Goal: Task Accomplishment & Management: Complete application form

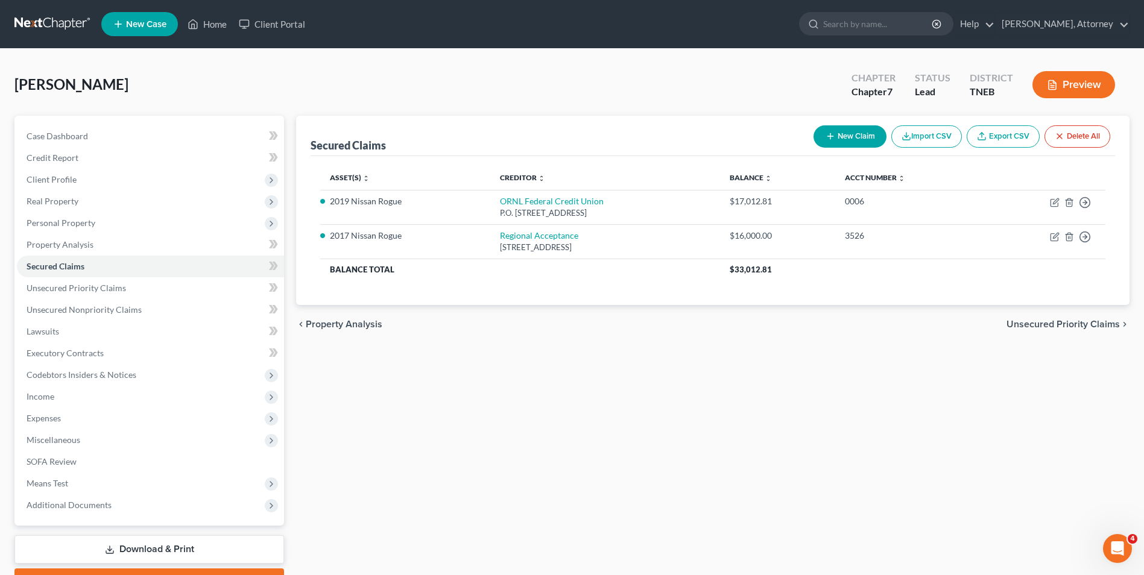
click at [155, 31] on link "New Case" at bounding box center [139, 24] width 77 height 24
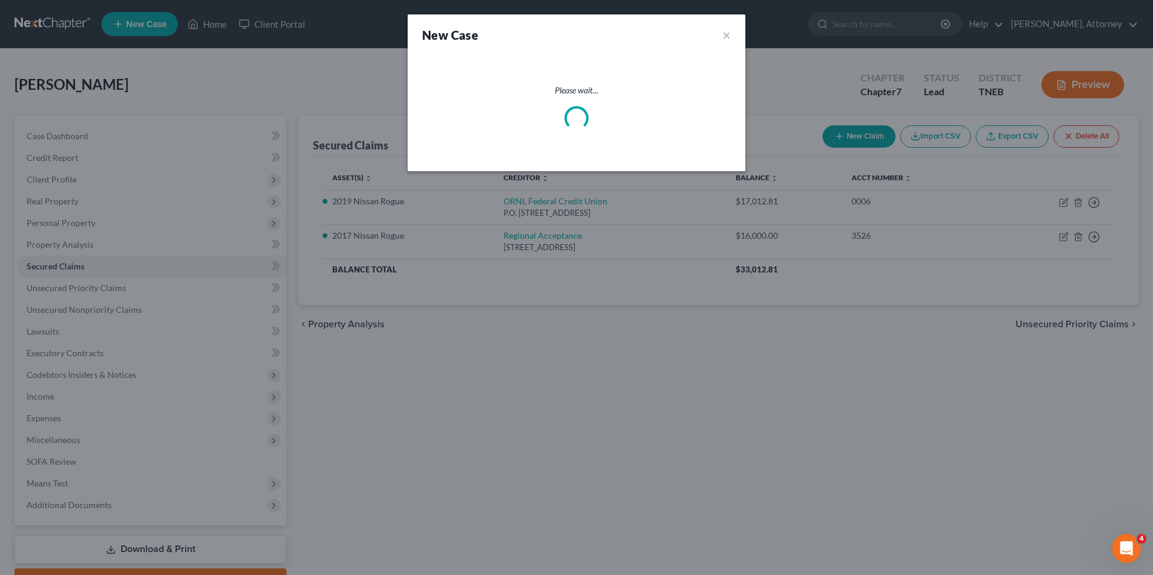
select select "74"
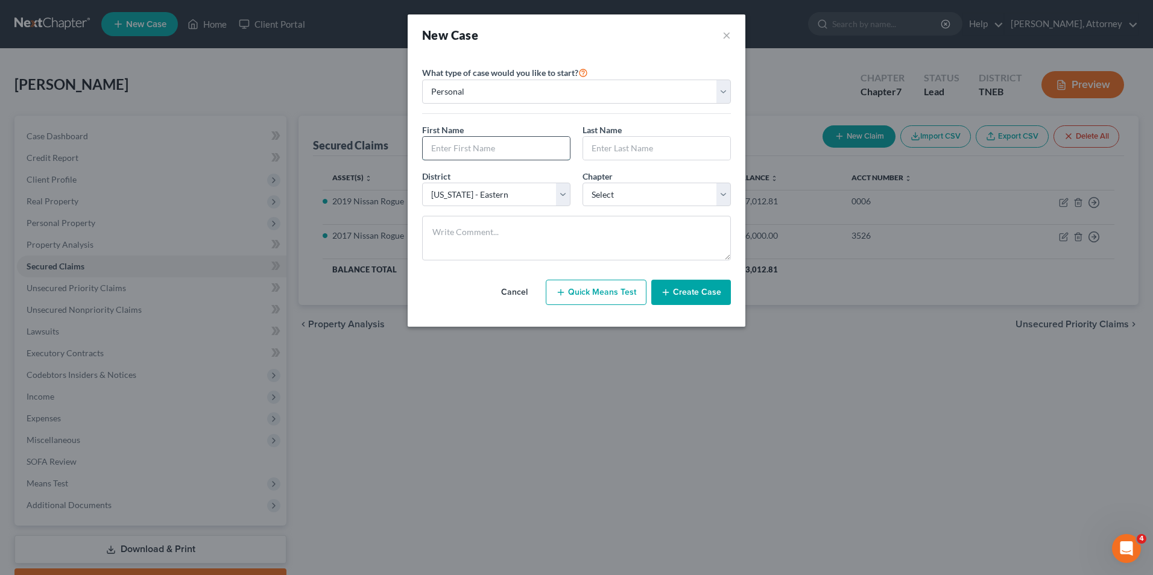
click at [473, 153] on input "text" at bounding box center [496, 148] width 147 height 23
type input "[PERSON_NAME]"
type input "[GEOGRAPHIC_DATA]"
click at [626, 190] on select "Select 7 11 12 13" at bounding box center [657, 195] width 148 height 24
select select "0"
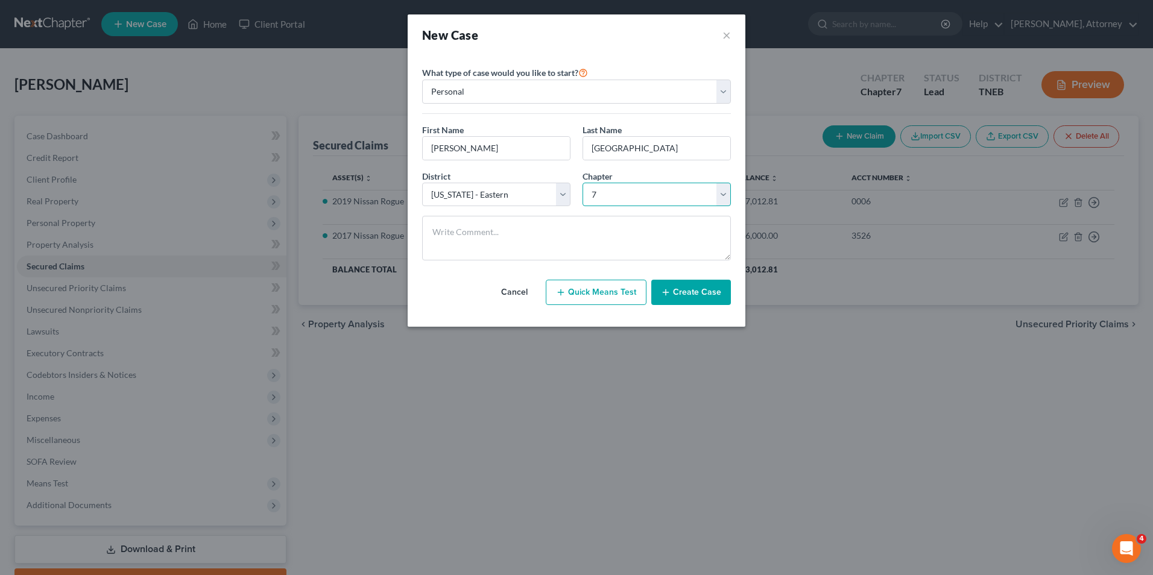
click at [583, 183] on select "Select 7 11 12 13" at bounding box center [657, 195] width 148 height 24
click at [693, 299] on button "Create Case" at bounding box center [692, 292] width 80 height 25
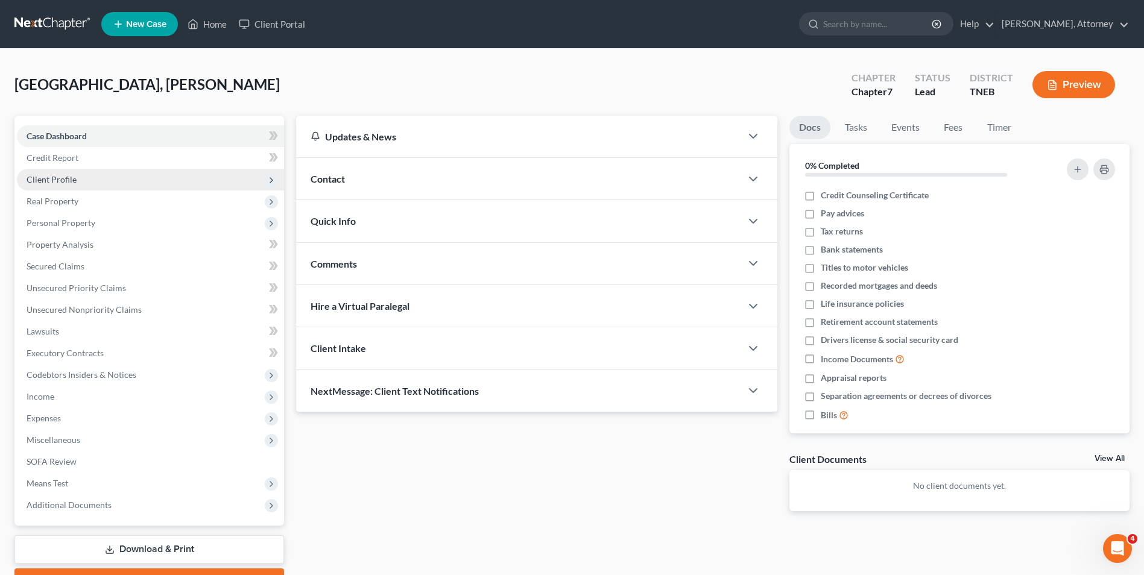
click at [62, 179] on span "Client Profile" at bounding box center [52, 179] width 50 height 10
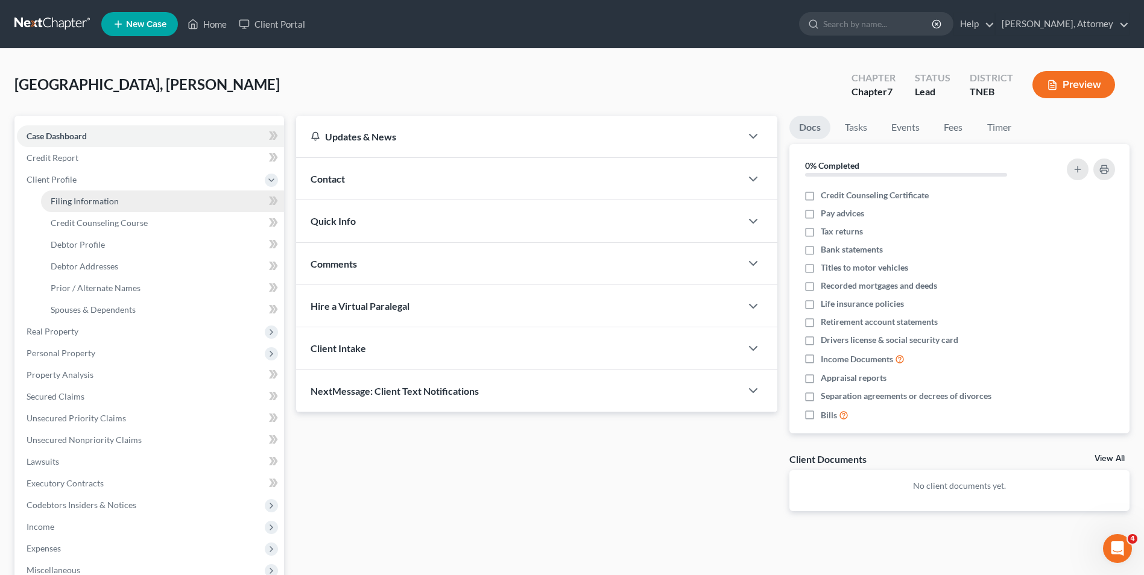
click at [104, 201] on span "Filing Information" at bounding box center [85, 201] width 68 height 10
select select "1"
select select "0"
select select "74"
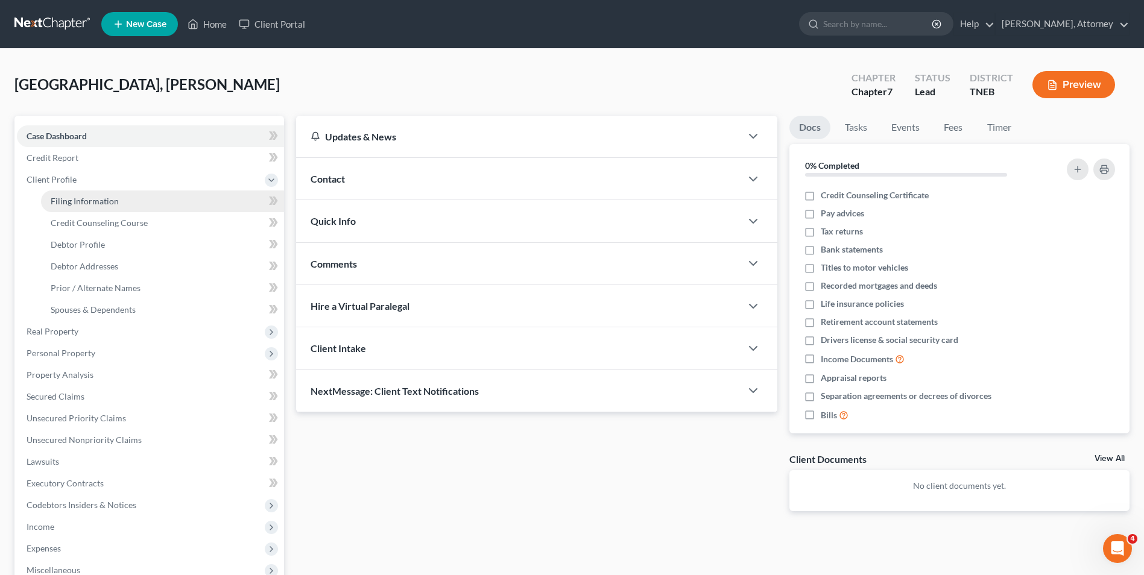
select select "44"
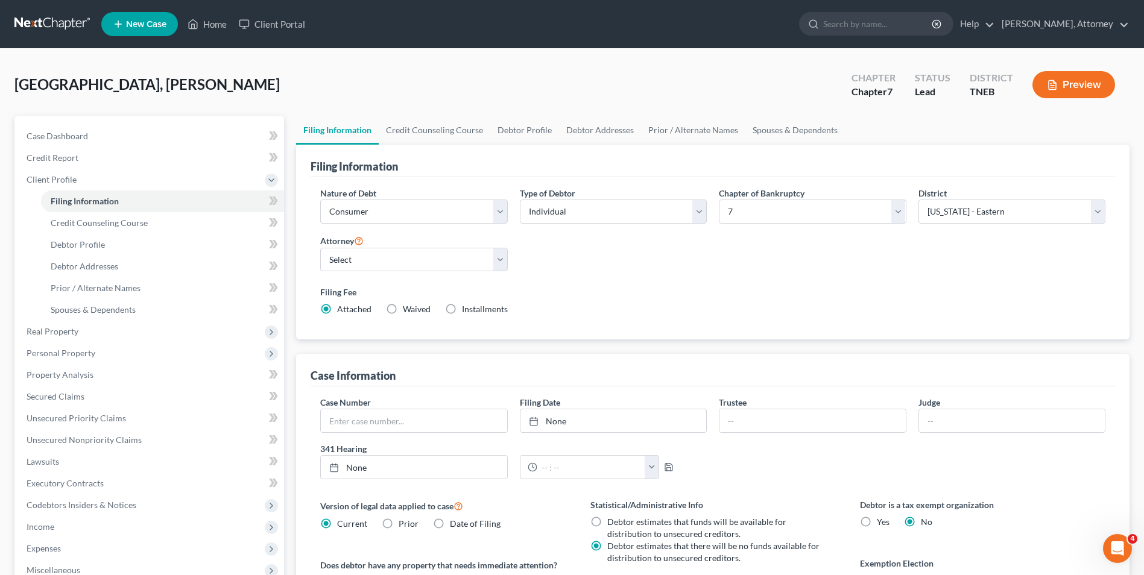
click at [565, 307] on div "Filing Fee Attached Waived Waived Installments Installments" at bounding box center [712, 301] width 785 height 30
click at [467, 311] on span "Installments" at bounding box center [485, 309] width 46 height 10
click at [467, 311] on input "Installments Installments" at bounding box center [471, 307] width 8 height 8
radio input "true"
radio input "false"
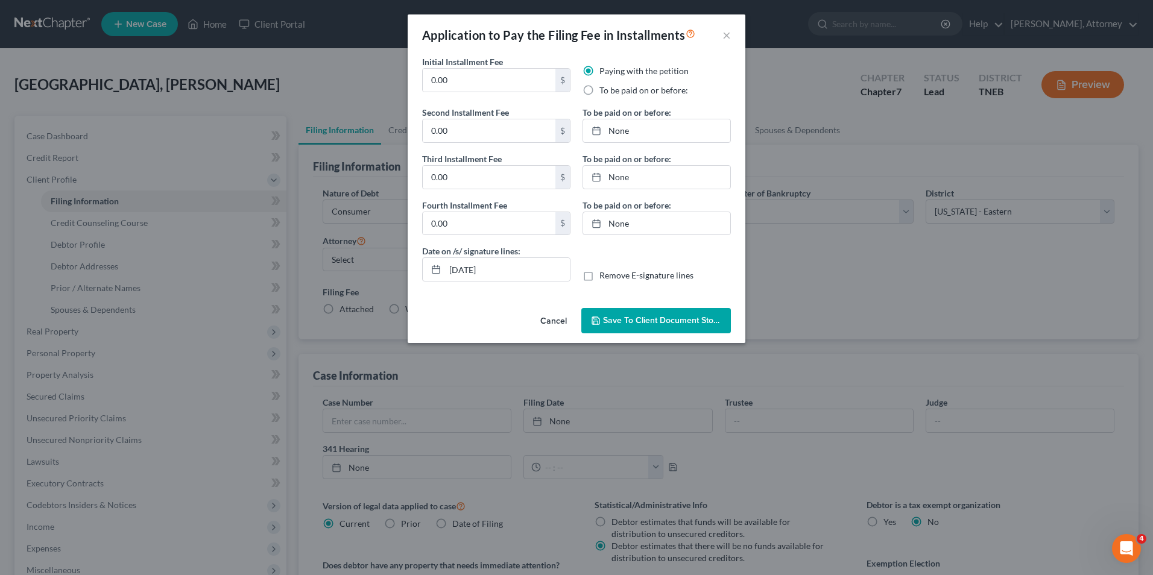
click at [600, 86] on label "To be paid on or before:" at bounding box center [644, 90] width 89 height 12
click at [604, 86] on input "To be paid on or before:" at bounding box center [608, 88] width 8 height 8
radio input "true"
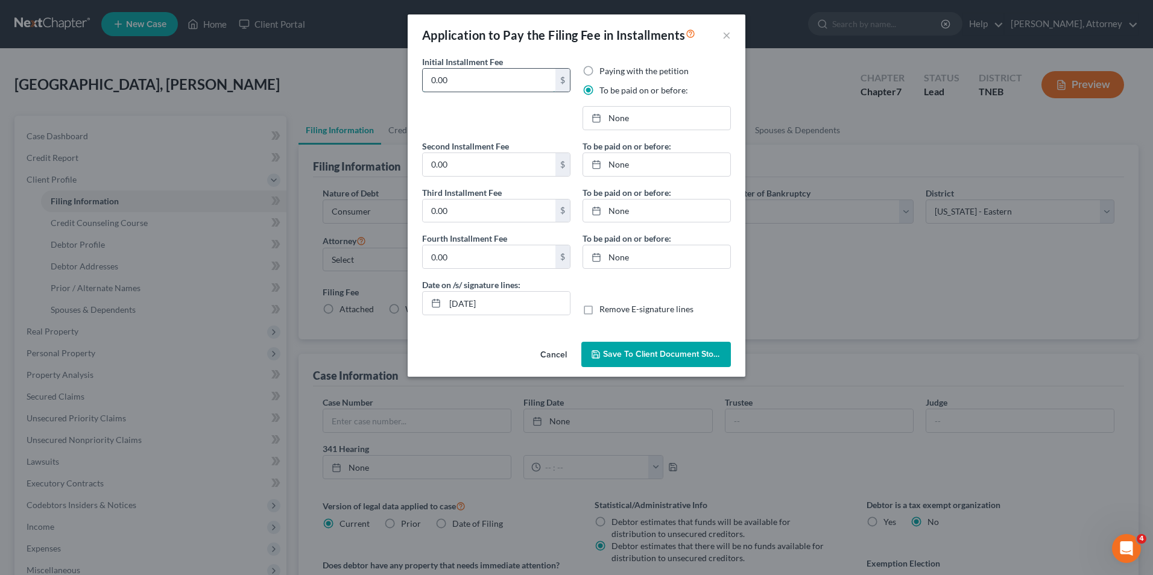
click at [475, 86] on input "0.00" at bounding box center [489, 80] width 133 height 23
type input "0"
type input "338.00"
click at [661, 364] on button "Save to Client Document Storage" at bounding box center [657, 354] width 150 height 25
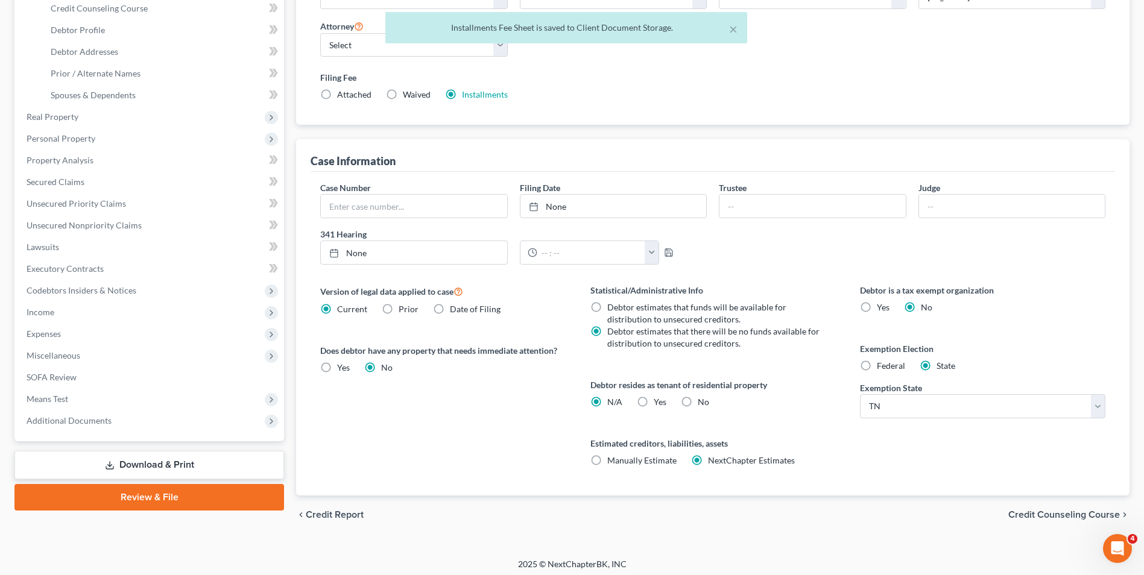
scroll to position [220, 0]
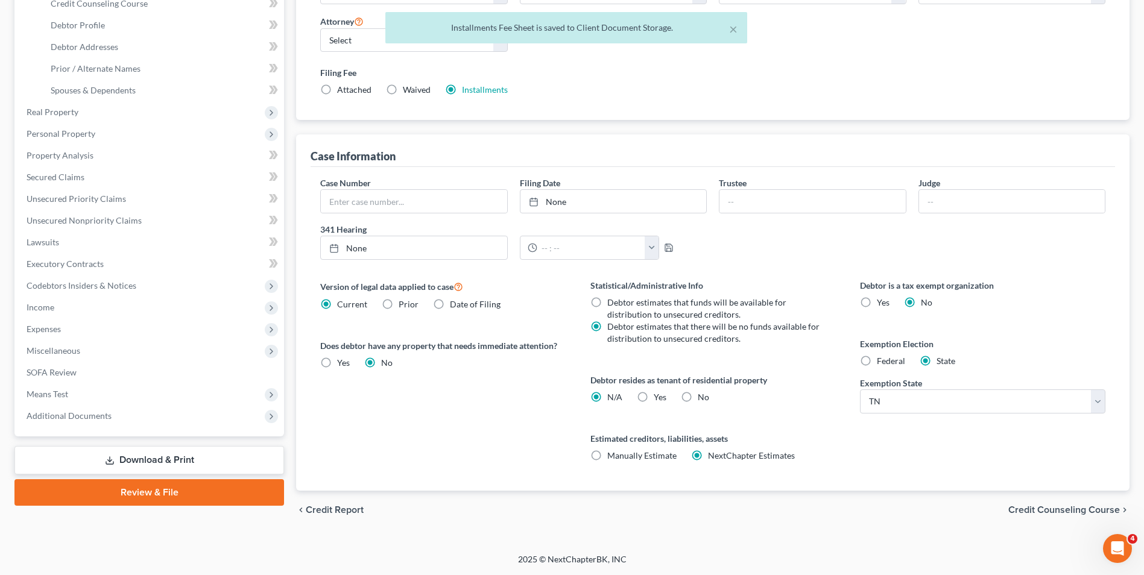
drag, startPoint x: 1048, startPoint y: 502, endPoint x: 1050, endPoint y: 510, distance: 8.5
click at [1050, 510] on div "chevron_left Credit Report Credit Counseling Course chevron_right" at bounding box center [713, 510] width 834 height 39
click at [1050, 510] on span "Credit Counseling Course" at bounding box center [1065, 511] width 112 height 10
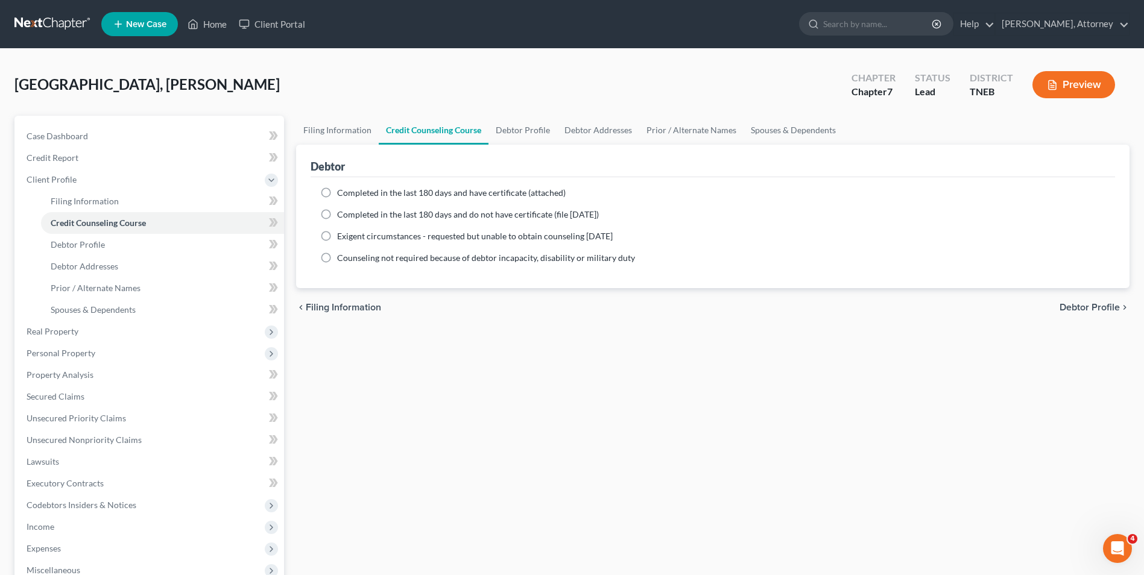
click at [337, 219] on label "Completed in the last 180 days and do not have certificate (file [DATE])" at bounding box center [468, 215] width 262 height 12
click at [342, 217] on input "Completed in the last 180 days and do not have certificate (file [DATE])" at bounding box center [346, 213] width 8 height 8
radio input "true"
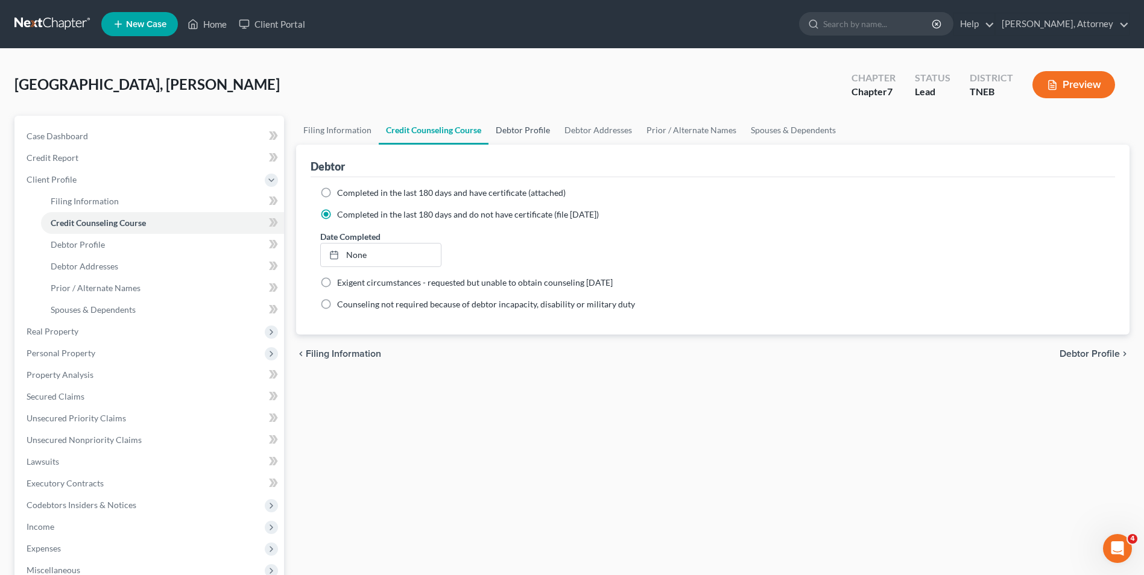
click at [516, 136] on link "Debtor Profile" at bounding box center [523, 130] width 69 height 29
select select "0"
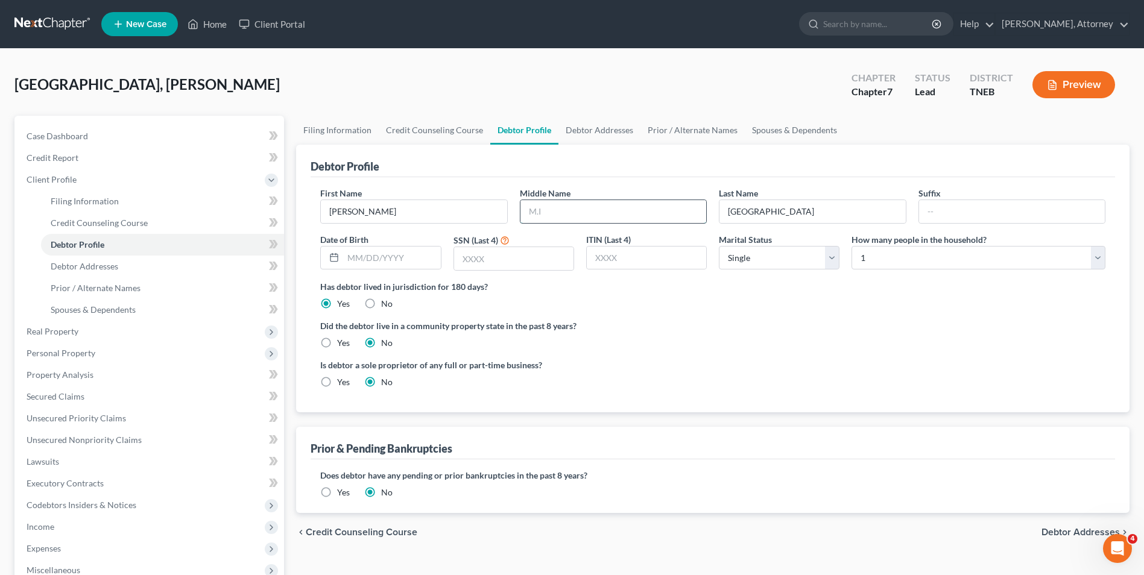
click at [557, 206] on input "text" at bounding box center [614, 211] width 186 height 23
type input "[PERSON_NAME]"
type input "4753"
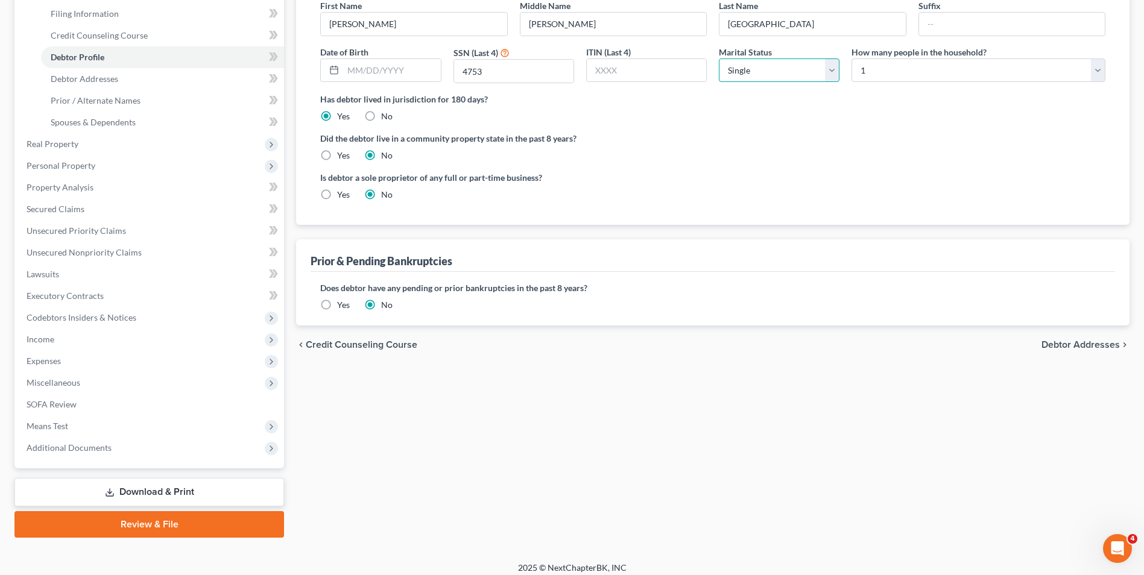
scroll to position [196, 0]
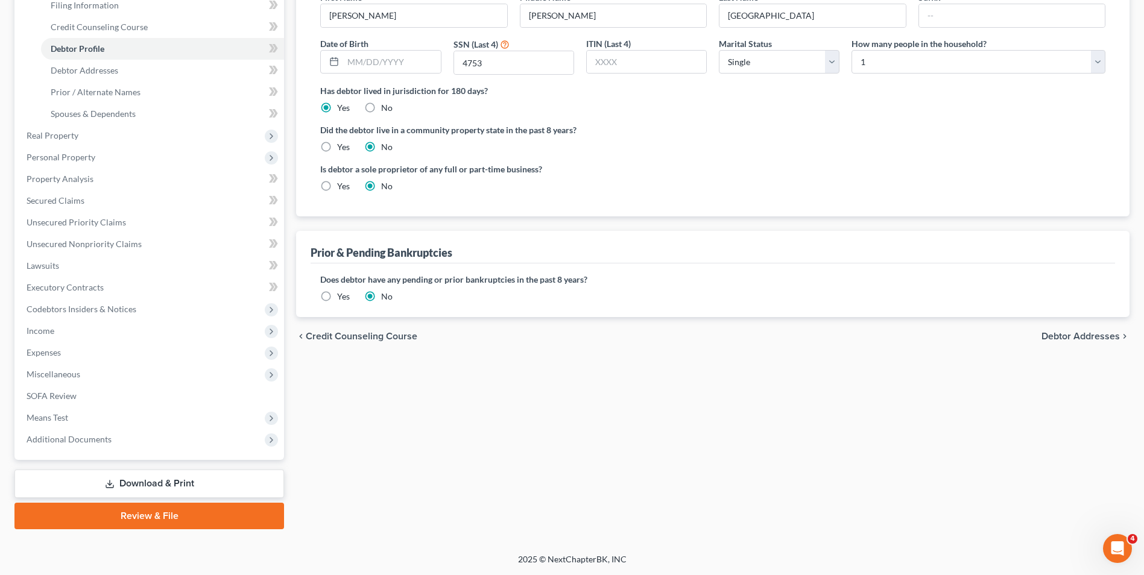
click at [1067, 338] on span "Debtor Addresses" at bounding box center [1081, 337] width 78 height 10
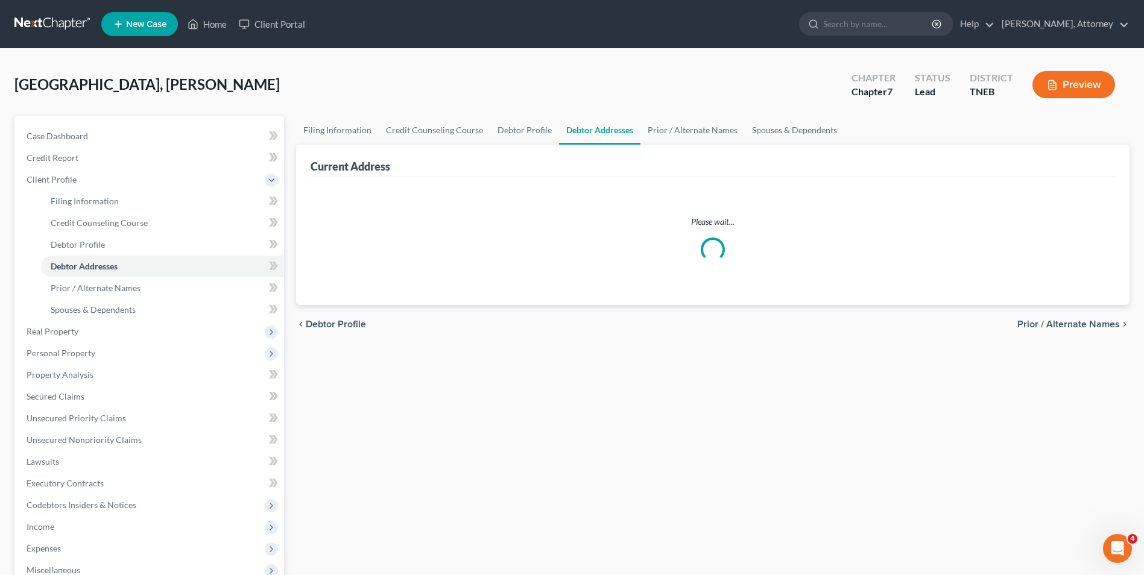
select select "0"
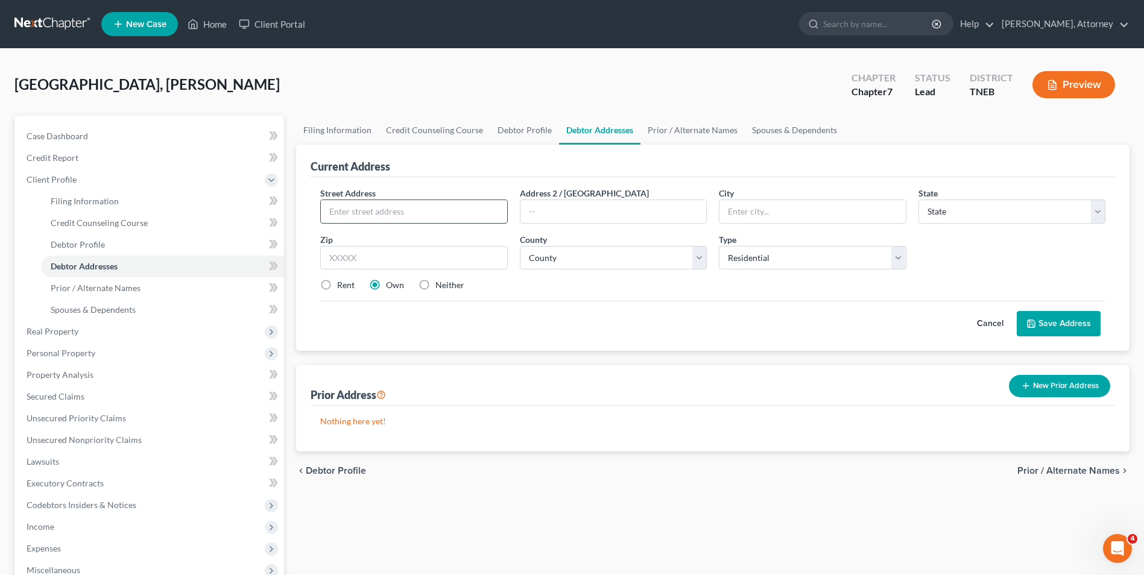
click at [424, 209] on input "text" at bounding box center [414, 211] width 186 height 23
type input "[STREET_ADDRESS]"
type input "[GEOGRAPHIC_DATA]"
select select "44"
type input "37922"
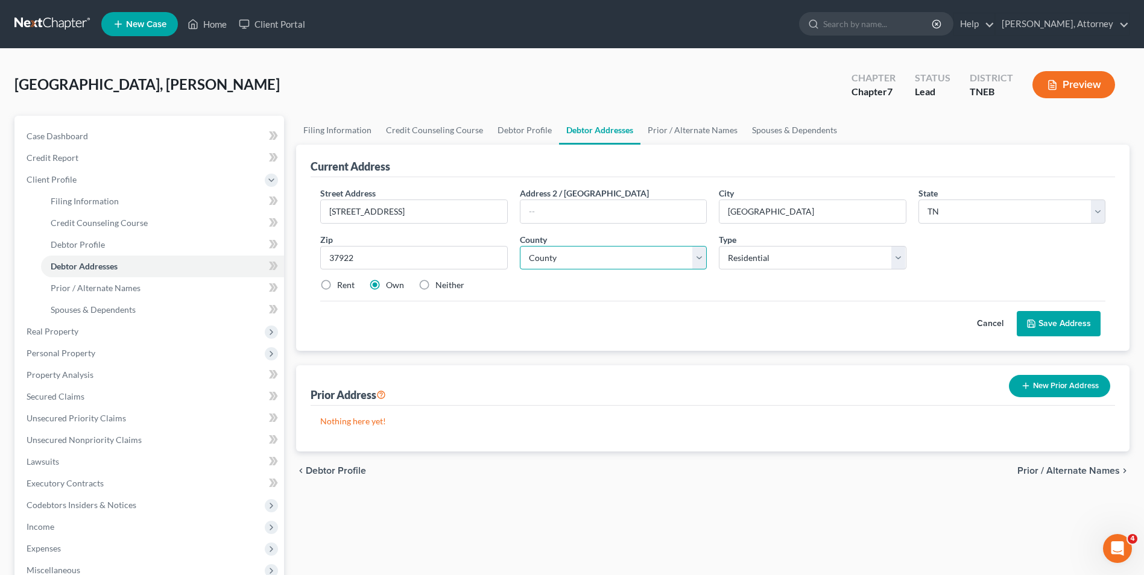
click at [635, 252] on select "County [GEOGRAPHIC_DATA] [GEOGRAPHIC_DATA] [GEOGRAPHIC_DATA] [GEOGRAPHIC_DATA] …" at bounding box center [613, 258] width 187 height 24
select select "46"
click at [520, 246] on select "County [GEOGRAPHIC_DATA] [GEOGRAPHIC_DATA] [GEOGRAPHIC_DATA] [GEOGRAPHIC_DATA] …" at bounding box center [613, 258] width 187 height 24
click at [1053, 334] on button "Save Address" at bounding box center [1059, 323] width 84 height 25
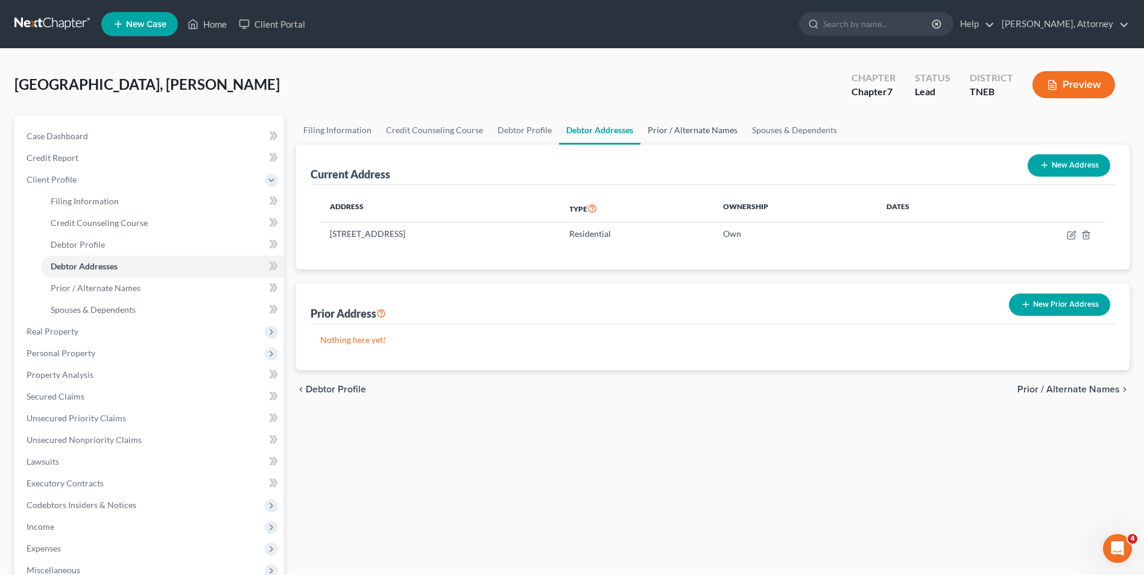
click at [673, 128] on link "Prior / Alternate Names" at bounding box center [693, 130] width 104 height 29
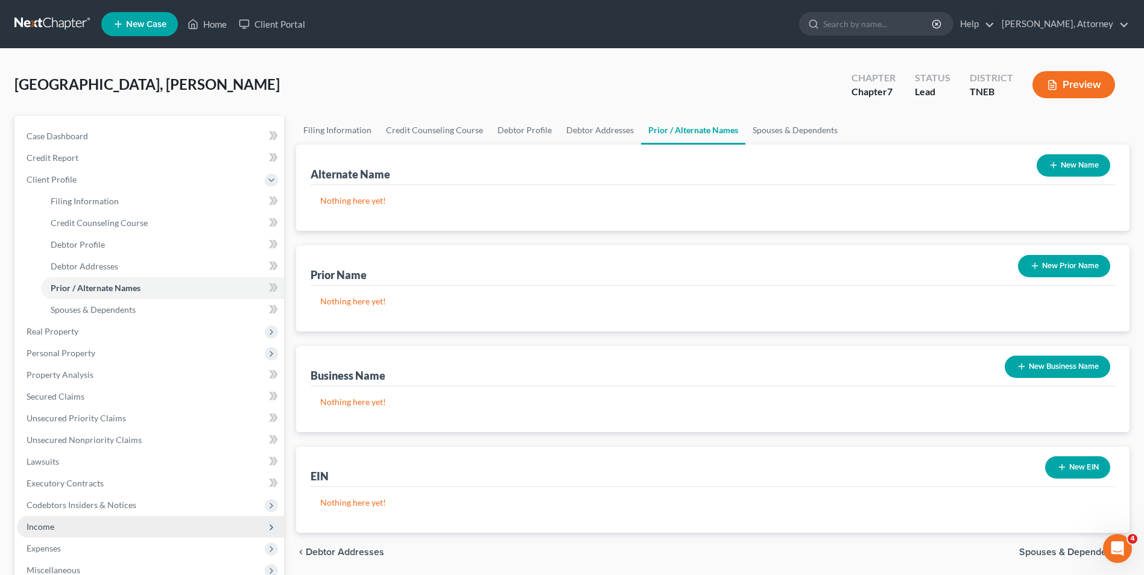
click at [47, 522] on span "Income" at bounding box center [41, 527] width 28 height 10
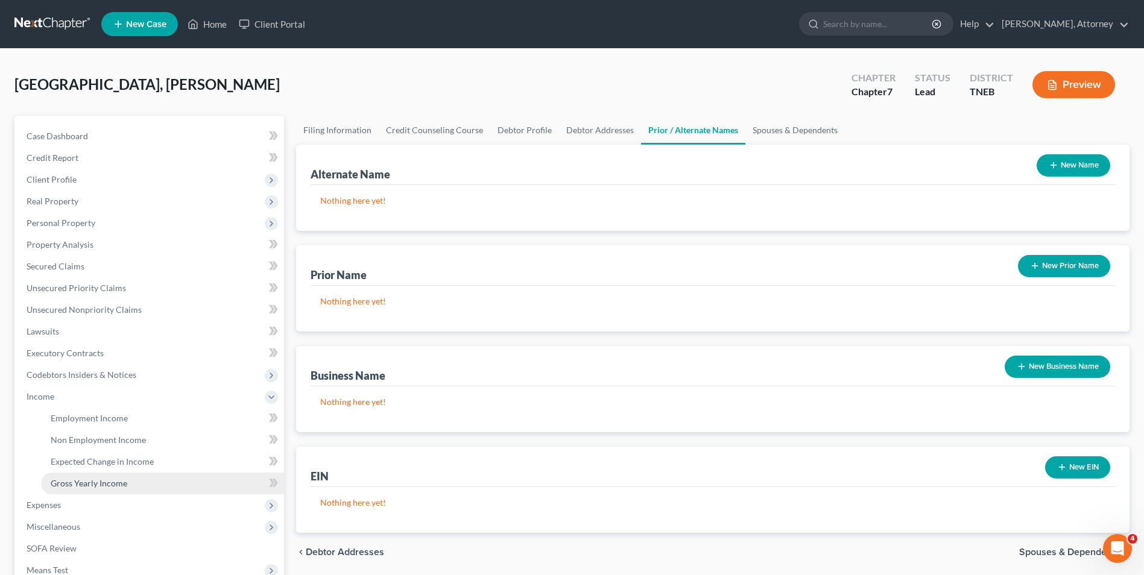
click at [89, 487] on span "Gross Yearly Income" at bounding box center [89, 483] width 77 height 10
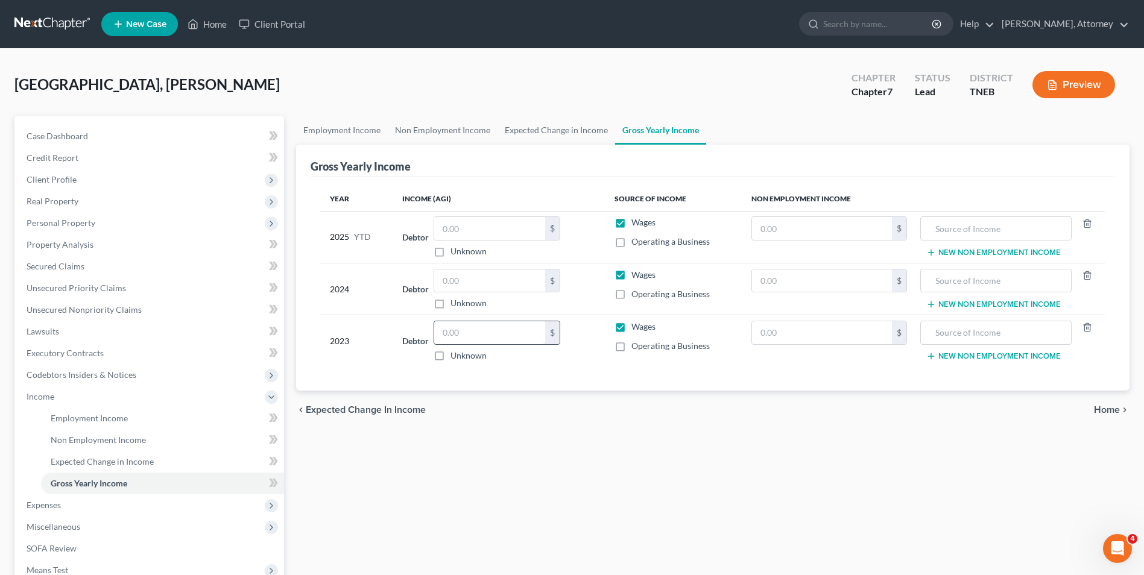
click at [455, 341] on input "text" at bounding box center [489, 333] width 111 height 23
type input "015,446"
click at [514, 332] on input "015,446" at bounding box center [489, 333] width 111 height 23
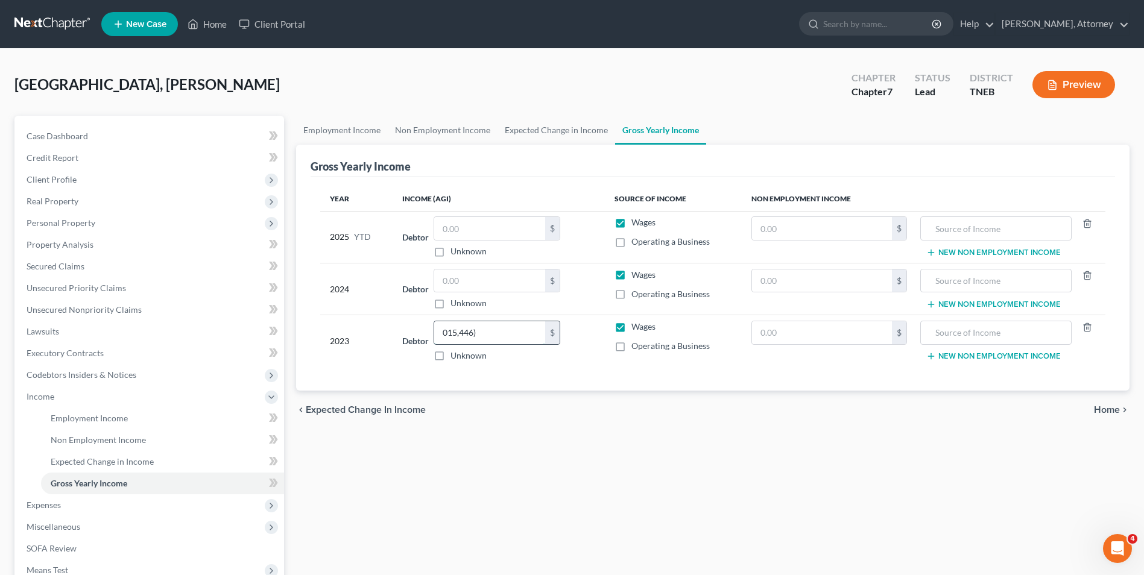
type input "015,446"
drag, startPoint x: 516, startPoint y: 351, endPoint x: 502, endPoint y: 331, distance: 24.6
click at [502, 331] on div "015,446 $ Unknown" at bounding box center [497, 341] width 127 height 41
click at [502, 331] on input "015,446" at bounding box center [489, 333] width 111 height 23
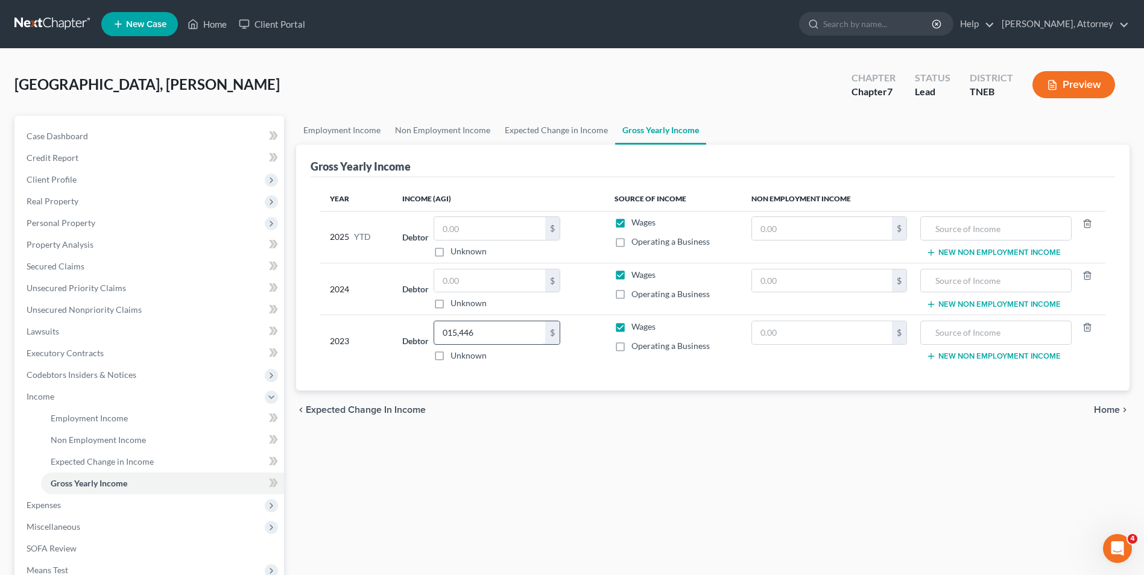
click at [502, 331] on input "015,446" at bounding box center [489, 333] width 111 height 23
type input "0.00"
click at [66, 171] on span "Client Profile" at bounding box center [150, 180] width 267 height 22
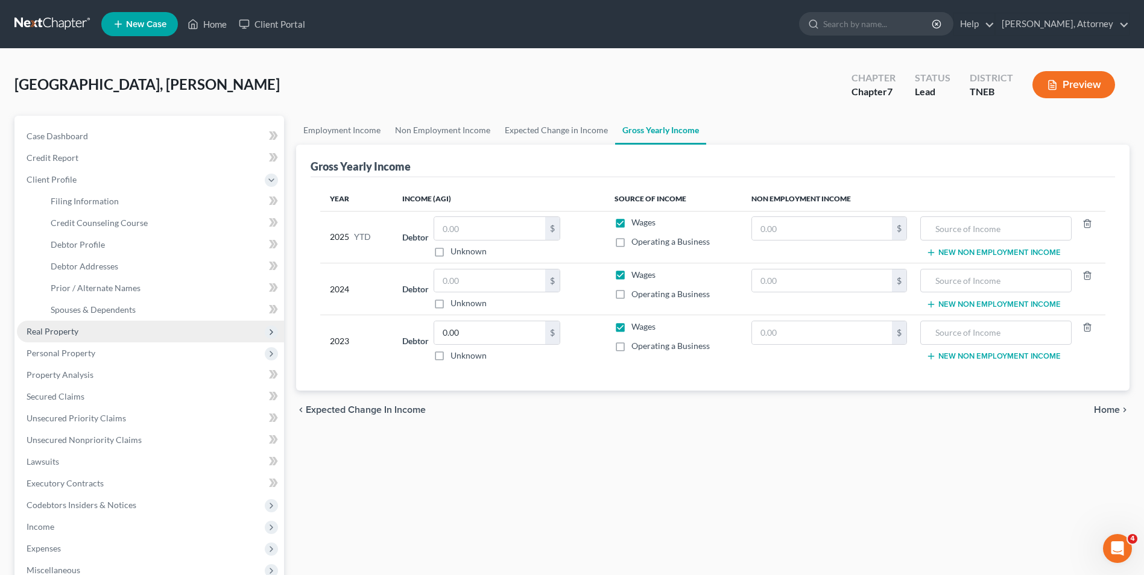
click at [68, 331] on span "Real Property" at bounding box center [53, 331] width 52 height 10
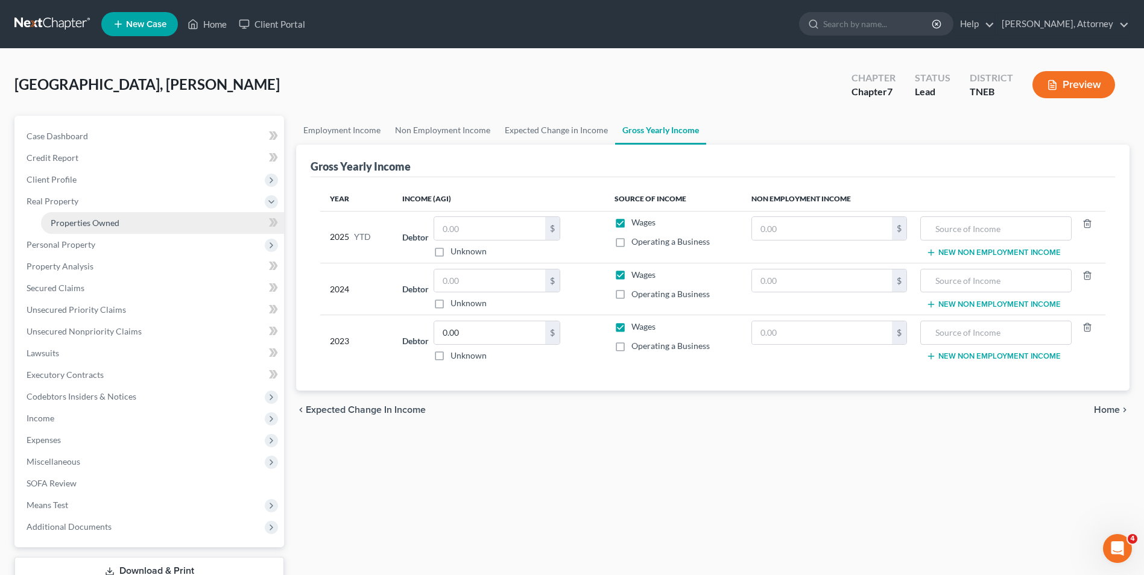
click at [89, 230] on link "Properties Owned" at bounding box center [162, 223] width 243 height 22
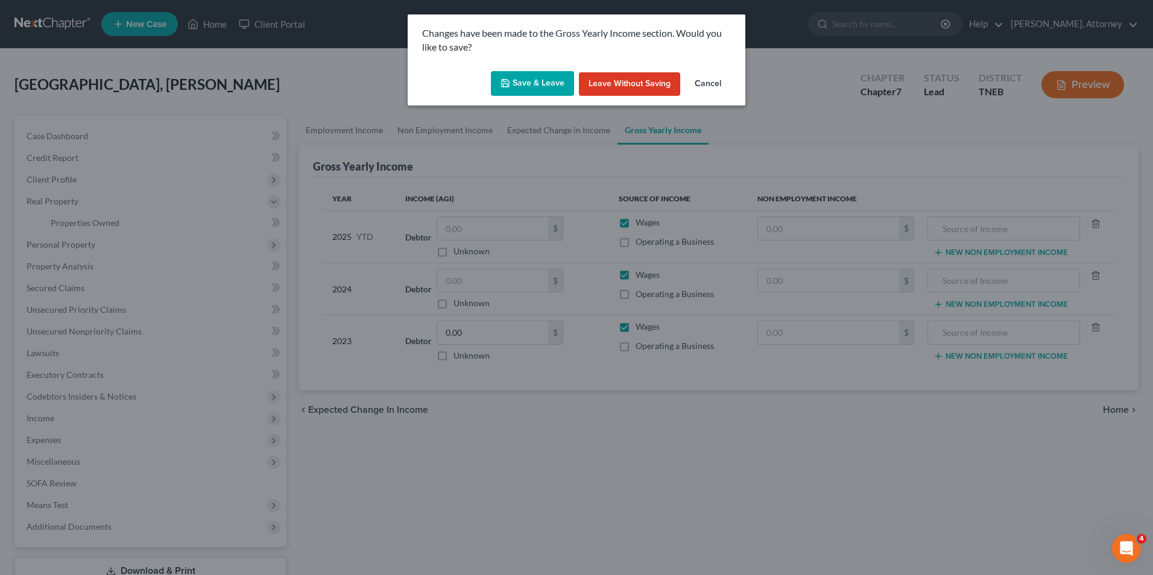
click at [536, 87] on button "Save & Leave" at bounding box center [532, 83] width 83 height 25
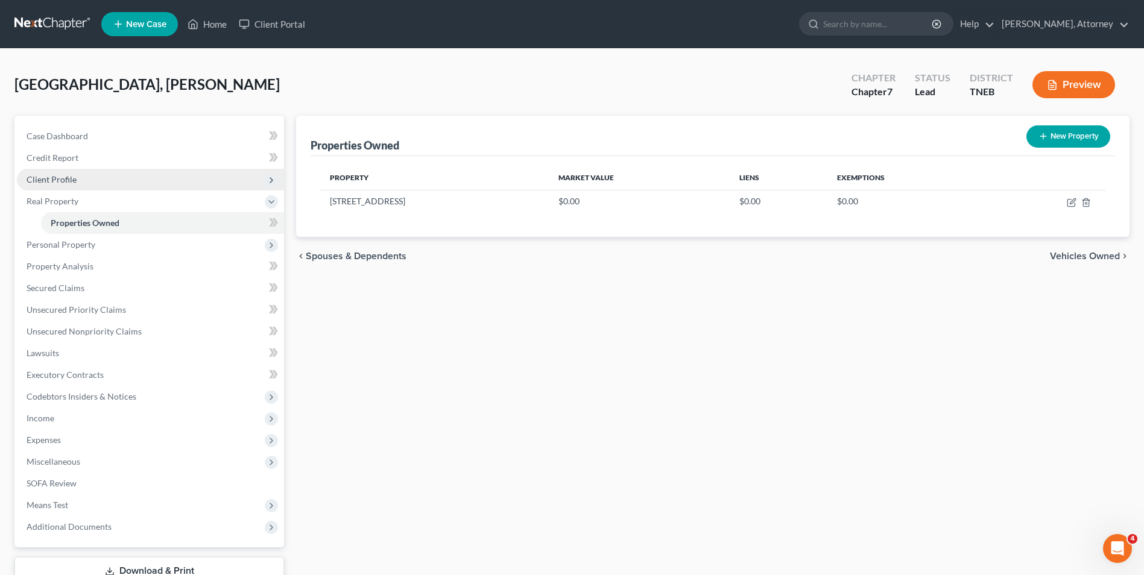
click at [65, 184] on span "Client Profile" at bounding box center [52, 179] width 50 height 10
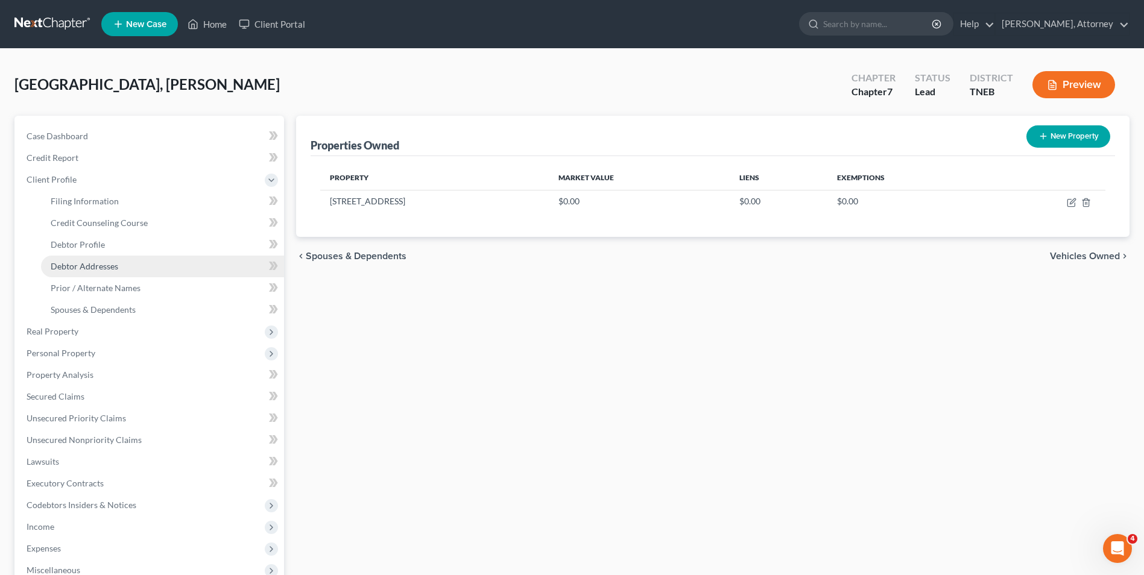
click at [76, 267] on span "Debtor Addresses" at bounding box center [85, 266] width 68 height 10
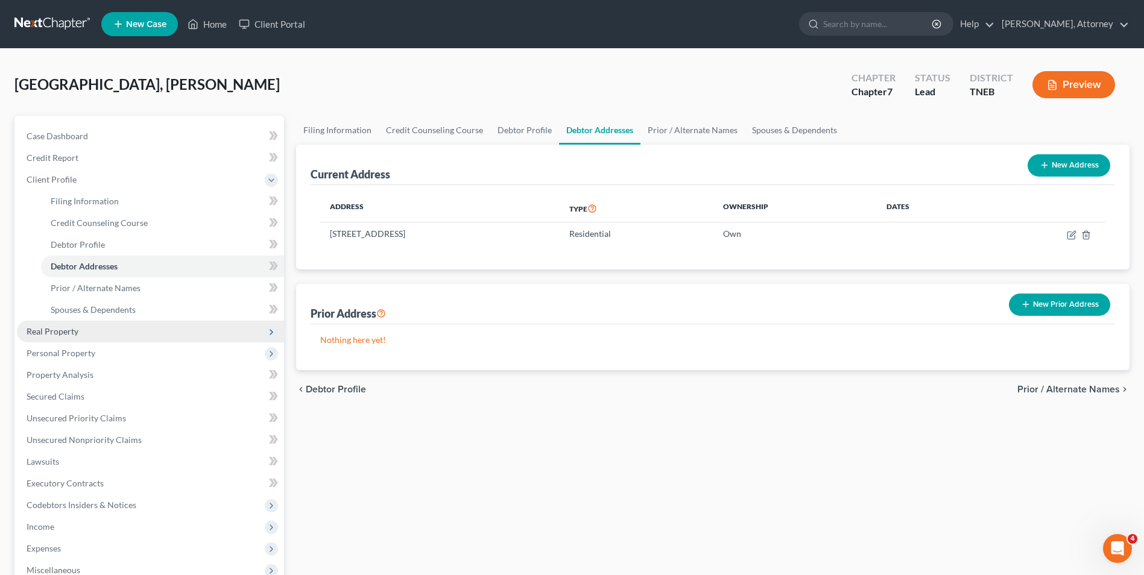
click at [63, 333] on span "Real Property" at bounding box center [53, 331] width 52 height 10
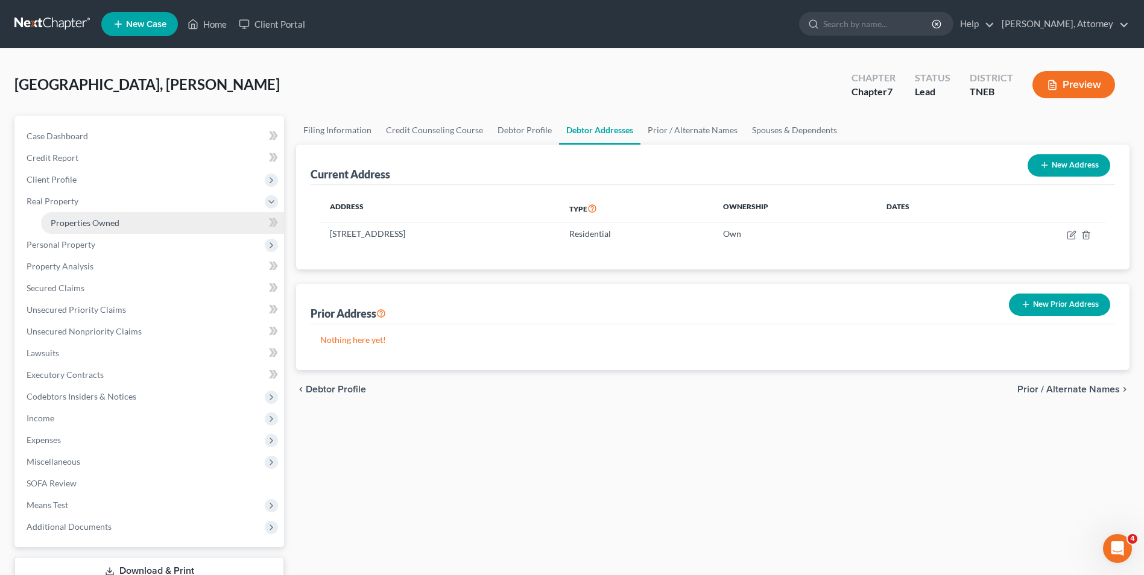
click at [100, 222] on span "Properties Owned" at bounding box center [85, 223] width 69 height 10
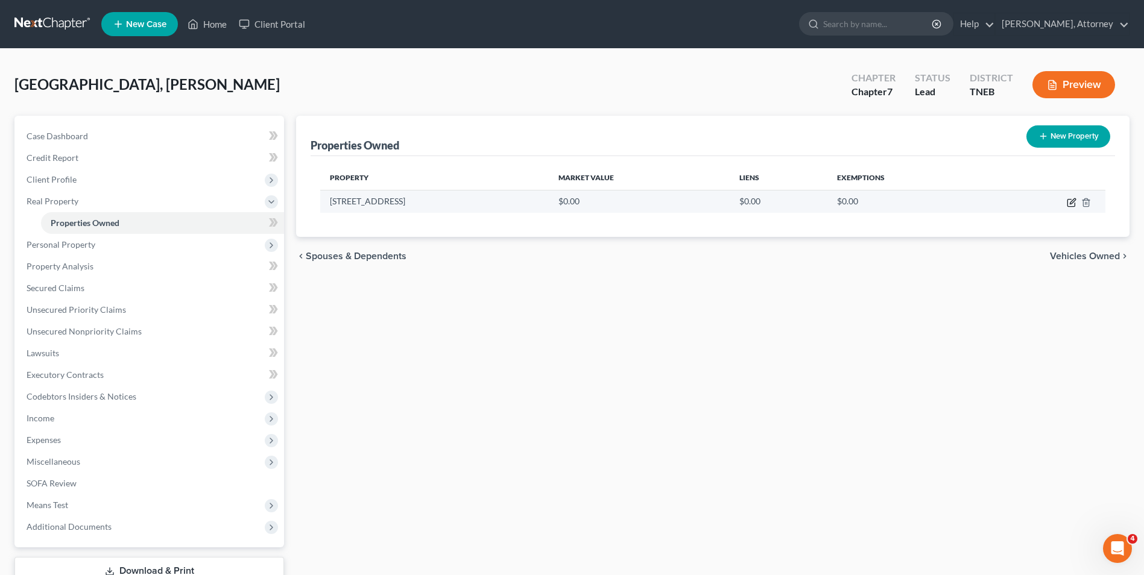
click at [1070, 206] on icon "button" at bounding box center [1071, 203] width 7 height 7
select select "44"
select select "46"
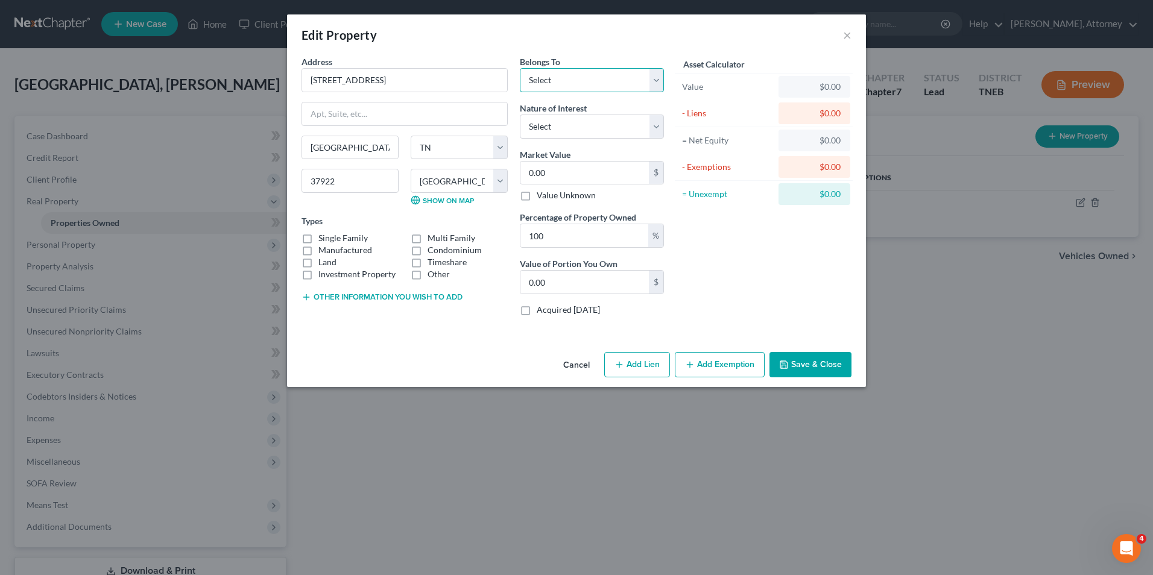
click at [547, 75] on select "Select Debtor 1 Only Debtor 2 Only Debtor 1 And Debtor 2 Only At Least One Of T…" at bounding box center [592, 80] width 144 height 24
select select "0"
click at [520, 68] on select "Select Debtor 1 Only Debtor 2 Only Debtor 1 And Debtor 2 Only At Least One Of T…" at bounding box center [592, 80] width 144 height 24
click at [546, 130] on select "Select Fee Simple Joint Tenant Life Estate Equitable Interest Future Interest T…" at bounding box center [592, 127] width 144 height 24
select select "0"
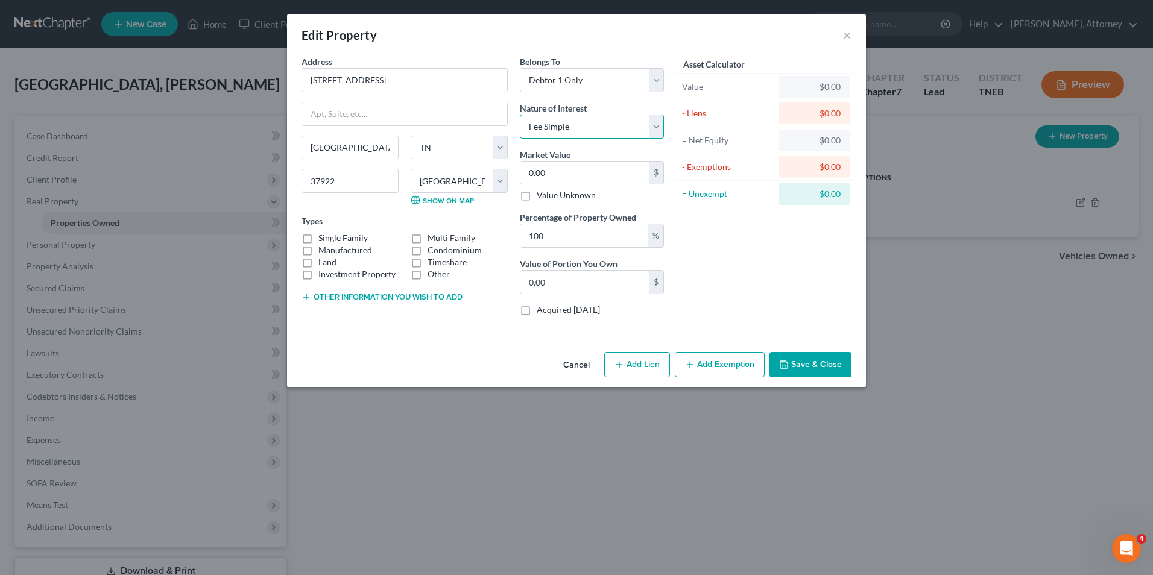
click at [520, 115] on select "Select Fee Simple Joint Tenant Life Estate Equitable Interest Future Interest T…" at bounding box center [592, 127] width 144 height 24
click at [547, 171] on input "0.00" at bounding box center [585, 173] width 128 height 23
type input "6"
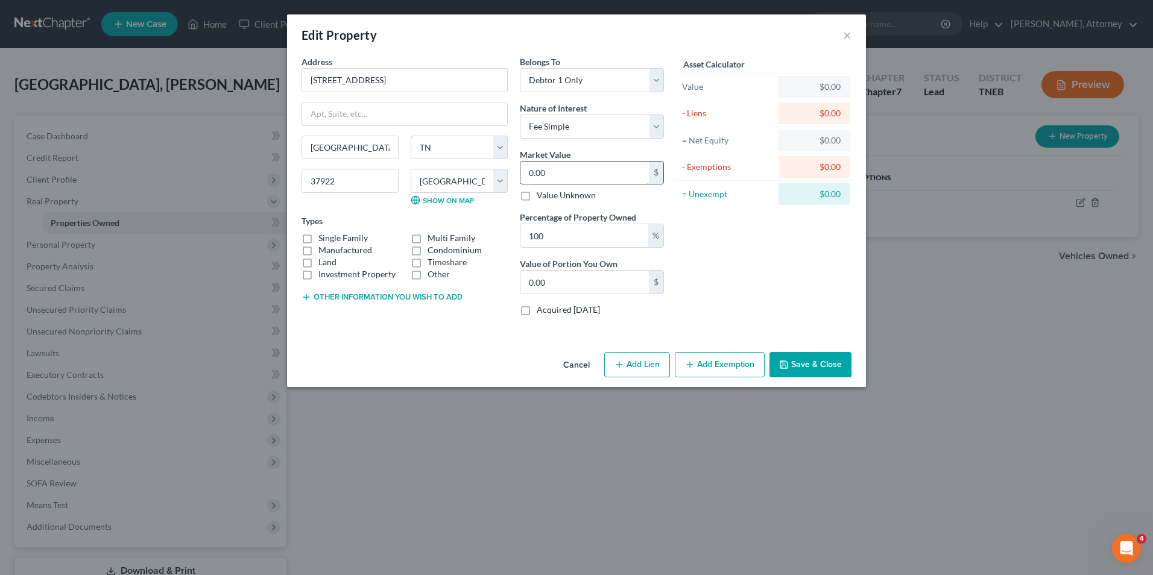
type input "6.00"
type input "60"
type input "60.00"
type input "600"
type input "600.00"
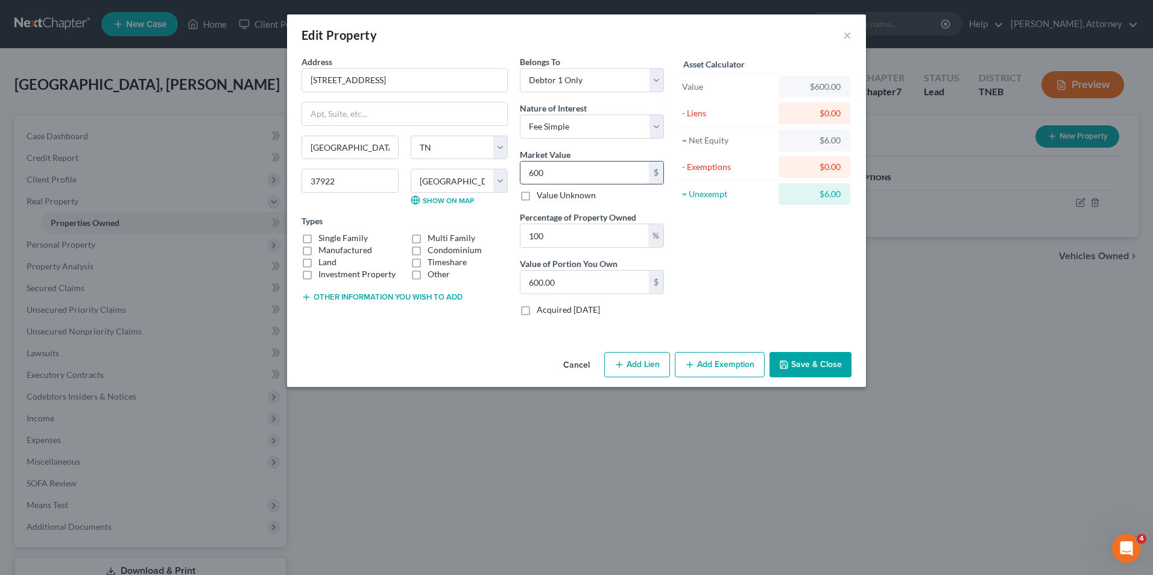
type input "6000"
type input "6,000.00"
type input "6,0000"
type input "60,000.00"
type input "60,0000"
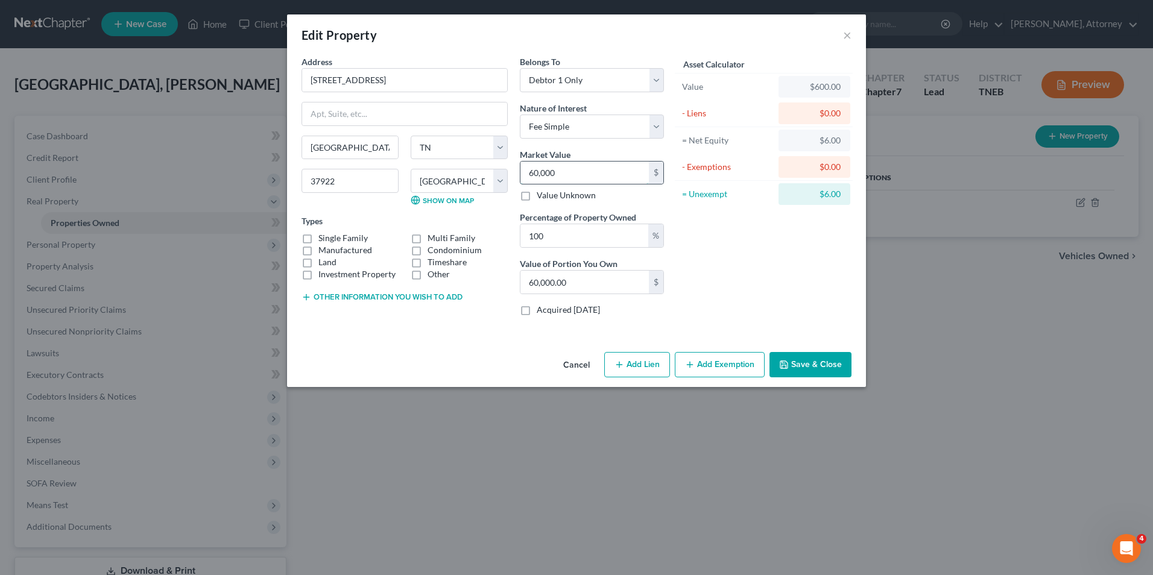
type input "600,000.00"
type input "600,000"
click at [319, 238] on label "Single Family" at bounding box center [343, 238] width 49 height 12
click at [323, 238] on input "Single Family" at bounding box center [327, 236] width 8 height 8
checkbox input "true"
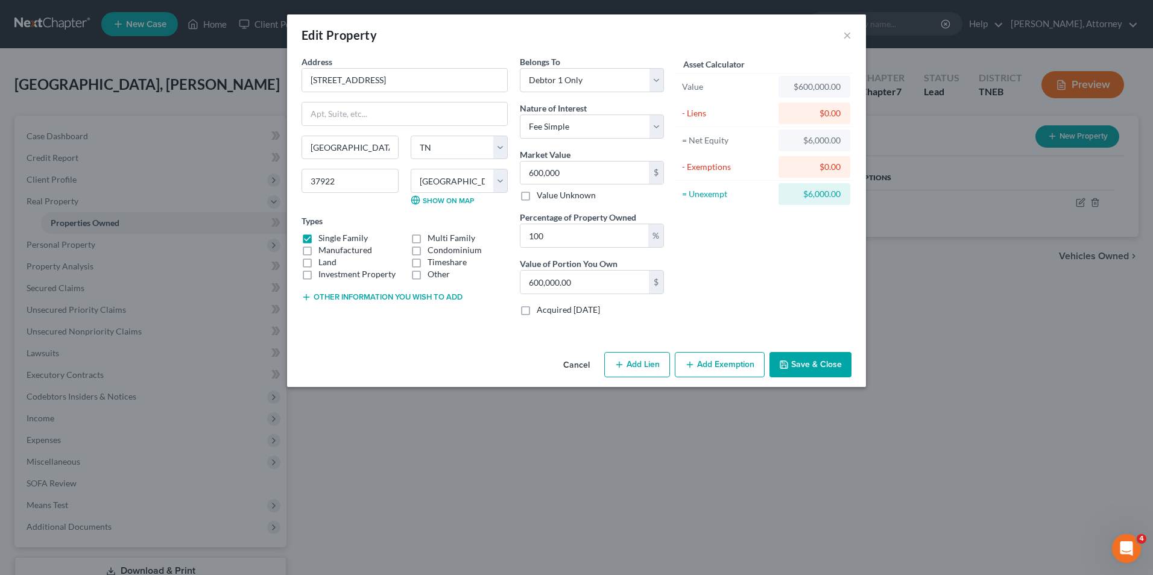
click at [636, 368] on button "Add Lien" at bounding box center [637, 364] width 66 height 25
select select "0"
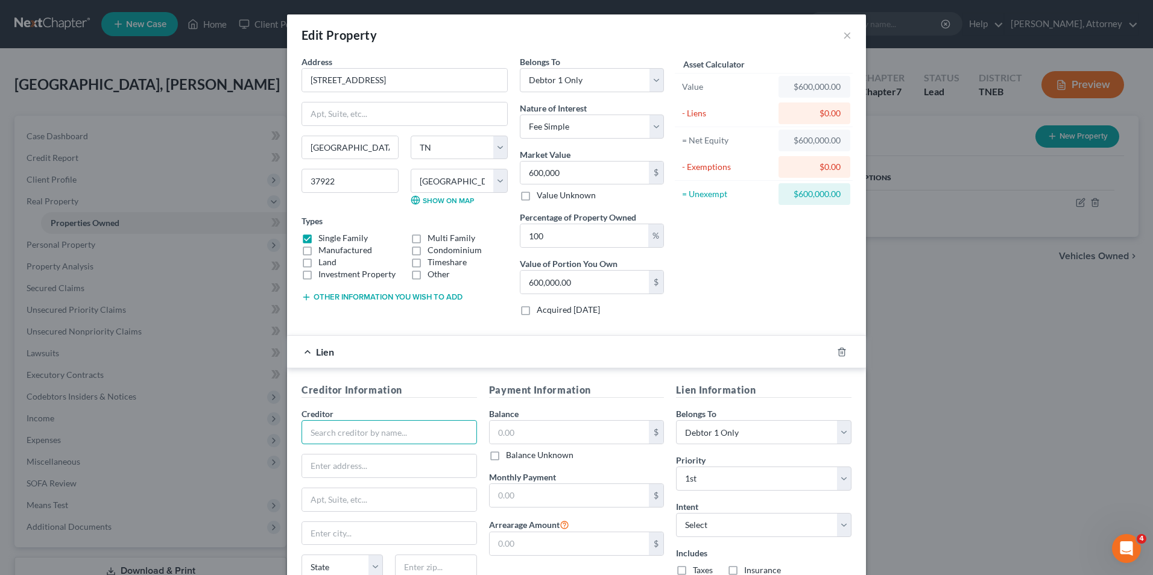
click at [379, 437] on input "text" at bounding box center [390, 432] width 176 height 24
type input "Rocket Mortgage"
click at [371, 467] on input "text" at bounding box center [389, 466] width 174 height 23
type input "P.O. Box 6577"
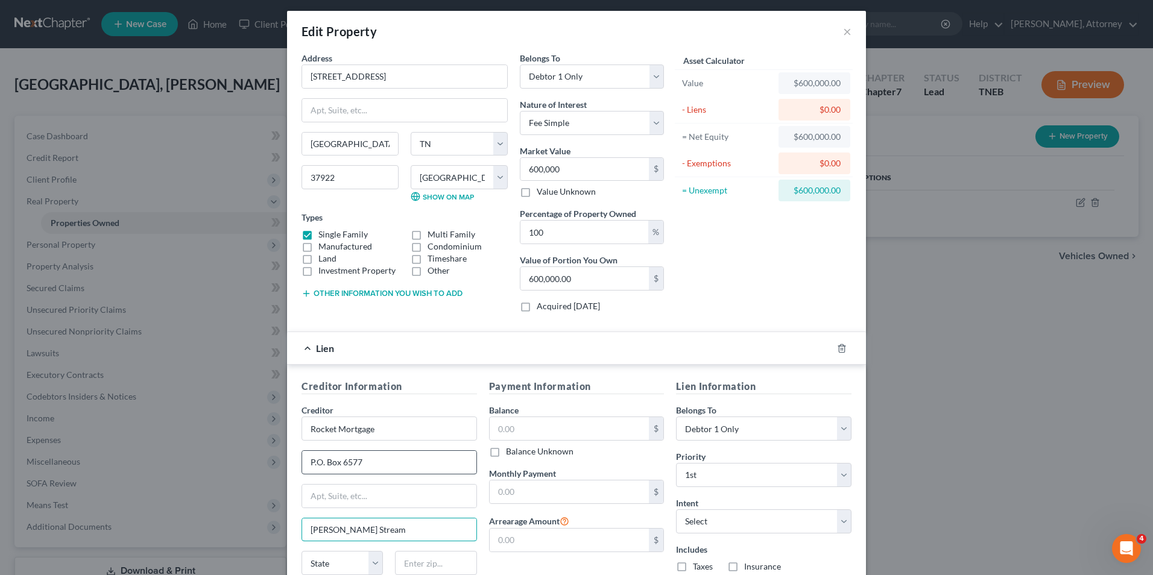
type input "[PERSON_NAME] Stream"
select select "14"
type input "60197"
click at [522, 431] on input "text" at bounding box center [570, 428] width 160 height 23
type input "100,344.29"
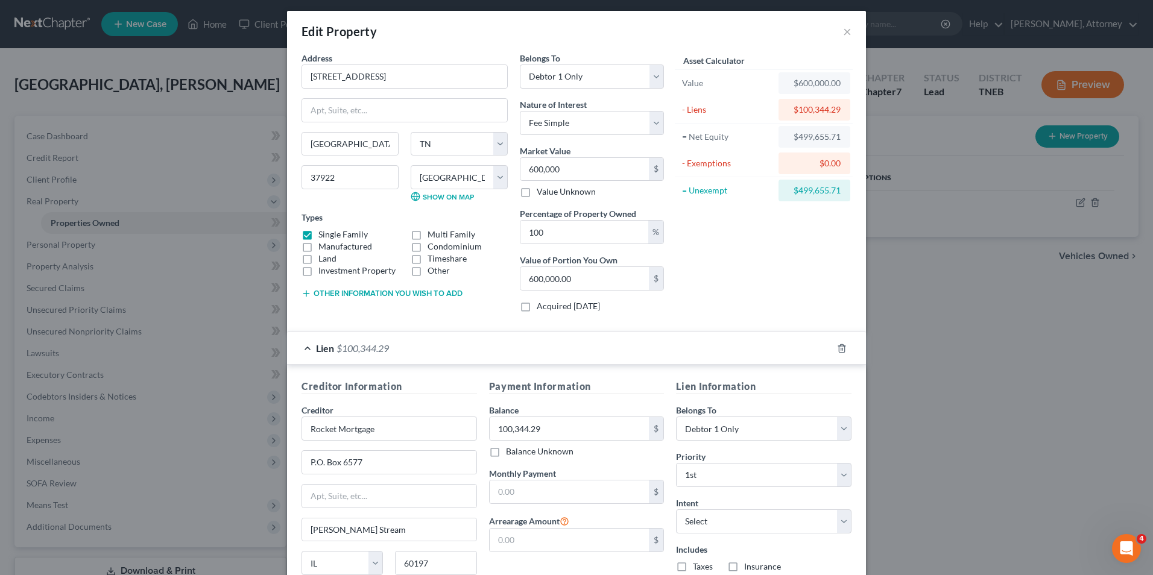
click at [629, 460] on div "Payment Information Balance 100,344.29 $ Balance Unknown Balance Undetermined 1…" at bounding box center [577, 492] width 188 height 227
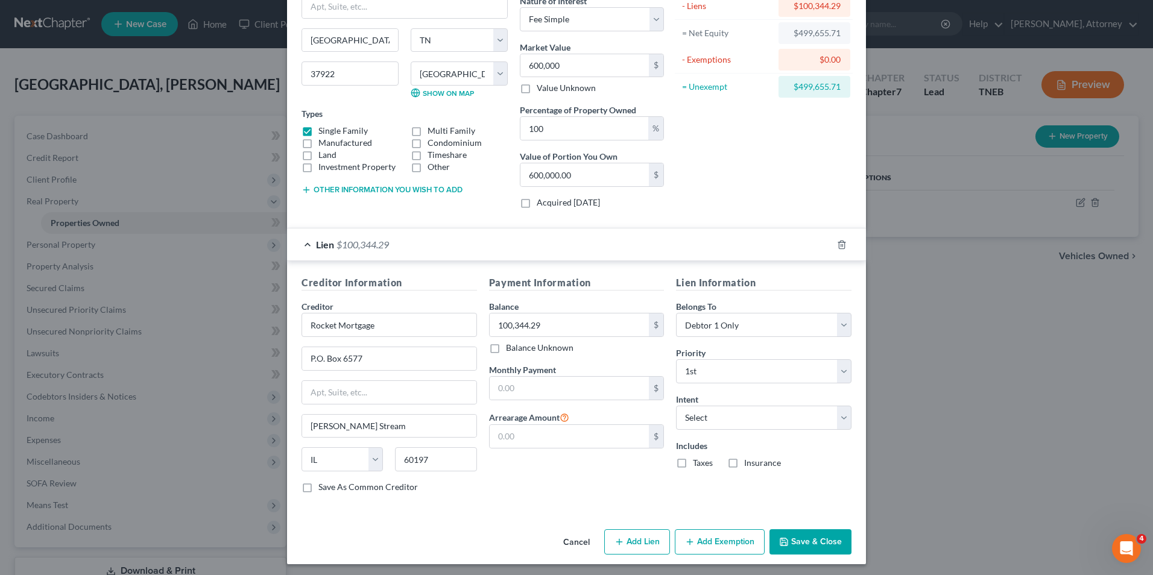
scroll to position [111, 0]
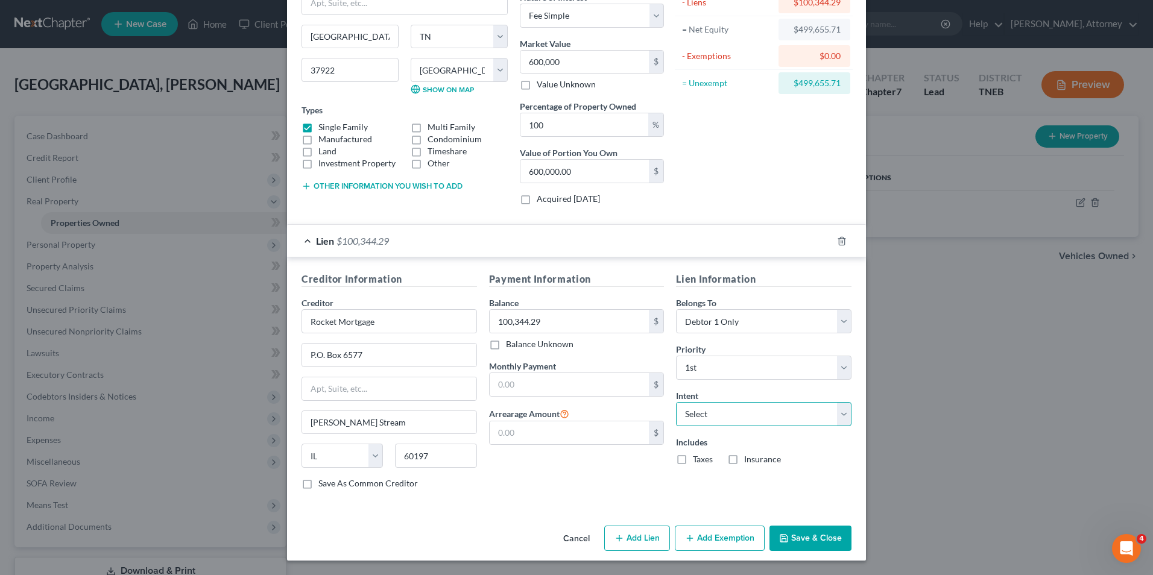
click at [720, 420] on select "Select Surrender Redeem Reaffirm Avoid Other" at bounding box center [764, 414] width 176 height 24
select select "2"
click at [676, 402] on select "Select Surrender Redeem Reaffirm Avoid Other" at bounding box center [764, 414] width 176 height 24
click at [693, 463] on label "Taxes" at bounding box center [703, 460] width 20 height 12
click at [698, 461] on input "Taxes" at bounding box center [702, 458] width 8 height 8
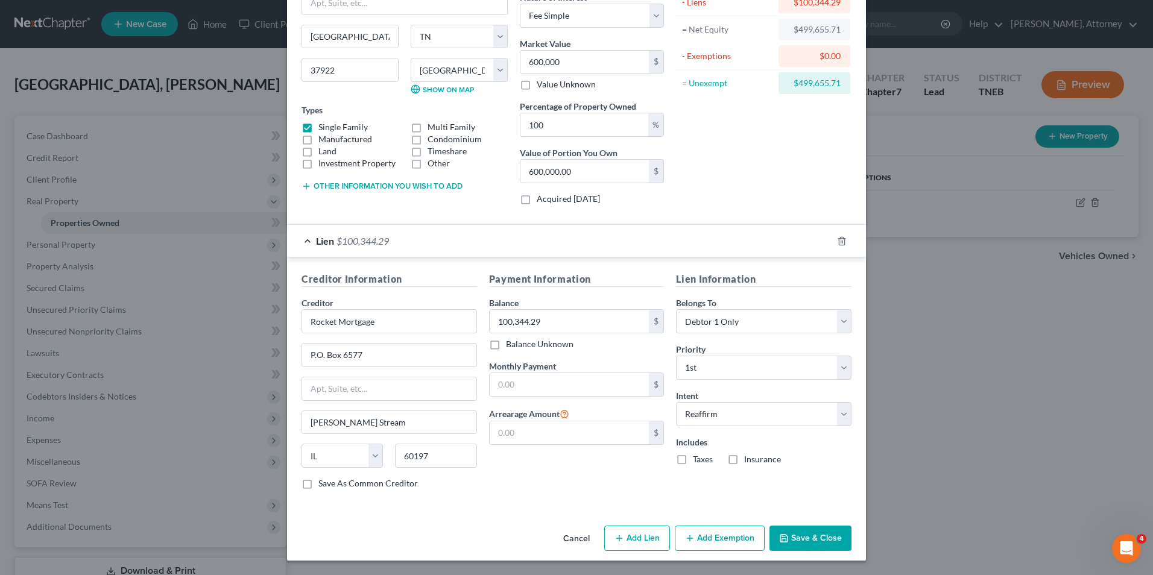
checkbox input "true"
click at [744, 460] on label "Insurance" at bounding box center [762, 460] width 37 height 12
click at [749, 460] on input "Insurance" at bounding box center [753, 458] width 8 height 8
checkbox input "true"
click at [635, 539] on button "Add Lien" at bounding box center [637, 538] width 66 height 25
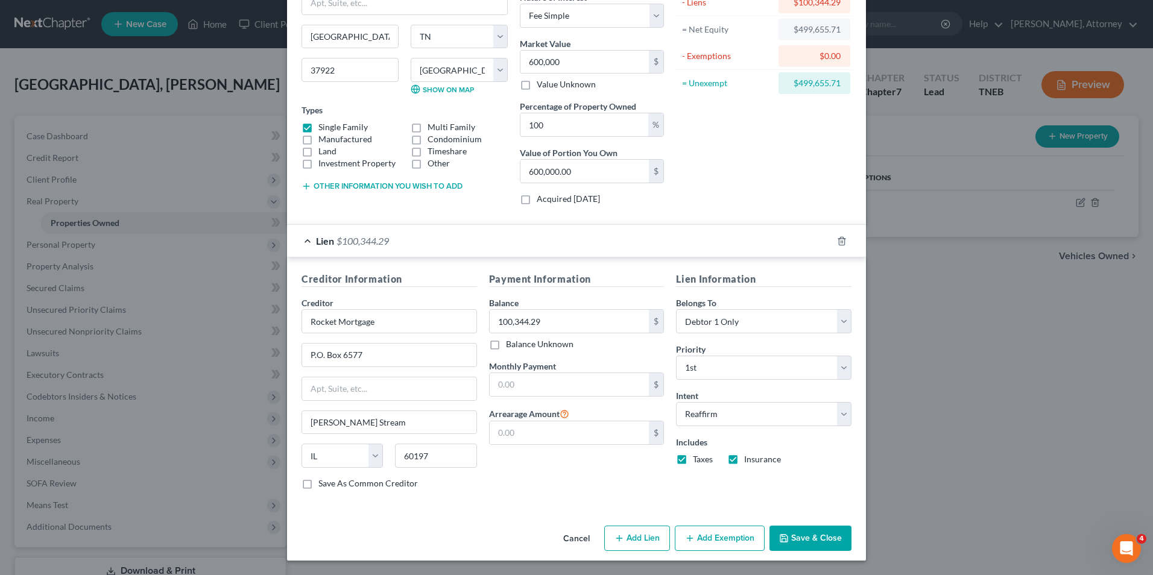
select select "0"
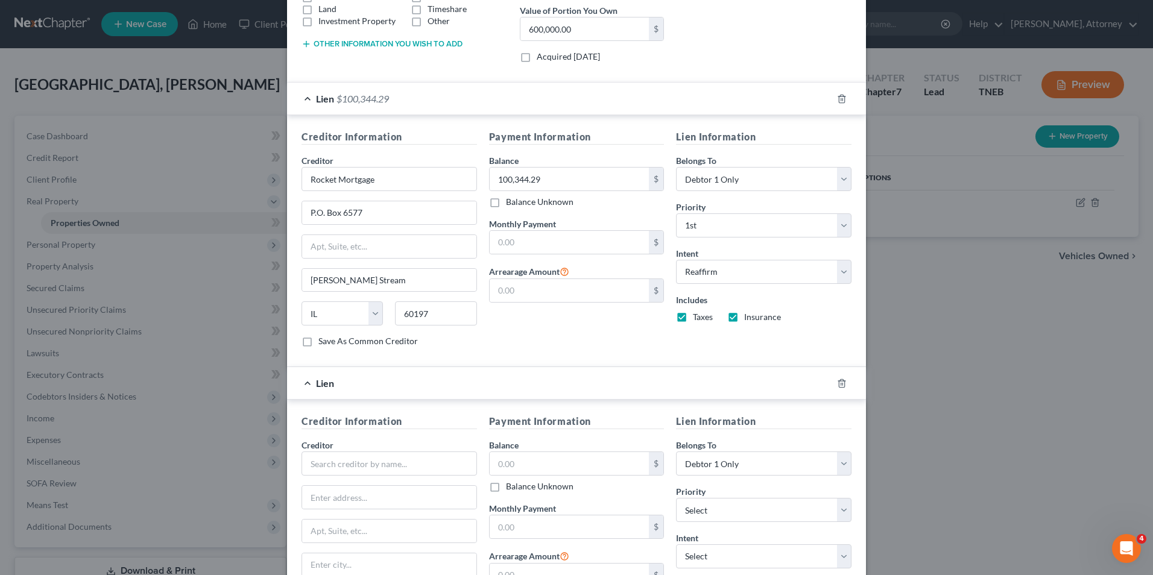
scroll to position [304, 0]
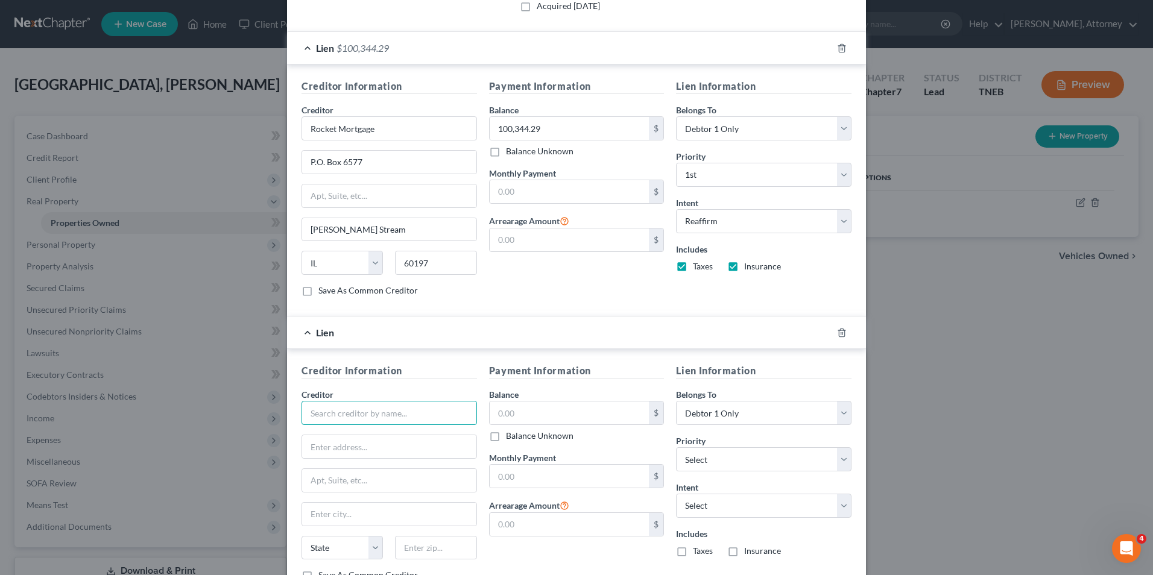
click at [354, 411] on input "text" at bounding box center [390, 413] width 176 height 24
type input "United States Attorney's Office"
type input "c/o Assistant U.S. Attorney;[PERSON_NAME]"
type input "[STREET_ADDRESS]"
type input "[GEOGRAPHIC_DATA]"
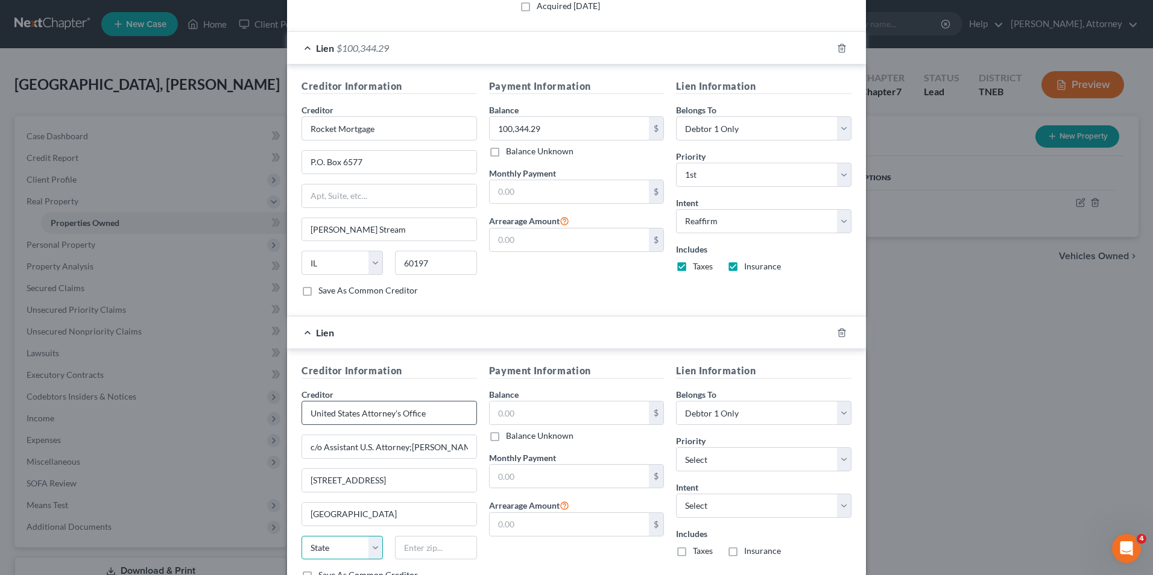
select select "44"
type input "37902"
click at [505, 414] on input "text" at bounding box center [570, 413] width 160 height 23
type input "823,891.42"
click at [778, 514] on select "Select Surrender Redeem Reaffirm Avoid Other" at bounding box center [764, 506] width 176 height 24
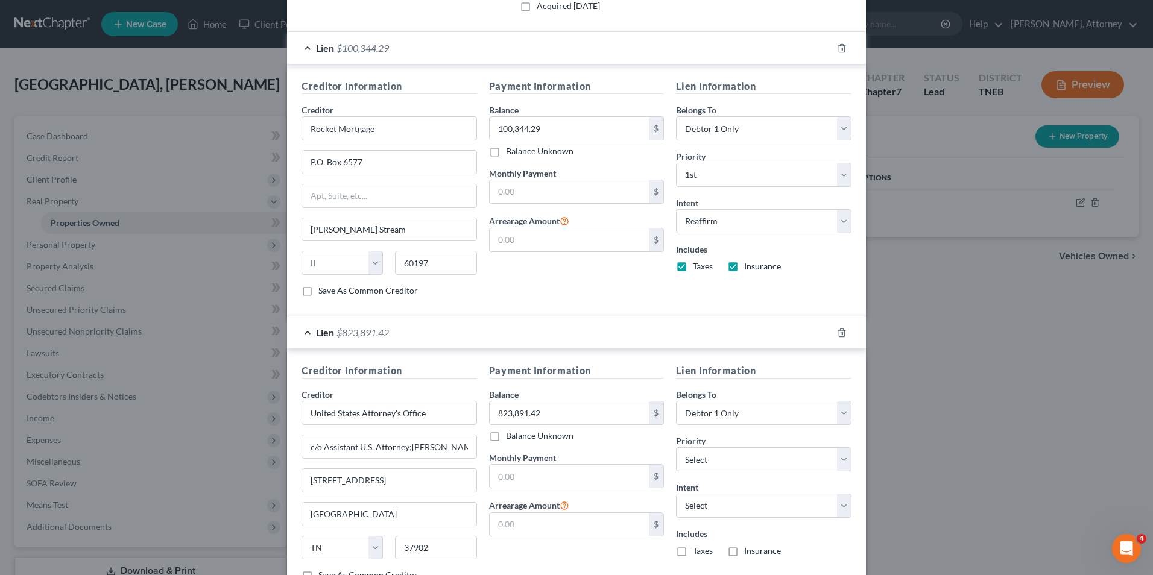
click at [776, 541] on div "Includes Taxes Insurance" at bounding box center [764, 543] width 176 height 30
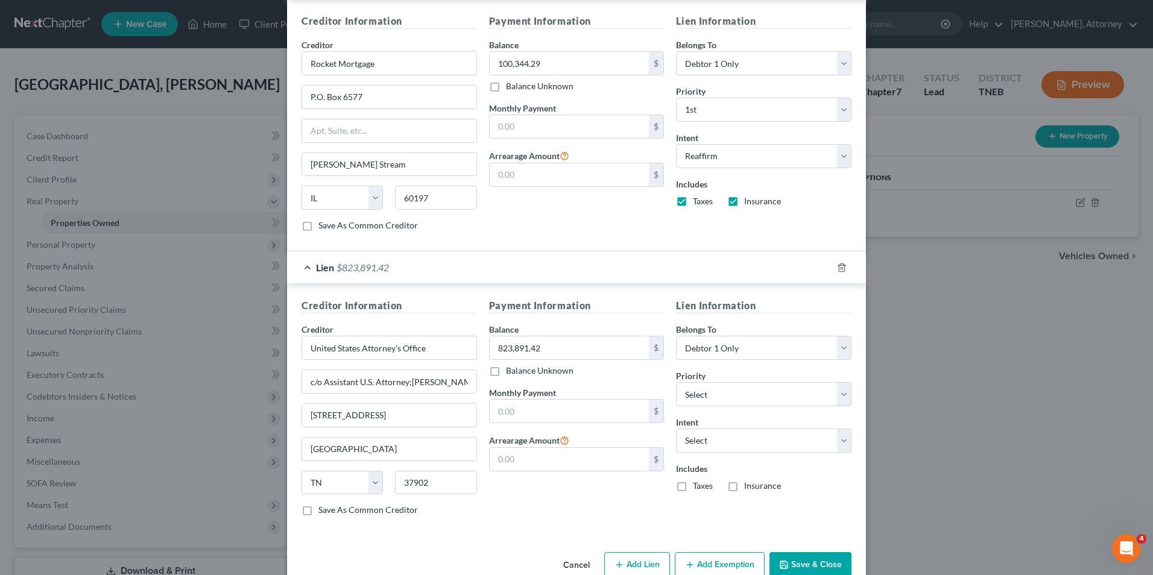
scroll to position [396, 0]
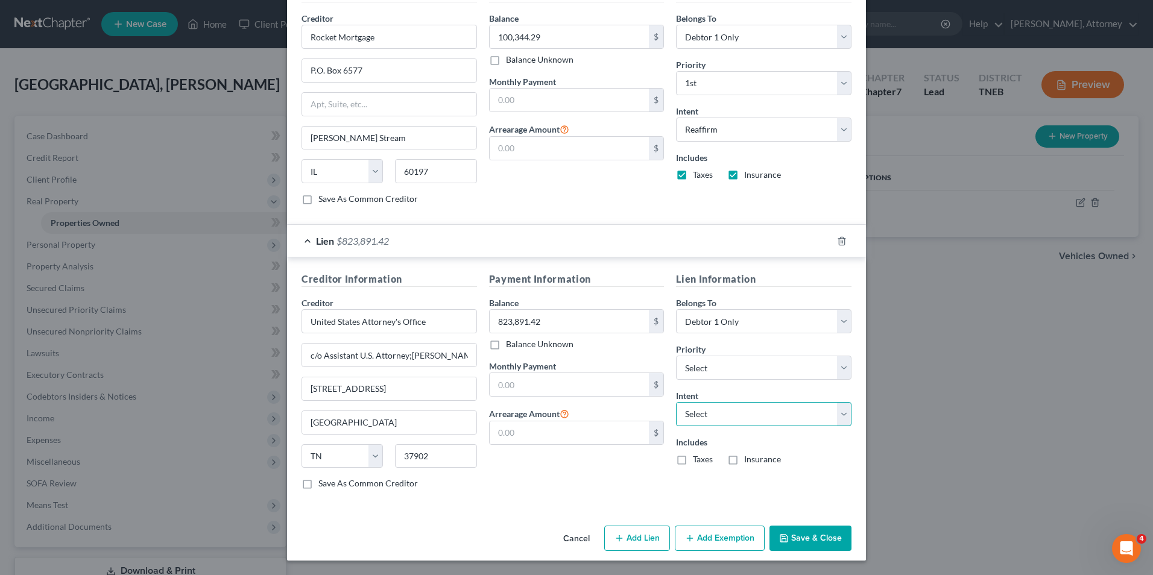
click at [734, 411] on select "Select Surrender Redeem Reaffirm Avoid Other" at bounding box center [764, 414] width 176 height 24
select select "4"
click at [676, 402] on select "Select Surrender Redeem Reaffirm Avoid Other" at bounding box center [764, 414] width 176 height 24
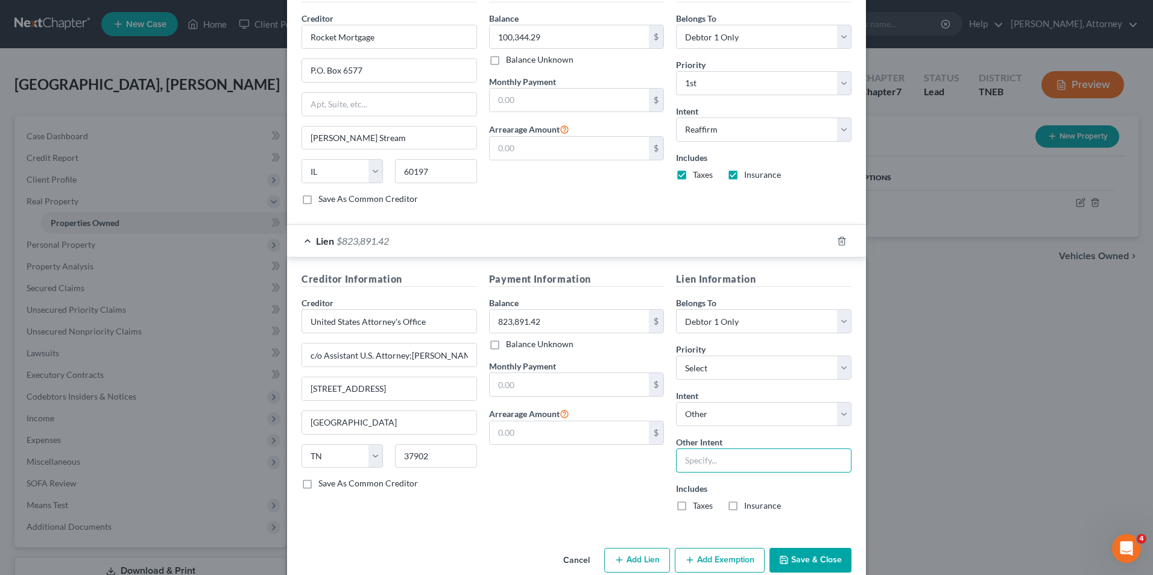
click at [708, 460] on input "text" at bounding box center [764, 461] width 176 height 24
type input "Keep and Pay"
click at [633, 566] on button "Add Lien" at bounding box center [637, 560] width 66 height 25
select select "0"
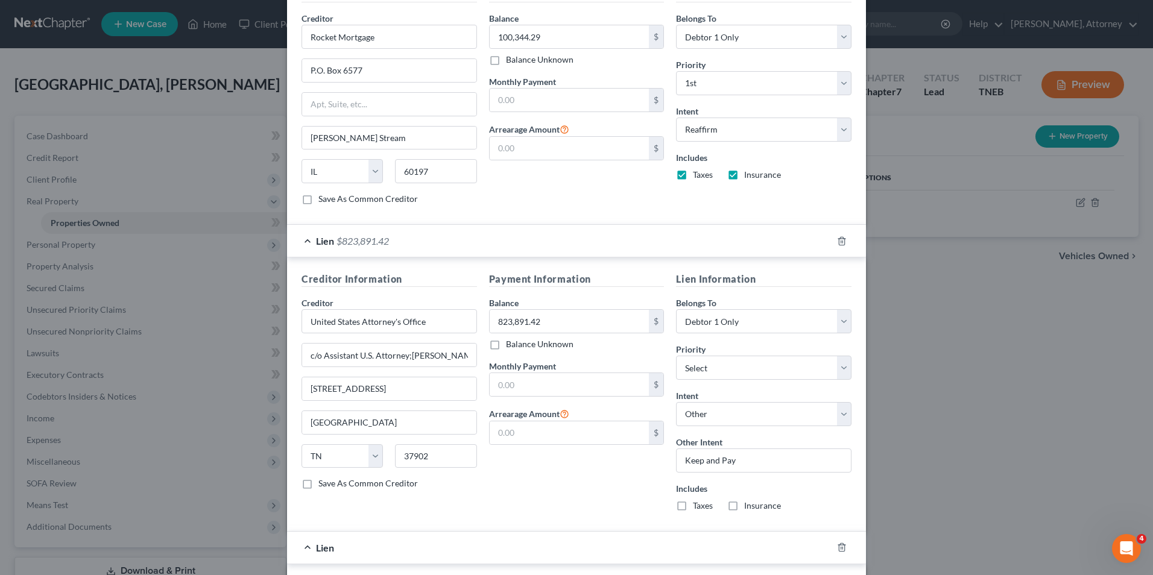
scroll to position [702, 0]
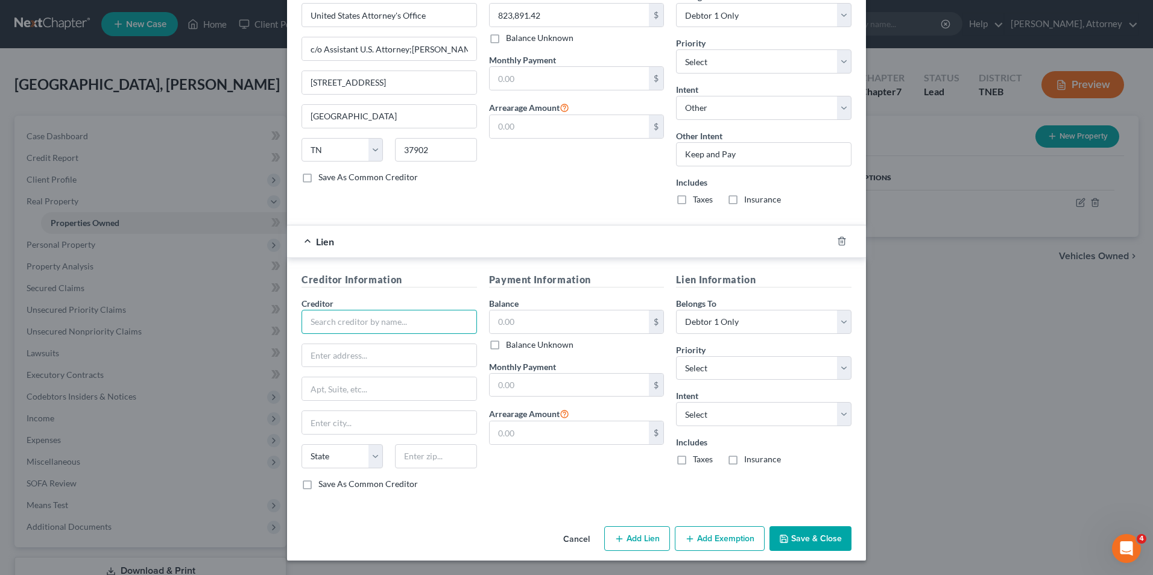
click at [390, 324] on input "text" at bounding box center [390, 322] width 176 height 24
click at [386, 347] on div "Internal Revenue Service" at bounding box center [373, 343] width 125 height 12
type input "Internal Revenue Service"
type input "Centralized Insolvency Operations"
type input "P.O. Box 7346"
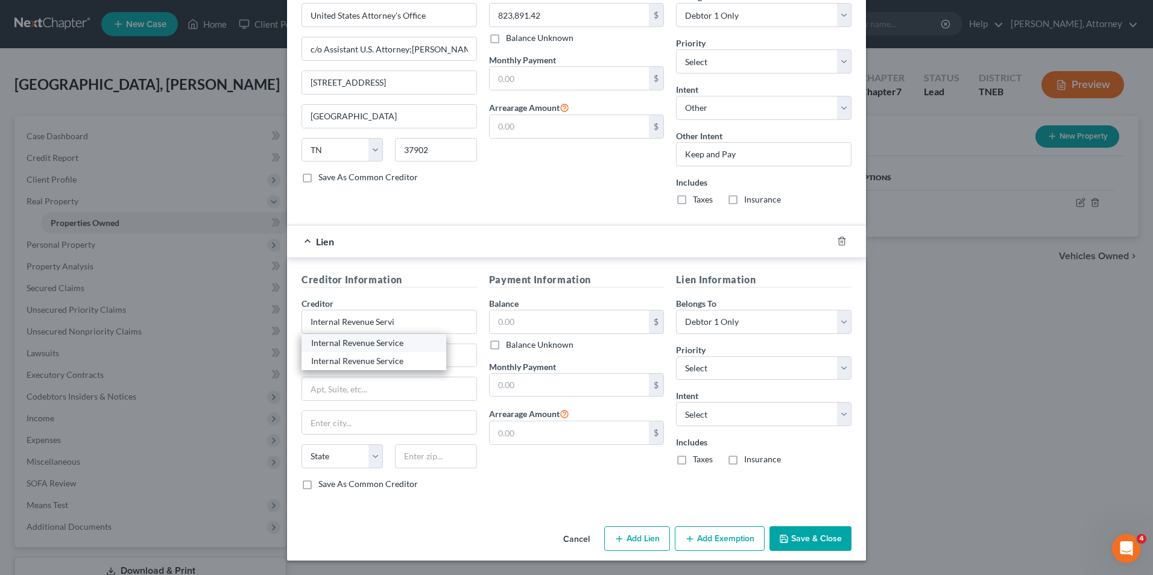
type input "[GEOGRAPHIC_DATA]"
select select "39"
type input "19101-7346"
click at [517, 331] on input "text" at bounding box center [570, 322] width 160 height 23
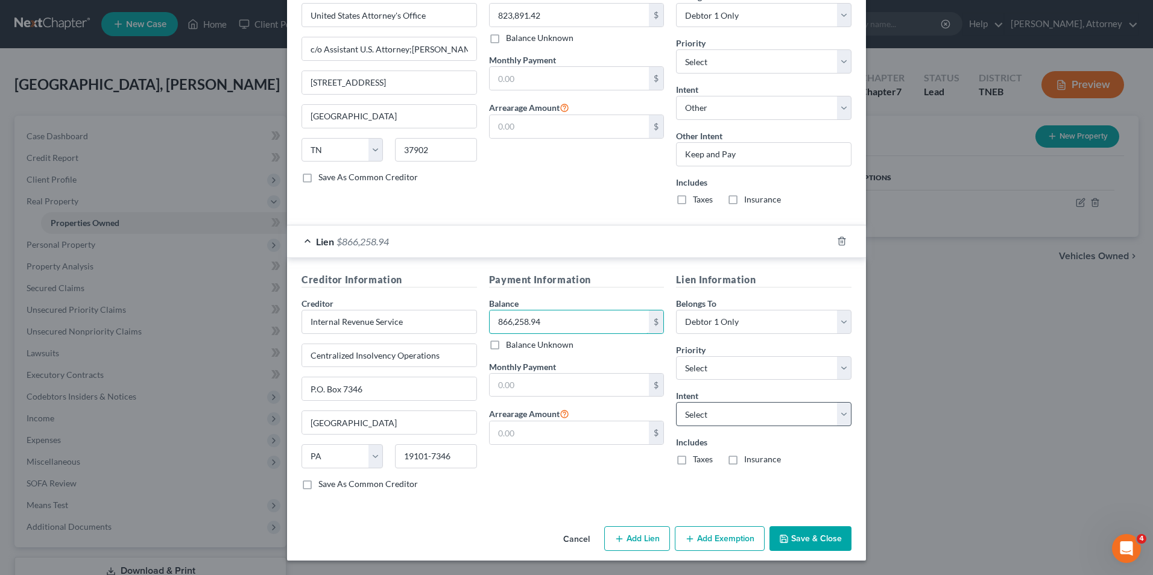
type input "866,258.94"
click at [744, 419] on select "Select Surrender Redeem Reaffirm Avoid Other" at bounding box center [764, 414] width 176 height 24
select select "4"
click at [676, 402] on select "Select Surrender Redeem Reaffirm Avoid Other" at bounding box center [764, 414] width 176 height 24
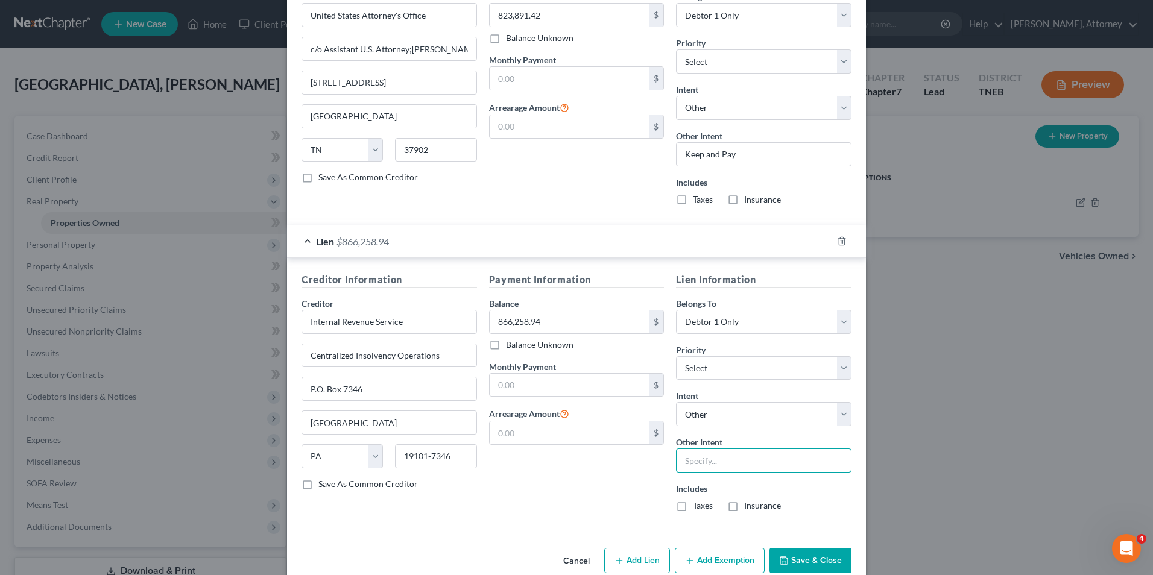
click at [699, 465] on input "text" at bounding box center [764, 461] width 176 height 24
type input "Keep and Pay"
click at [796, 554] on button "Save & Close" at bounding box center [811, 560] width 82 height 25
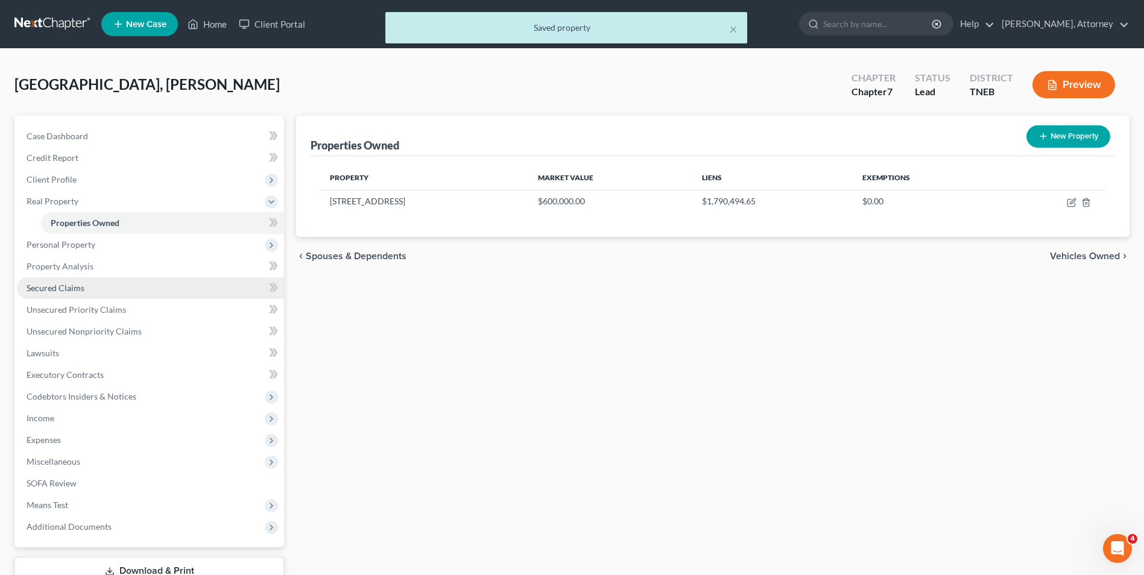
click at [83, 286] on span "Secured Claims" at bounding box center [56, 288] width 58 height 10
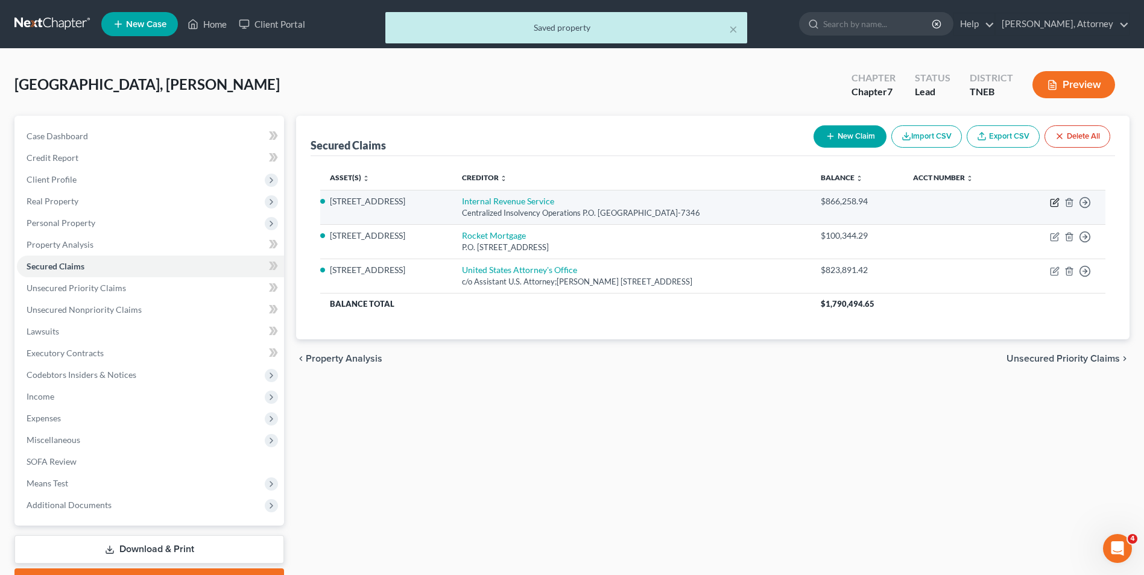
click at [1050, 203] on icon "button" at bounding box center [1055, 203] width 10 height 10
select select "39"
select select "4"
select select "0"
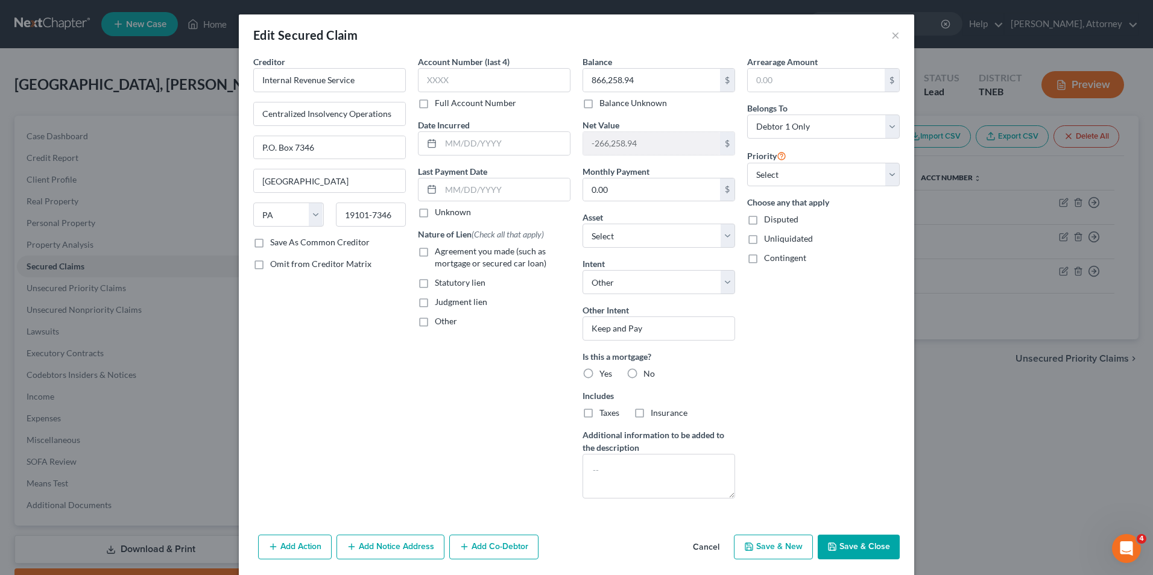
click at [377, 550] on button "Add Notice Address" at bounding box center [391, 547] width 108 height 25
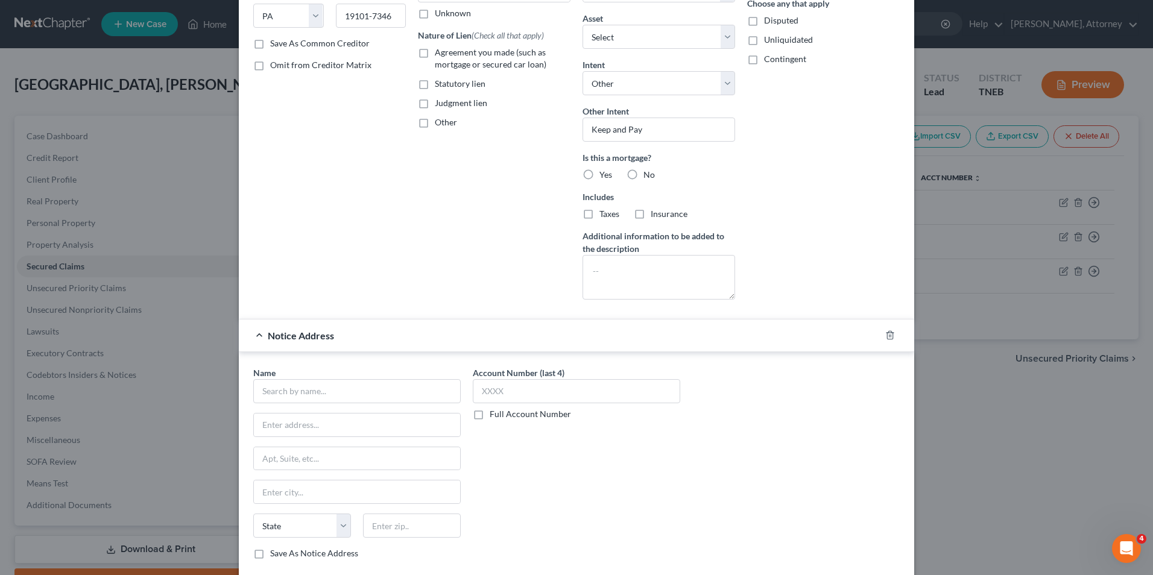
scroll to position [217, 0]
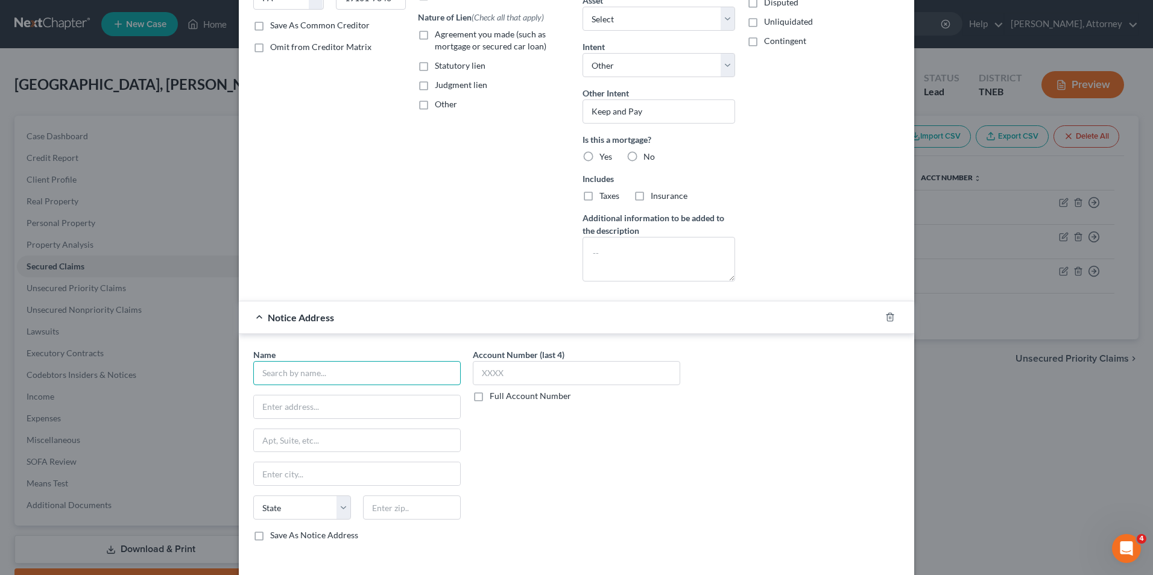
click at [287, 377] on input "text" at bounding box center [357, 373] width 208 height 24
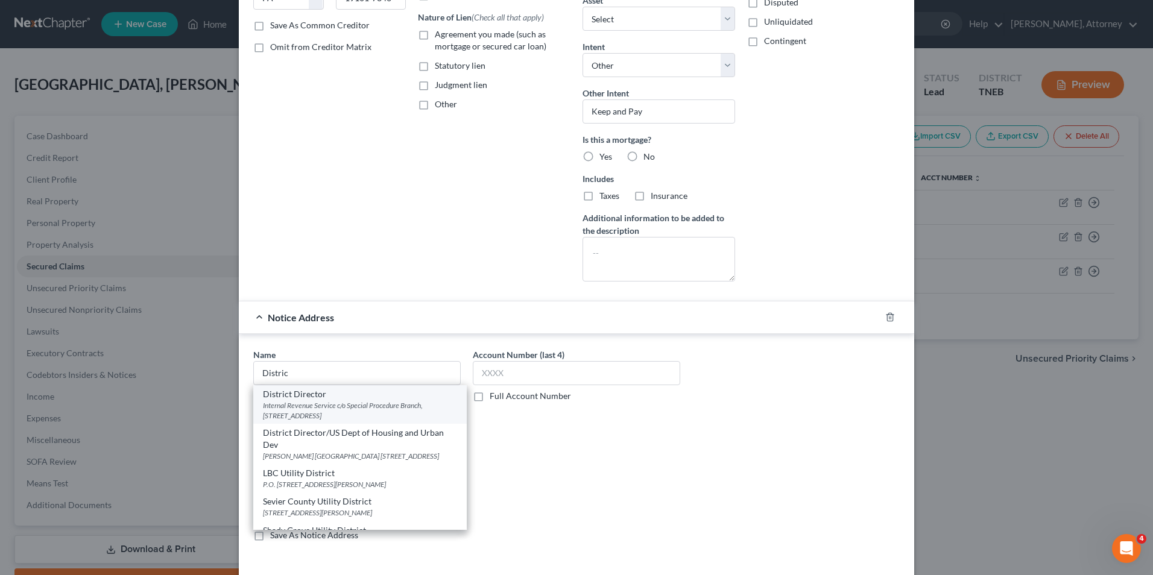
click at [289, 406] on div "Internal Revenue Service c/o Special Procedure Branch, [STREET_ADDRESS]" at bounding box center [360, 411] width 194 height 21
type input "District Director"
type input "Internal Revenue Service"
type input "c/o Special Procedure Branch, [STREET_ADDRESS]"
type input "[GEOGRAPHIC_DATA]"
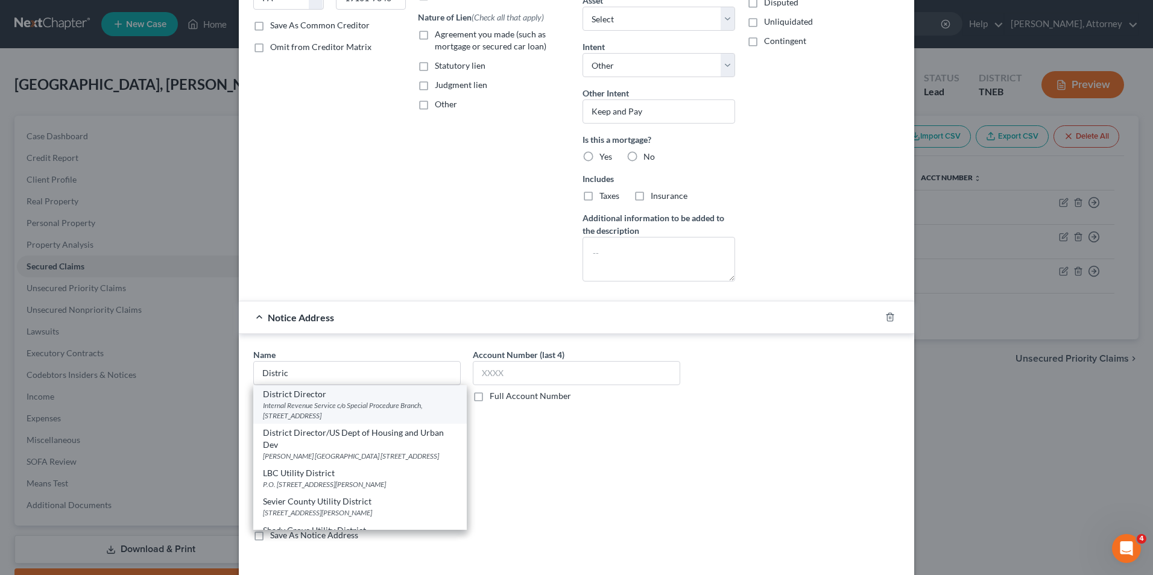
select select "44"
type input "37203"
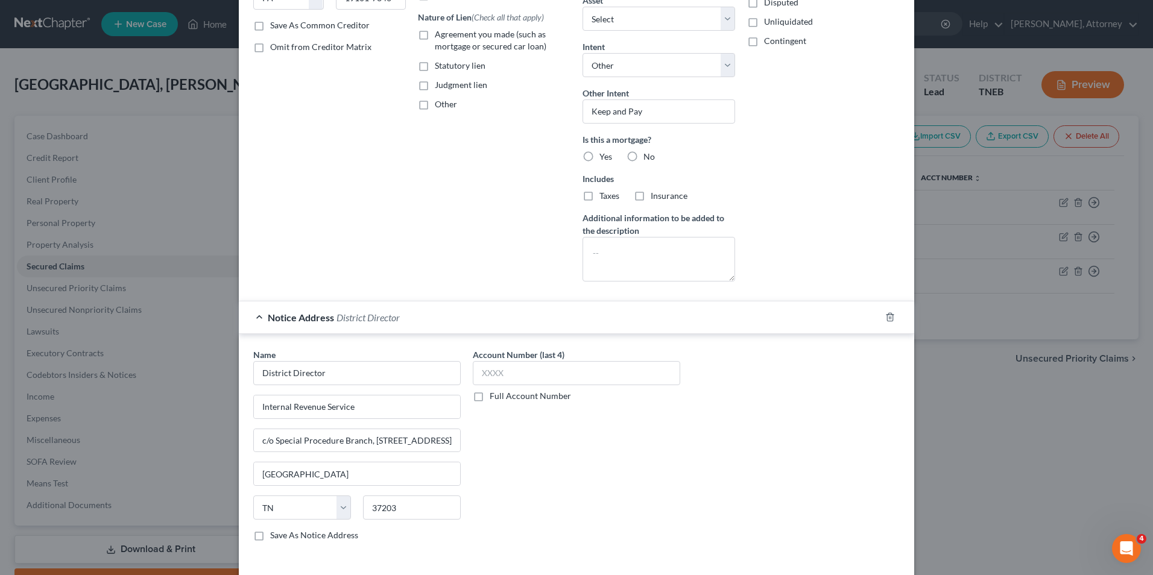
scroll to position [303, 0]
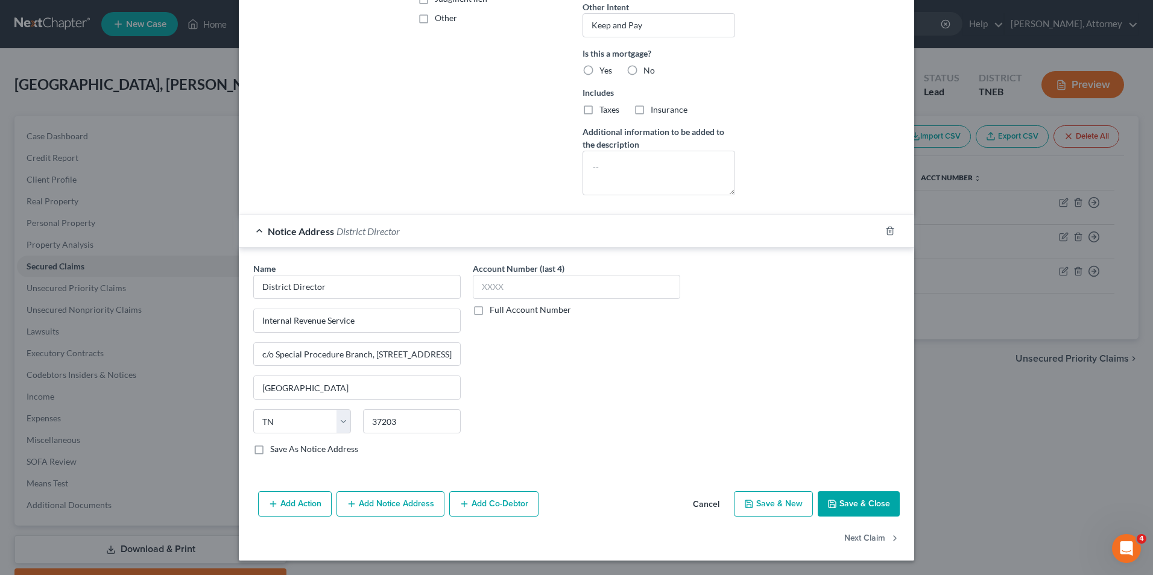
click at [405, 510] on button "Add Notice Address" at bounding box center [391, 504] width 108 height 25
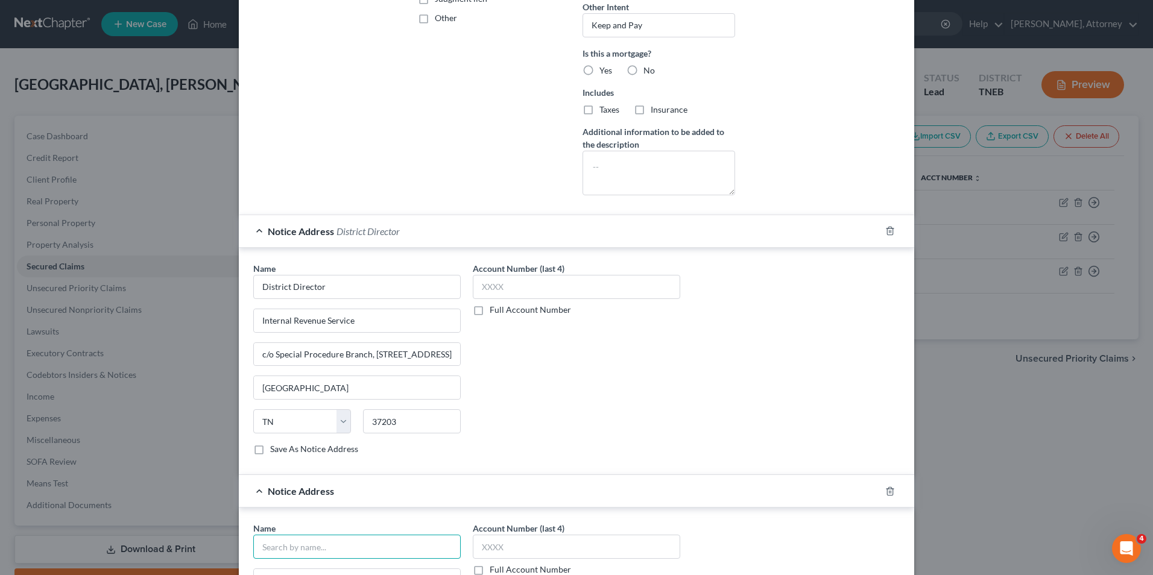
click at [347, 552] on input "text" at bounding box center [357, 547] width 208 height 24
type input "U.S. Attorney Office"
type input "[PERSON_NAME] U.S. Courthouse"
type input "[STREET_ADDRESS]"
type input "[GEOGRAPHIC_DATA]"
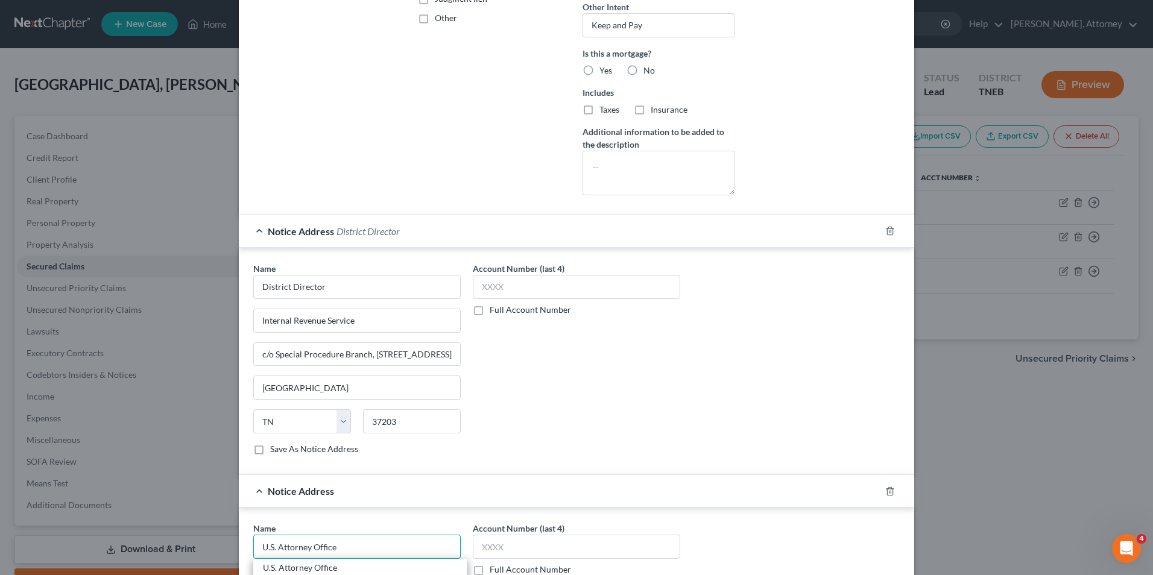
select select "44"
type input "37902"
type input "U.S. Attorney Office"
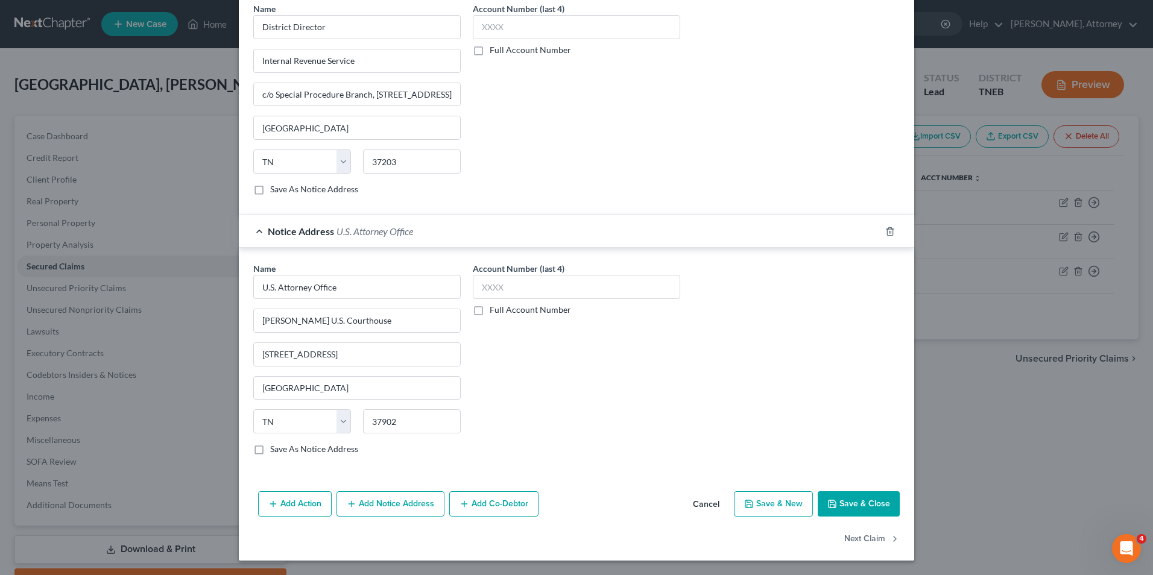
click at [870, 511] on button "Save & Close" at bounding box center [859, 504] width 82 height 25
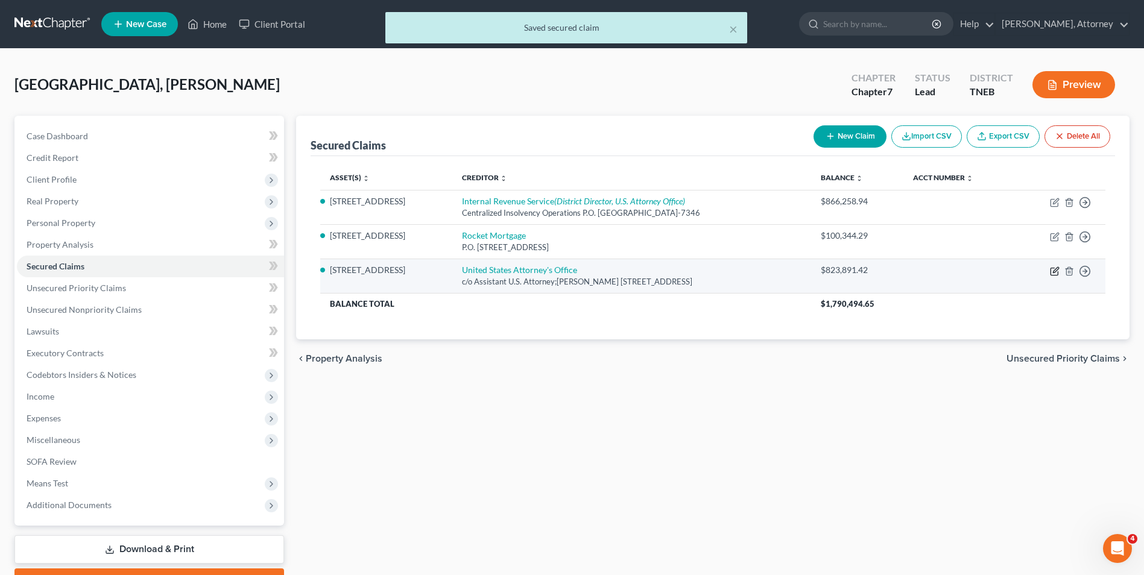
click at [1056, 271] on icon "button" at bounding box center [1055, 272] width 10 height 10
select select "44"
select select "4"
select select "0"
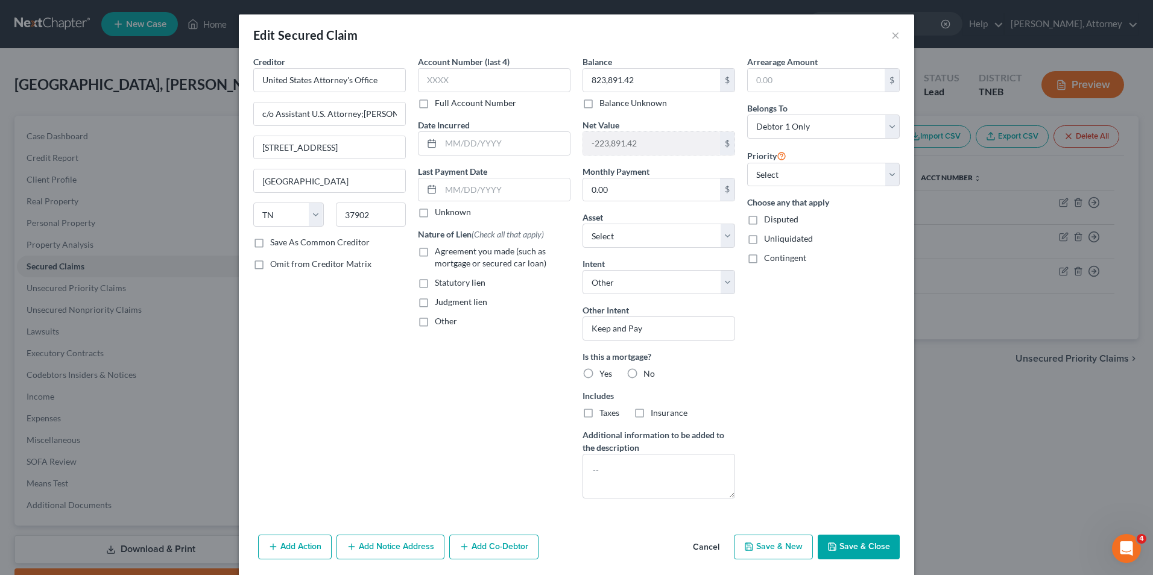
click at [404, 539] on button "Add Notice Address" at bounding box center [391, 547] width 108 height 25
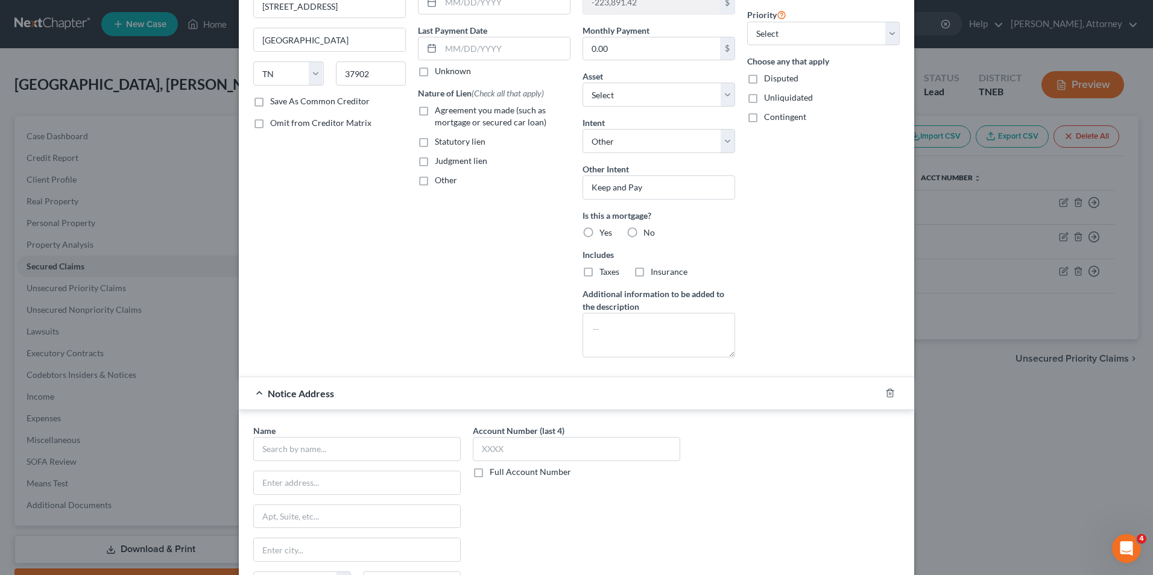
scroll to position [193, 0]
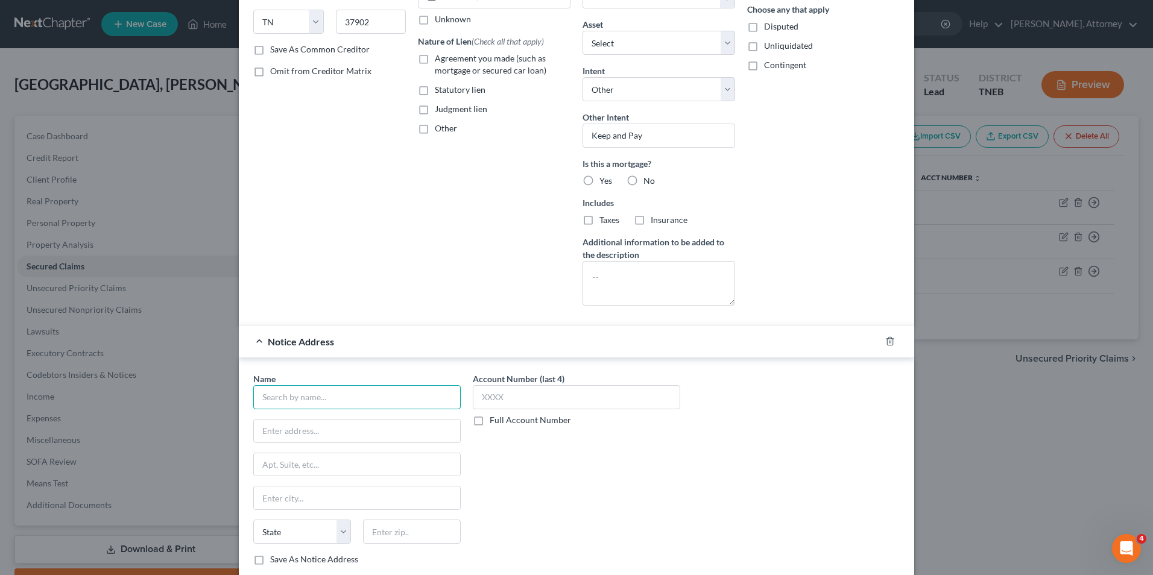
click at [273, 399] on input "text" at bounding box center [357, 397] width 208 height 24
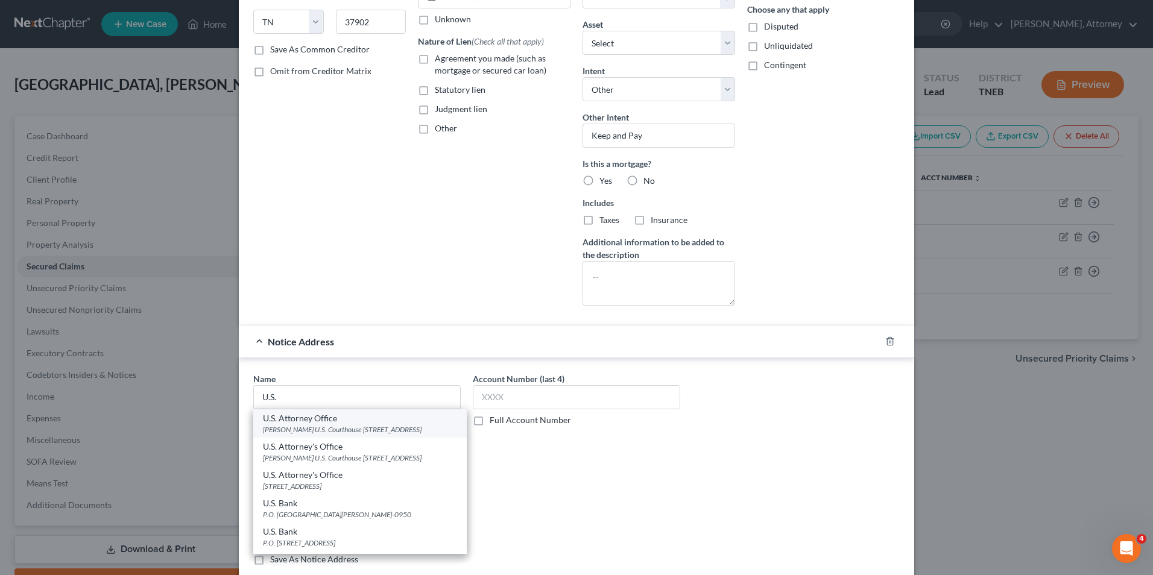
click at [288, 435] on div "[PERSON_NAME] U.S. Courthouse [STREET_ADDRESS]" at bounding box center [360, 430] width 194 height 10
type input "U.S. Attorney Office"
type input "[PERSON_NAME] U.S. Courthouse"
type input "[STREET_ADDRESS]"
type input "[GEOGRAPHIC_DATA]"
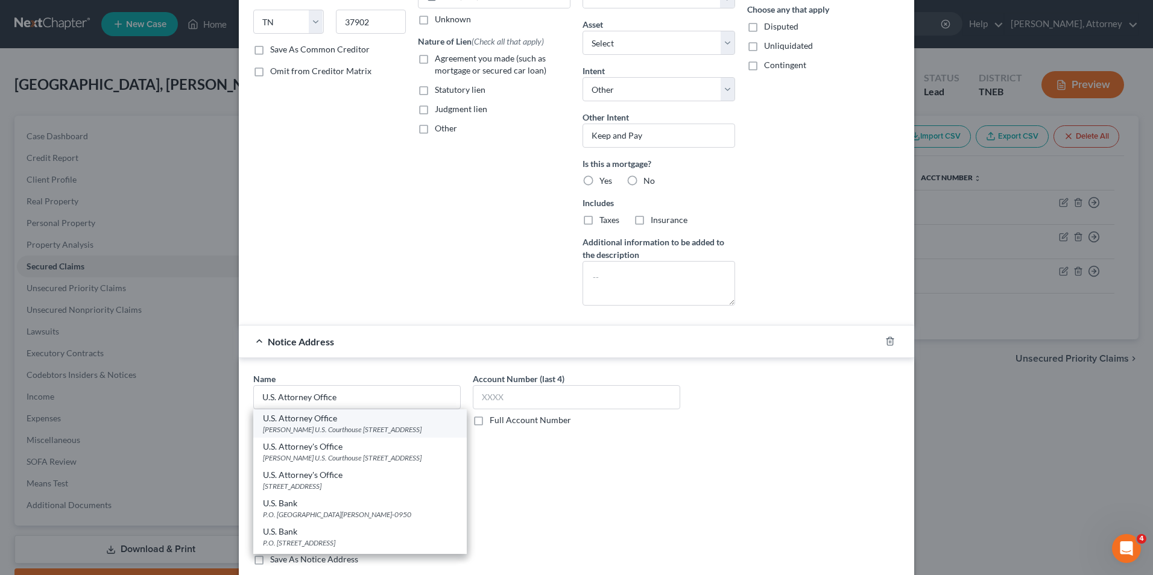
select select "44"
type input "37902"
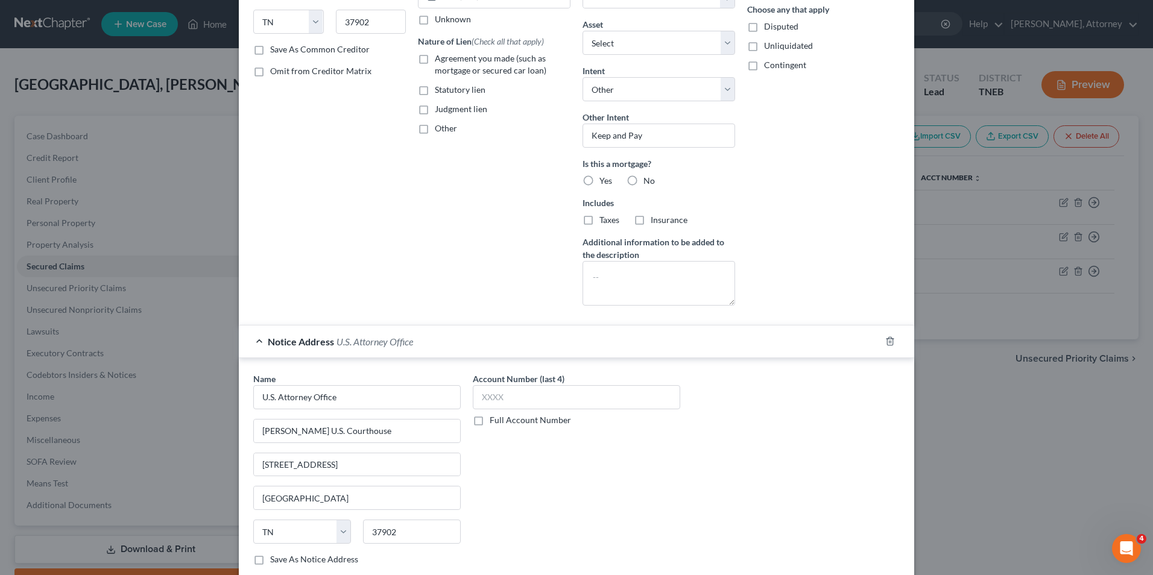
click at [682, 475] on div "Account Number (last 4) Full Account Number" at bounding box center [577, 474] width 220 height 203
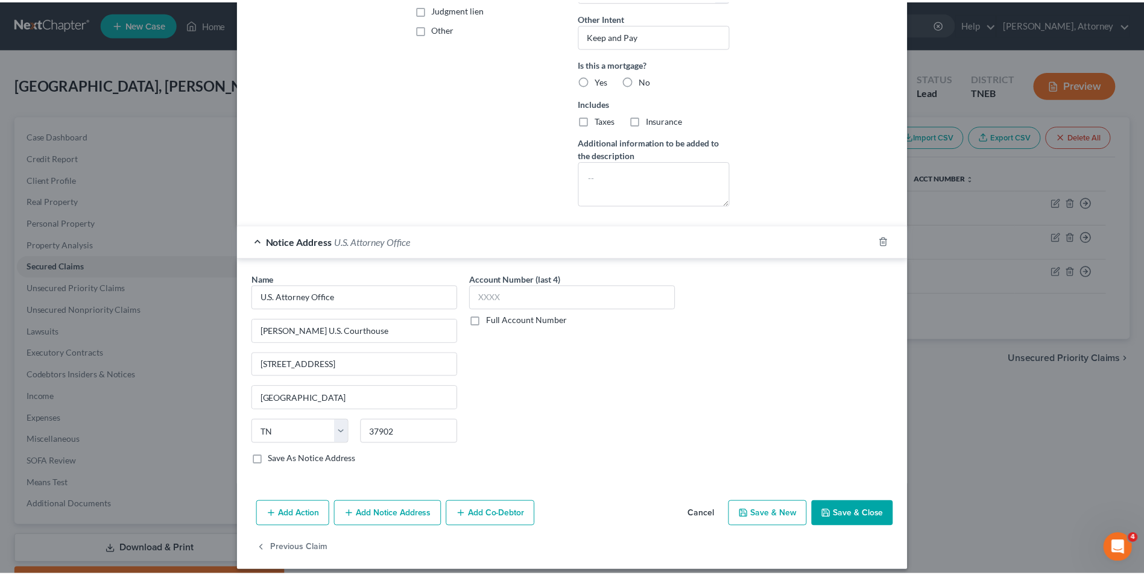
scroll to position [303, 0]
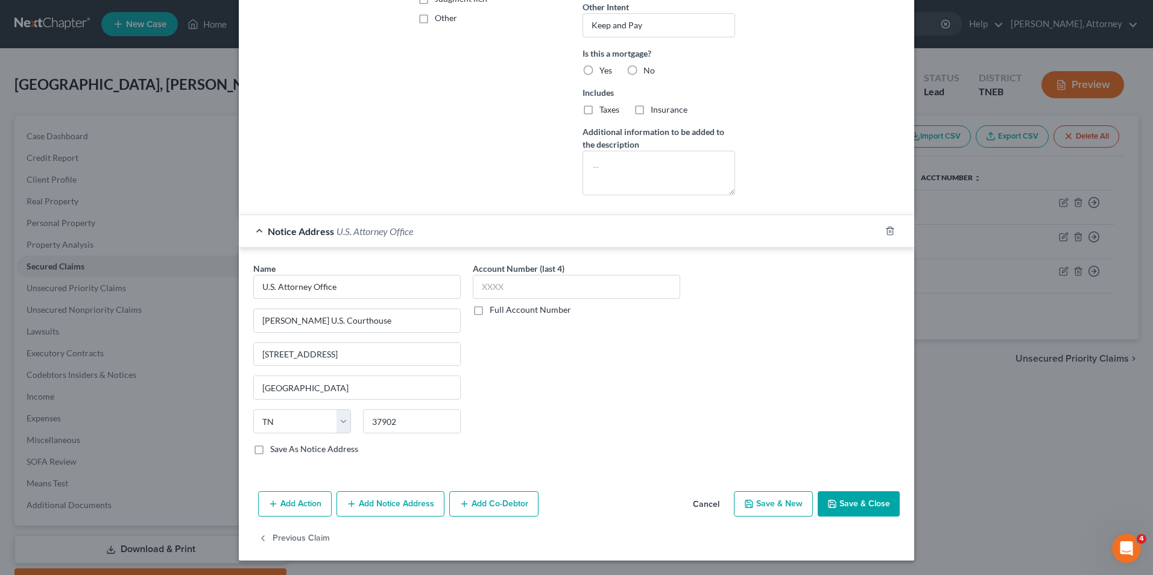
click at [865, 507] on button "Save & Close" at bounding box center [859, 504] width 82 height 25
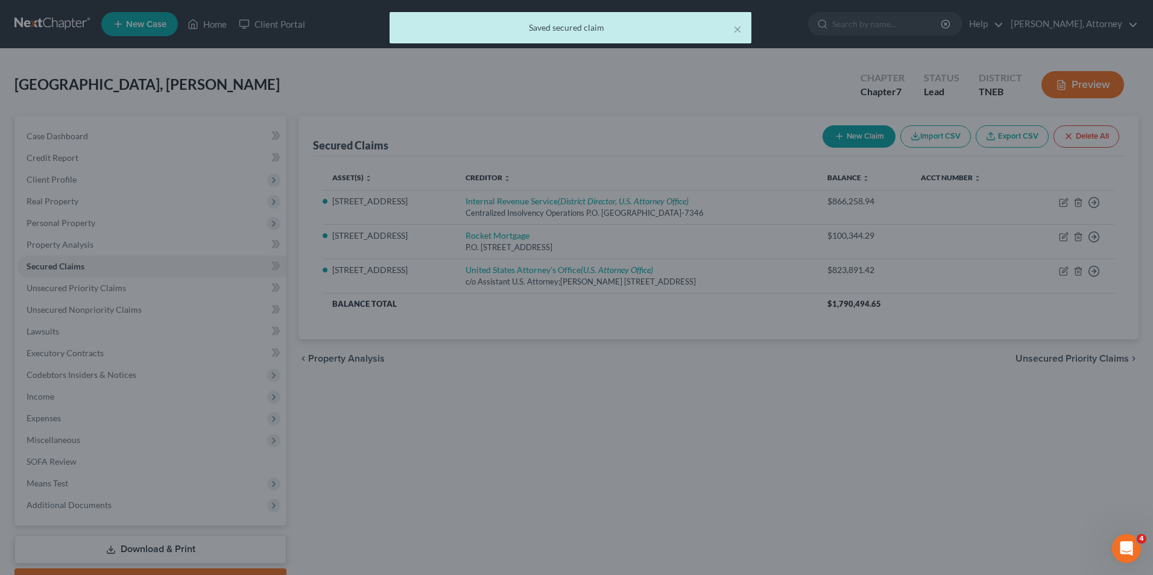
scroll to position [0, 0]
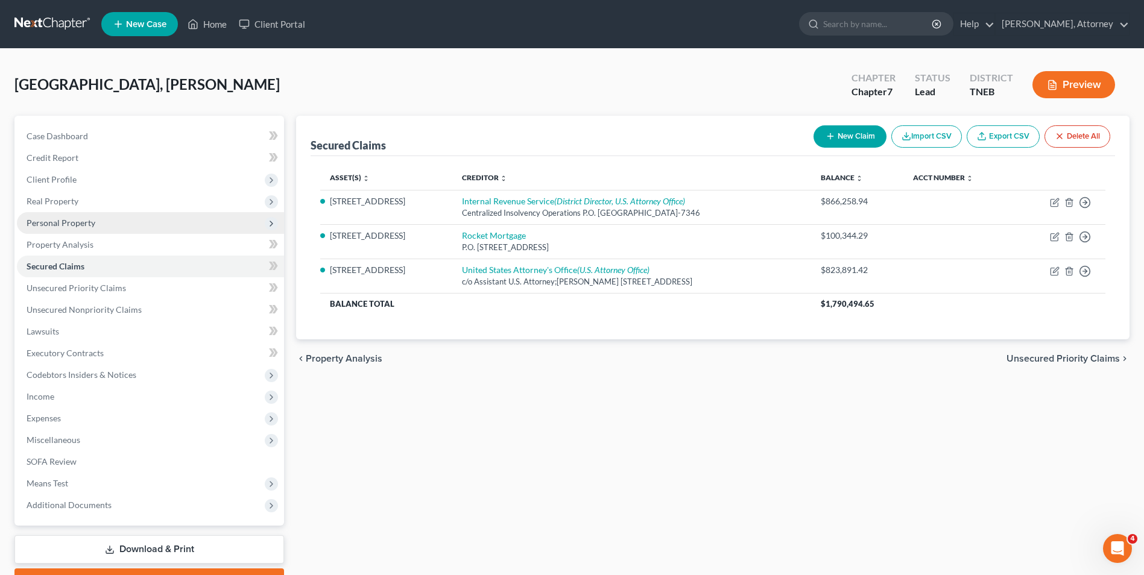
click at [74, 228] on span "Personal Property" at bounding box center [150, 223] width 267 height 22
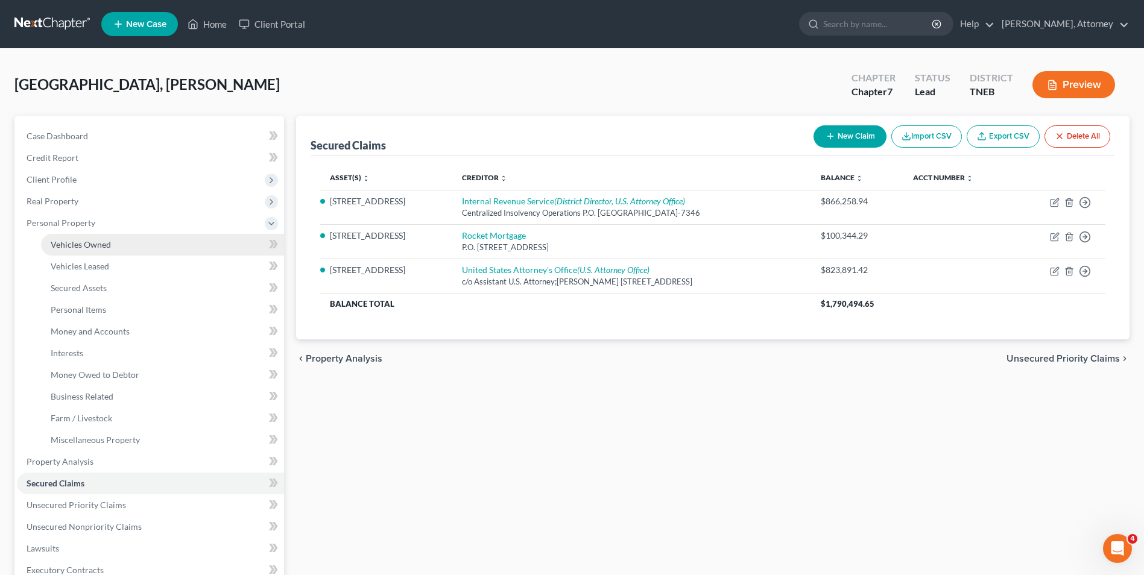
click at [101, 241] on span "Vehicles Owned" at bounding box center [81, 244] width 60 height 10
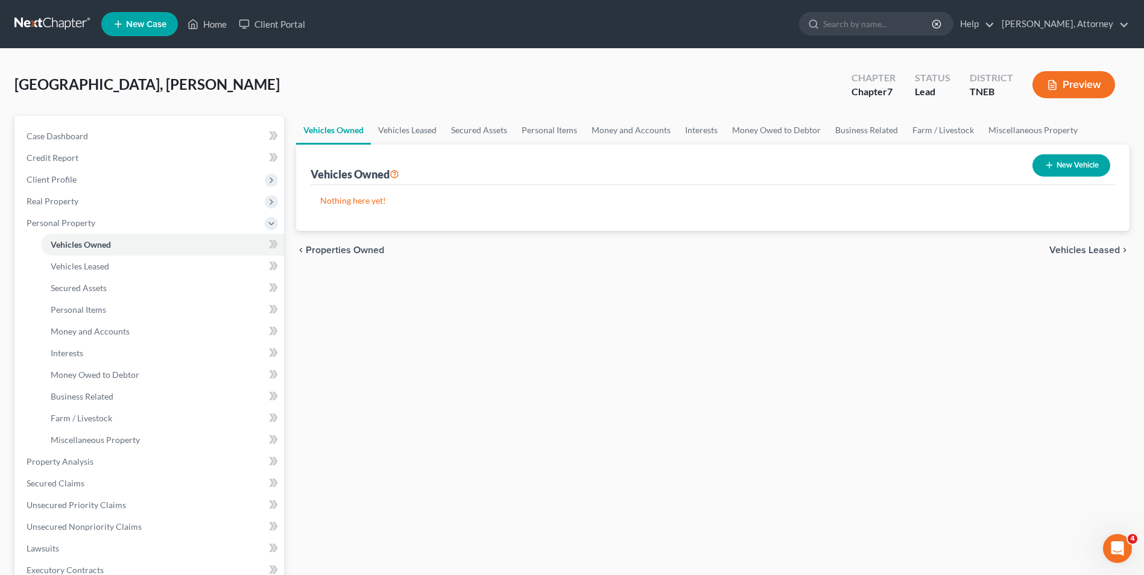
click at [1075, 173] on button "New Vehicle" at bounding box center [1072, 165] width 78 height 22
select select "0"
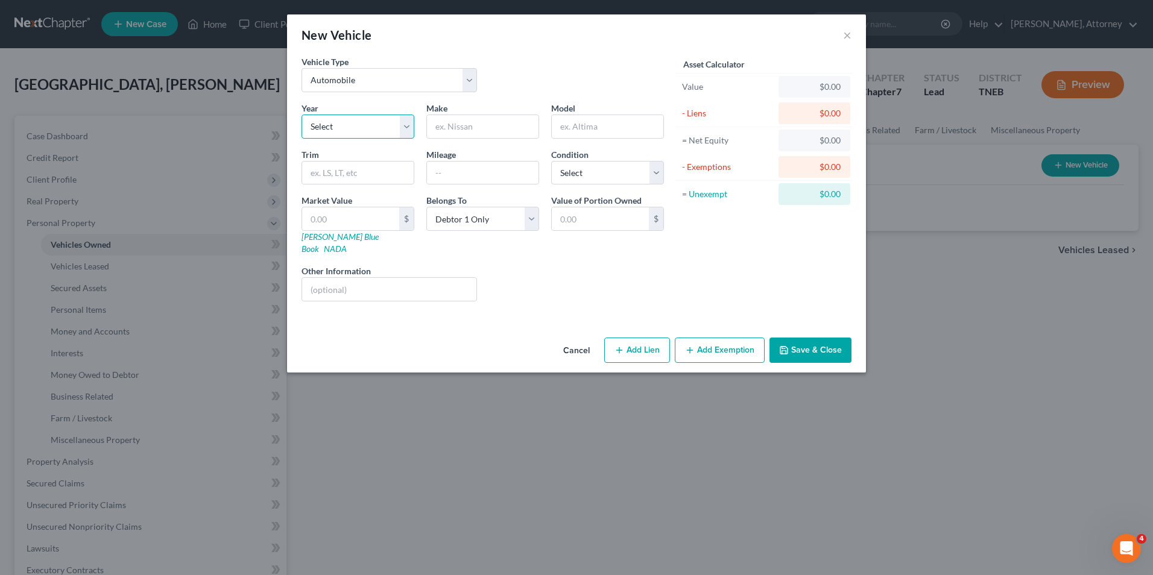
click at [399, 126] on select "Select 2026 2025 2024 2023 2022 2021 2020 2019 2018 2017 2016 2015 2014 2013 20…" at bounding box center [358, 127] width 113 height 24
select select "13"
click at [302, 115] on select "Select 2026 2025 2024 2023 2022 2021 2020 2019 2018 2017 2016 2015 2014 2013 20…" at bounding box center [358, 127] width 113 height 24
click at [455, 125] on input "text" at bounding box center [483, 126] width 112 height 23
type input "Yukon"
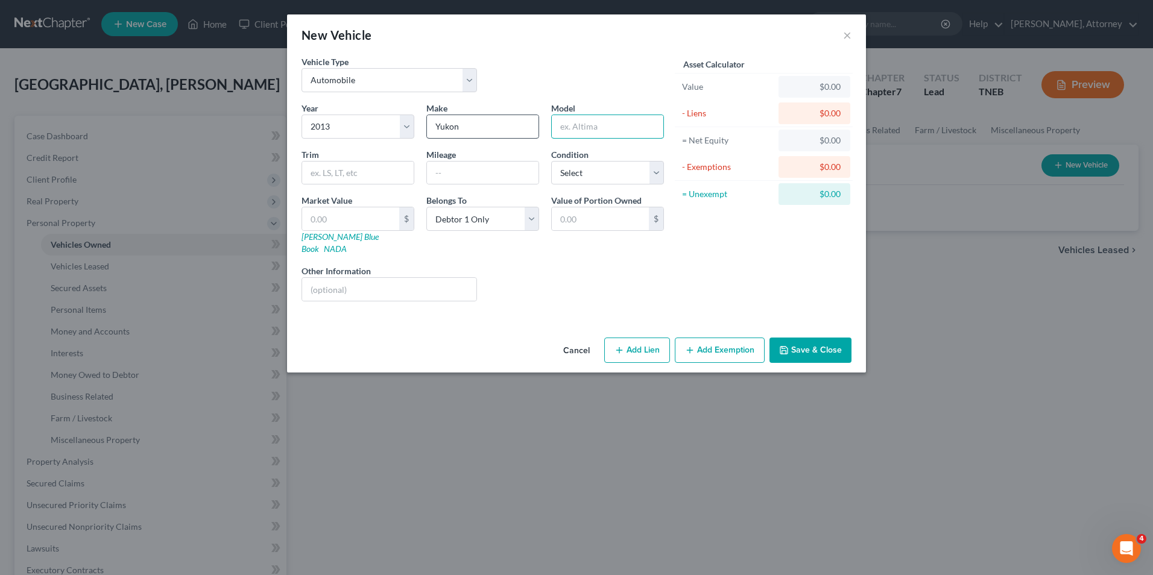
type input "S"
type input "XL"
type input "182000"
click at [611, 181] on select "Select Excellent Very Good Good Fair Poor" at bounding box center [607, 173] width 113 height 24
select select "2"
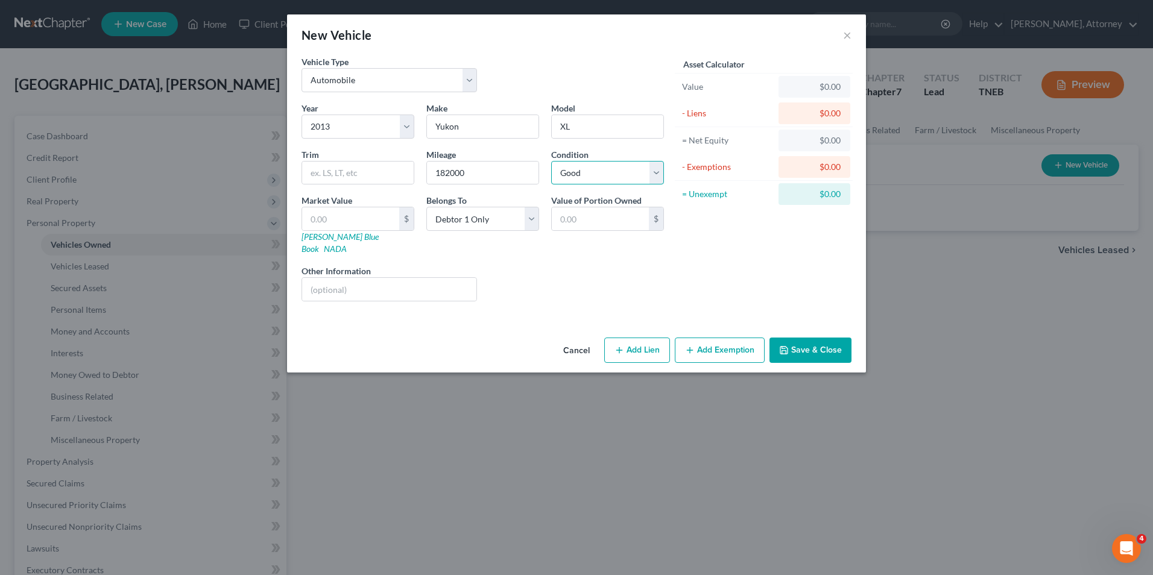
click at [551, 161] on select "Select Excellent Very Good Good Fair Poor" at bounding box center [607, 173] width 113 height 24
click at [328, 215] on input "text" at bounding box center [350, 219] width 97 height 23
type input "5"
type input "5.00"
type input "50"
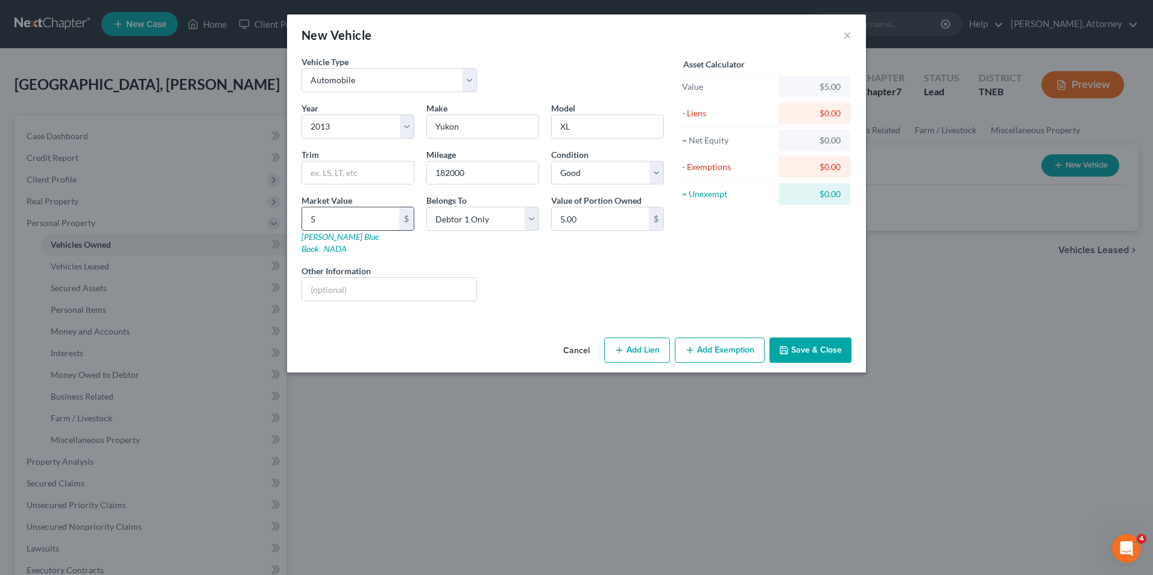
type input "50.00"
type input "500"
type input "500.00"
type input "5000"
type input "5,000.00"
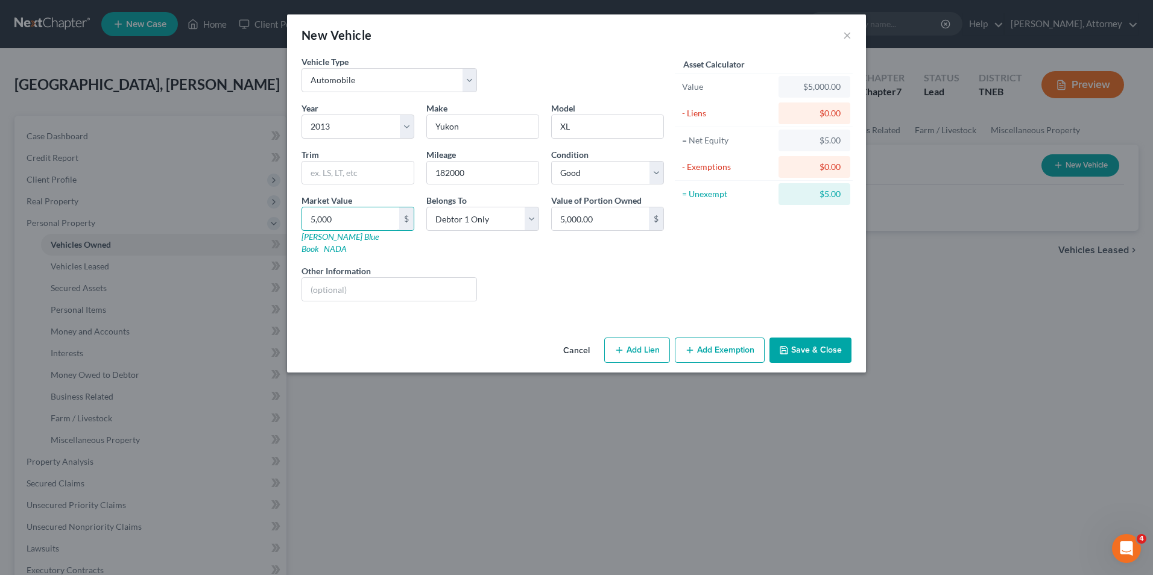
type input "5,000"
click at [693, 346] on icon "button" at bounding box center [690, 351] width 10 height 10
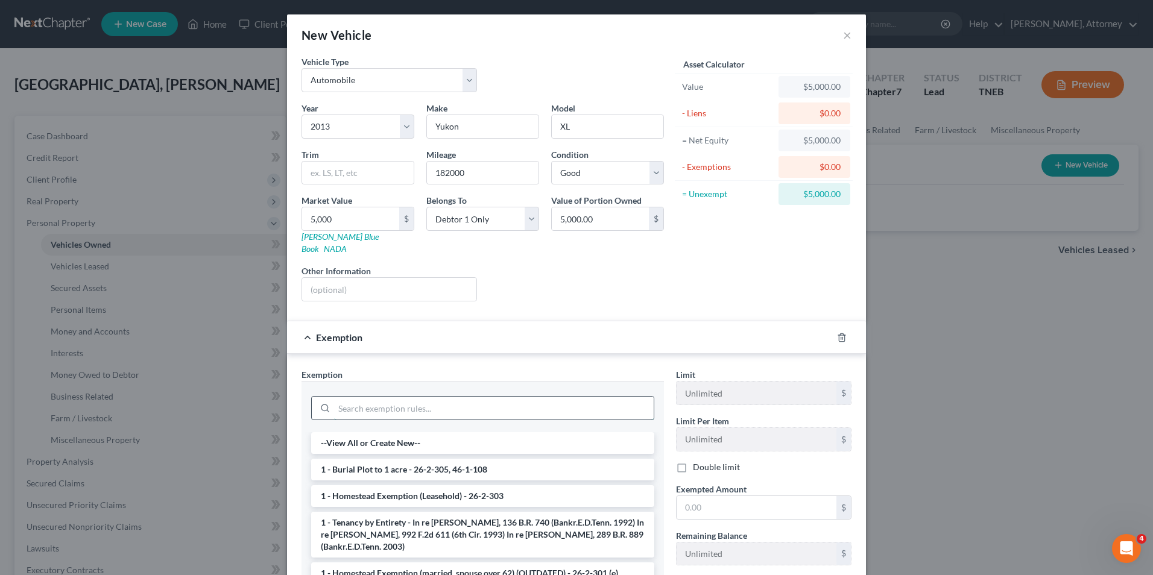
click at [403, 397] on input "search" at bounding box center [494, 408] width 320 height 23
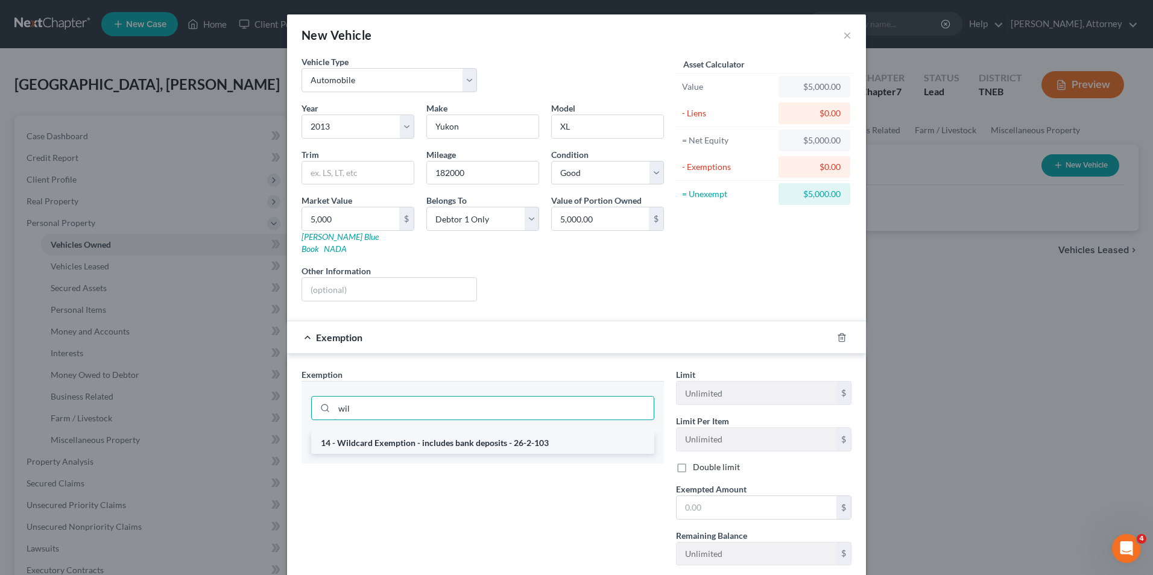
type input "wil"
click at [407, 437] on li "14 - Wildcard Exemption - includes bank deposits - 26-2-103" at bounding box center [482, 444] width 343 height 22
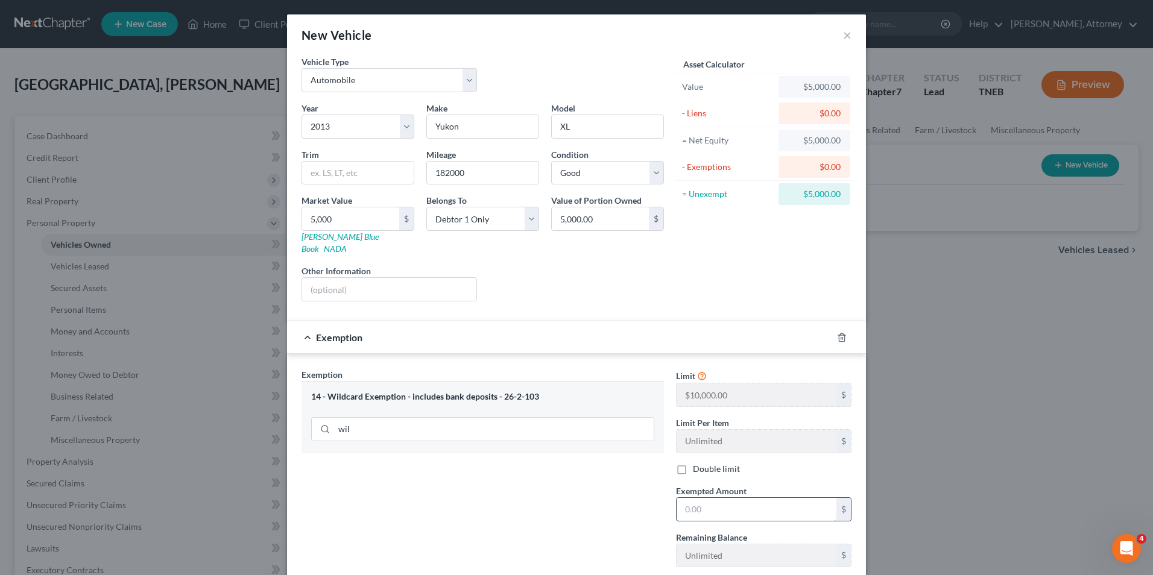
click at [737, 498] on input "text" at bounding box center [757, 509] width 160 height 23
type input "5,000"
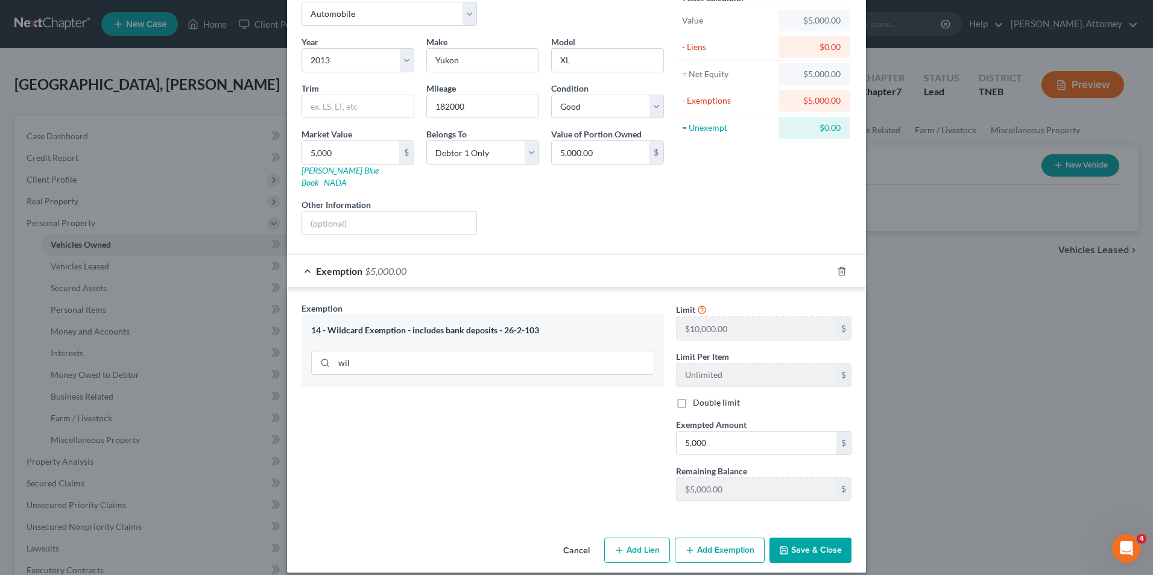
click at [821, 547] on button "Save & Close" at bounding box center [811, 550] width 82 height 25
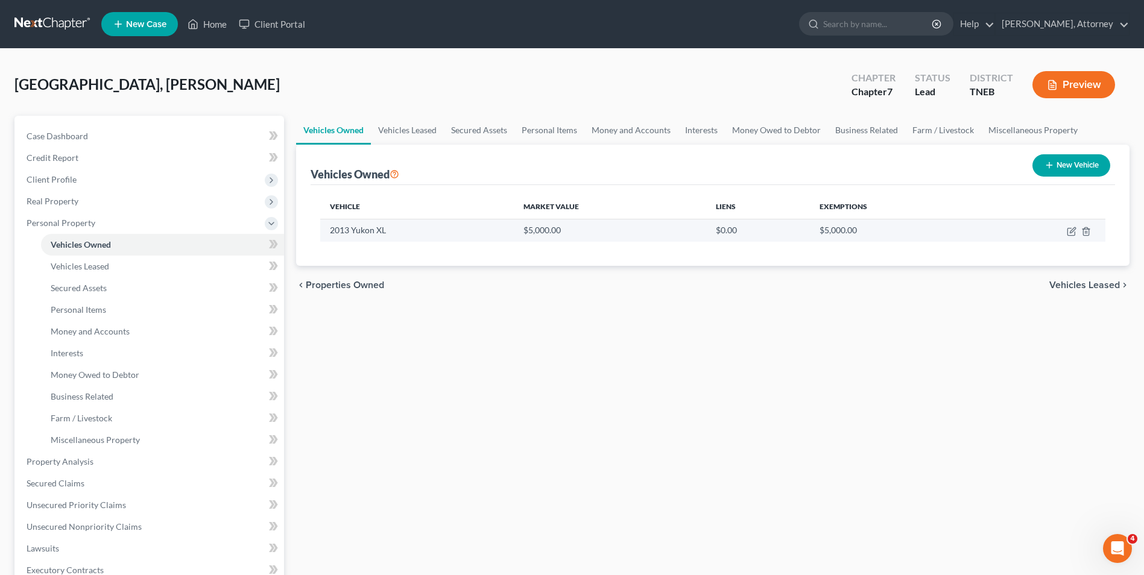
click at [1073, 236] on td at bounding box center [1044, 230] width 124 height 23
click at [1073, 235] on icon "button" at bounding box center [1071, 232] width 7 height 7
select select "0"
select select "13"
select select "2"
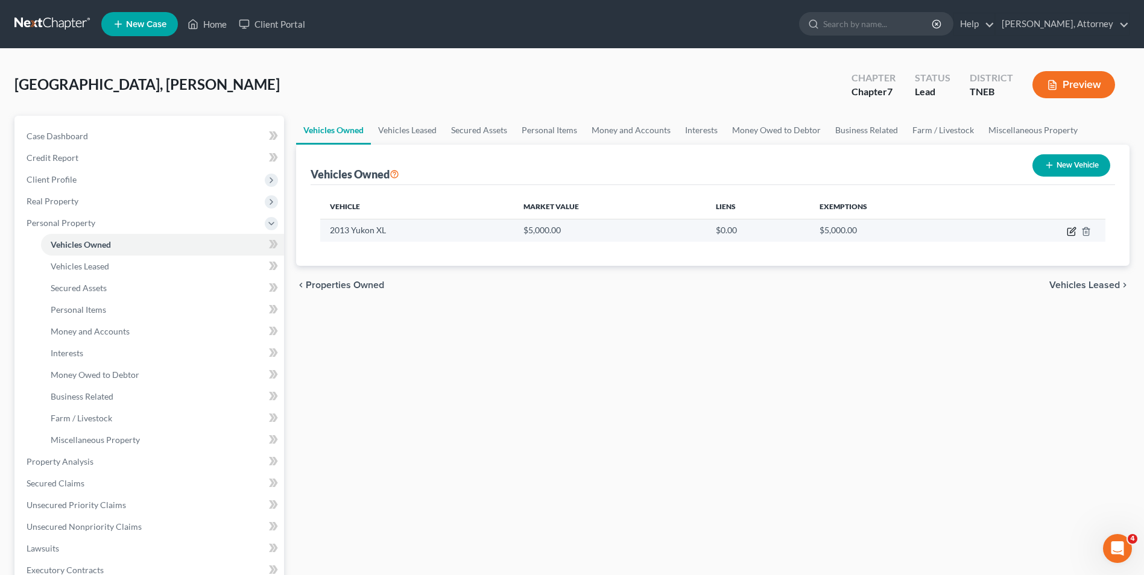
select select "0"
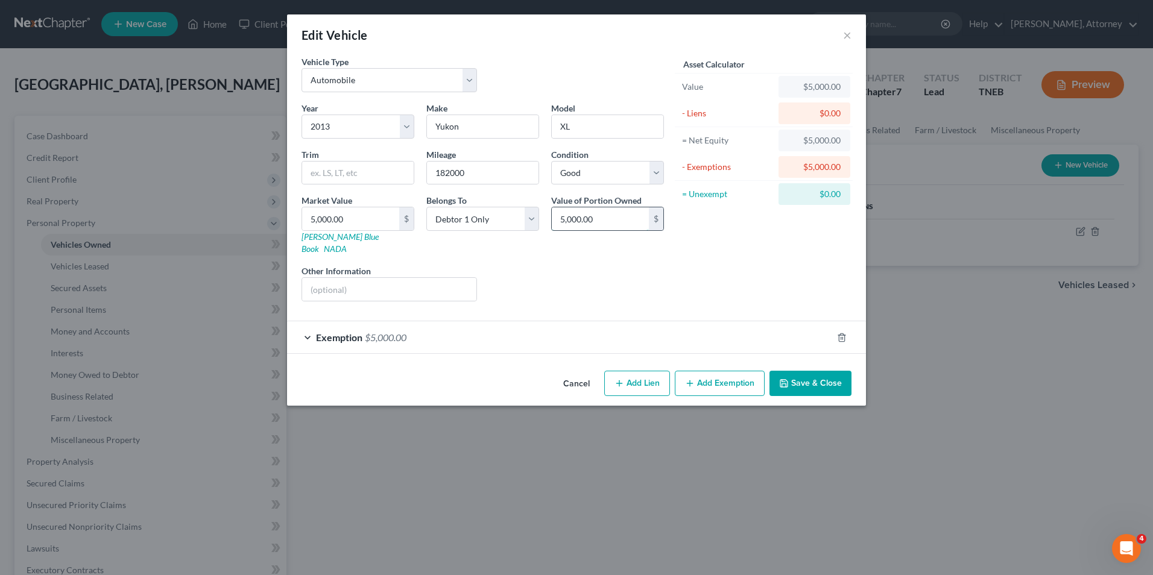
click at [620, 224] on input "5,000.00" at bounding box center [600, 219] width 97 height 23
type input "7,000"
click at [330, 331] on div "Exemption $5,000.00" at bounding box center [559, 338] width 545 height 32
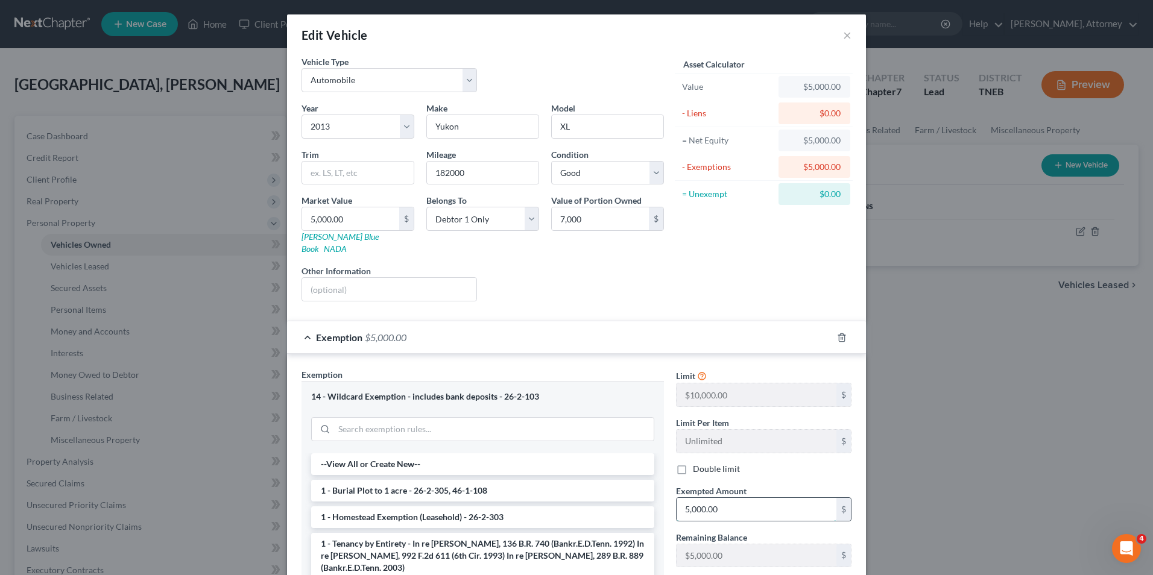
click at [712, 498] on input "5,000.00" at bounding box center [757, 509] width 160 height 23
type input "7,000"
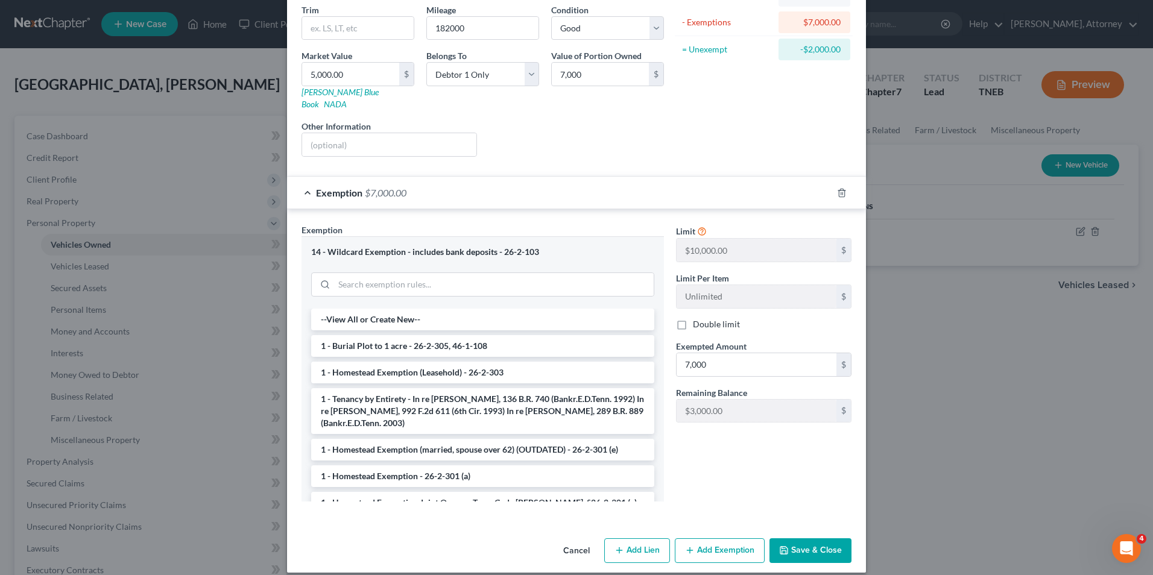
click at [817, 548] on button "Save & Close" at bounding box center [811, 551] width 82 height 25
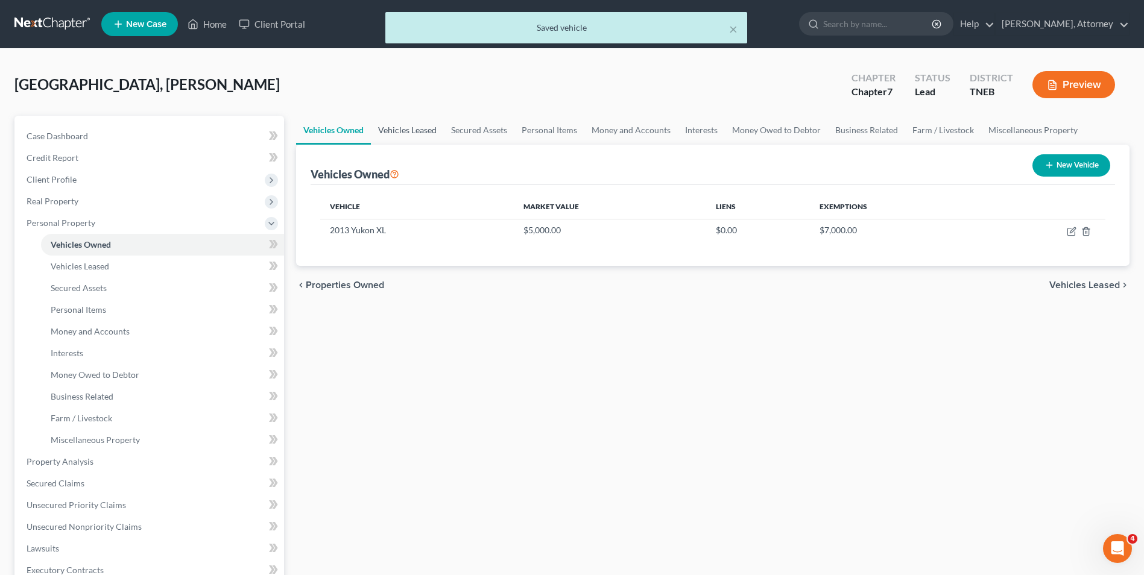
click at [413, 135] on link "Vehicles Leased" at bounding box center [407, 130] width 73 height 29
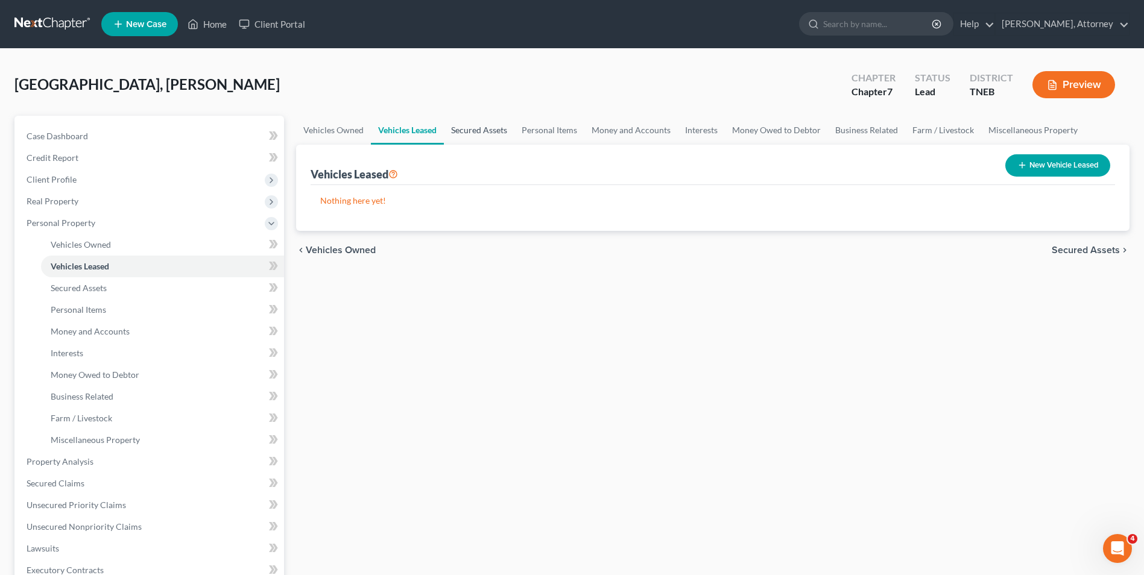
click at [464, 132] on link "Secured Assets" at bounding box center [479, 130] width 71 height 29
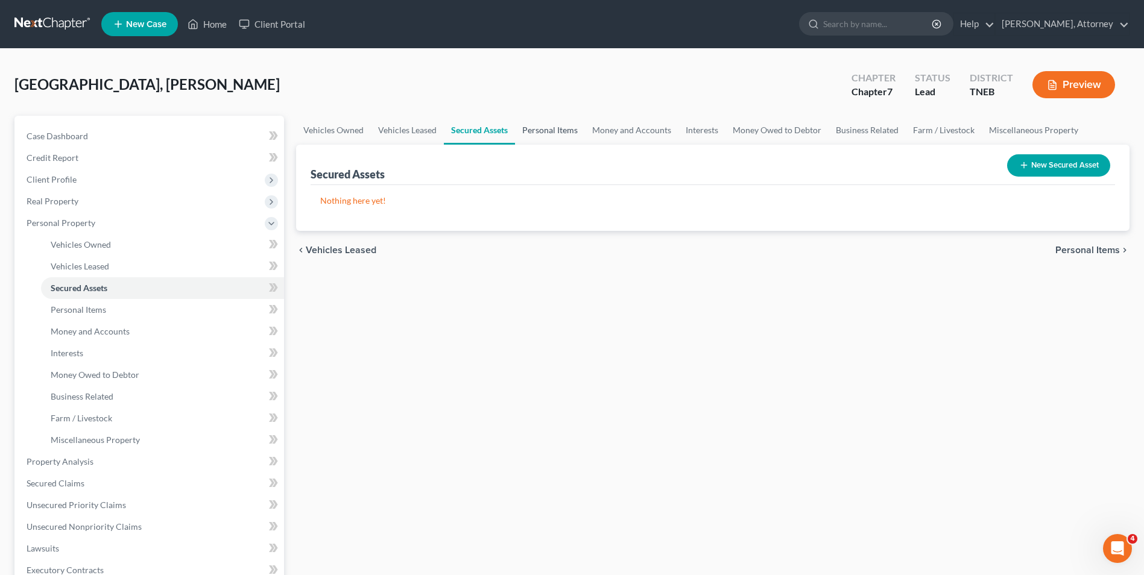
click at [551, 136] on link "Personal Items" at bounding box center [550, 130] width 70 height 29
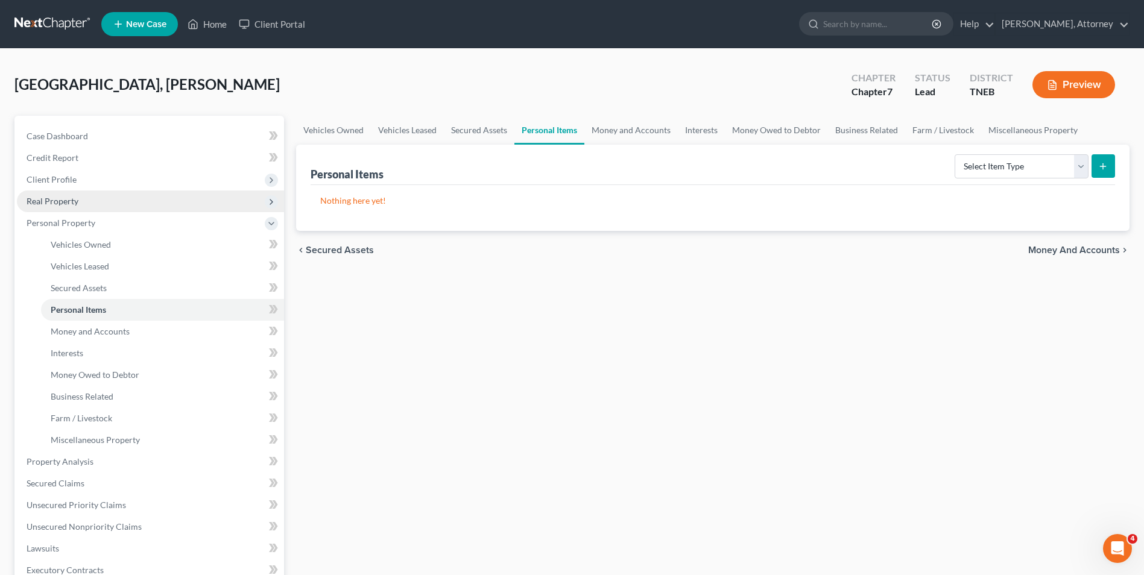
click at [77, 197] on span "Real Property" at bounding box center [53, 201] width 52 height 10
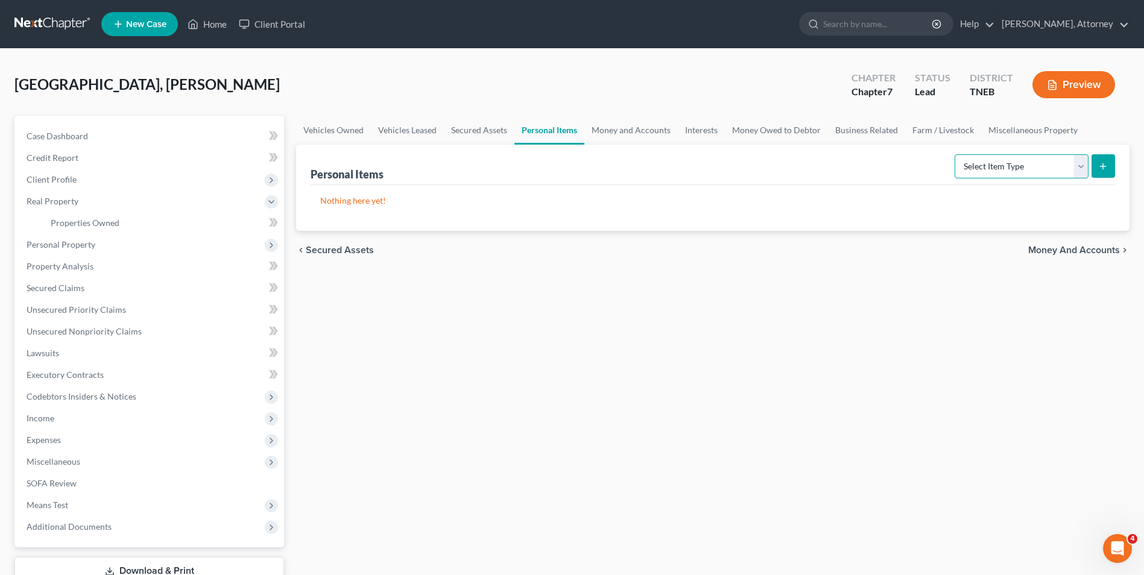
click at [1044, 170] on select "Select Item Type Clothing Collectibles Of Value Electronics Firearms Household …" at bounding box center [1022, 166] width 134 height 24
click at [93, 214] on link "Properties Owned" at bounding box center [162, 223] width 243 height 22
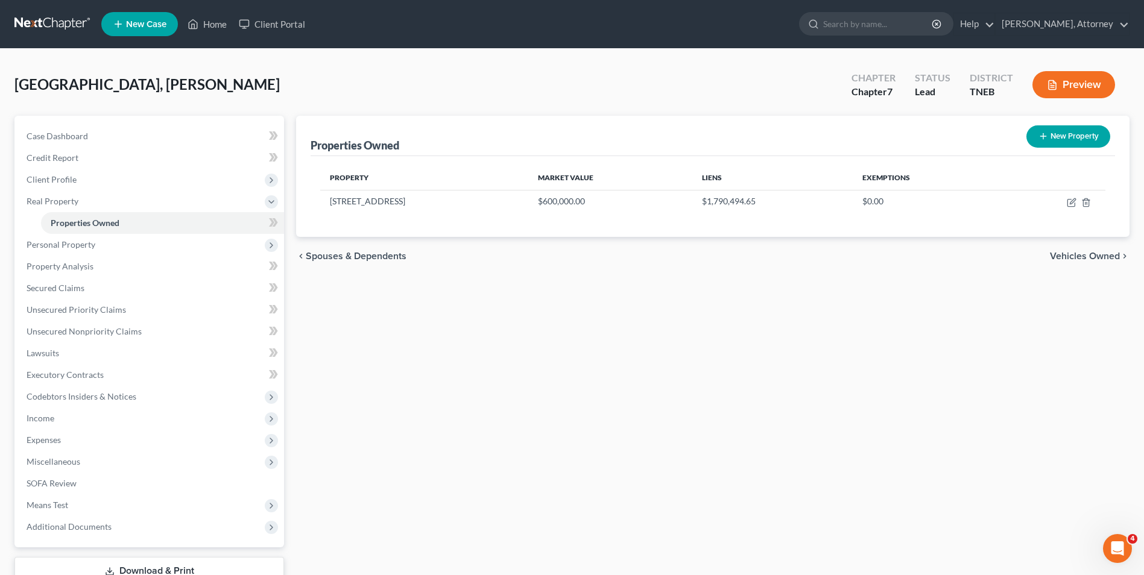
click at [1071, 135] on button "New Property" at bounding box center [1069, 136] width 84 height 22
select select "44"
select select "46"
select select "0"
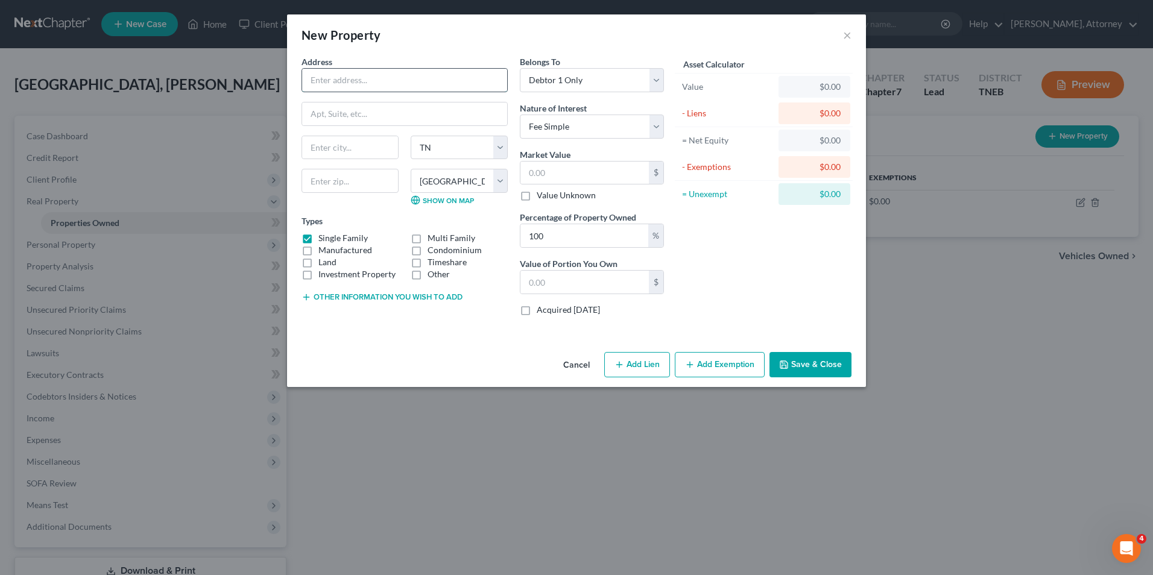
click at [385, 84] on input "text" at bounding box center [404, 80] width 205 height 23
type input "L"
type input "Hilton Grand Vacation Timeshare"
type input "6"
type input "[GEOGRAPHIC_DATA]"
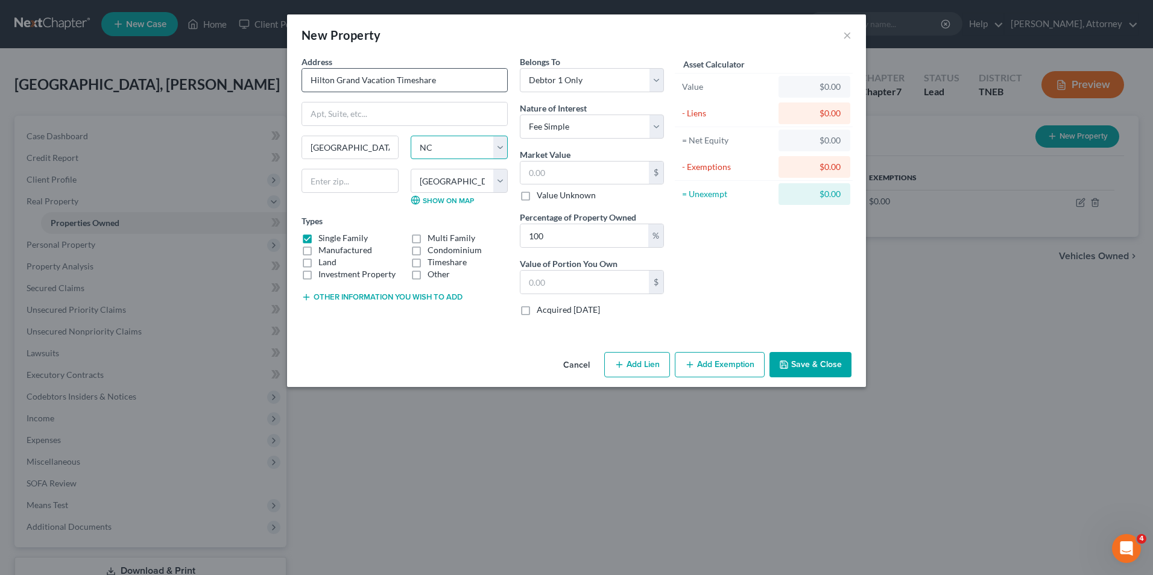
select select "31"
click at [456, 187] on select "County [GEOGRAPHIC_DATA] [GEOGRAPHIC_DATA] [GEOGRAPHIC_DATA] [GEOGRAPHIC_DATA] …" at bounding box center [459, 181] width 97 height 24
click at [458, 182] on select "County [GEOGRAPHIC_DATA] [GEOGRAPHIC_DATA] [GEOGRAPHIC_DATA] [GEOGRAPHIC_DATA] …" at bounding box center [459, 181] width 97 height 24
select select "2"
click at [411, 169] on select "County [GEOGRAPHIC_DATA] [GEOGRAPHIC_DATA] [GEOGRAPHIC_DATA] [GEOGRAPHIC_DATA] …" at bounding box center [459, 181] width 97 height 24
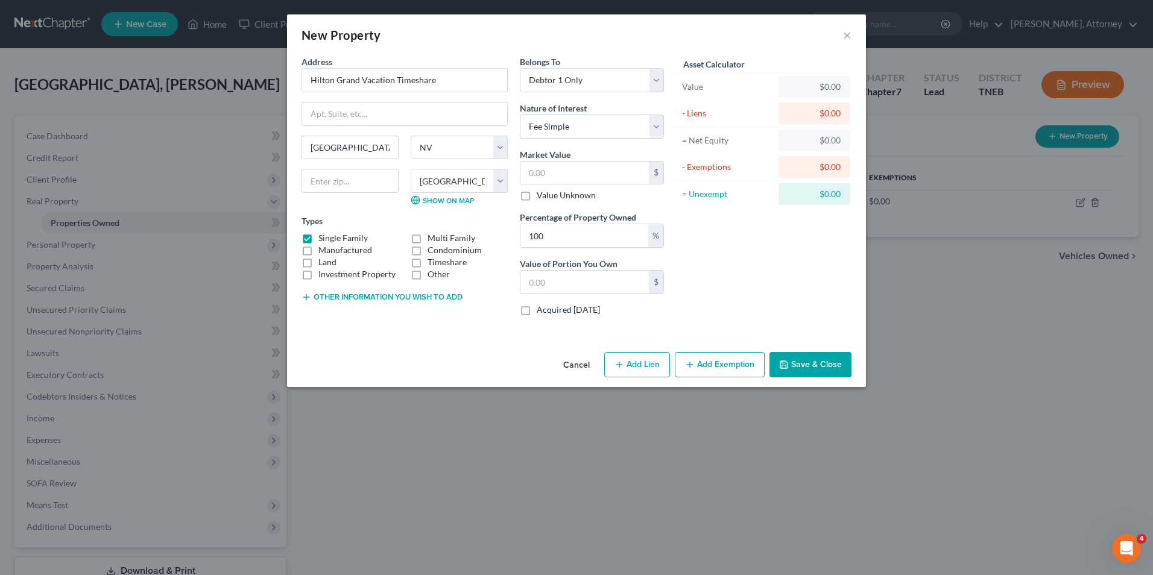
click at [428, 260] on label "Timeshare" at bounding box center [447, 262] width 39 height 12
click at [433, 260] on input "Timeshare" at bounding box center [437, 260] width 8 height 8
checkbox input "true"
click at [319, 238] on label "Single Family" at bounding box center [343, 238] width 49 height 12
click at [323, 238] on input "Single Family" at bounding box center [327, 236] width 8 height 8
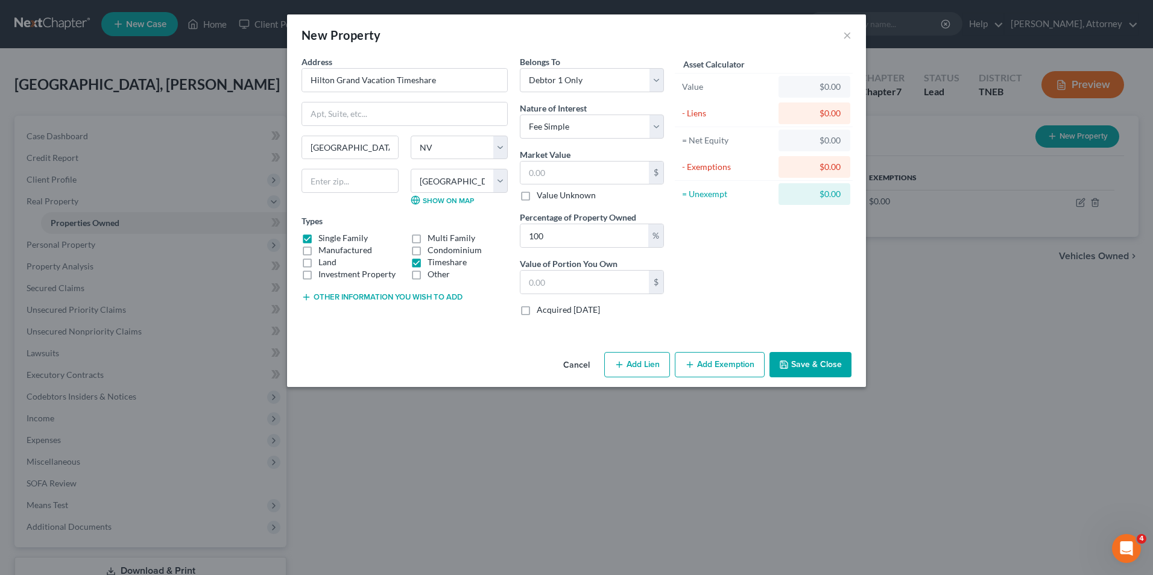
checkbox input "false"
click at [589, 172] on input "text" at bounding box center [585, 173] width 128 height 23
type input "1"
type input "1.00"
type input "18"
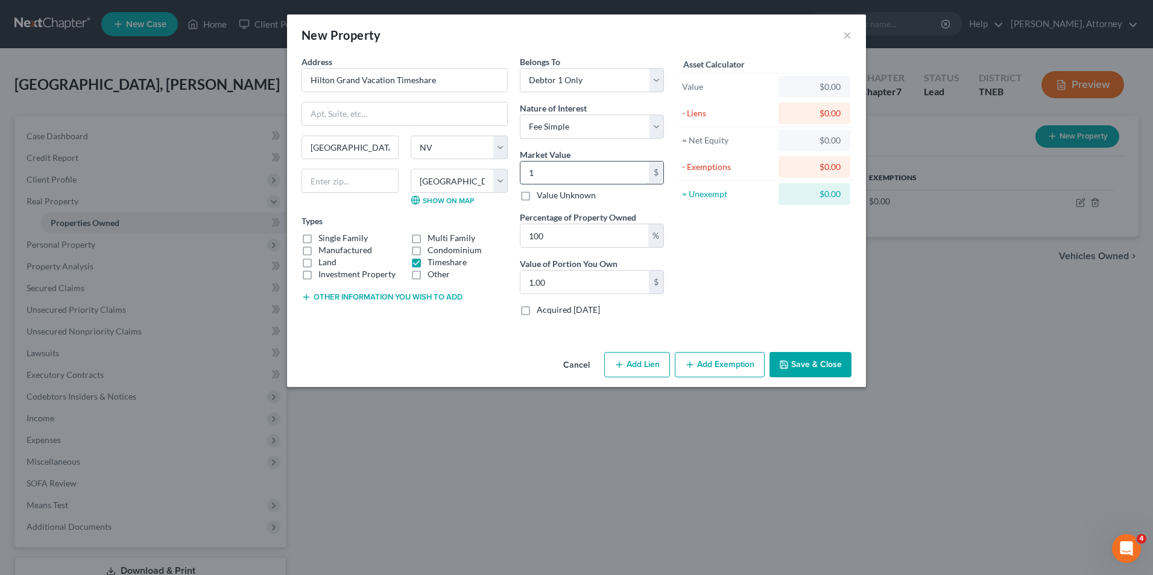
type input "18.00"
type input "180"
type input "180.00"
type input "1800"
type input "1,800.00"
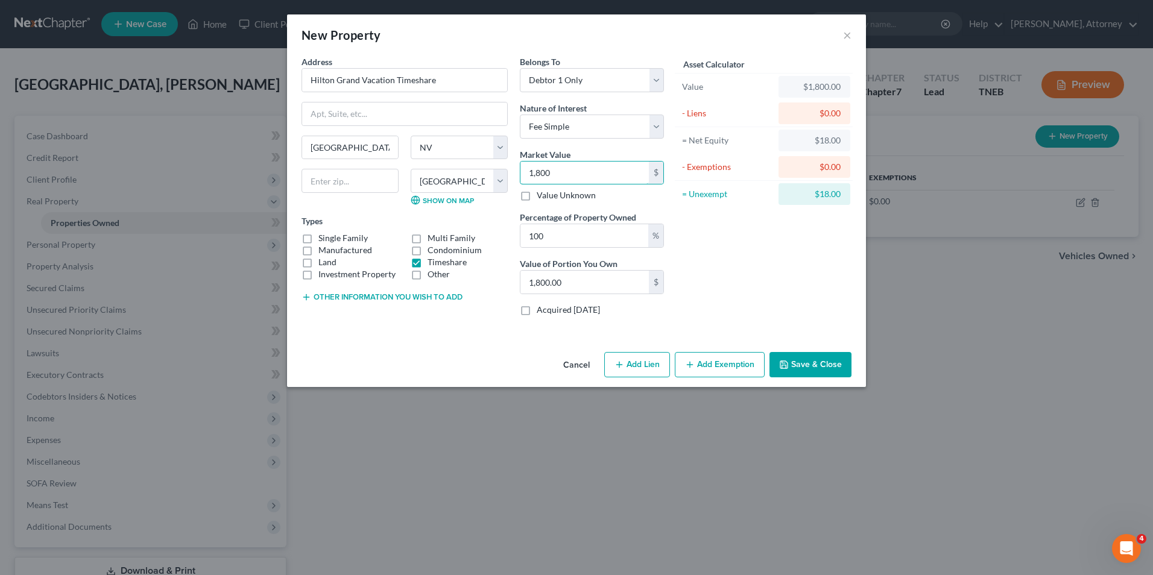
type input "1,800"
click at [650, 372] on button "Add Lien" at bounding box center [637, 364] width 66 height 25
select select "0"
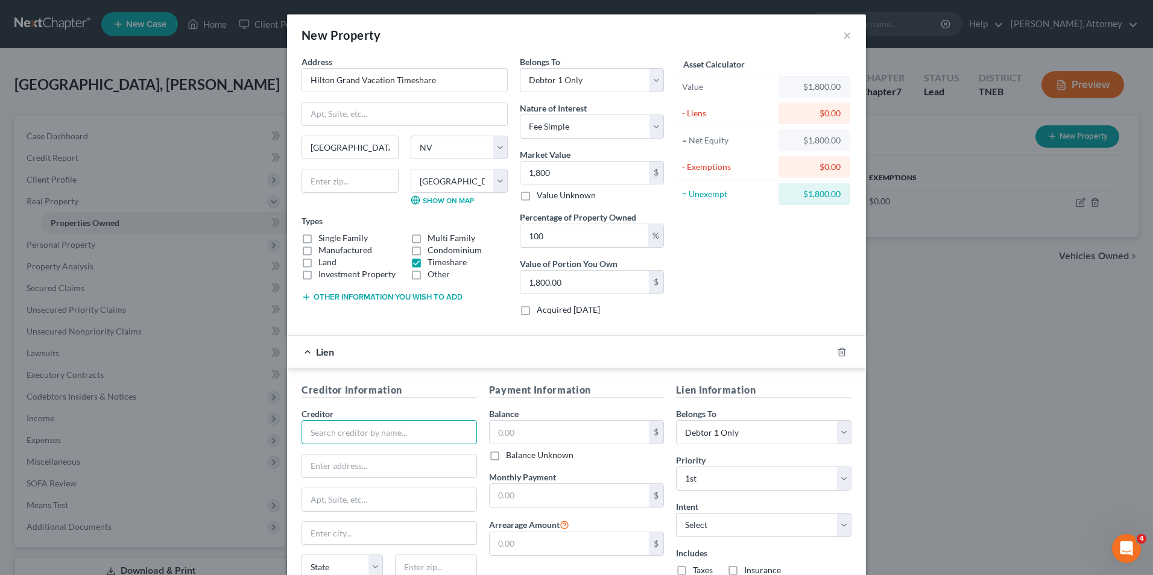
click at [373, 436] on input "text" at bounding box center [390, 432] width 176 height 24
type input "Hilton Grand Vacation Services"
type input "[STREET_ADDRESS]"
type input "Orlando"
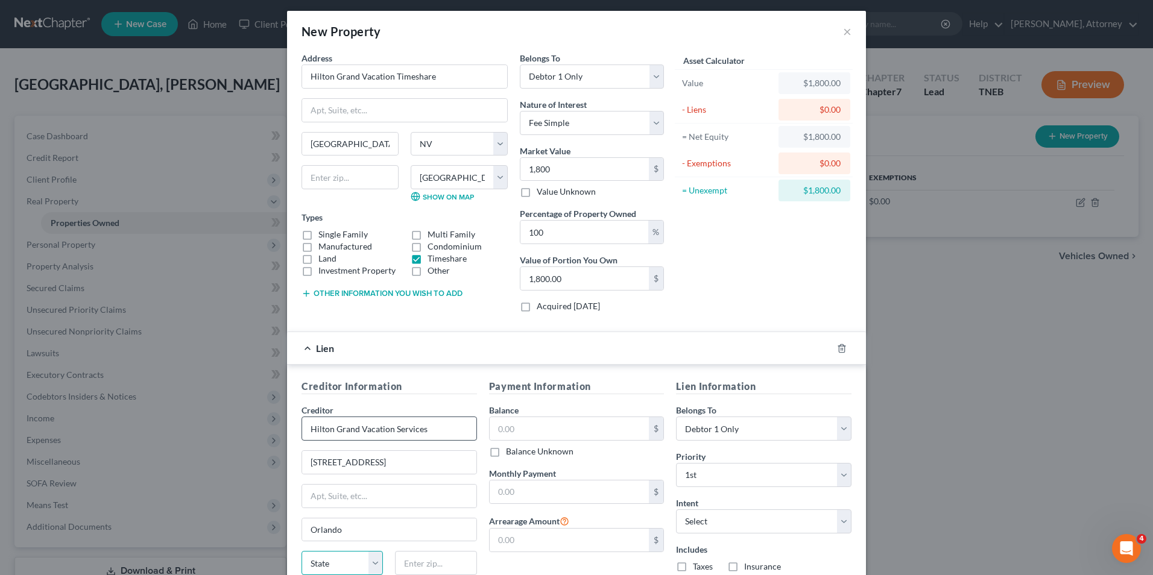
select select "9"
type input "32835"
click at [507, 435] on input "text" at bounding box center [570, 428] width 160 height 23
type input "1,715.50"
click at [703, 522] on select "Select Surrender Redeem Reaffirm Avoid Other" at bounding box center [764, 522] width 176 height 24
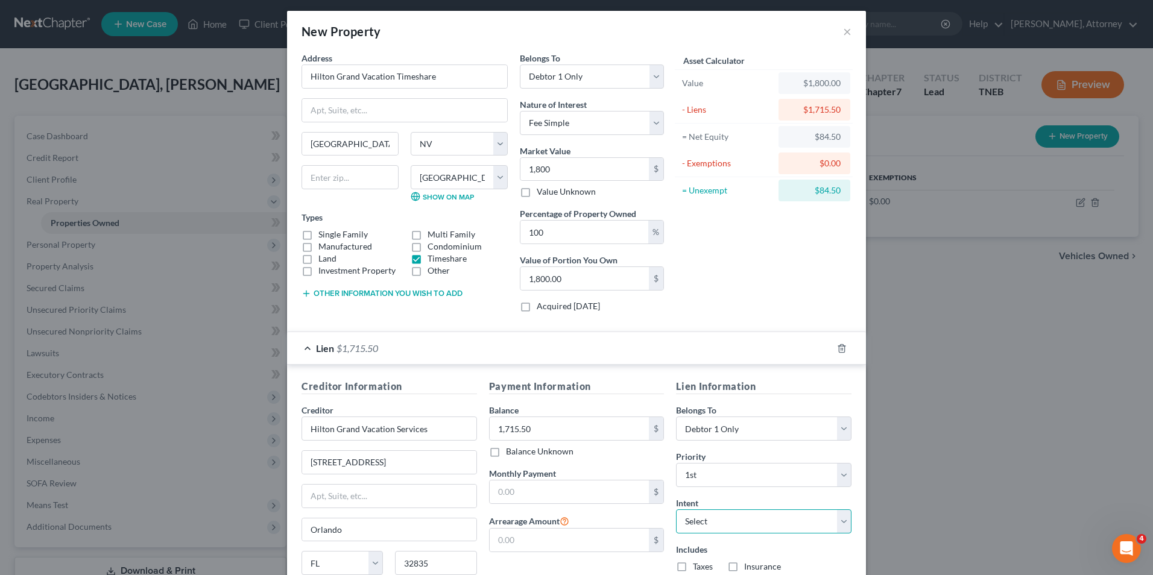
select select "0"
click at [676, 510] on select "Select Surrender Redeem Reaffirm Avoid Other" at bounding box center [764, 522] width 176 height 24
click at [826, 559] on div "Includes Taxes Insurance" at bounding box center [764, 559] width 176 height 30
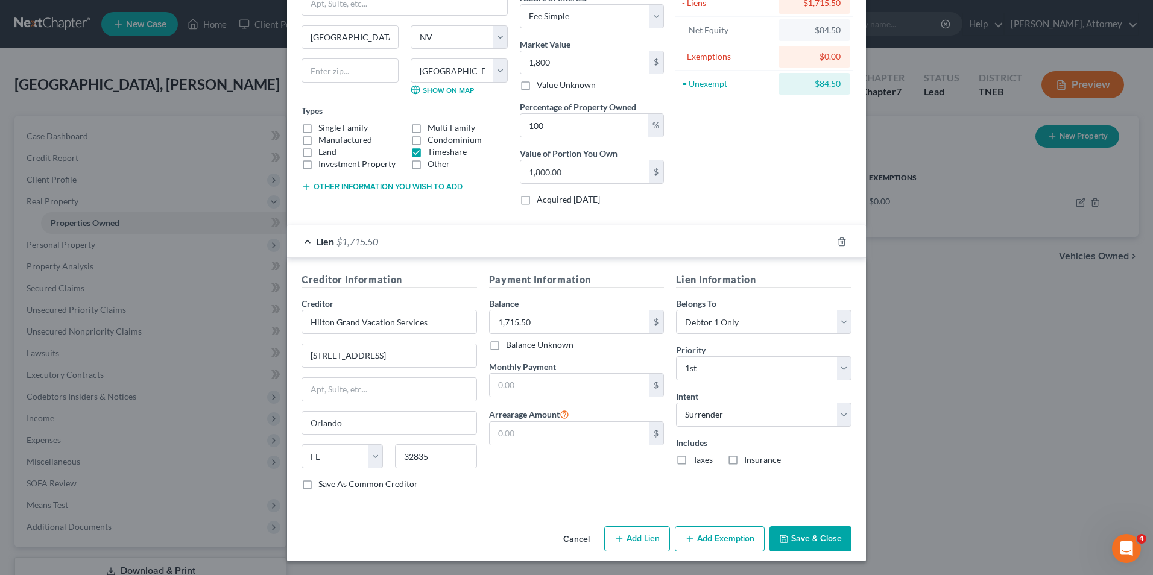
scroll to position [111, 0]
click at [632, 541] on button "Add Lien" at bounding box center [637, 538] width 66 height 25
select select "0"
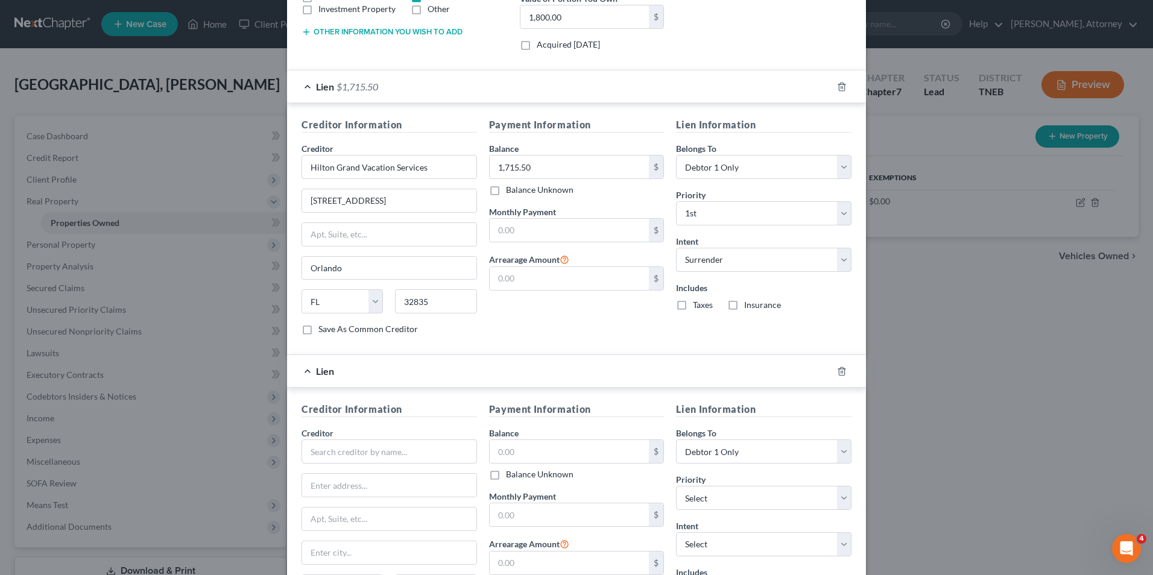
scroll to position [304, 0]
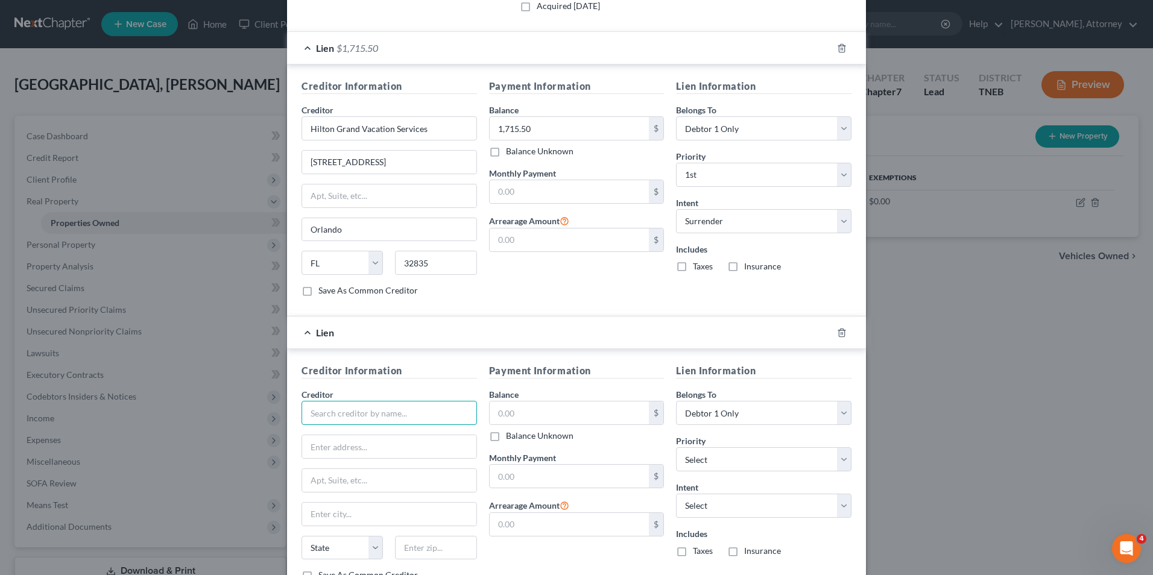
click at [384, 408] on input "text" at bounding box center [390, 413] width 176 height 24
type input "[GEOGRAPHIC_DATA] 52 Condominium Assoc"
type input "Association Manager"
type input "P.O. Box 40705"
select select "0"
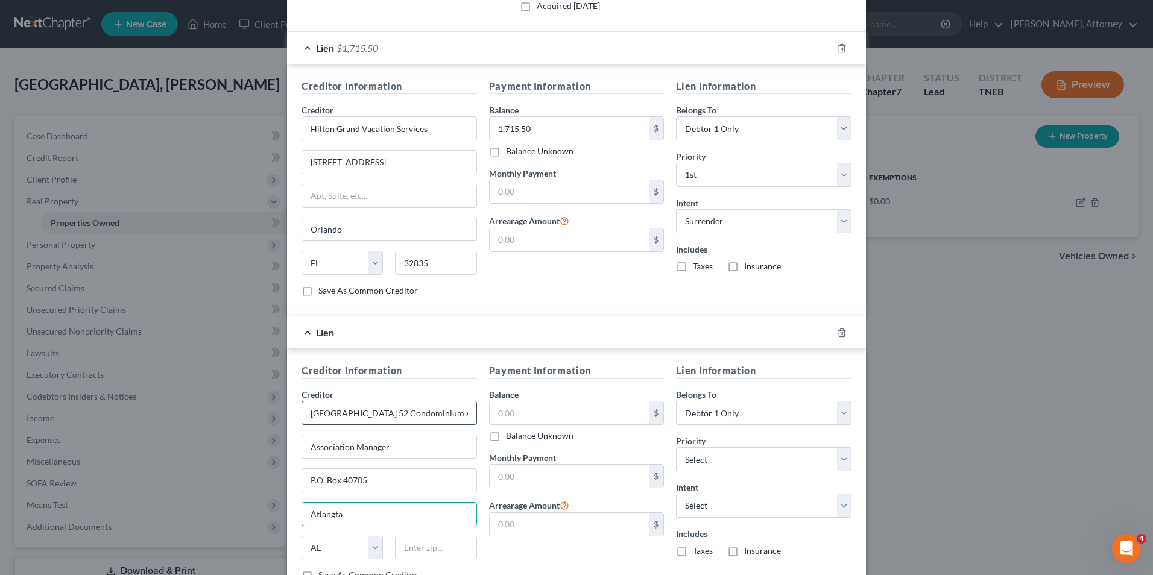
type input "Atlangta"
select select "10"
type input "30384"
type input "[GEOGRAPHIC_DATA]"
click at [514, 411] on input "text" at bounding box center [570, 413] width 160 height 23
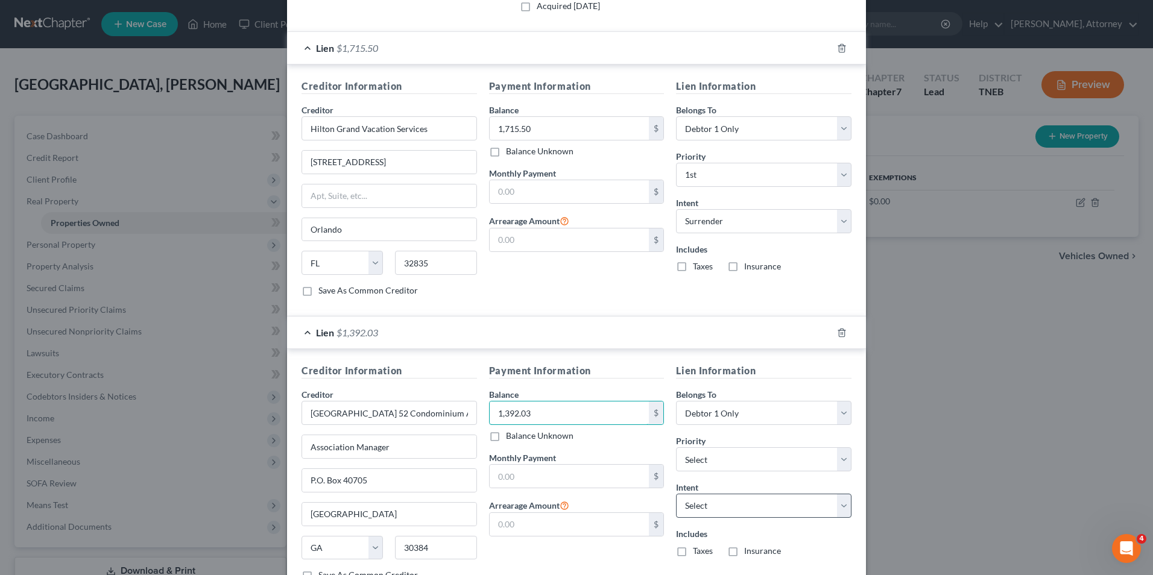
type input "1,392.03"
click at [732, 512] on select "Select Surrender Redeem Reaffirm Avoid Other" at bounding box center [764, 506] width 176 height 24
select select "0"
click at [676, 494] on select "Select Surrender Redeem Reaffirm Avoid Other" at bounding box center [764, 506] width 176 height 24
click at [710, 466] on select "Select 2nd 3rd 4th 5th 6th 7th 8th 9th 10th 11th 12th 13th 14th 15th 16th 17th …" at bounding box center [764, 460] width 176 height 24
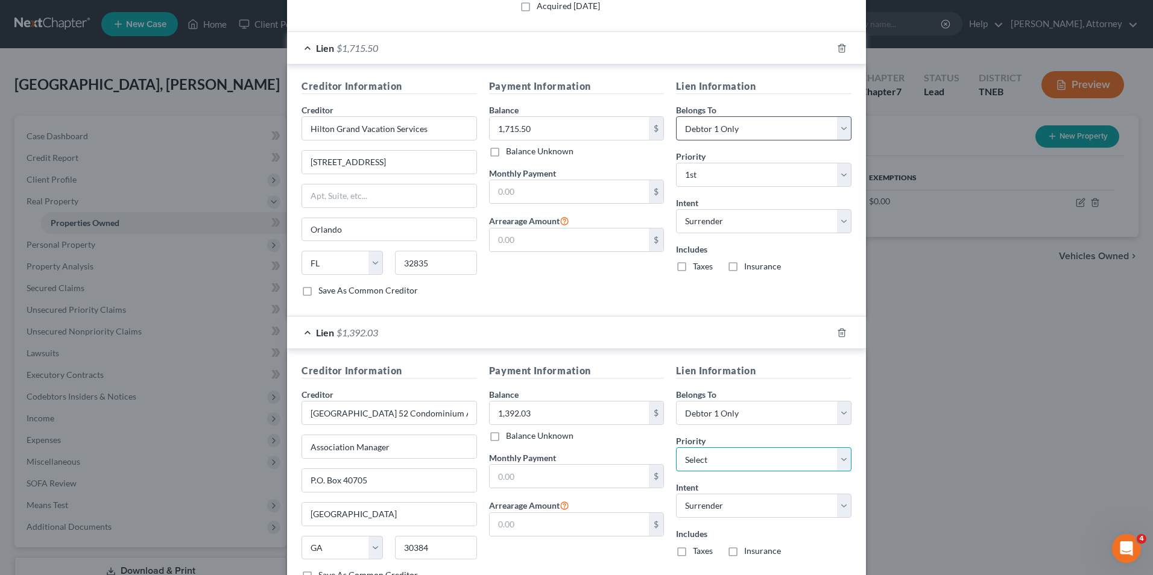
select select "0"
click at [676, 448] on select "Select 2nd 3rd 4th 5th 6th 7th 8th 9th 10th 11th 12th 13th 14th 15th 16th 17th …" at bounding box center [764, 460] width 176 height 24
click at [782, 390] on div "Belongs To * Select Debtor 1 Only Debtor 2 Only Debtor 1 And Debtor 2 Only At L…" at bounding box center [764, 406] width 176 height 37
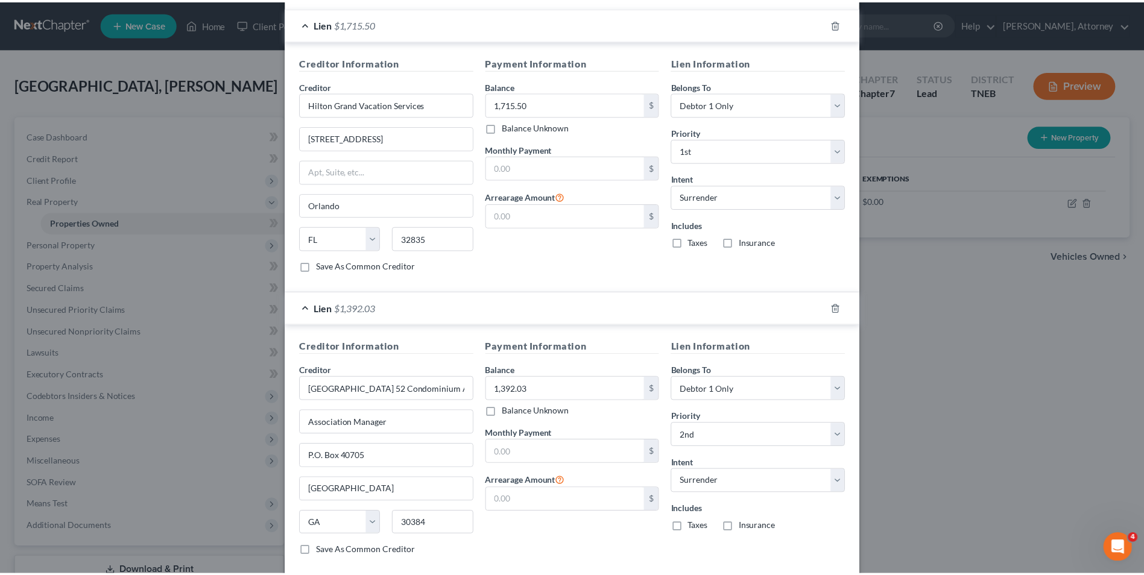
scroll to position [396, 0]
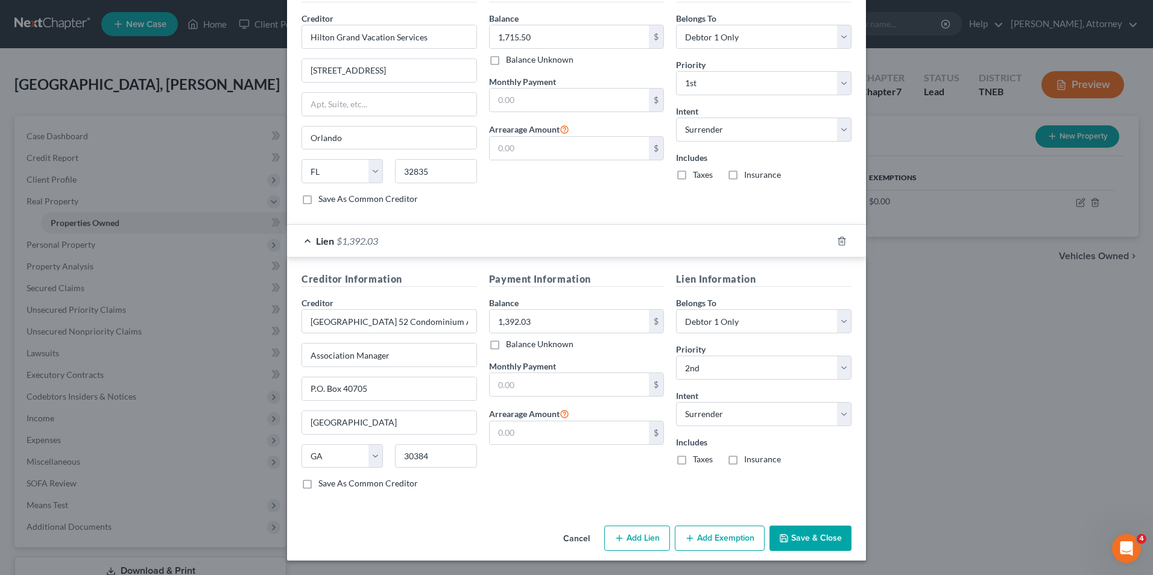
click at [819, 536] on button "Save & Close" at bounding box center [811, 538] width 82 height 25
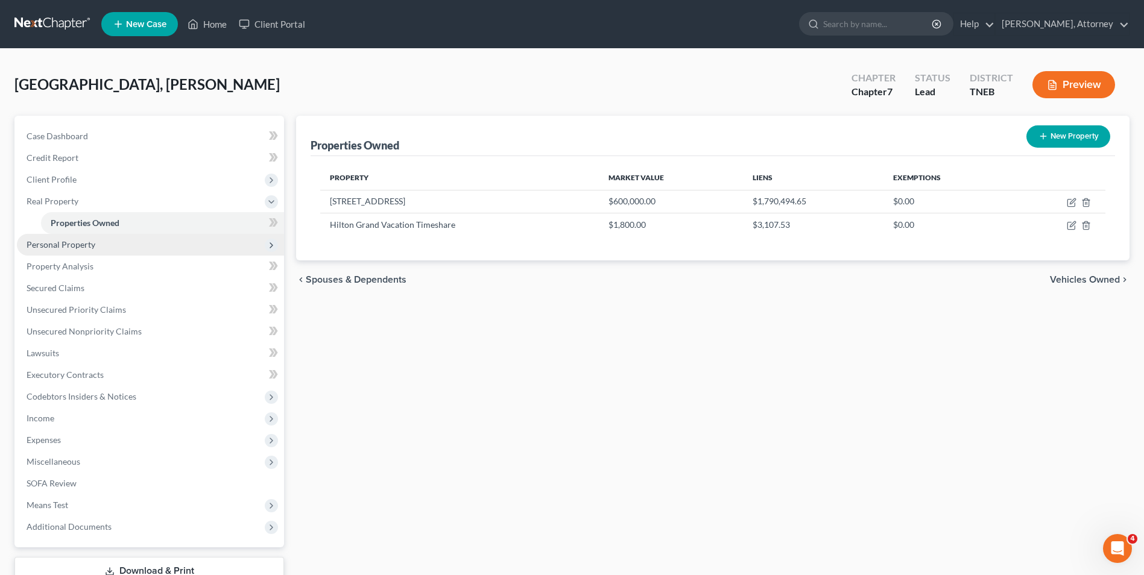
click at [92, 253] on span "Personal Property" at bounding box center [150, 245] width 267 height 22
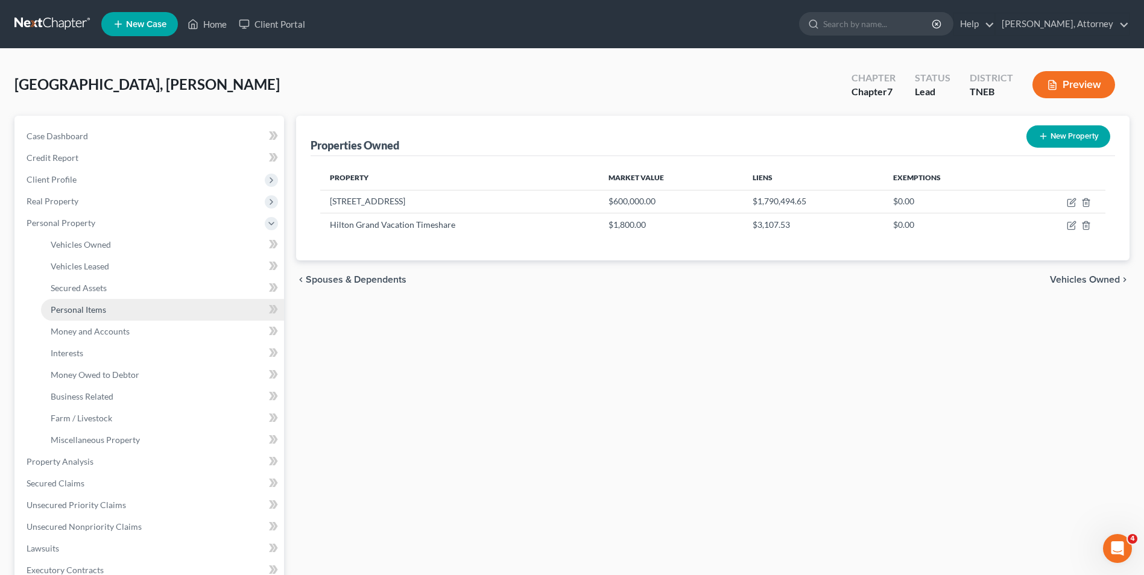
click at [89, 313] on span "Personal Items" at bounding box center [78, 310] width 55 height 10
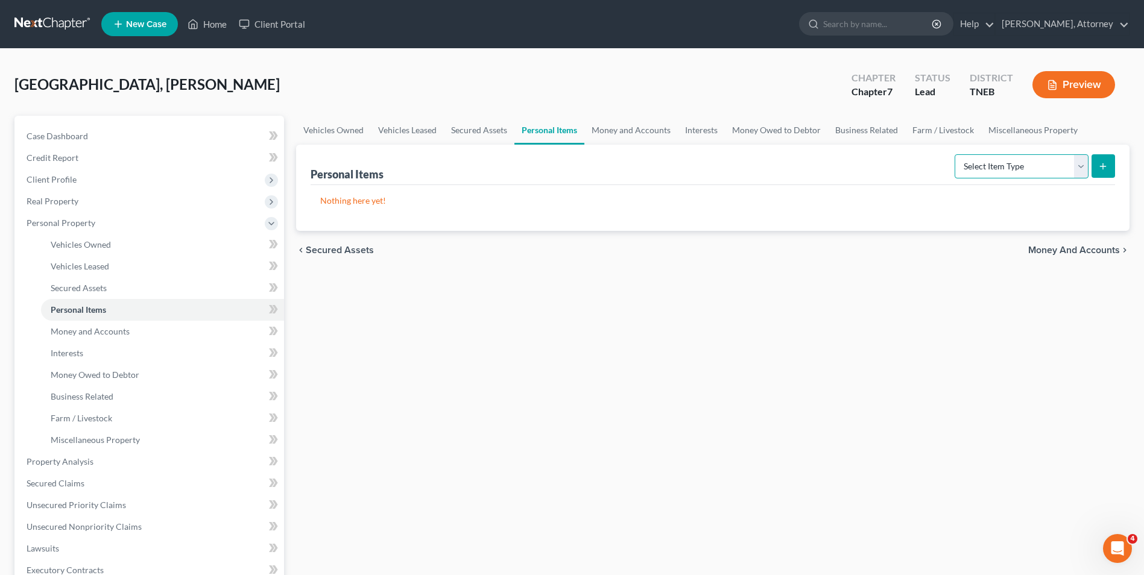
click at [1062, 163] on select "Select Item Type Clothing Collectibles Of Value Electronics Firearms Household …" at bounding box center [1022, 166] width 134 height 24
select select "clothing"
click at [956, 154] on select "Select Item Type Clothing Collectibles Of Value Electronics Firearms Household …" at bounding box center [1022, 166] width 134 height 24
click at [1108, 174] on button "submit" at bounding box center [1104, 166] width 24 height 24
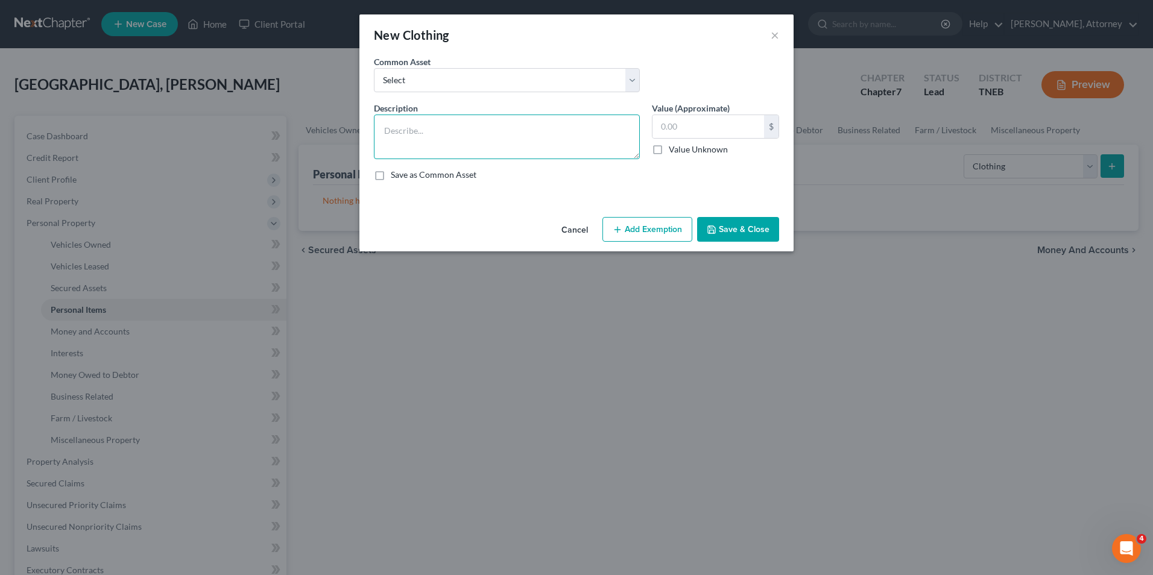
click at [471, 128] on textarea at bounding box center [507, 137] width 266 height 45
type textarea "Wearing apparel"
click at [694, 131] on input "text" at bounding box center [709, 126] width 112 height 23
type input "200"
click at [666, 237] on button "Add Exemption" at bounding box center [648, 229] width 90 height 25
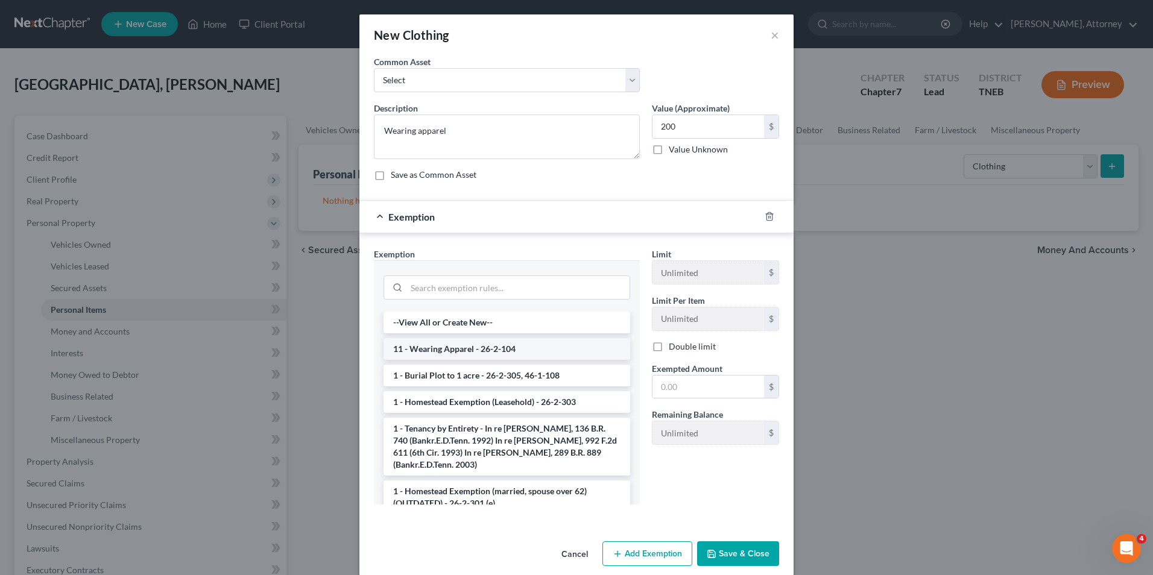
click at [531, 350] on li "11 - Wearing Apparel - 26-2-104" at bounding box center [507, 349] width 247 height 22
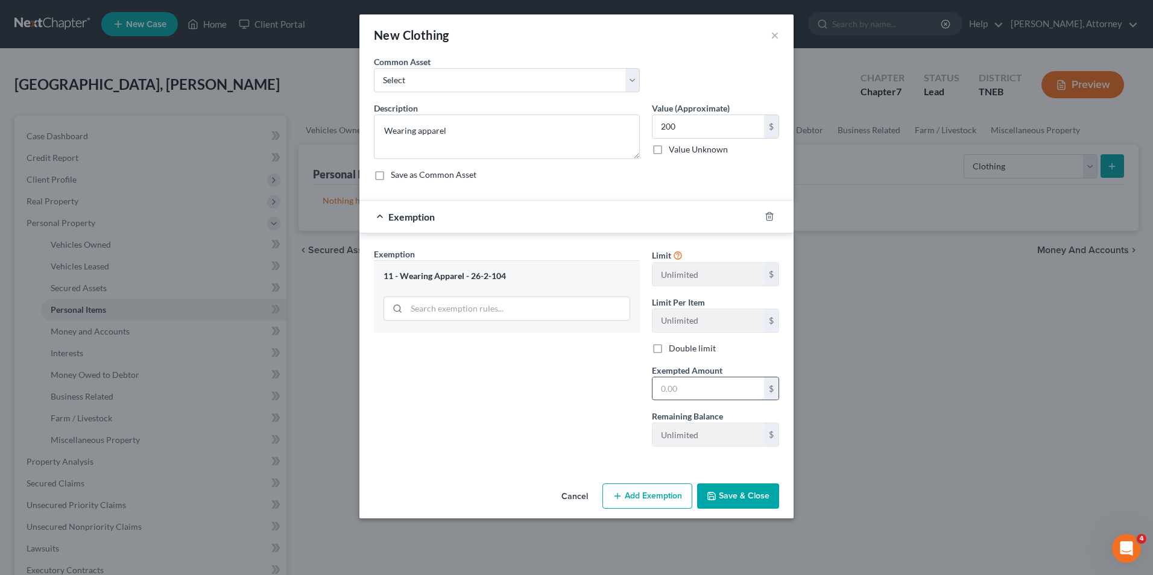
click at [655, 378] on input "text" at bounding box center [709, 389] width 112 height 23
type input "200"
click at [753, 493] on button "Save & Close" at bounding box center [738, 496] width 82 height 25
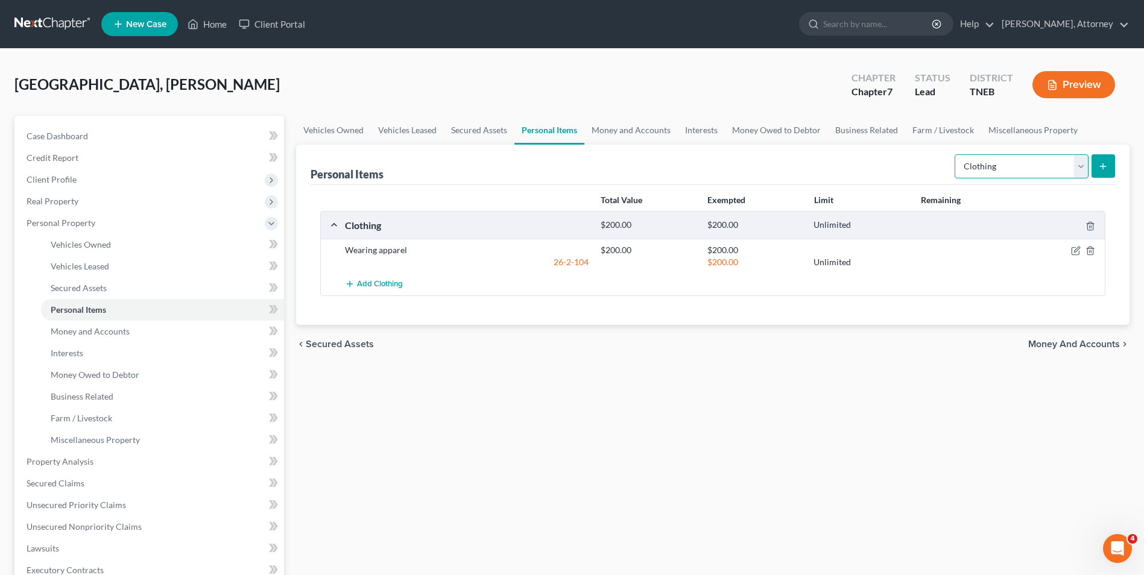
click at [1081, 168] on select "Select Item Type Clothing Collectibles Of Value Electronics Firearms Household …" at bounding box center [1022, 166] width 134 height 24
select select "household_goods"
click at [956, 154] on select "Select Item Type Clothing Collectibles Of Value Electronics Firearms Household …" at bounding box center [1022, 166] width 134 height 24
click at [1106, 166] on line "submit" at bounding box center [1103, 166] width 5 height 0
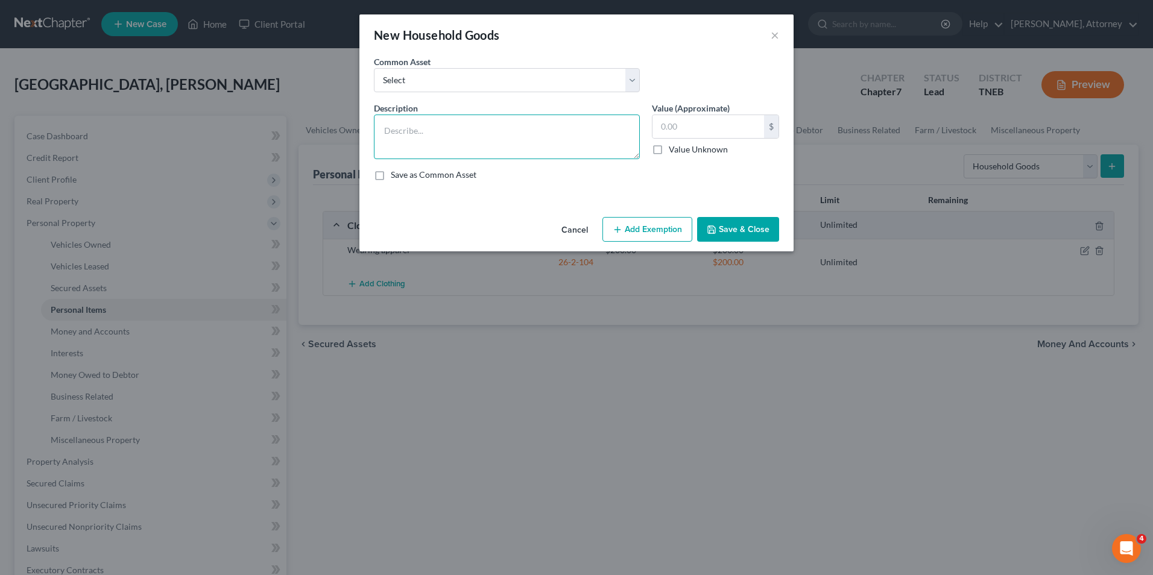
click at [452, 118] on textarea at bounding box center [507, 137] width 266 height 45
click at [448, 82] on select "Select Bedroom suite, living room suite, table, w/d Bedroom suite, living room …" at bounding box center [507, 80] width 266 height 24
select select "1"
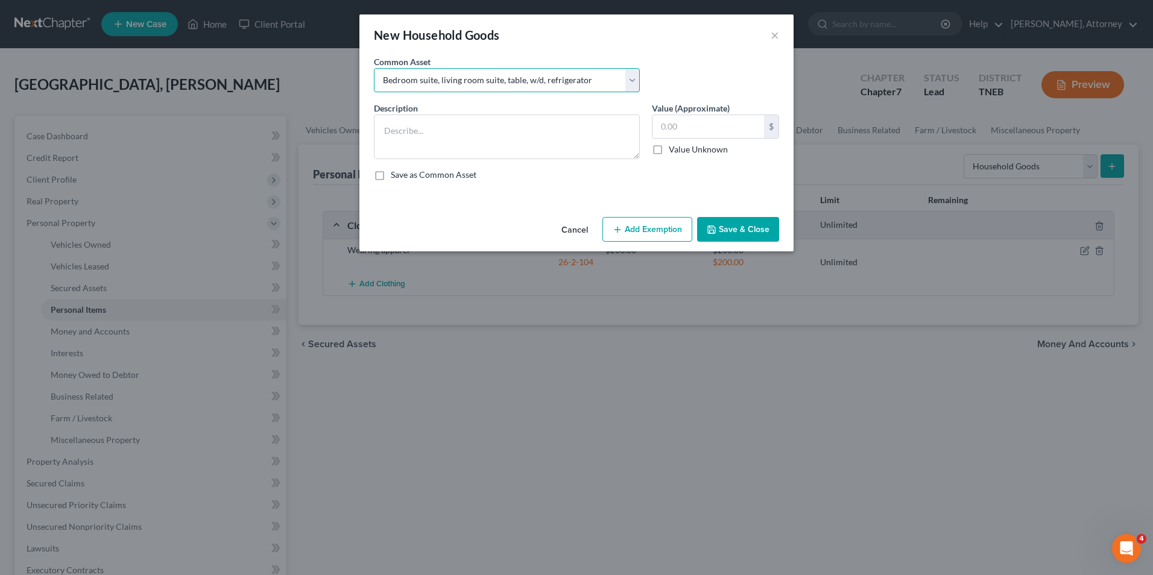
click at [374, 68] on select "Select Bedroom suite, living room suite, table, w/d Bedroom suite, living room …" at bounding box center [507, 80] width 266 height 24
type textarea "Bedroom suite, living room suite, table, w/d, refrigerator"
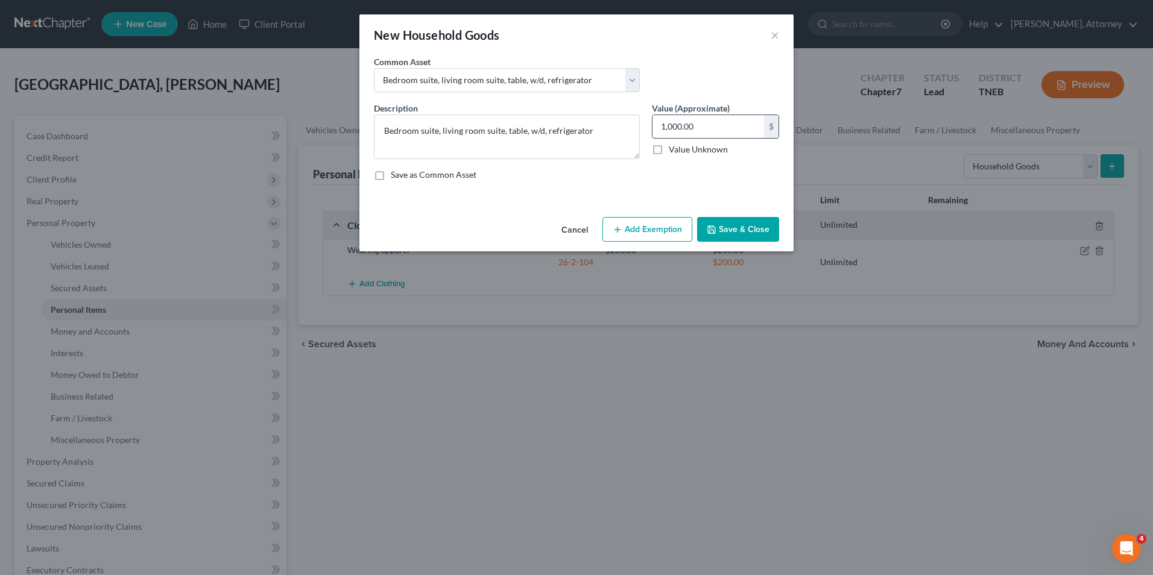
click at [716, 133] on input "1,000.00" at bounding box center [709, 126] width 112 height 23
type input "750"
click at [660, 223] on button "Add Exemption" at bounding box center [648, 229] width 90 height 25
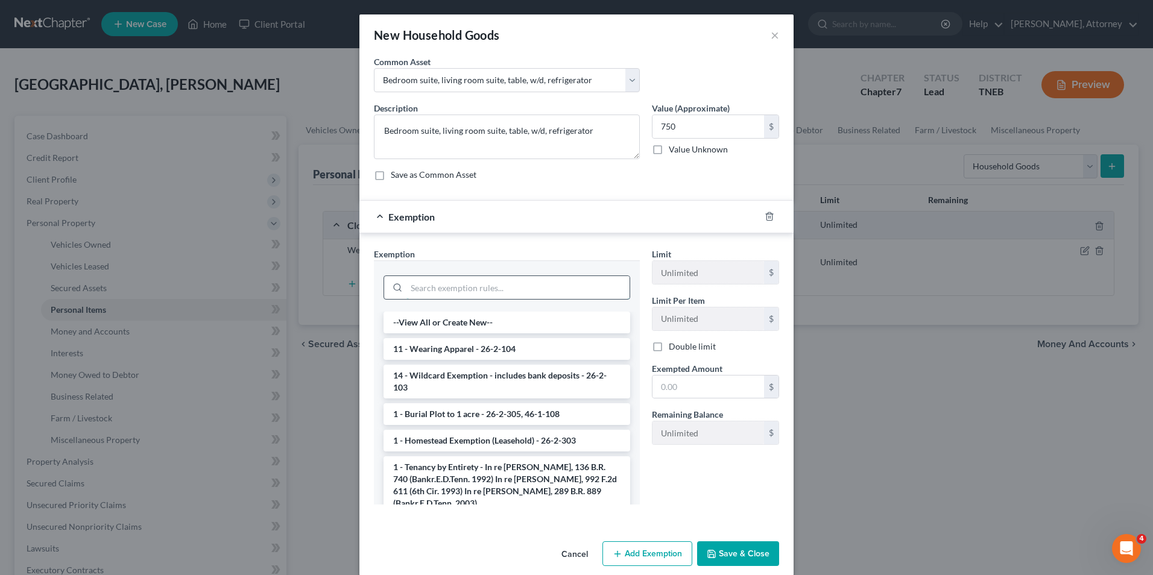
click at [571, 282] on input "search" at bounding box center [518, 287] width 223 height 23
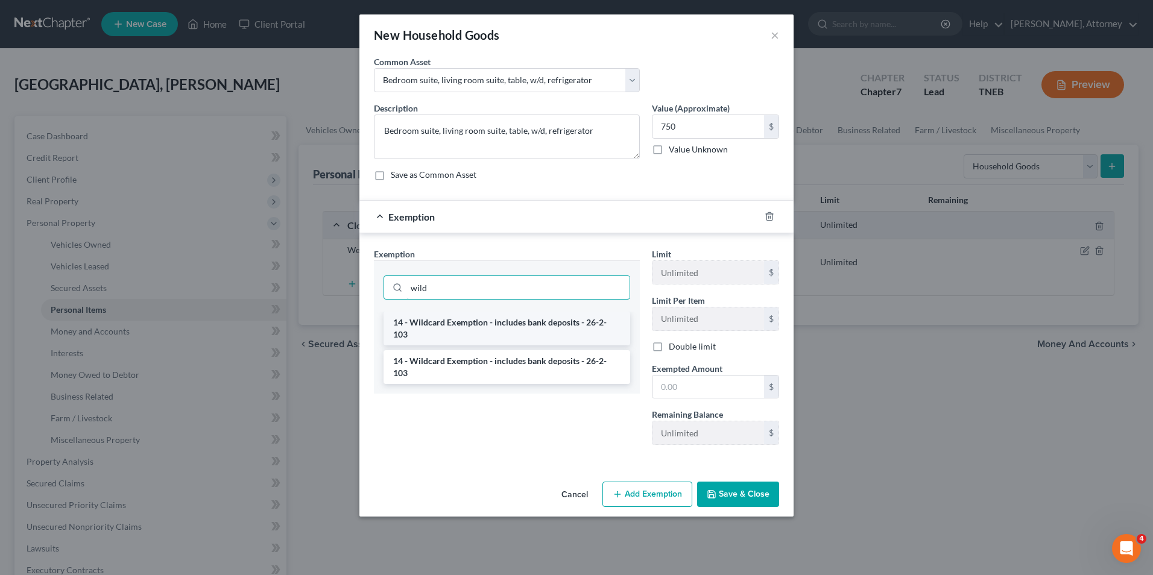
type input "wild"
click at [567, 321] on li "14 - Wildcard Exemption - includes bank deposits - 26-2-103" at bounding box center [507, 329] width 247 height 34
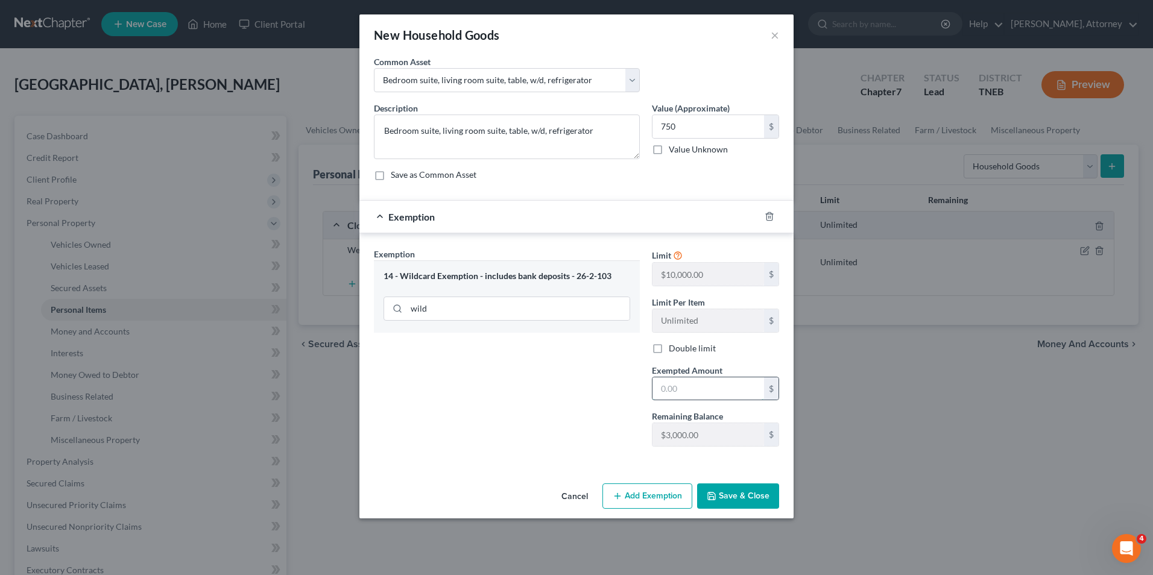
click at [680, 380] on input "text" at bounding box center [709, 389] width 112 height 23
type input "750"
click at [738, 503] on button "Save & Close" at bounding box center [738, 496] width 82 height 25
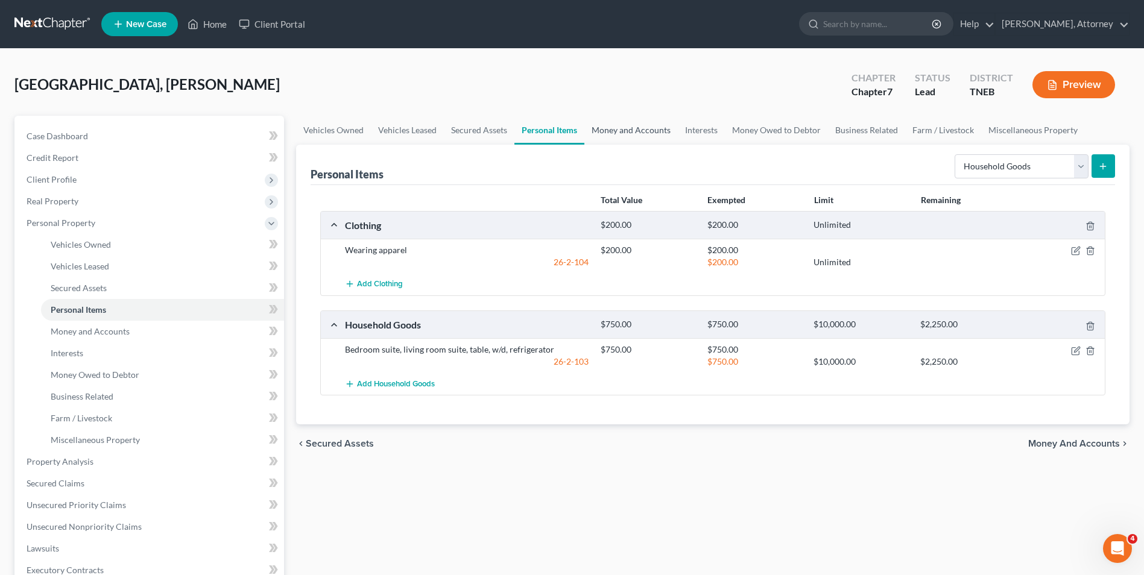
click at [644, 130] on link "Money and Accounts" at bounding box center [632, 130] width 94 height 29
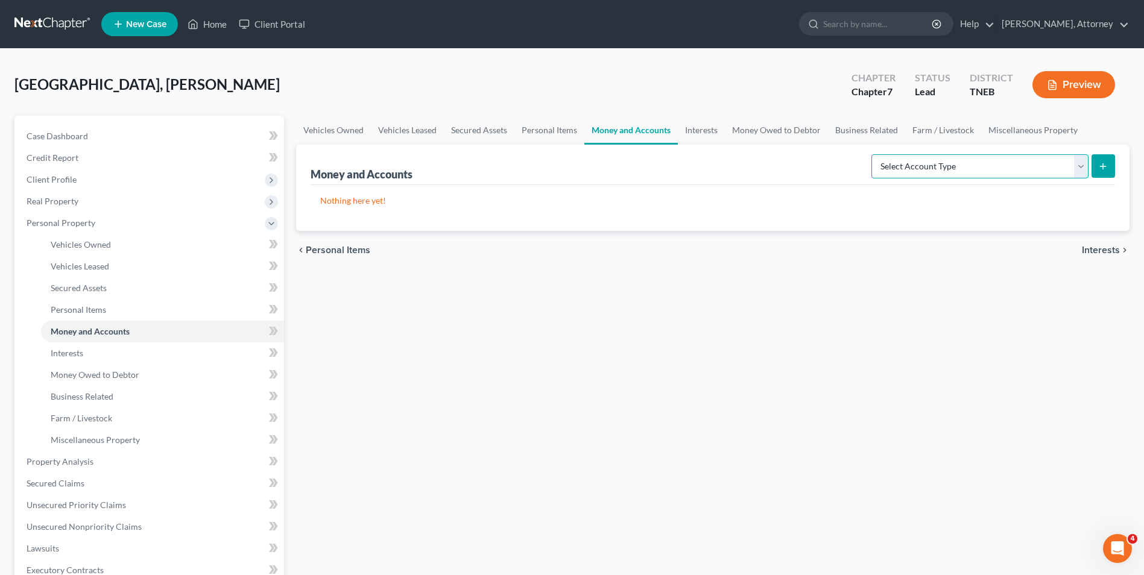
click at [961, 156] on select "Select Account Type Brokerage Cash on Hand Certificates of Deposit Checking Acc…" at bounding box center [980, 166] width 217 height 24
select select "checking"
click at [874, 154] on select "Select Account Type Brokerage Cash on Hand Certificates of Deposit Checking Acc…" at bounding box center [980, 166] width 217 height 24
click at [1105, 165] on icon "submit" at bounding box center [1104, 167] width 10 height 10
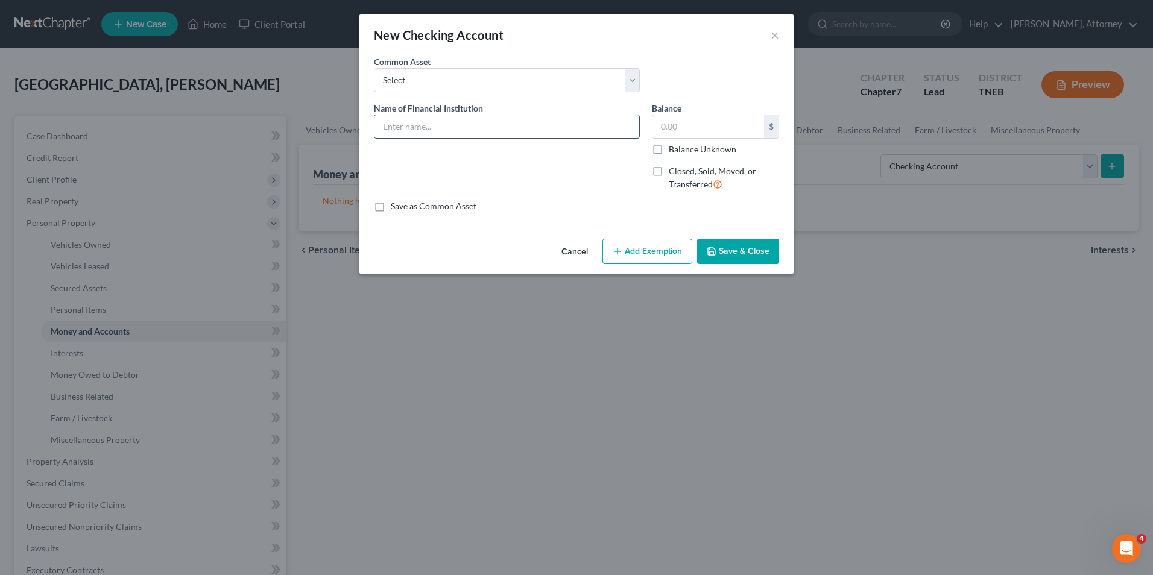
click at [434, 121] on input "text" at bounding box center [507, 126] width 265 height 23
type input "Pinnacle - Personal account"
type input "100"
click at [652, 256] on button "Add Exemption" at bounding box center [648, 251] width 90 height 25
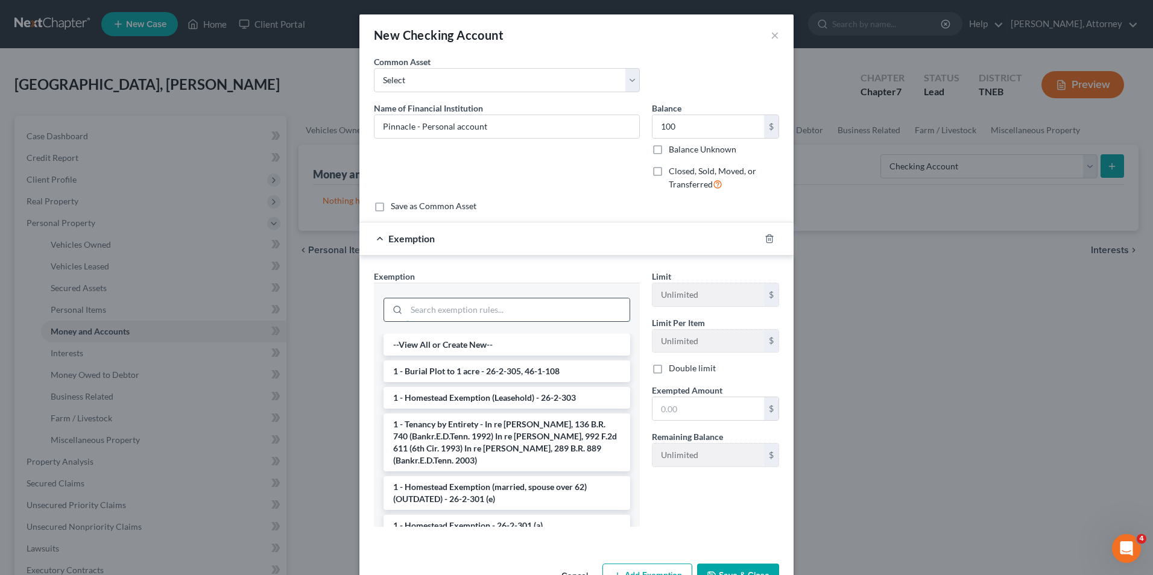
click at [493, 320] on input "search" at bounding box center [518, 310] width 223 height 23
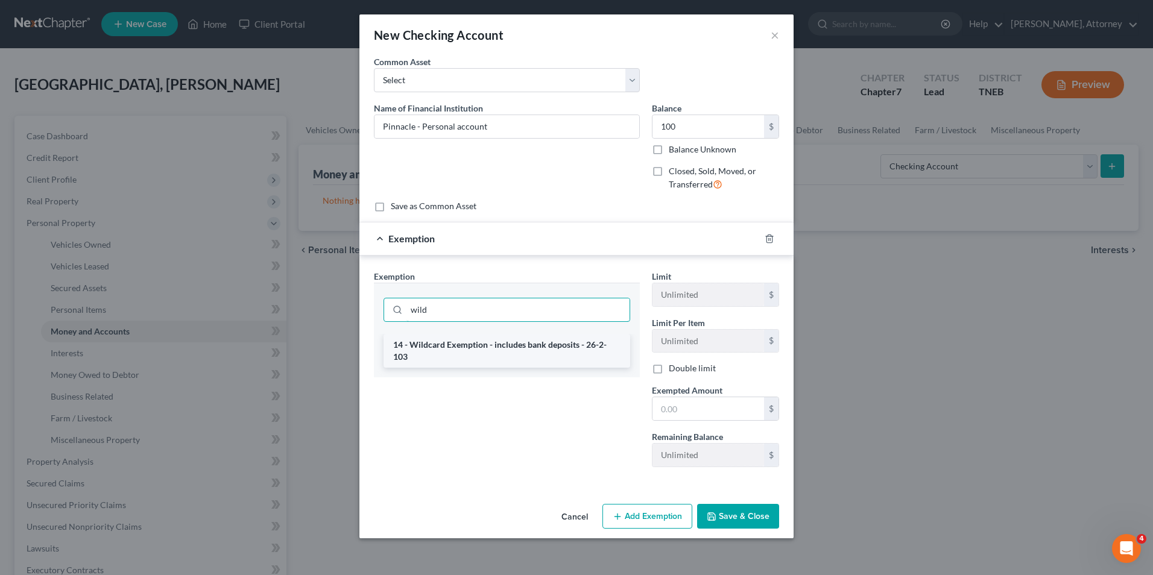
type input "wild"
click at [497, 347] on li "14 - Wildcard Exemption - includes bank deposits - 26-2-103" at bounding box center [507, 351] width 247 height 34
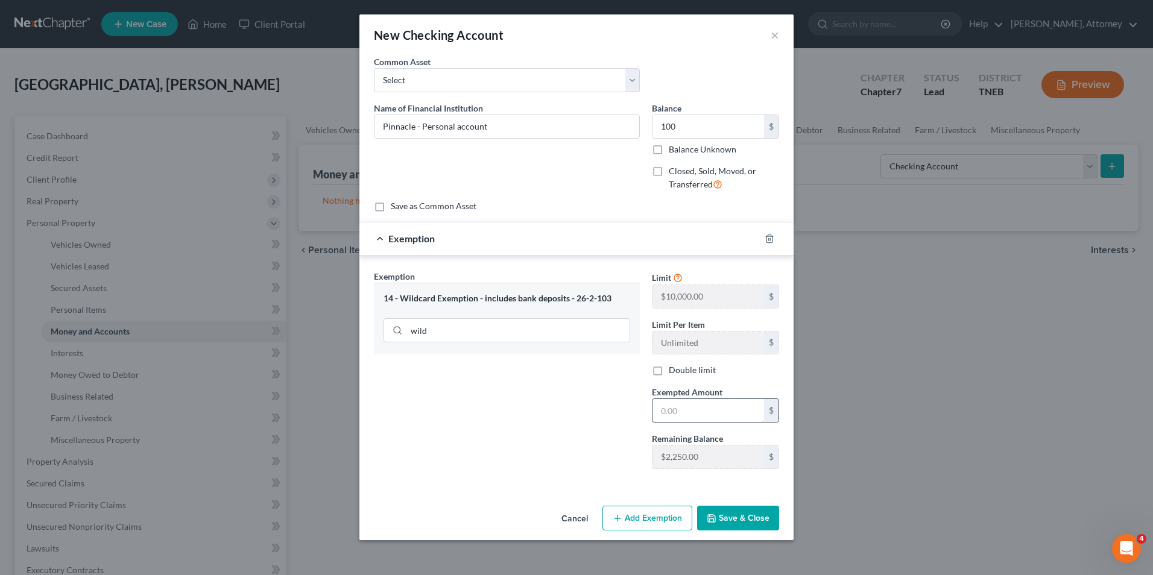
click at [682, 405] on input "text" at bounding box center [709, 410] width 112 height 23
type input "100"
click at [728, 515] on button "Save & Close" at bounding box center [738, 518] width 82 height 25
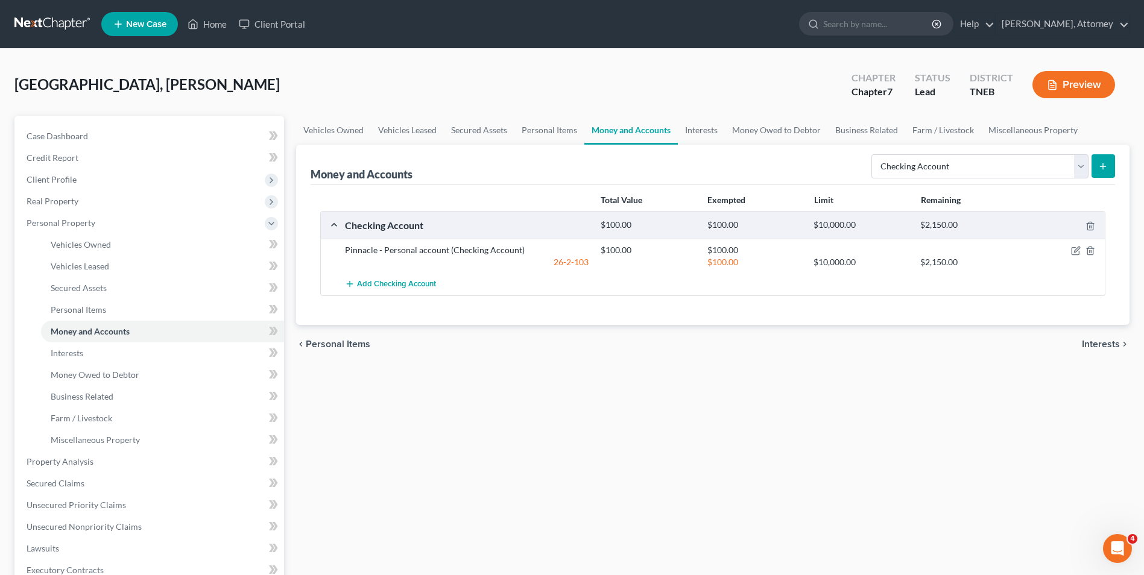
click at [1113, 168] on button "submit" at bounding box center [1104, 166] width 24 height 24
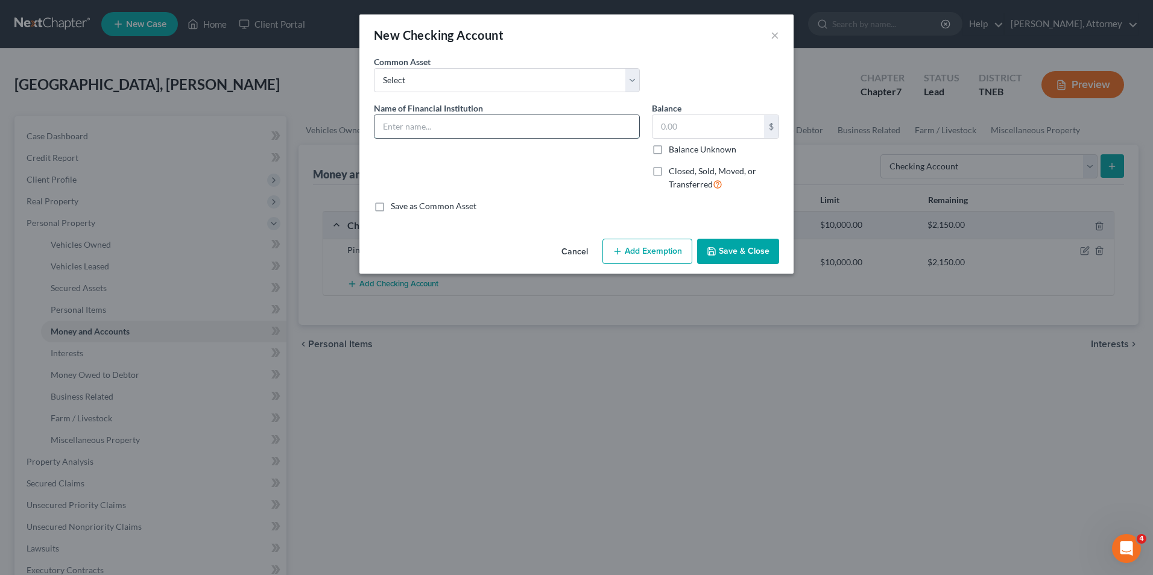
click at [509, 133] on input "text" at bounding box center [507, 126] width 265 height 23
type input "Truist"
click at [669, 171] on span "Closed, Sold, Moved, or Transferred" at bounding box center [712, 178] width 87 height 24
click at [674, 171] on input "Closed, Sold, Moved, or Transferred" at bounding box center [678, 169] width 8 height 8
checkbox input "true"
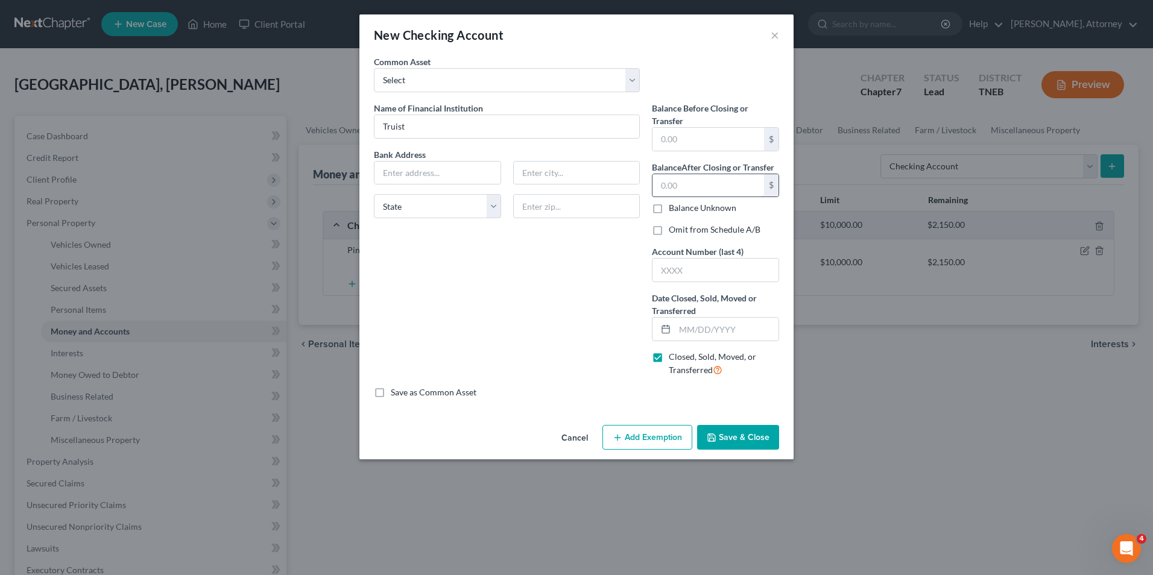
click at [685, 184] on input "text" at bounding box center [709, 185] width 112 height 23
type input "0"
click at [680, 144] on input "text" at bounding box center [709, 139] width 112 height 23
type input "0"
click at [696, 331] on input "text" at bounding box center [727, 329] width 104 height 23
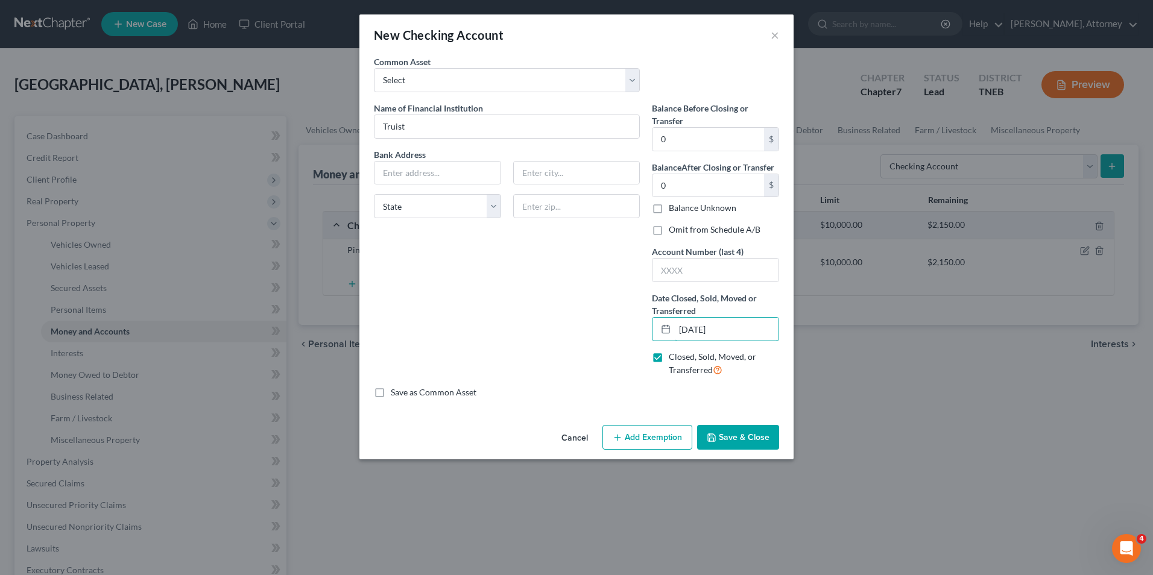
type input "[DATE]"
click at [757, 431] on button "Save & Close" at bounding box center [738, 437] width 82 height 25
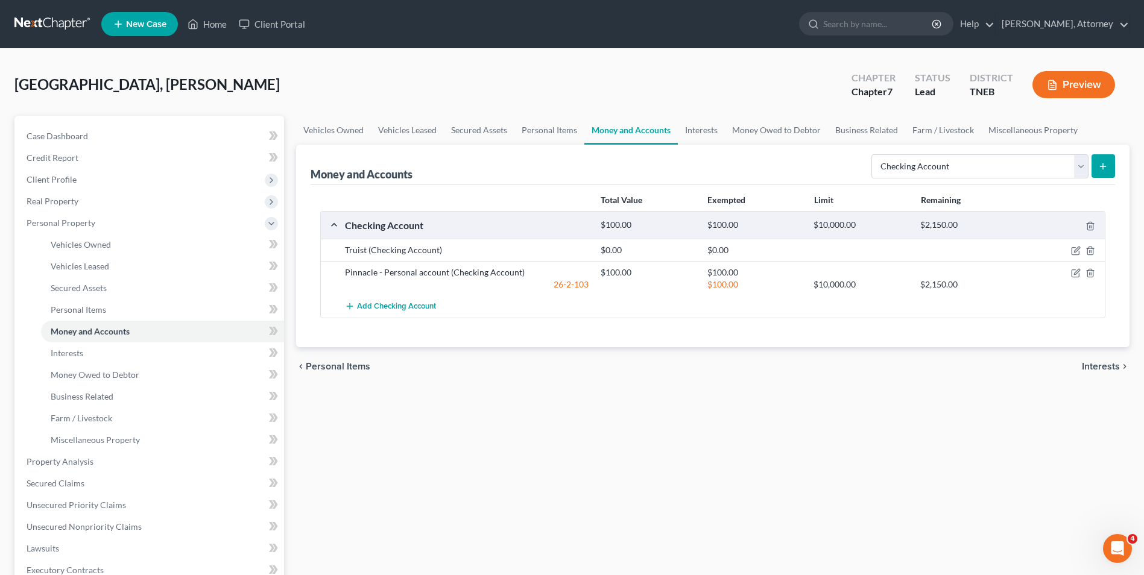
click at [1112, 166] on button "submit" at bounding box center [1104, 166] width 24 height 24
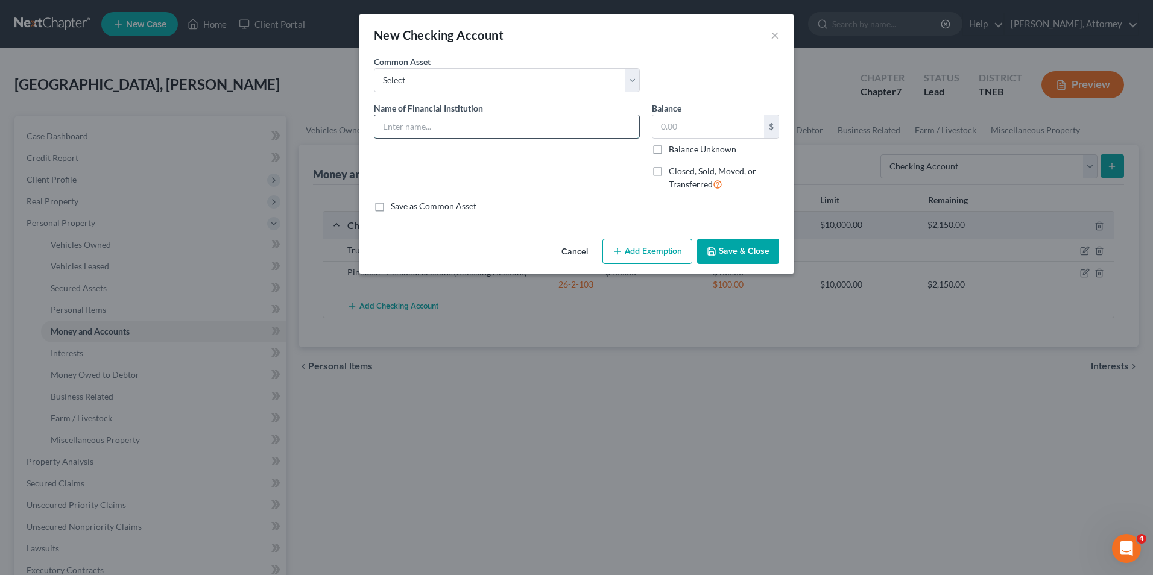
click at [566, 130] on input "text" at bounding box center [507, 126] width 265 height 23
type input "Pinnacle - Business account"
click at [666, 122] on input "text" at bounding box center [709, 126] width 112 height 23
type input "100"
click at [661, 246] on button "Add Exemption" at bounding box center [648, 251] width 90 height 25
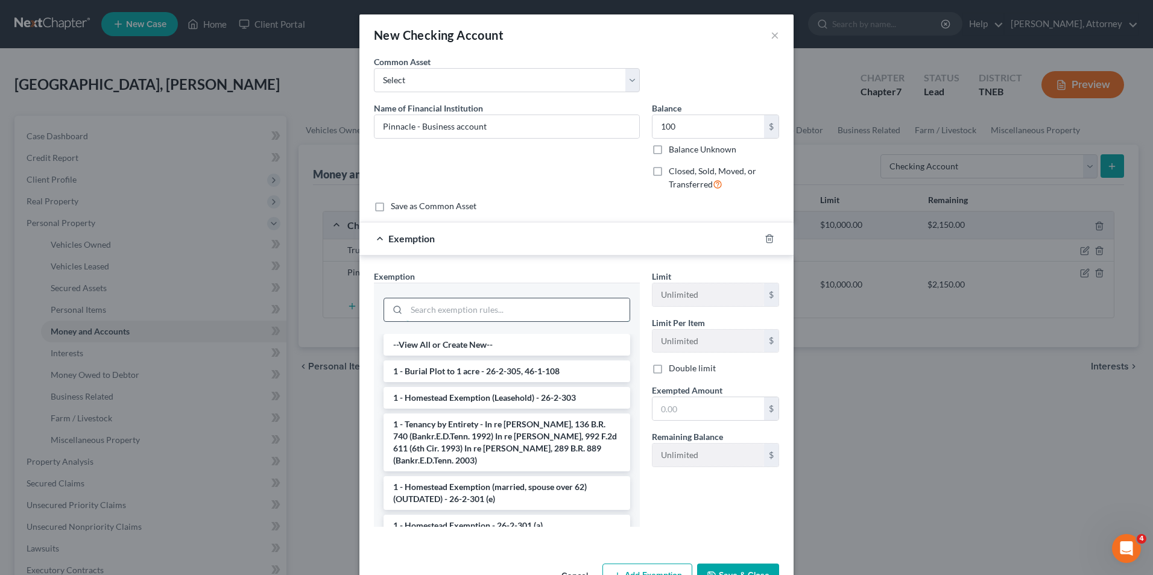
click at [499, 314] on input "search" at bounding box center [518, 310] width 223 height 23
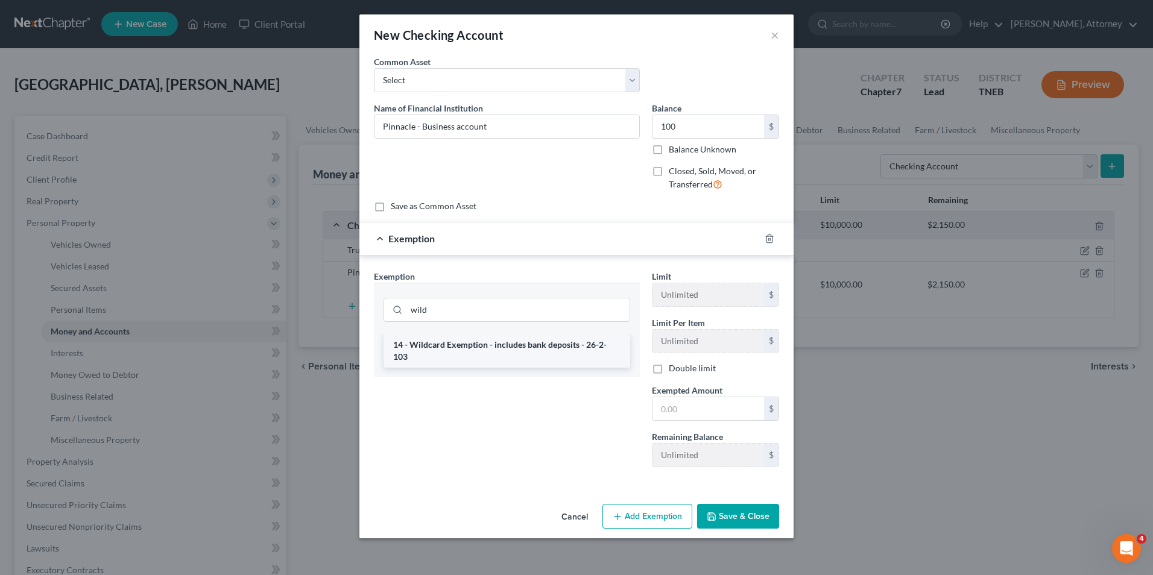
click at [501, 349] on li "14 - Wildcard Exemption - includes bank deposits - 26-2-103" at bounding box center [507, 351] width 247 height 34
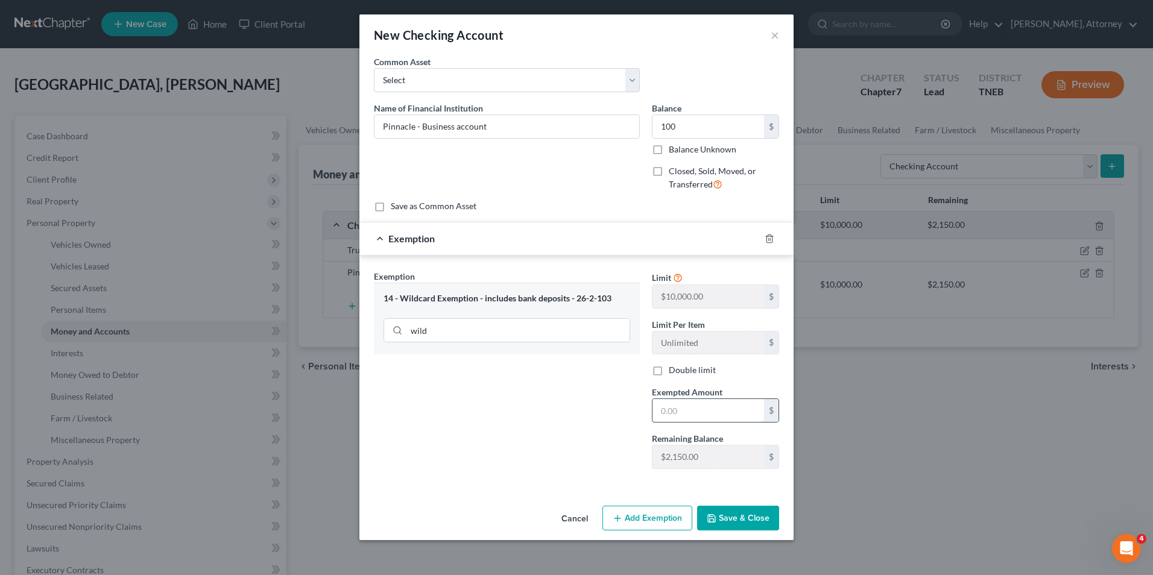
click at [683, 410] on input "text" at bounding box center [709, 410] width 112 height 23
click at [743, 521] on button "Save & Close" at bounding box center [738, 518] width 82 height 25
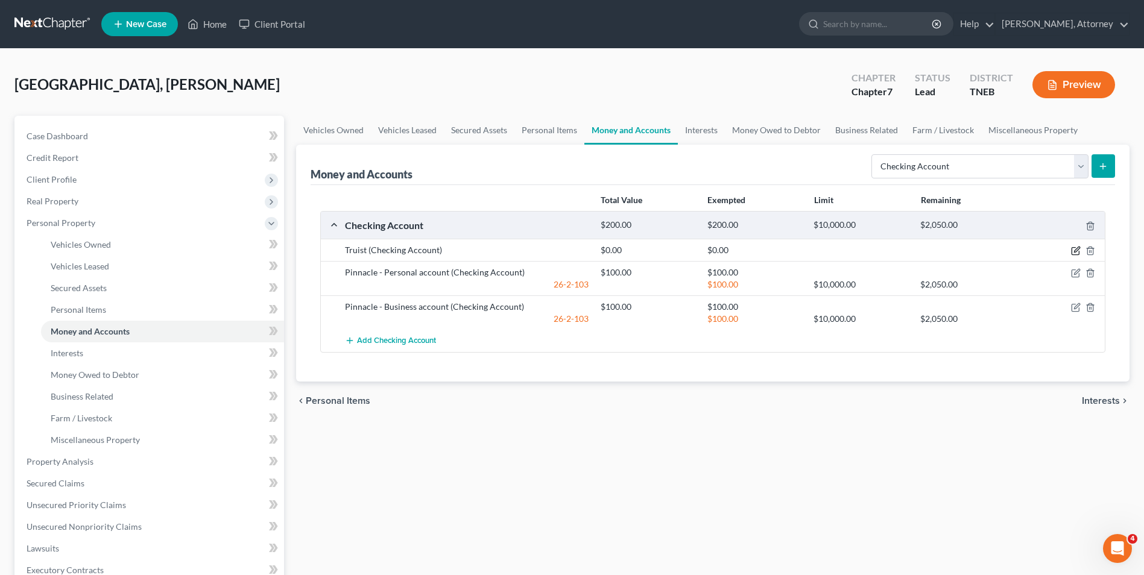
click at [1076, 253] on icon "button" at bounding box center [1076, 251] width 10 height 10
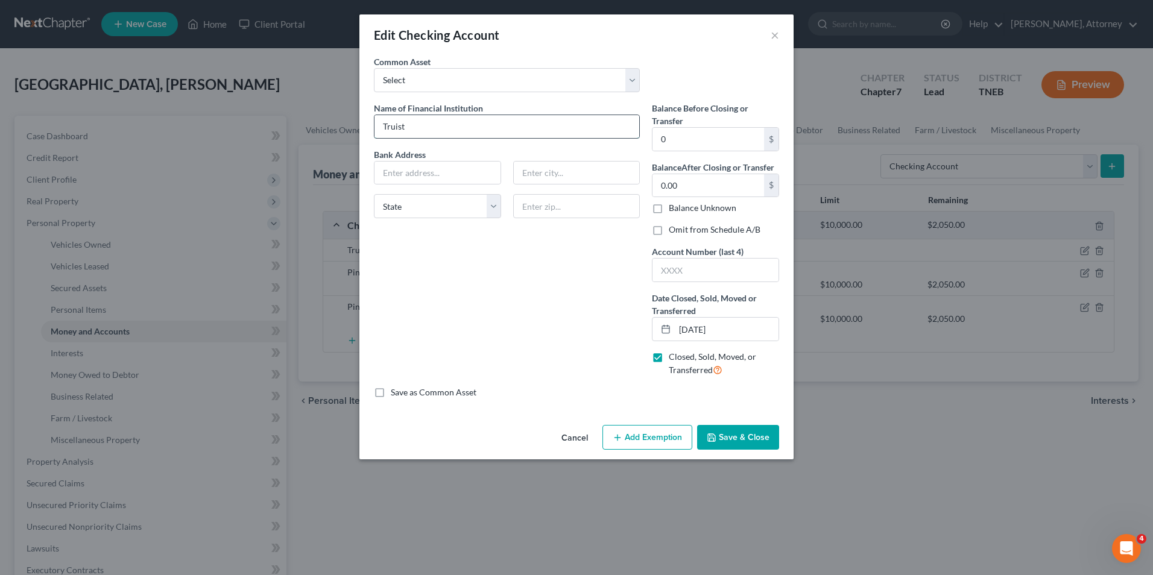
click at [519, 131] on input "Truist" at bounding box center [507, 126] width 265 height 23
click at [743, 442] on button "Save & Close" at bounding box center [738, 437] width 82 height 25
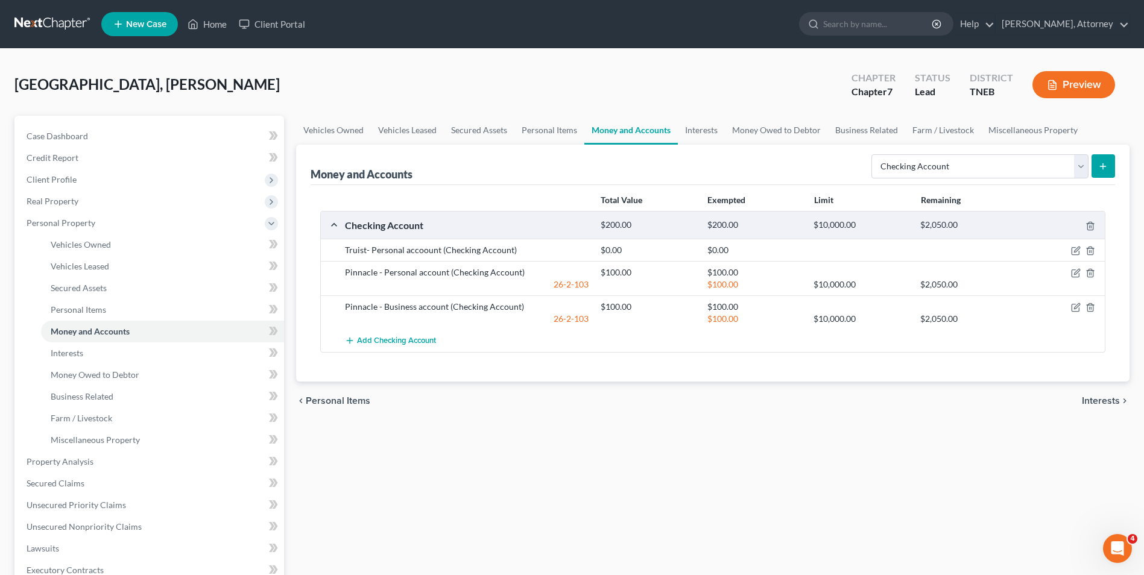
click at [1094, 166] on button "submit" at bounding box center [1104, 166] width 24 height 24
click at [1104, 173] on button "submit" at bounding box center [1104, 166] width 24 height 24
drag, startPoint x: 1118, startPoint y: 160, endPoint x: 1102, endPoint y: 165, distance: 17.0
click at [1102, 165] on div "Money and Accounts Select Account Type Brokerage Cash on Hand Certificates of D…" at bounding box center [713, 263] width 834 height 237
click at [1102, 165] on icon "submit" at bounding box center [1104, 167] width 10 height 10
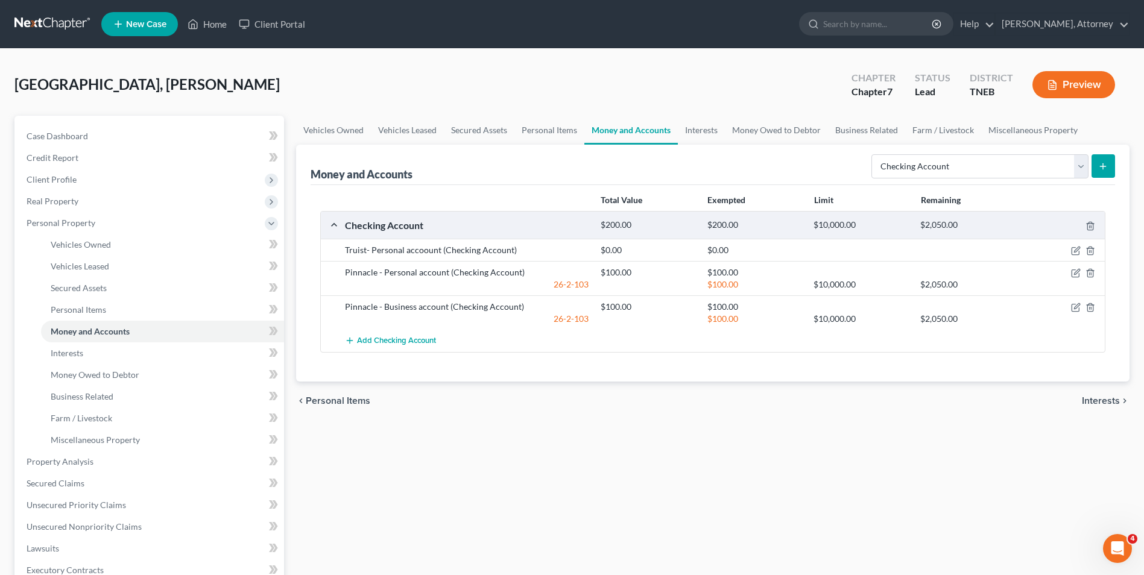
click at [1102, 165] on icon "submit" at bounding box center [1104, 167] width 10 height 10
click at [934, 135] on link "Farm / Livestock" at bounding box center [943, 130] width 76 height 29
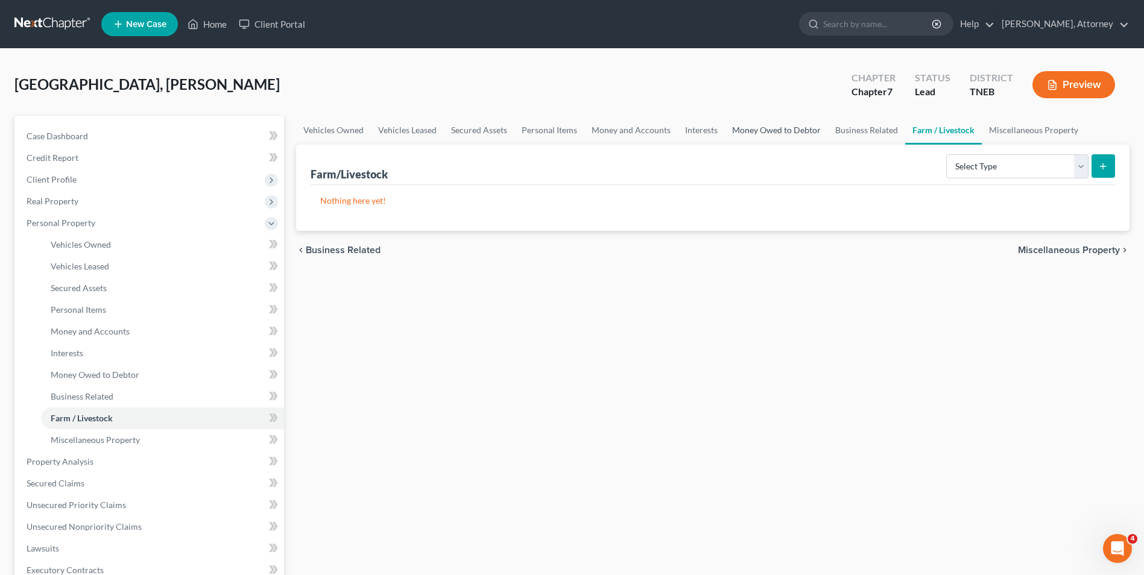
click at [760, 124] on link "Money Owed to Debtor" at bounding box center [776, 130] width 103 height 29
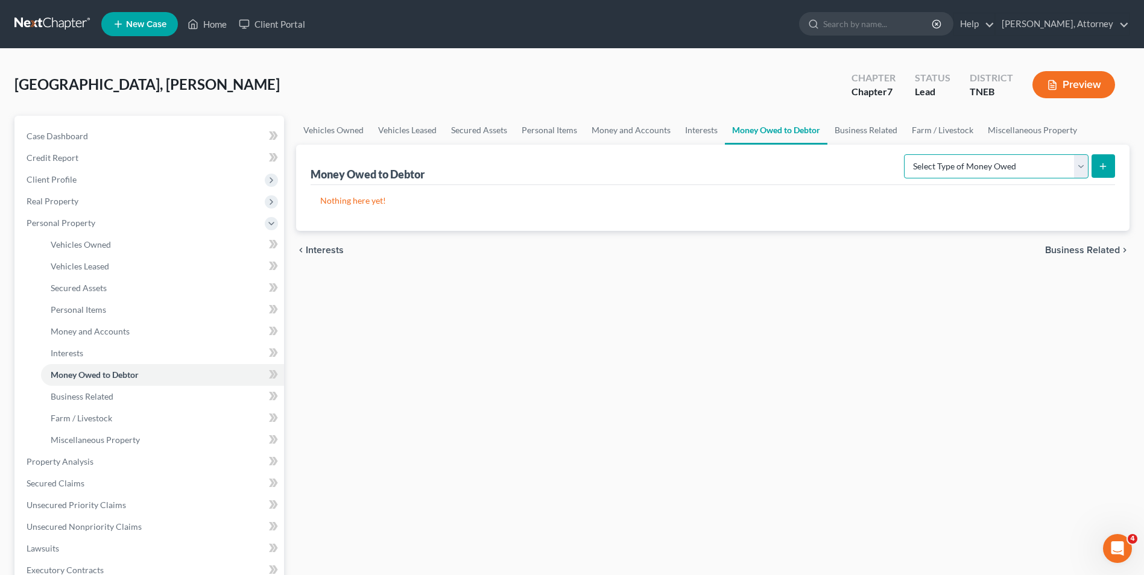
click at [1082, 163] on select "Select Type of Money Owed Accounts Receivable Alimony Child Support Claims Agai…" at bounding box center [996, 166] width 185 height 24
click at [645, 130] on link "Money and Accounts" at bounding box center [632, 130] width 94 height 29
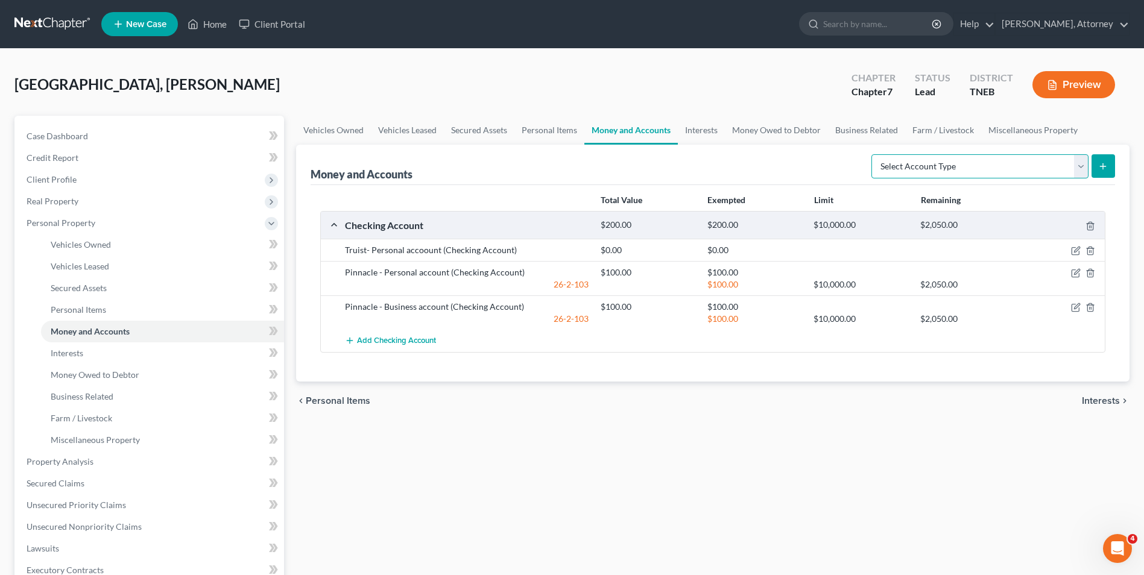
click at [946, 169] on select "Select Account Type Brokerage Cash on Hand Certificates of Deposit Checking Acc…" at bounding box center [980, 166] width 217 height 24
click at [874, 154] on select "Select Account Type Brokerage Cash on Hand Certificates of Deposit Checking Acc…" at bounding box center [980, 166] width 217 height 24
click at [1101, 174] on button "submit" at bounding box center [1104, 166] width 24 height 24
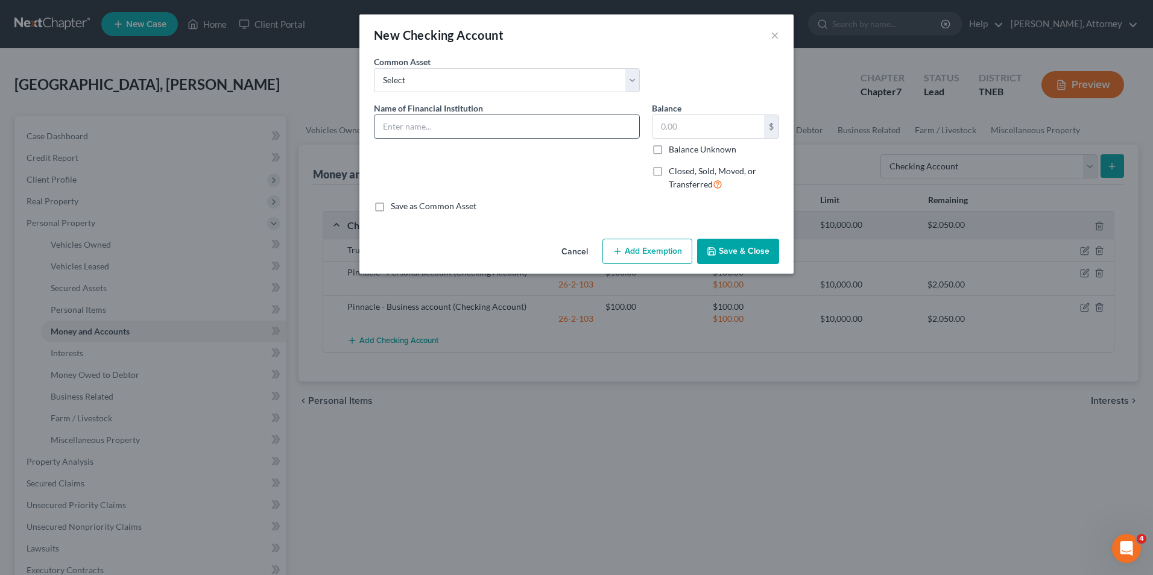
click at [560, 125] on input "text" at bounding box center [507, 126] width 265 height 23
click at [669, 171] on label "Closed, Sold, Moved, or Transferred" at bounding box center [724, 178] width 110 height 26
click at [674, 171] on input "Closed, Sold, Moved, or Transferred" at bounding box center [678, 169] width 8 height 8
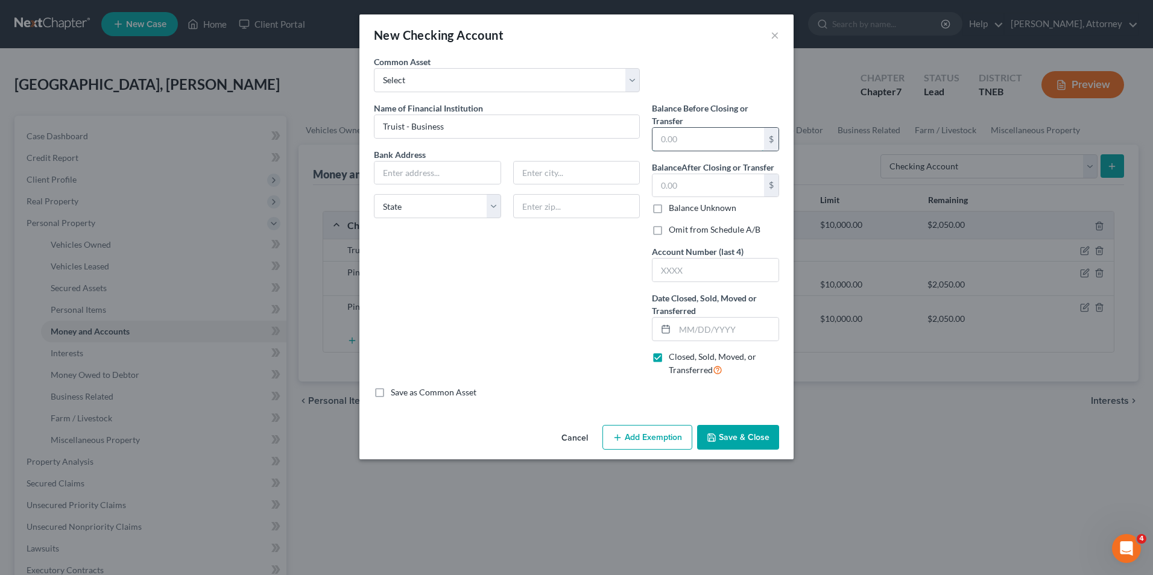
click at [686, 149] on input "text" at bounding box center [709, 139] width 112 height 23
click at [690, 332] on input "text" at bounding box center [727, 329] width 104 height 23
click at [748, 437] on button "Save & Close" at bounding box center [738, 437] width 82 height 25
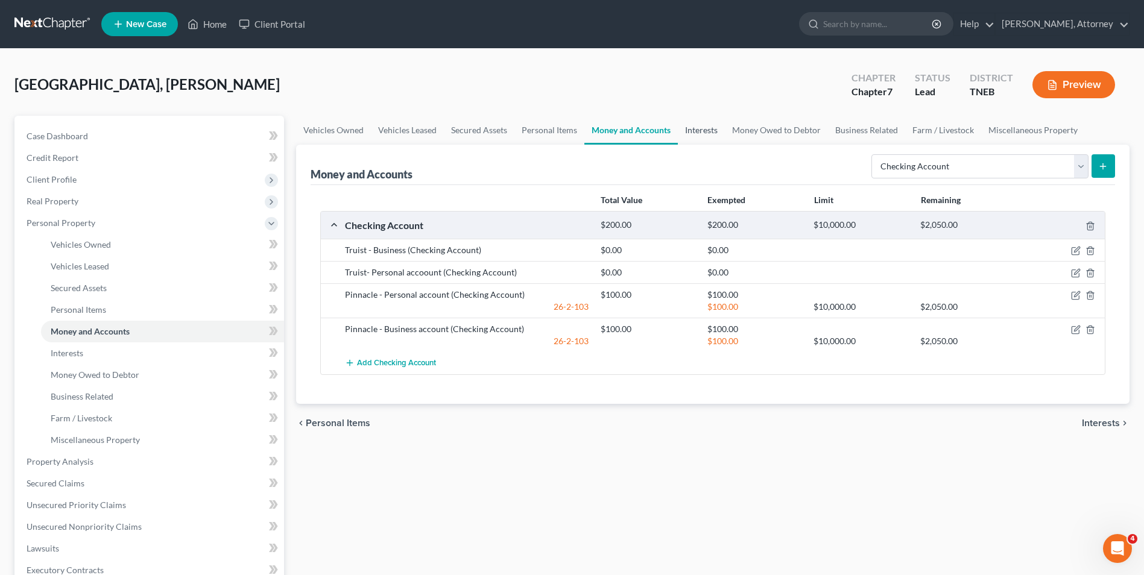
click at [709, 124] on link "Interests" at bounding box center [701, 130] width 47 height 29
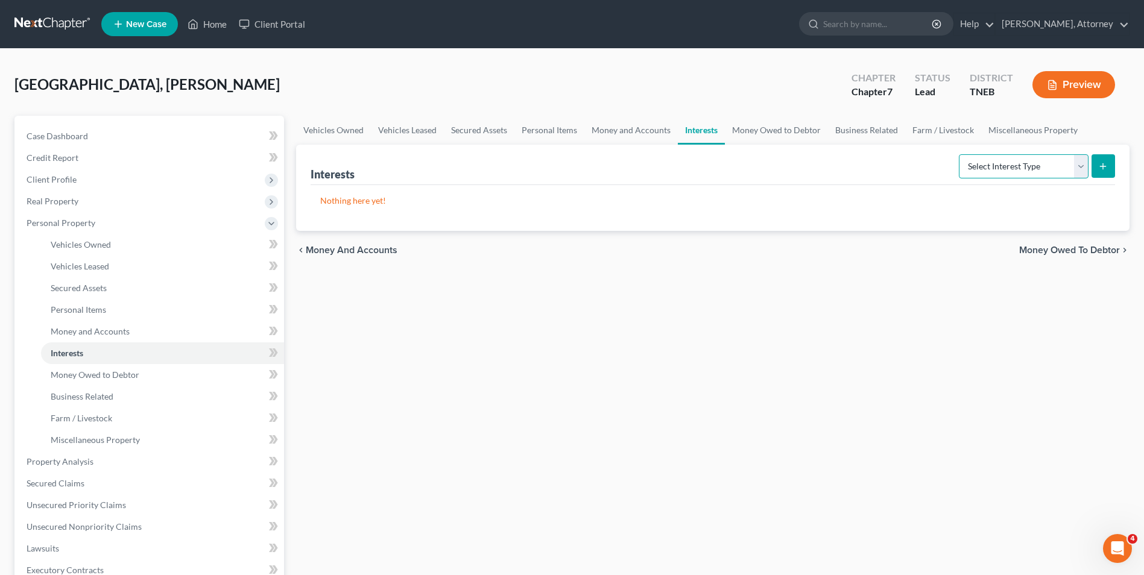
click at [991, 170] on select "Select Interest Type 401K Annuity Bond Education IRA Government Bond Government…" at bounding box center [1024, 166] width 130 height 24
click at [960, 154] on select "Select Interest Type 401K Annuity Bond Education IRA Government Bond Government…" at bounding box center [1024, 166] width 130 height 24
click at [1108, 163] on icon "submit" at bounding box center [1104, 167] width 10 height 10
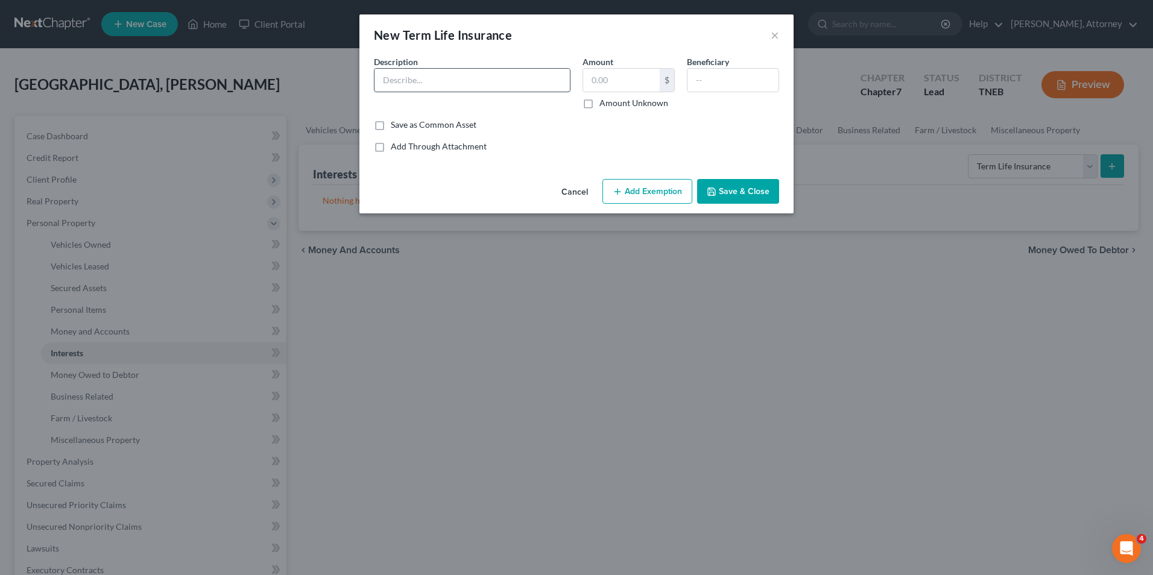
click at [494, 83] on input "text" at bounding box center [472, 80] width 195 height 23
click at [625, 67] on div "Amount $ Amount Unknown" at bounding box center [629, 82] width 104 height 54
click at [620, 81] on input "text" at bounding box center [621, 80] width 77 height 23
click at [760, 197] on button "Save & Close" at bounding box center [738, 191] width 82 height 25
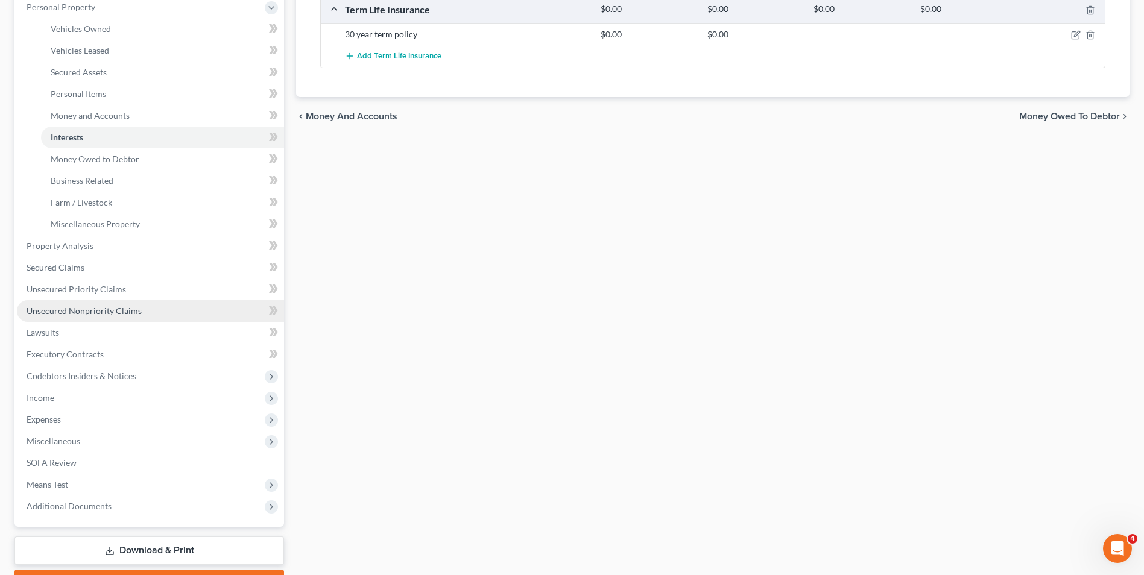
scroll to position [217, 0]
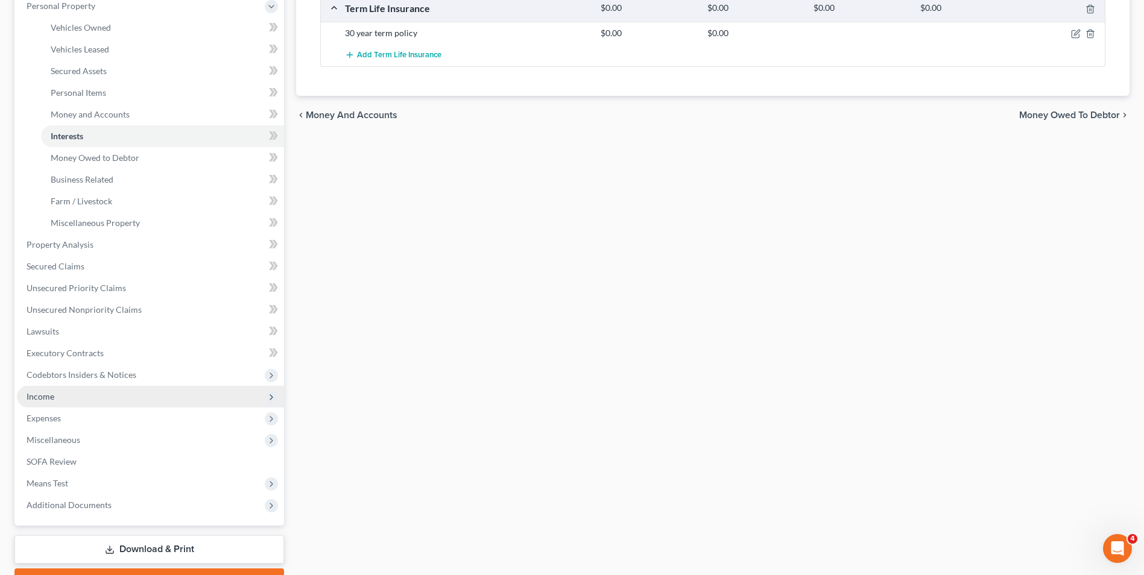
click at [42, 405] on span "Income" at bounding box center [150, 397] width 267 height 22
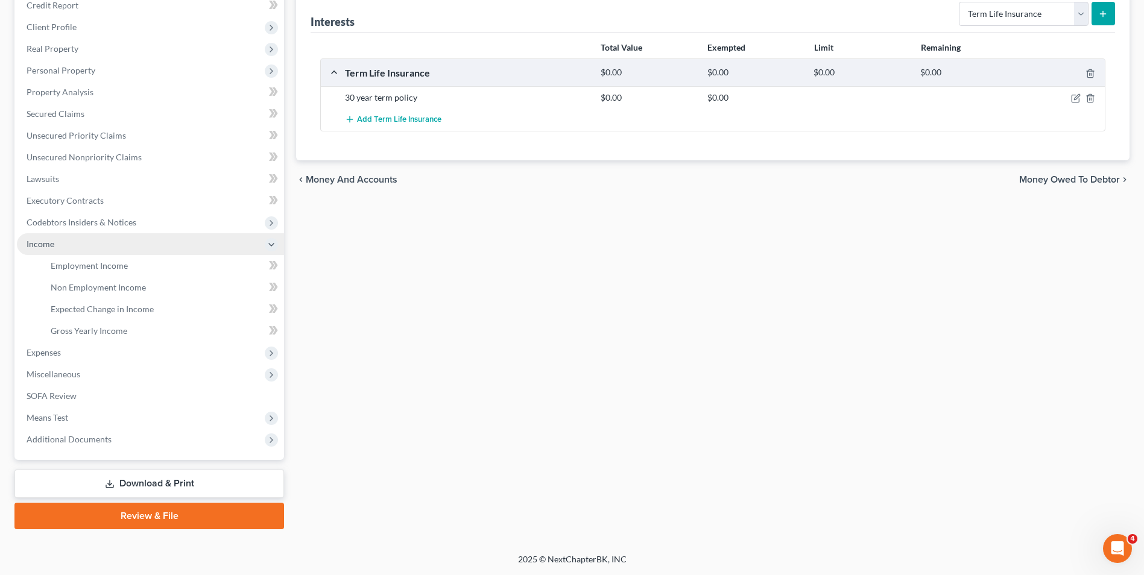
scroll to position [153, 0]
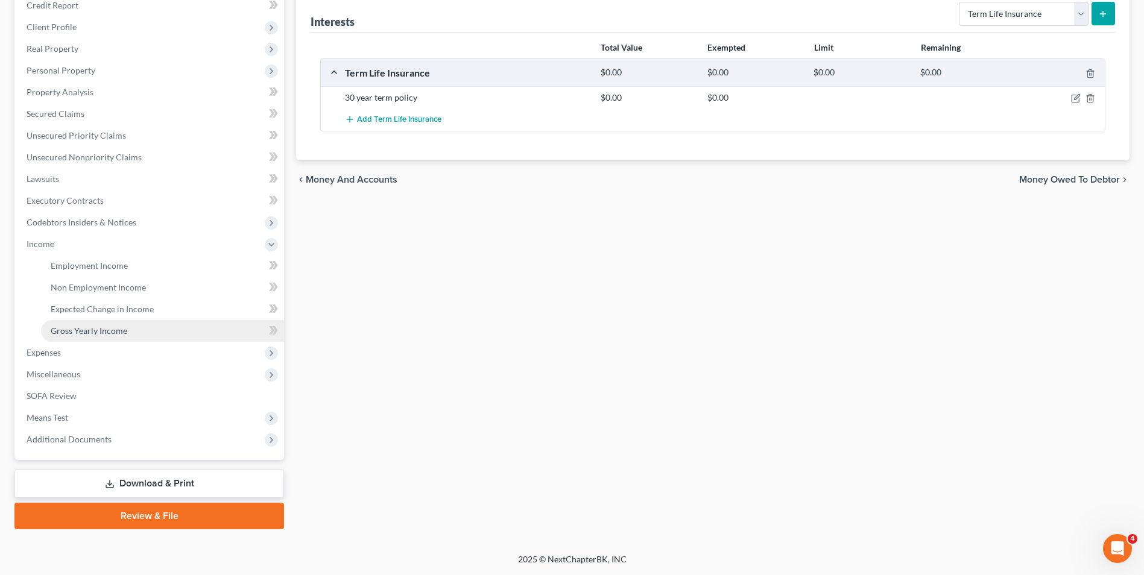
click at [88, 321] on link "Gross Yearly Income" at bounding box center [162, 331] width 243 height 22
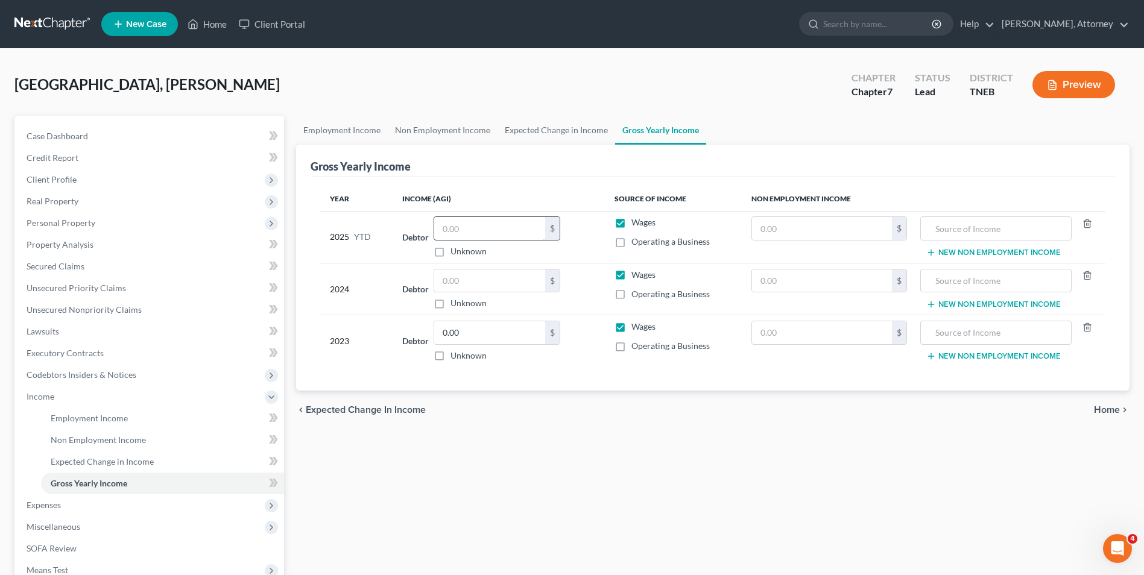
click at [464, 229] on input "text" at bounding box center [489, 228] width 111 height 23
click at [99, 416] on span "Employment Income" at bounding box center [89, 418] width 77 height 10
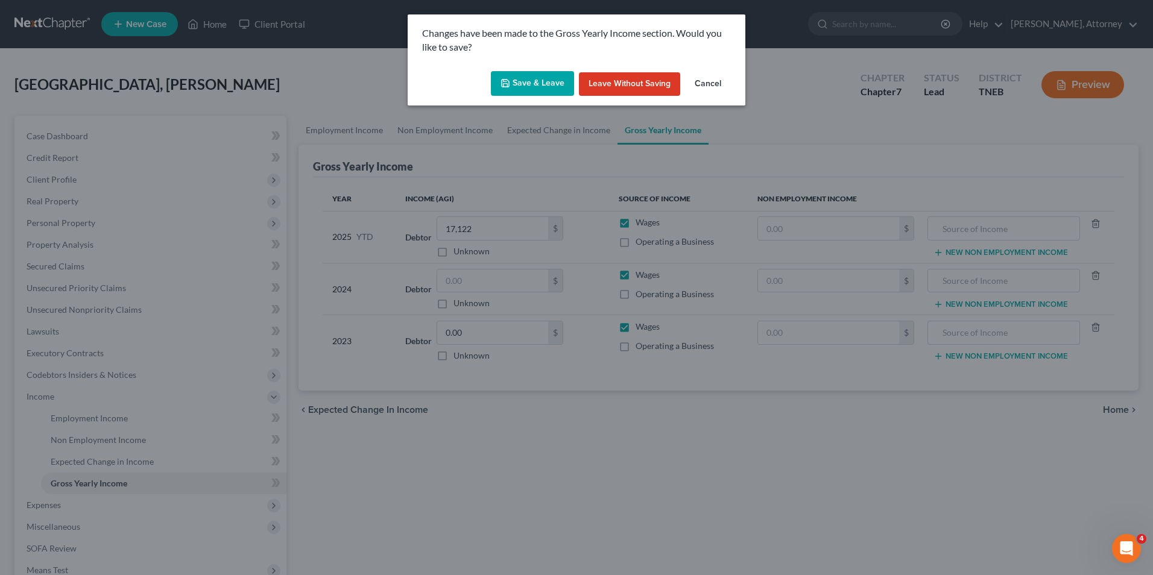
click at [518, 84] on button "Save & Leave" at bounding box center [532, 83] width 83 height 25
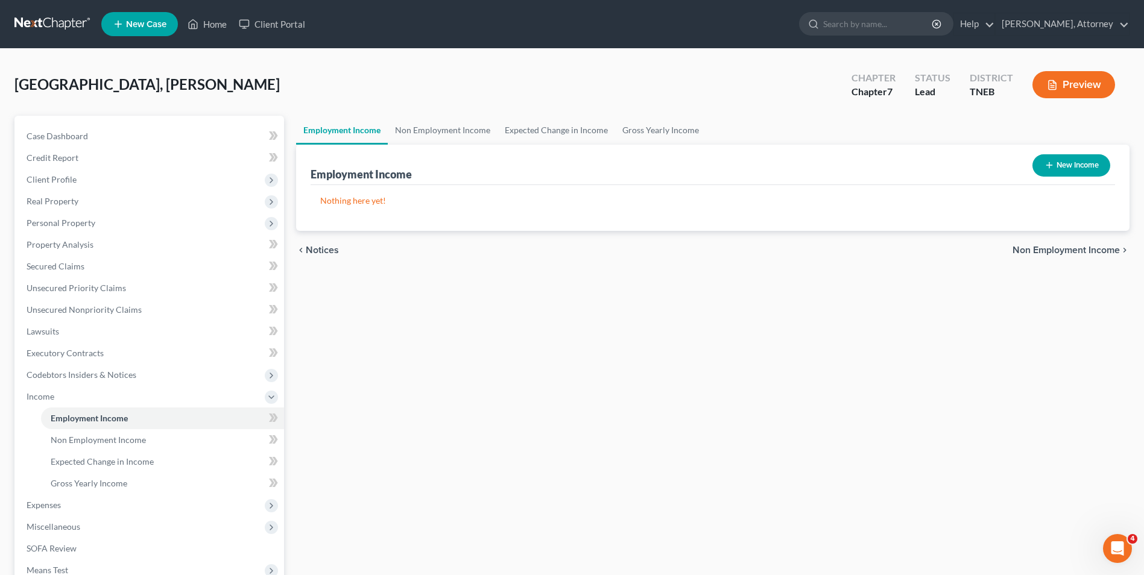
click at [1072, 165] on button "New Income" at bounding box center [1072, 165] width 78 height 22
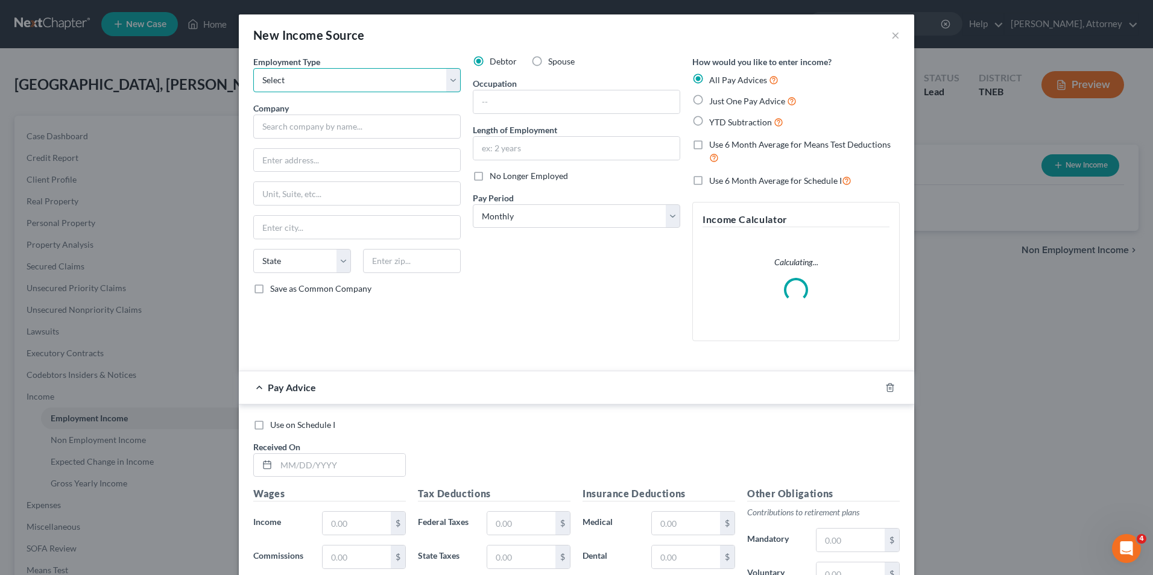
click at [399, 76] on select "Select Full or [DEMOGRAPHIC_DATA] Employment Self Employment" at bounding box center [357, 80] width 208 height 24
click at [253, 68] on select "Select Full or [DEMOGRAPHIC_DATA] Employment Self Employment" at bounding box center [357, 80] width 208 height 24
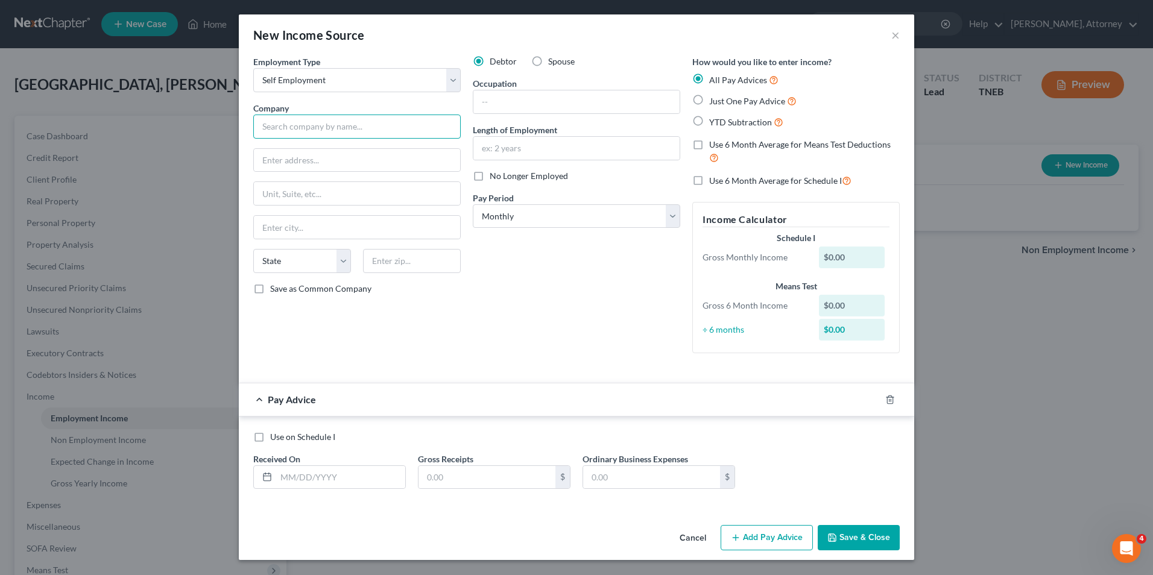
click at [360, 126] on input "text" at bounding box center [357, 127] width 208 height 24
click at [338, 162] on input "text" at bounding box center [357, 160] width 206 height 23
click at [522, 106] on input "text" at bounding box center [577, 101] width 206 height 23
click at [709, 98] on label "Just One Pay Advice" at bounding box center [752, 101] width 87 height 14
click at [714, 98] on input "Just One Pay Advice" at bounding box center [718, 98] width 8 height 8
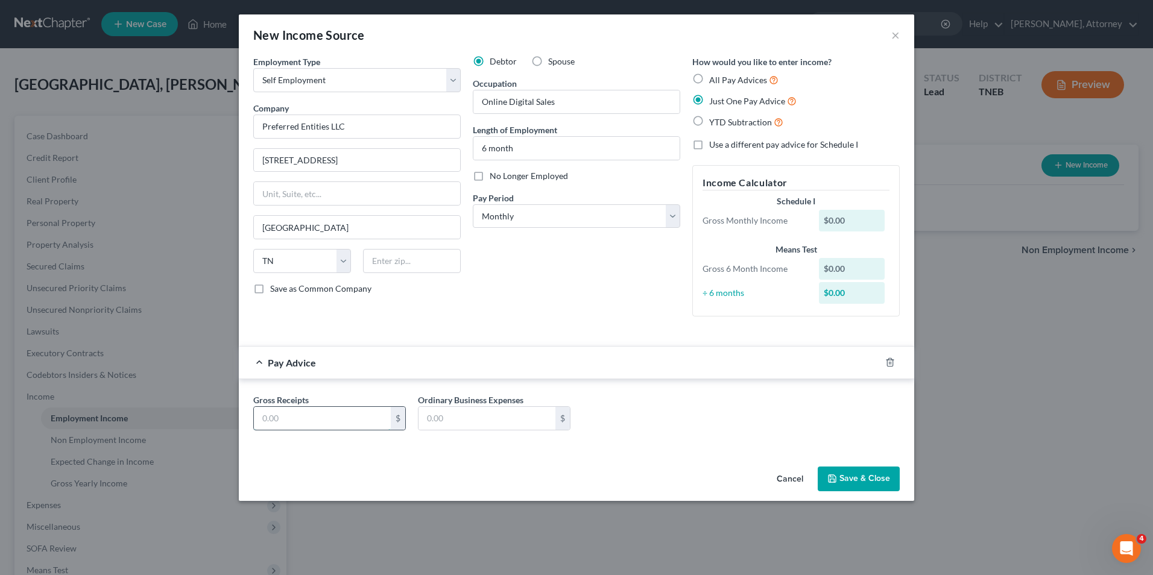
click at [300, 423] on input "text" at bounding box center [322, 418] width 137 height 23
click at [842, 475] on button "Save & Close" at bounding box center [859, 479] width 82 height 25
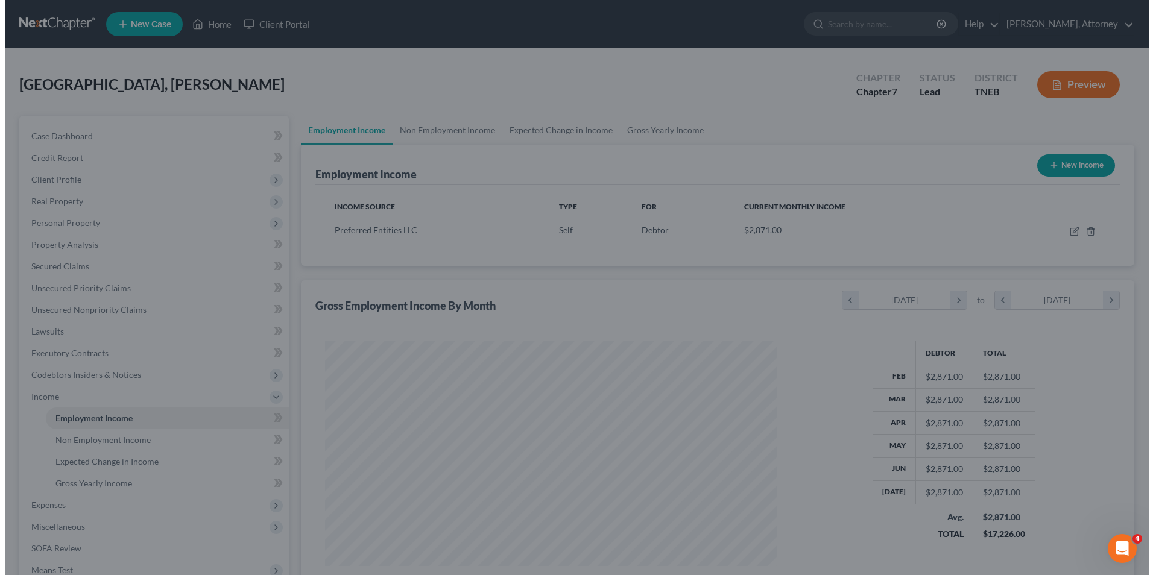
scroll to position [603023, 602774]
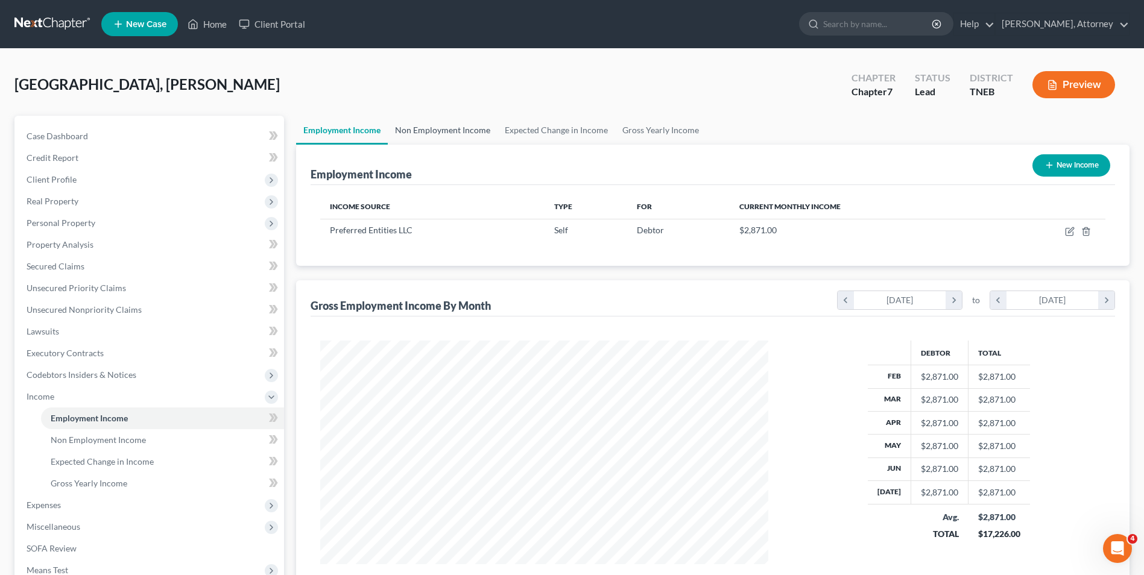
click at [433, 132] on link "Non Employment Income" at bounding box center [443, 130] width 110 height 29
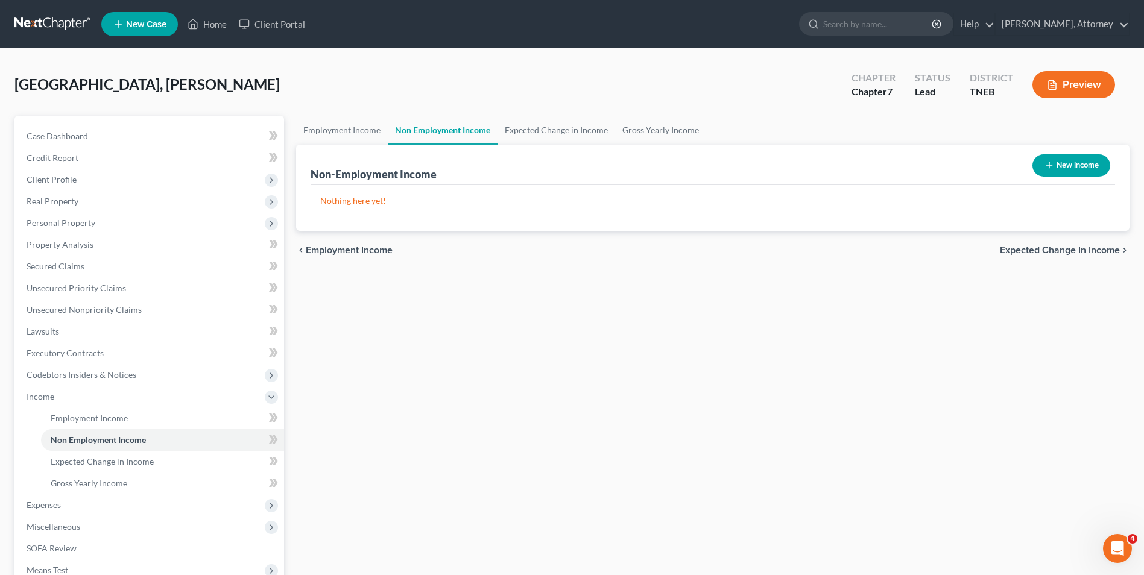
click at [1064, 162] on button "New Income" at bounding box center [1072, 165] width 78 height 22
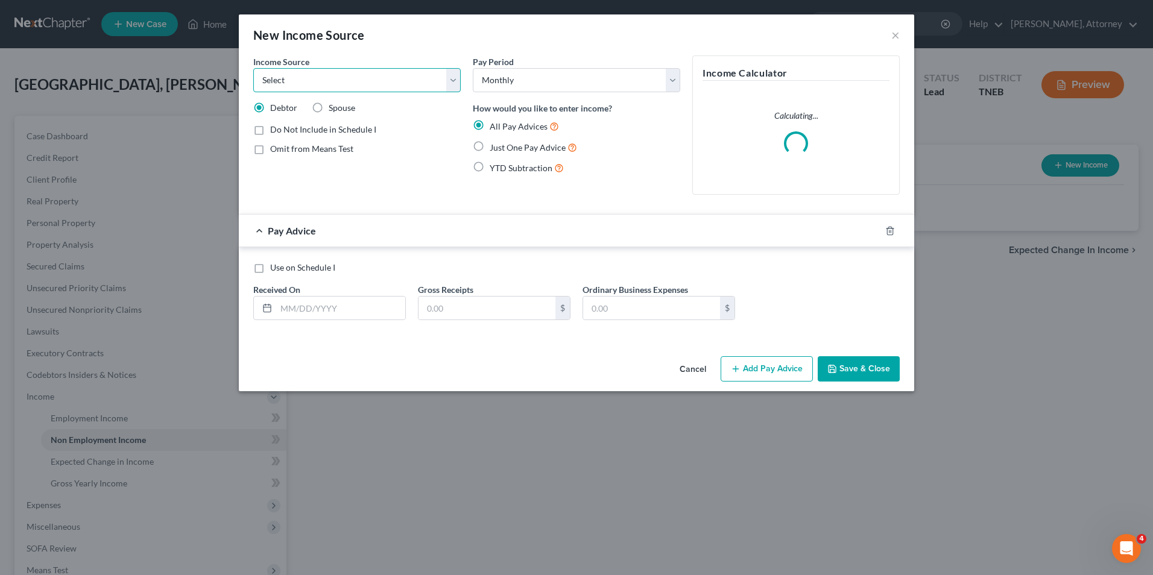
click at [339, 80] on select "Select Unemployment Disability (from employer) Pension Retirement Social Securi…" at bounding box center [357, 80] width 208 height 24
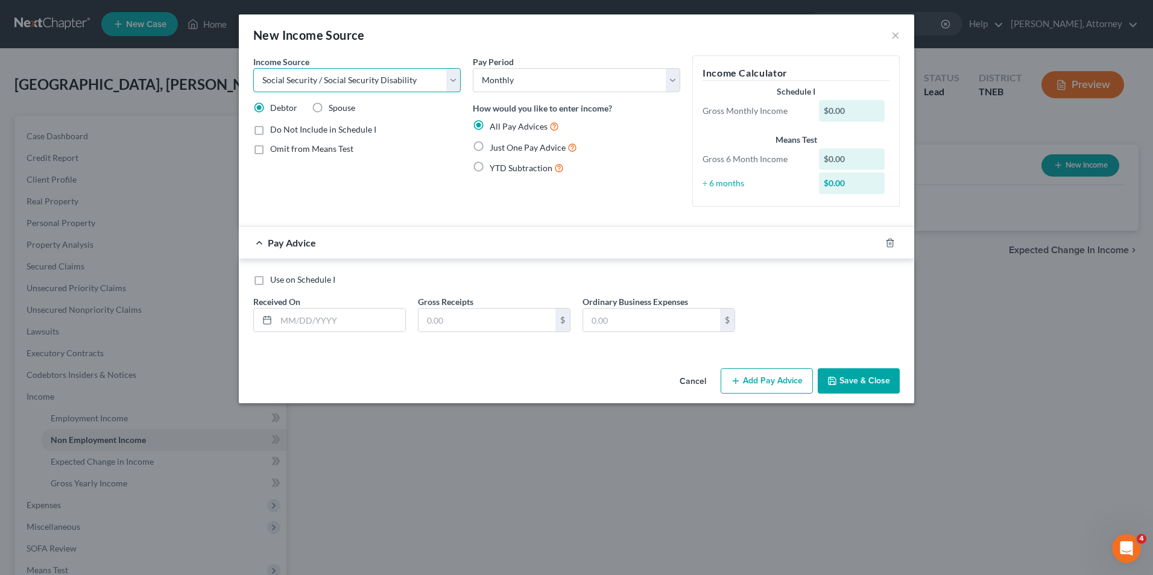
click at [253, 68] on select "Select Unemployment Disability (from employer) Pension Retirement Social Securi…" at bounding box center [357, 80] width 208 height 24
click at [490, 142] on label "Just One Pay Advice" at bounding box center [533, 148] width 87 height 14
click at [495, 142] on input "Just One Pay Advice" at bounding box center [499, 145] width 8 height 8
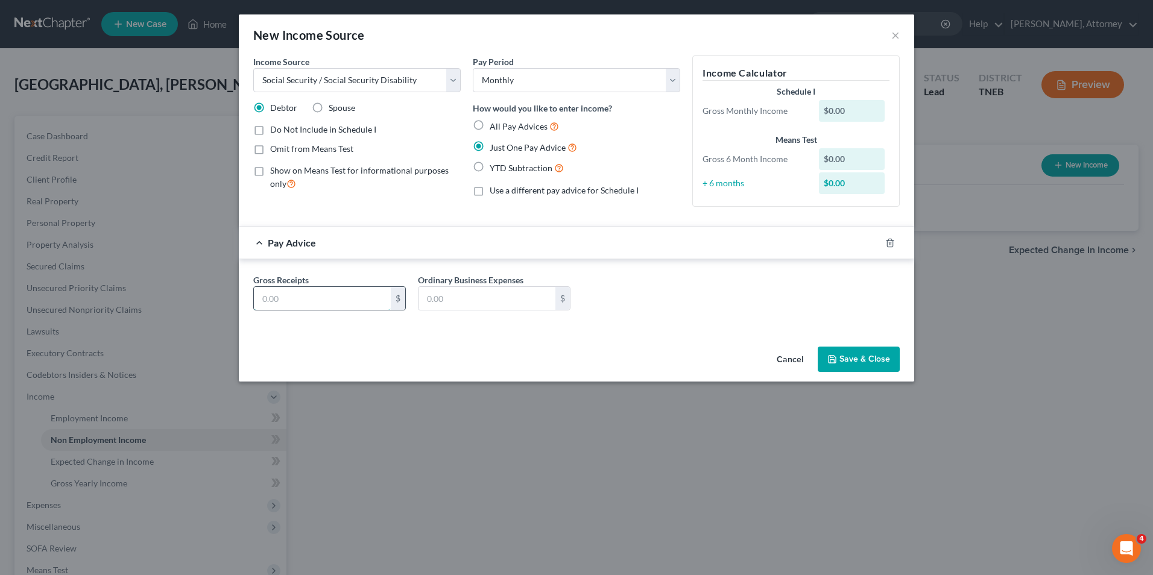
click at [334, 299] on input "text" at bounding box center [322, 298] width 137 height 23
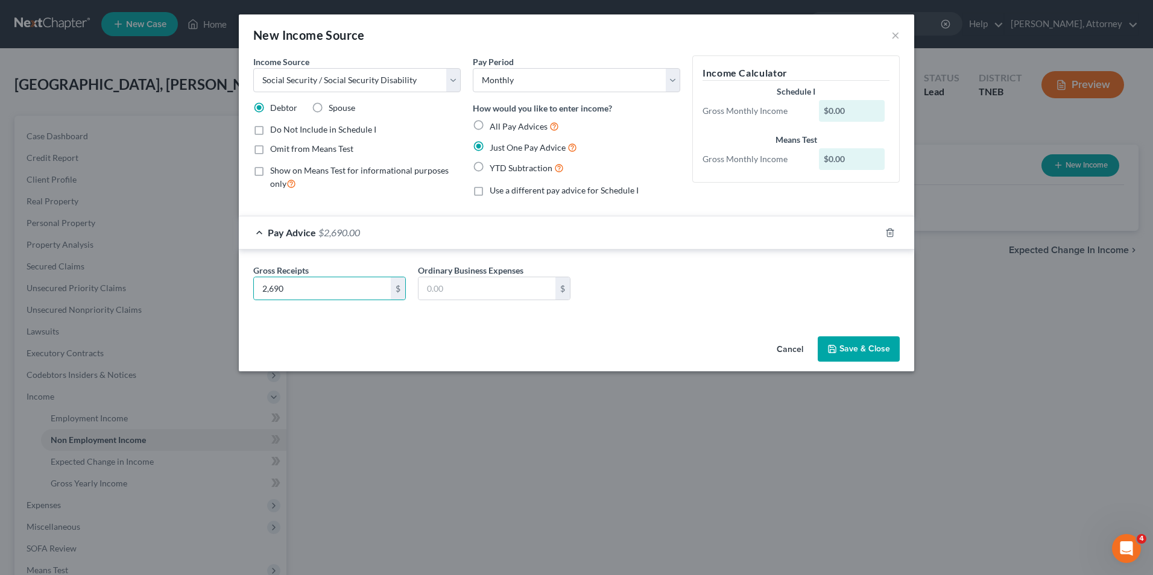
click at [860, 354] on button "Save & Close" at bounding box center [859, 349] width 82 height 25
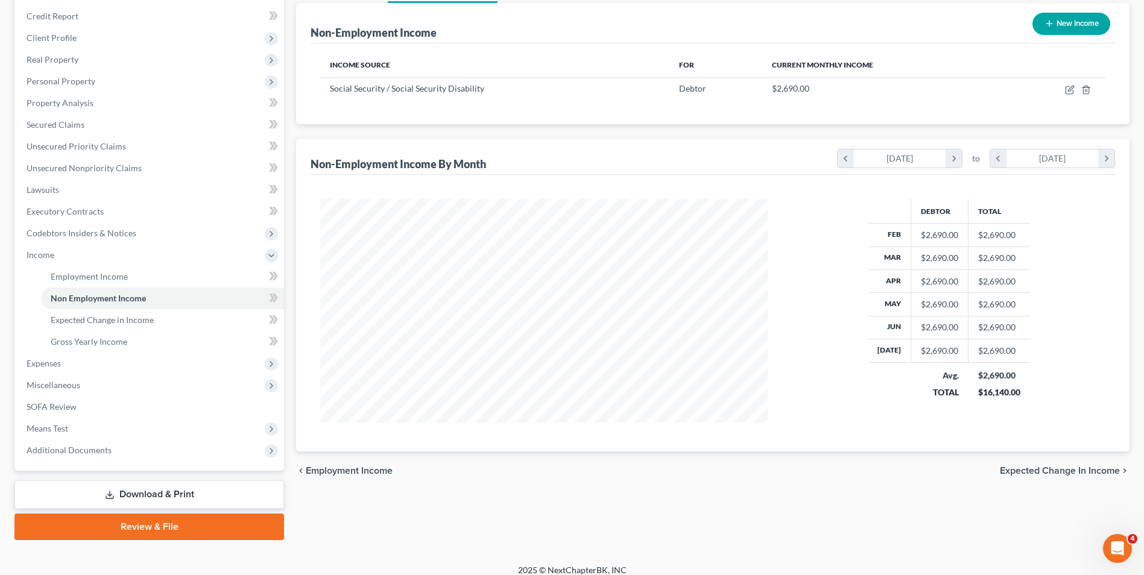
scroll to position [153, 0]
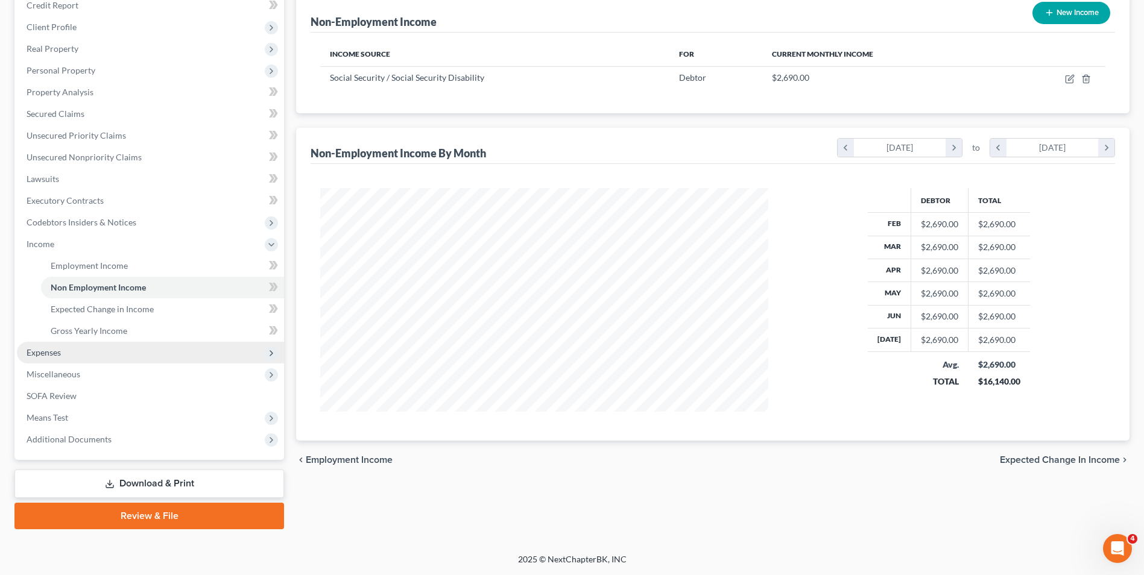
click at [58, 348] on span "Expenses" at bounding box center [44, 352] width 34 height 10
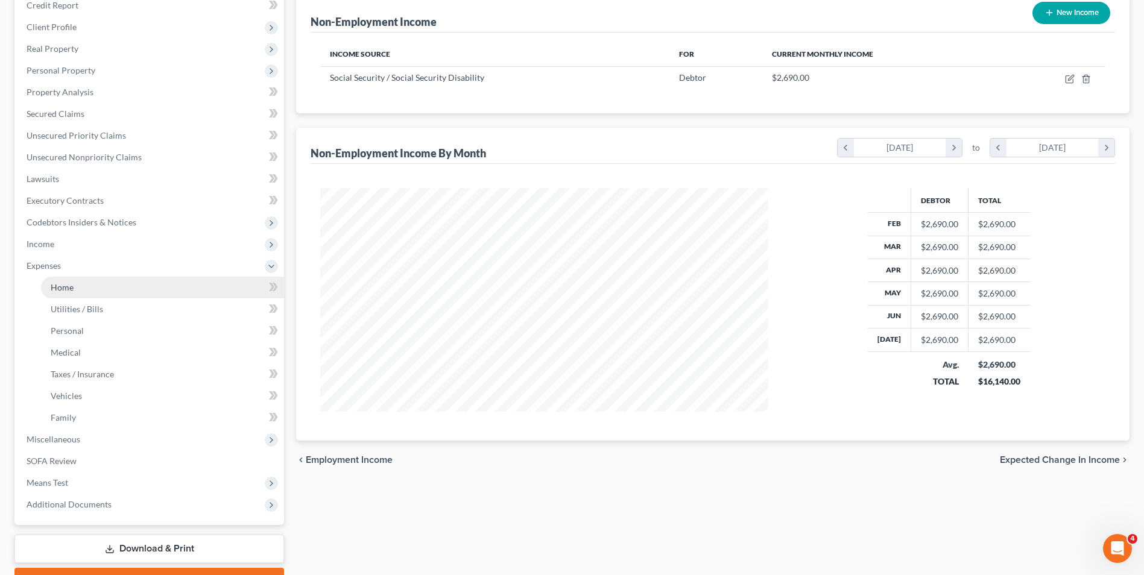
click at [69, 285] on span "Home" at bounding box center [62, 287] width 23 height 10
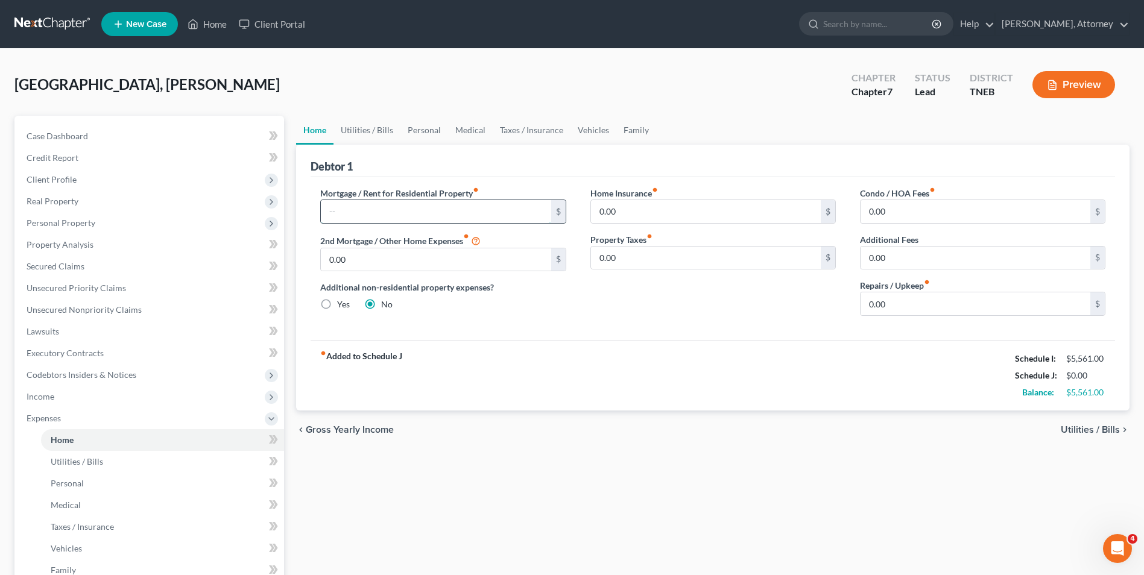
click at [392, 200] on input "text" at bounding box center [436, 211] width 230 height 23
click at [877, 298] on input "0.00" at bounding box center [976, 304] width 230 height 23
click at [610, 208] on input "0.00" at bounding box center [706, 211] width 230 height 23
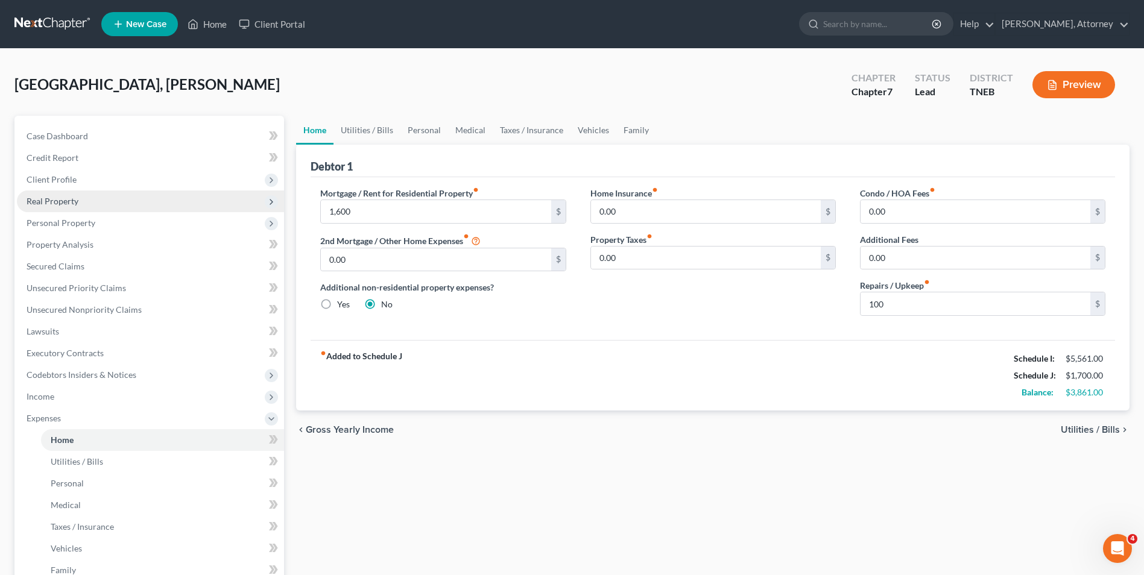
click at [54, 203] on span "Real Property" at bounding box center [53, 201] width 52 height 10
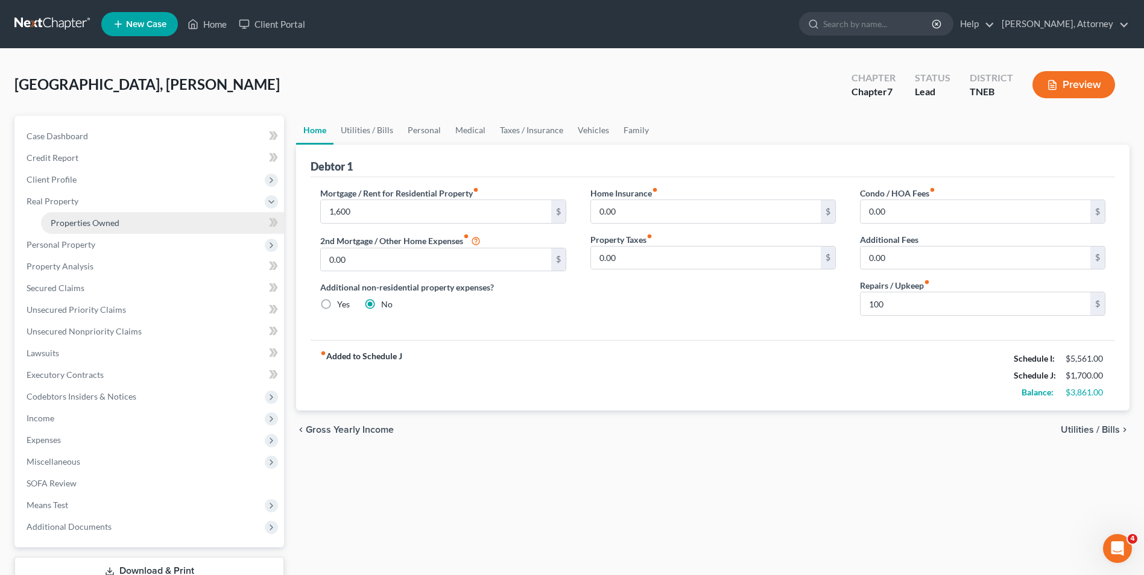
click at [82, 218] on span "Properties Owned" at bounding box center [85, 223] width 69 height 10
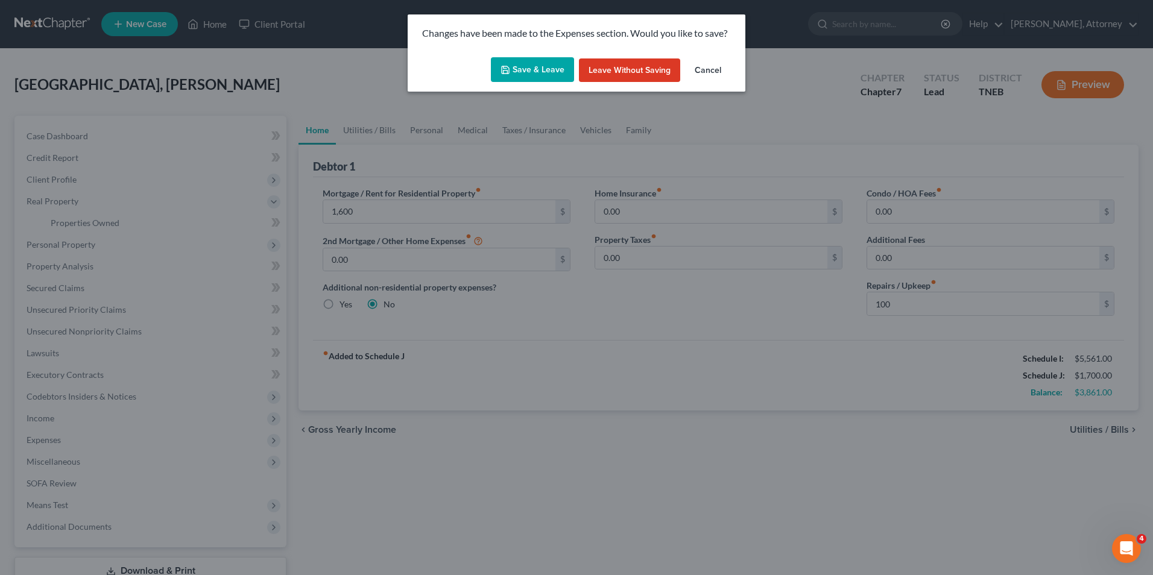
click at [541, 71] on button "Save & Leave" at bounding box center [532, 69] width 83 height 25
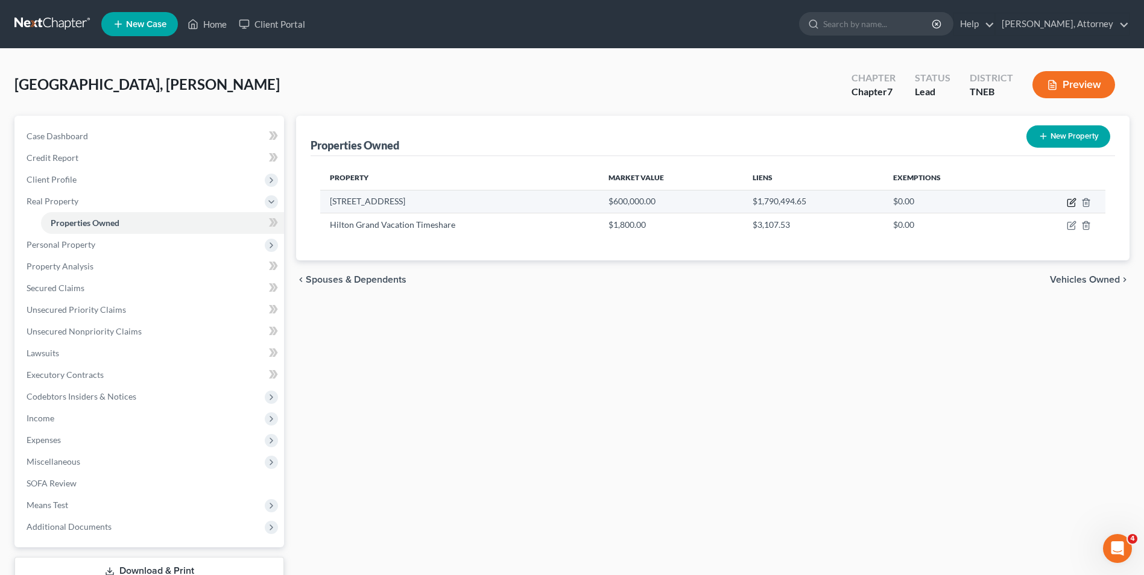
click at [1072, 201] on icon "button" at bounding box center [1072, 200] width 5 height 5
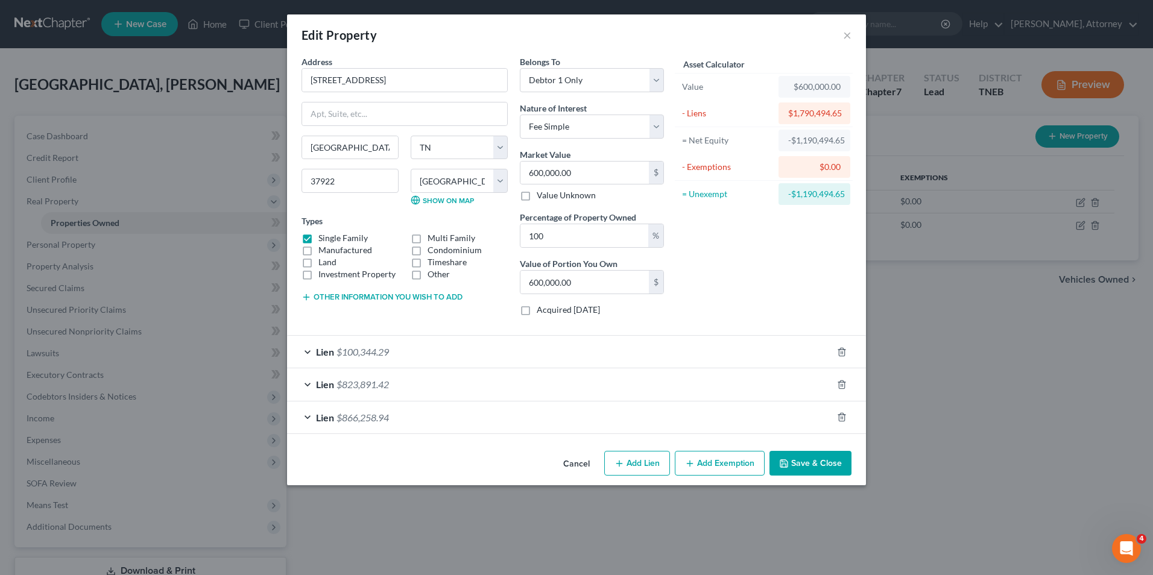
click at [787, 461] on icon "button" at bounding box center [784, 464] width 10 height 10
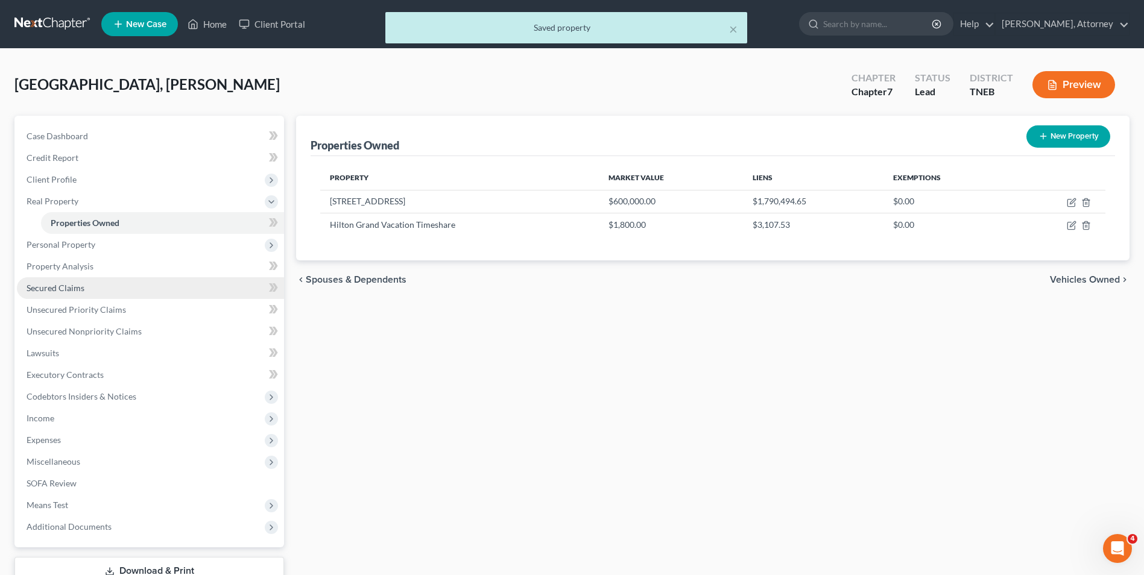
click at [78, 286] on span "Secured Claims" at bounding box center [56, 288] width 58 height 10
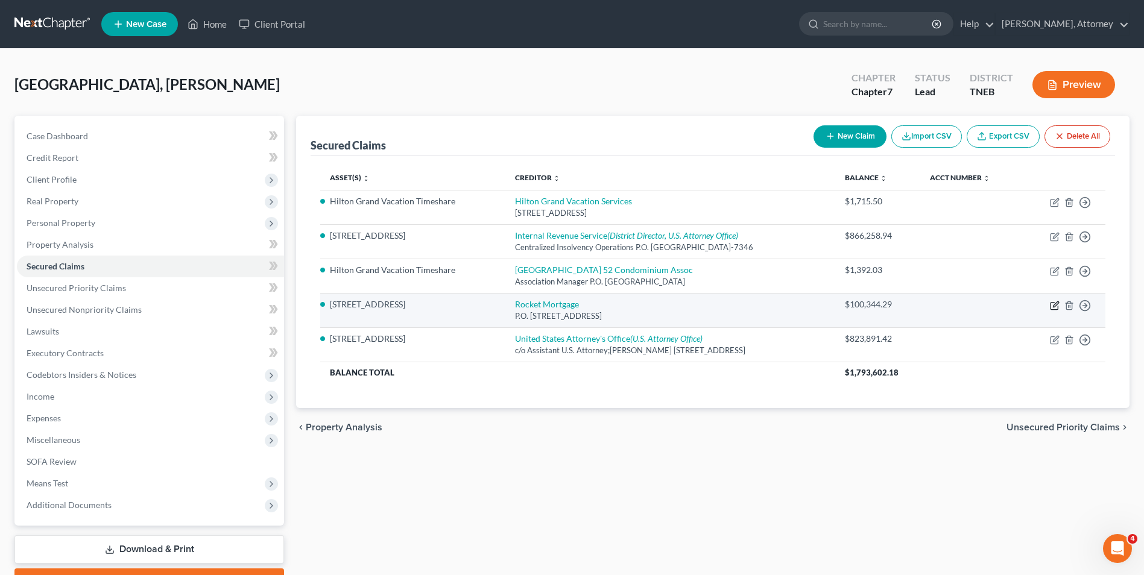
click at [1053, 304] on icon "button" at bounding box center [1055, 306] width 10 height 10
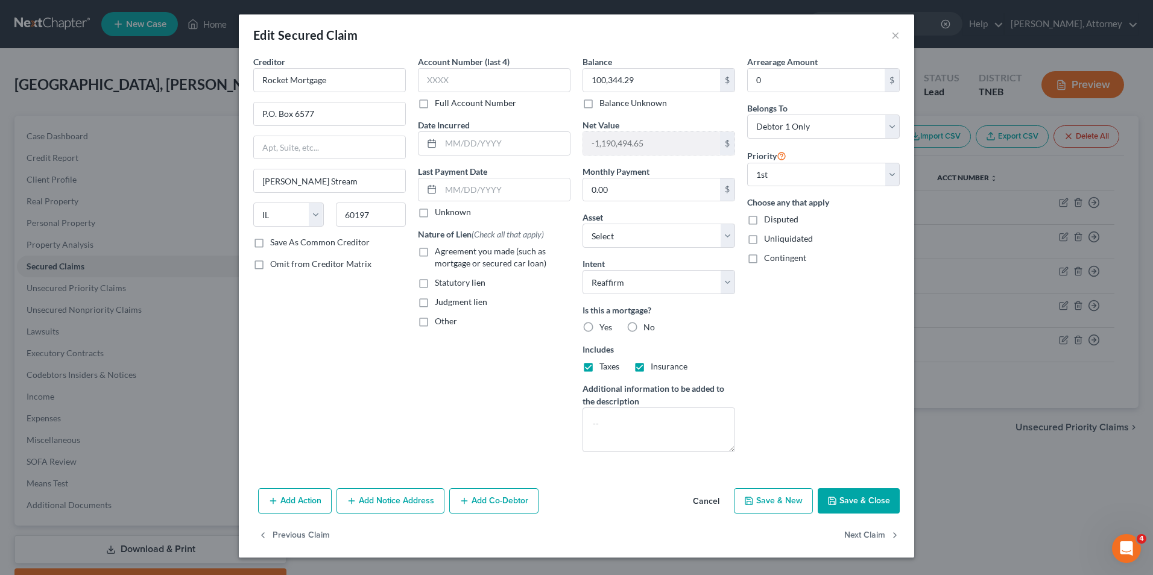
click at [651, 366] on label "Insurance" at bounding box center [669, 367] width 37 height 12
click at [656, 366] on input "Insurance" at bounding box center [660, 365] width 8 height 8
click at [853, 507] on button "Save & Close" at bounding box center [859, 501] width 82 height 25
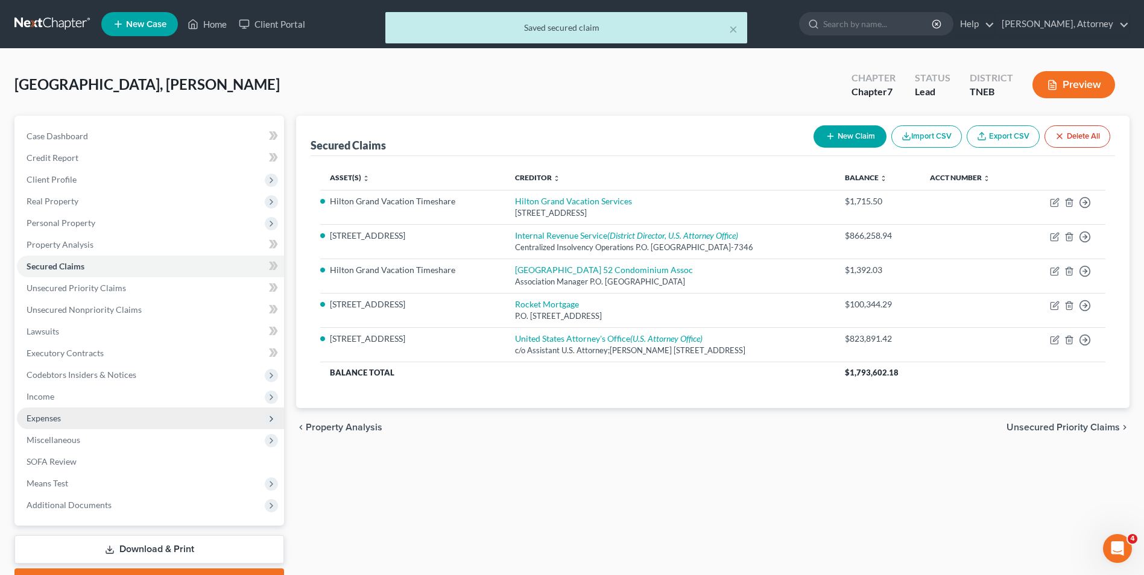
click at [52, 417] on span "Expenses" at bounding box center [44, 418] width 34 height 10
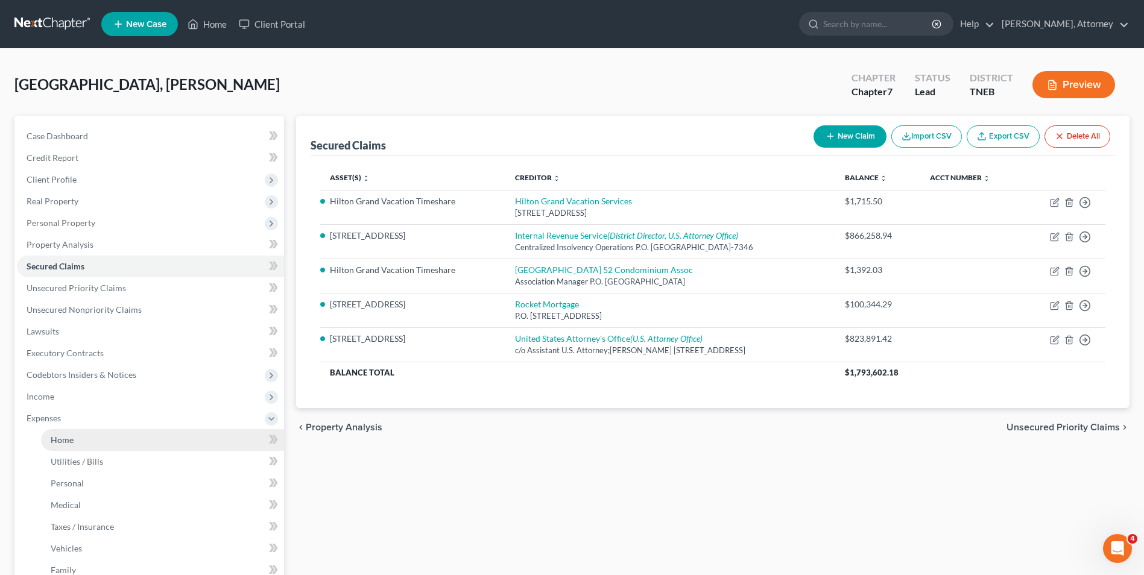
click at [66, 444] on span "Home" at bounding box center [62, 440] width 23 height 10
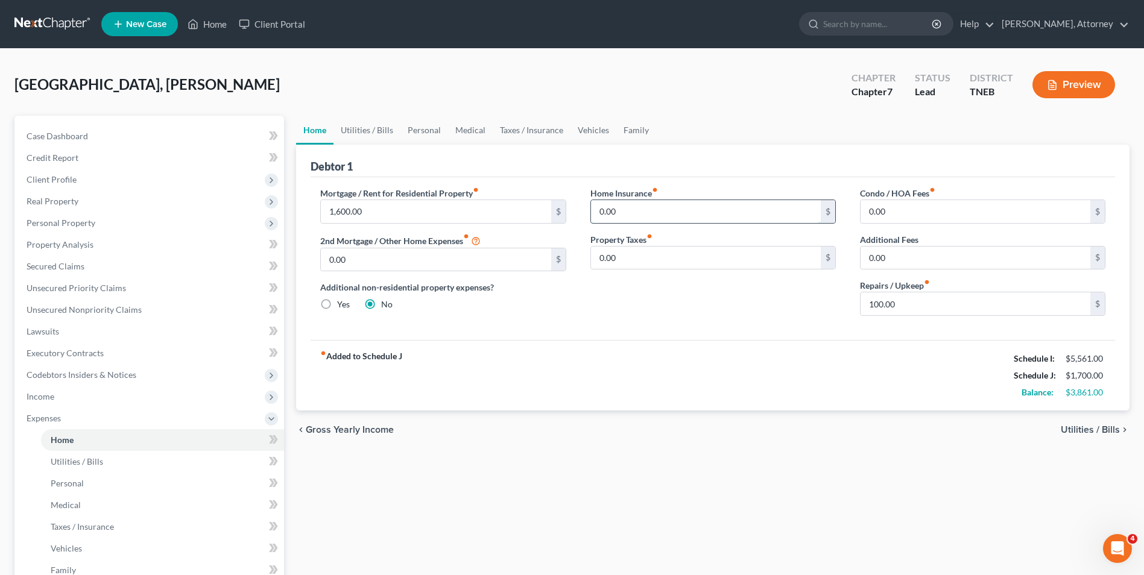
click at [611, 214] on input "0.00" at bounding box center [706, 211] width 230 height 23
click at [385, 127] on link "Utilities / Bills" at bounding box center [367, 130] width 67 height 29
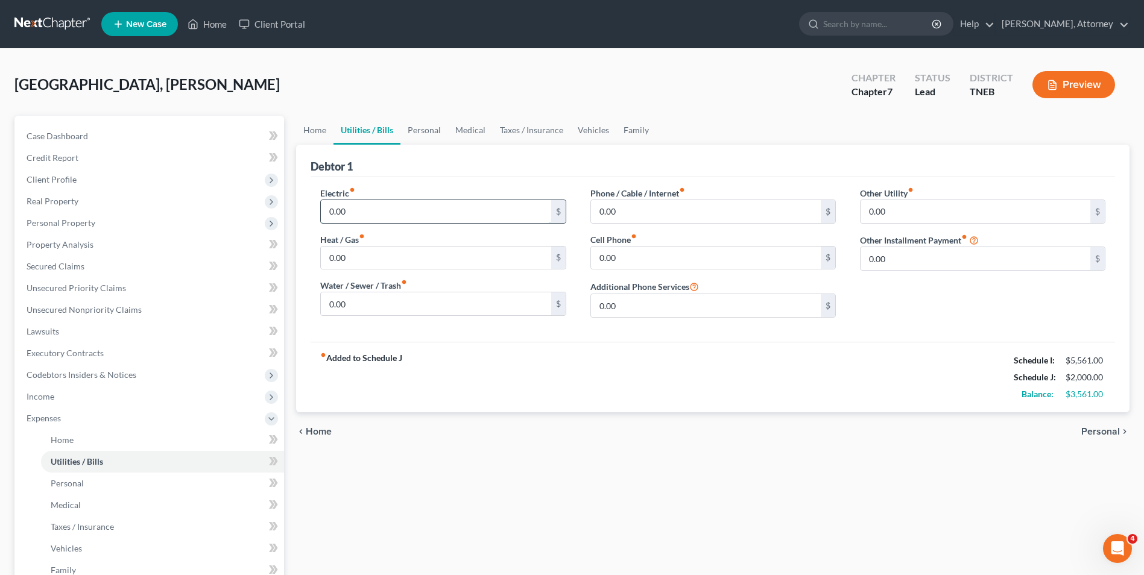
click at [356, 211] on input "0.00" at bounding box center [436, 211] width 230 height 23
click at [424, 132] on link "Personal" at bounding box center [425, 130] width 48 height 29
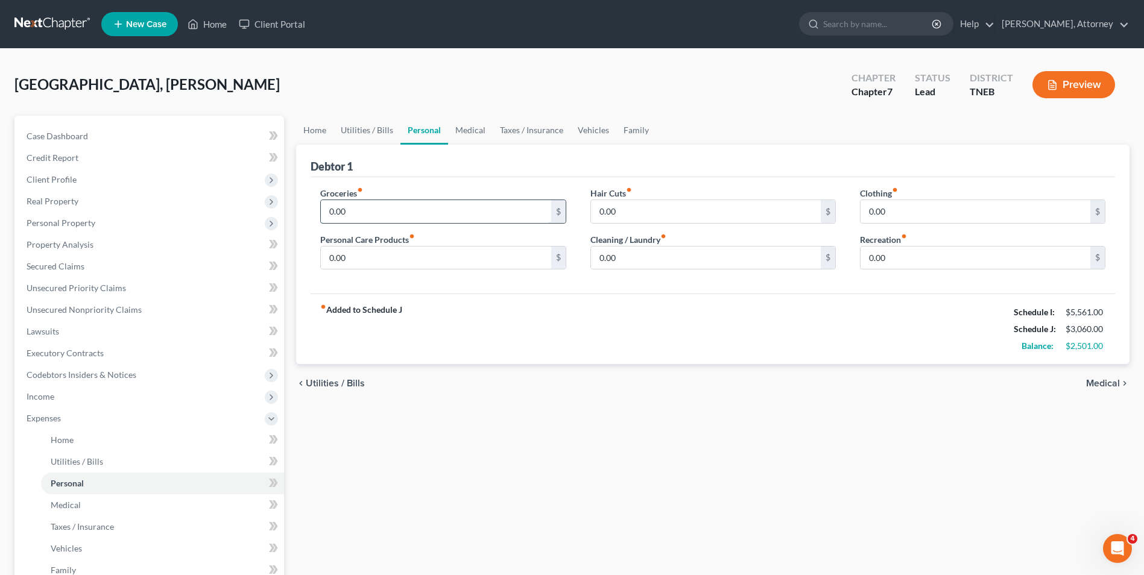
click at [376, 209] on input "0.00" at bounding box center [436, 211] width 230 height 23
click at [474, 130] on link "Medical" at bounding box center [470, 130] width 45 height 29
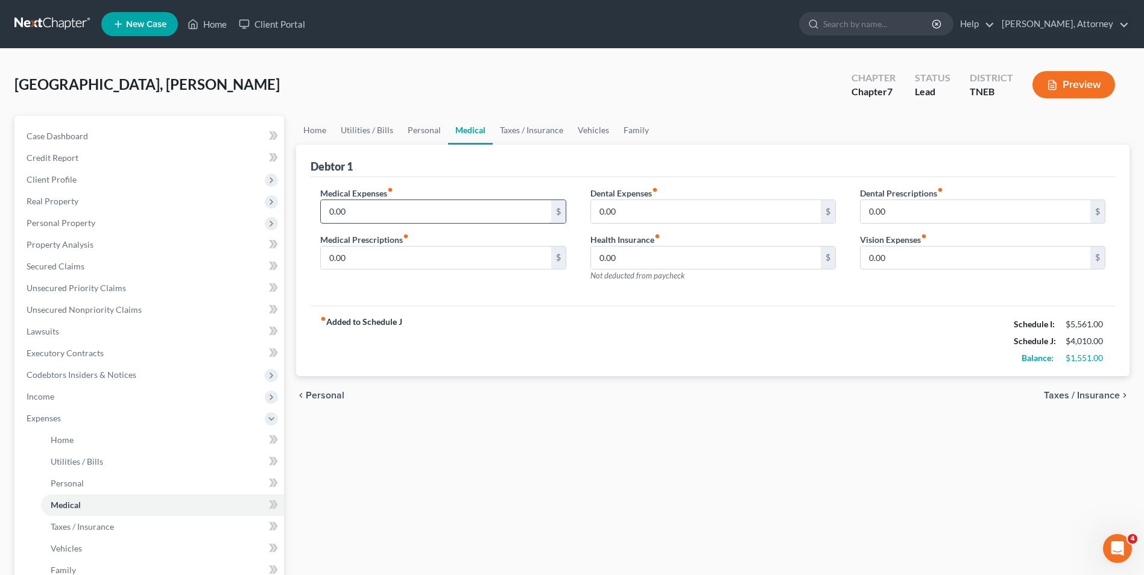
click at [377, 205] on input "0.00" at bounding box center [436, 211] width 230 height 23
click at [634, 268] on input "0.00" at bounding box center [706, 258] width 230 height 23
click at [530, 138] on link "Taxes / Insurance" at bounding box center [532, 130] width 78 height 29
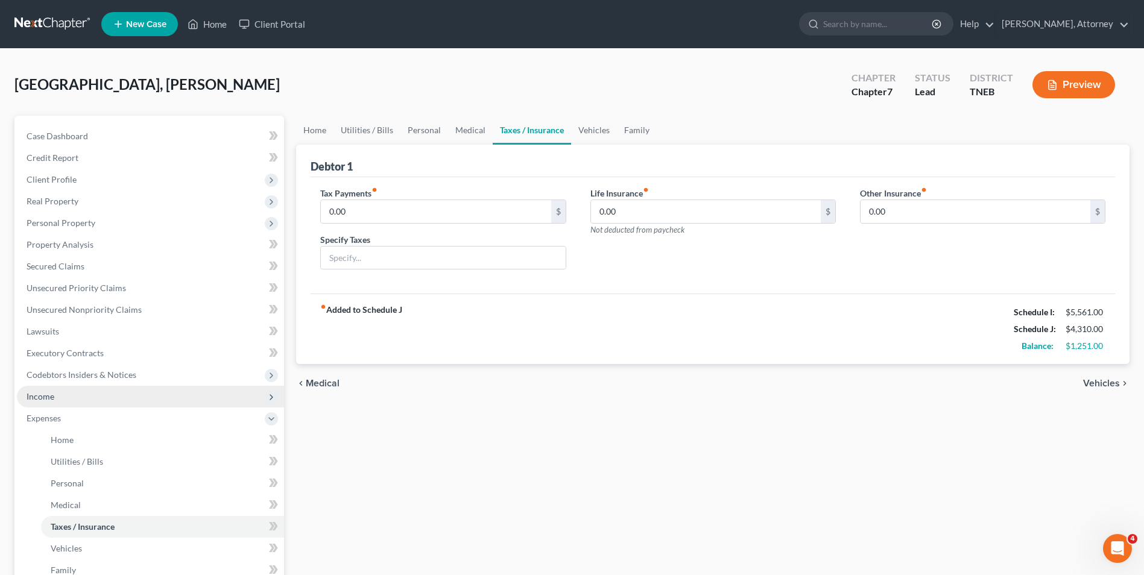
click at [52, 395] on span "Income" at bounding box center [41, 397] width 28 height 10
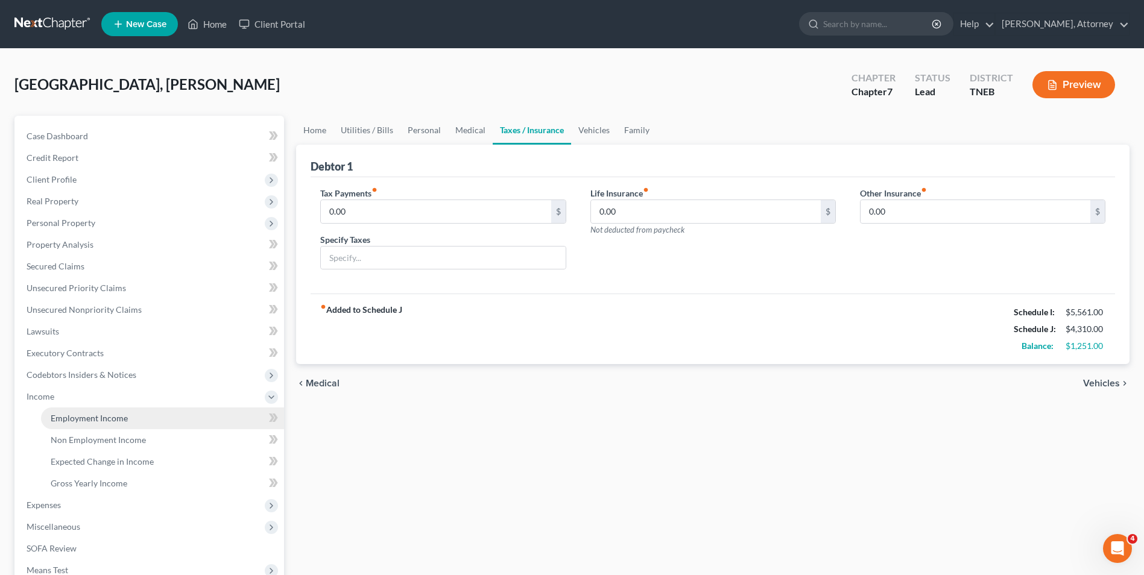
click at [80, 419] on span "Employment Income" at bounding box center [89, 418] width 77 height 10
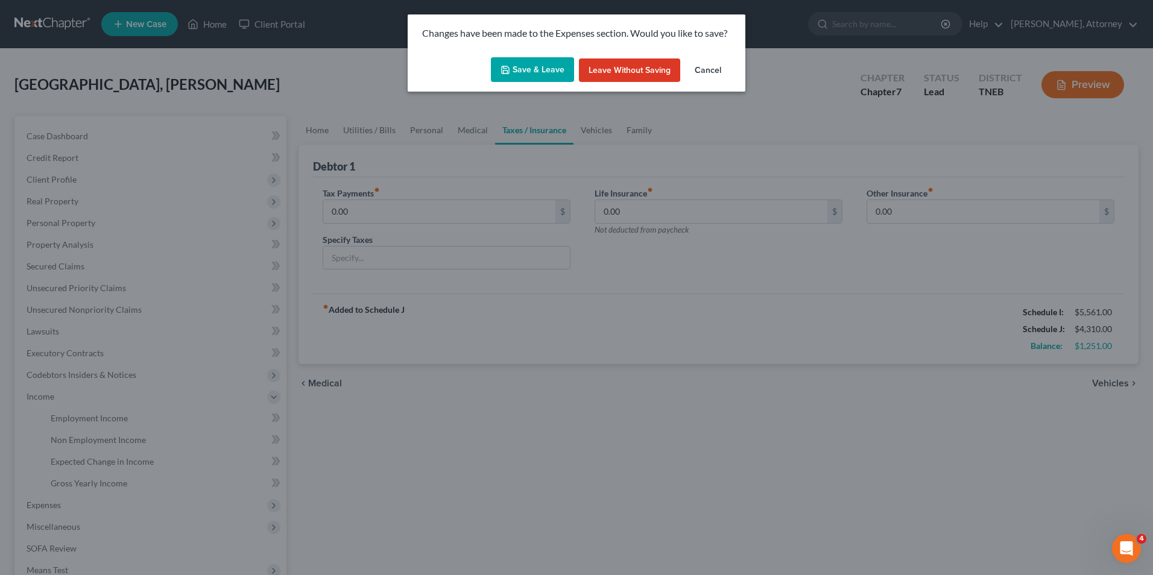
click at [545, 71] on button "Save & Leave" at bounding box center [532, 69] width 83 height 25
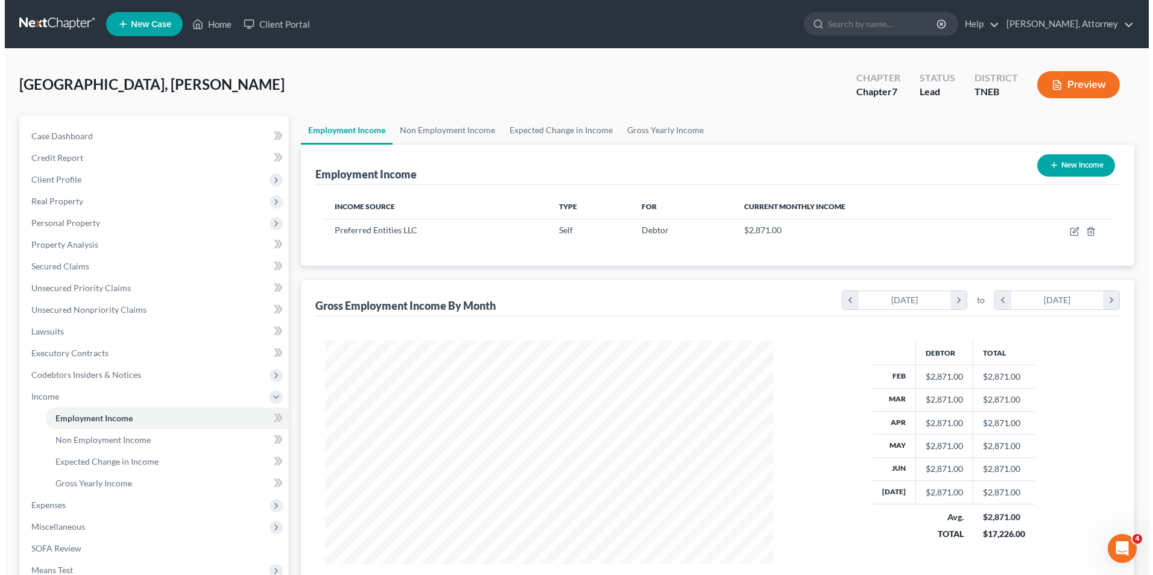
scroll to position [224, 472]
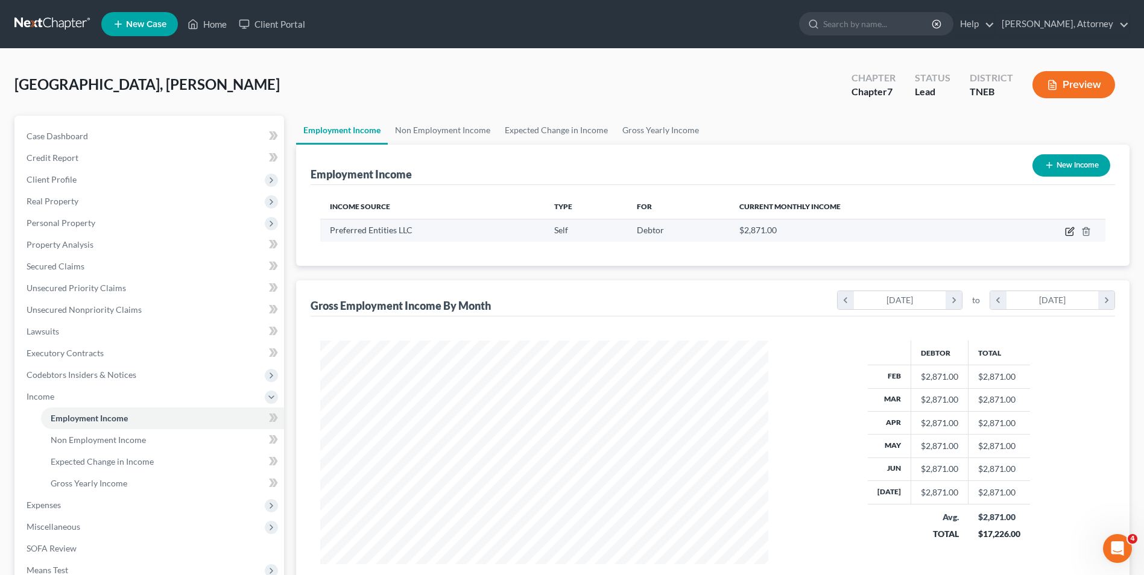
click at [1068, 232] on icon "button" at bounding box center [1070, 232] width 10 height 10
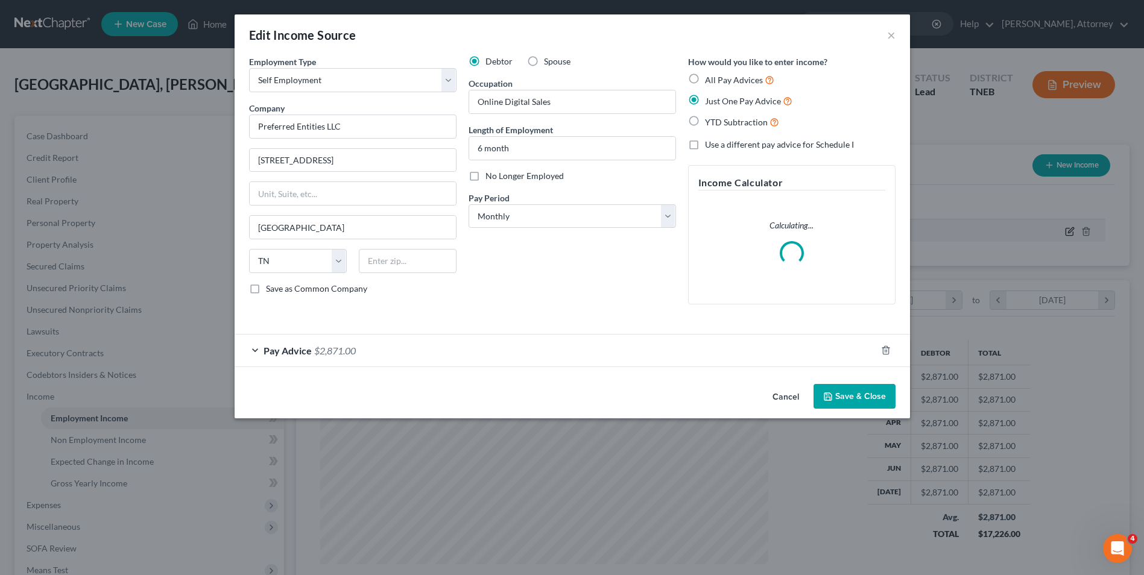
scroll to position [226, 477]
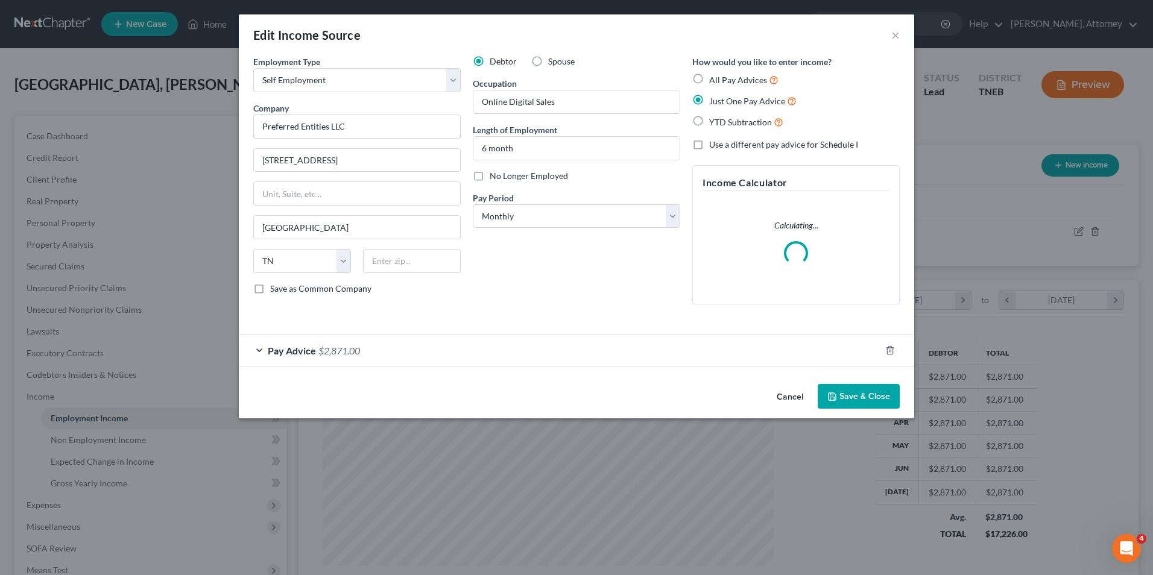
click at [291, 345] on span "Pay Advice" at bounding box center [292, 350] width 48 height 11
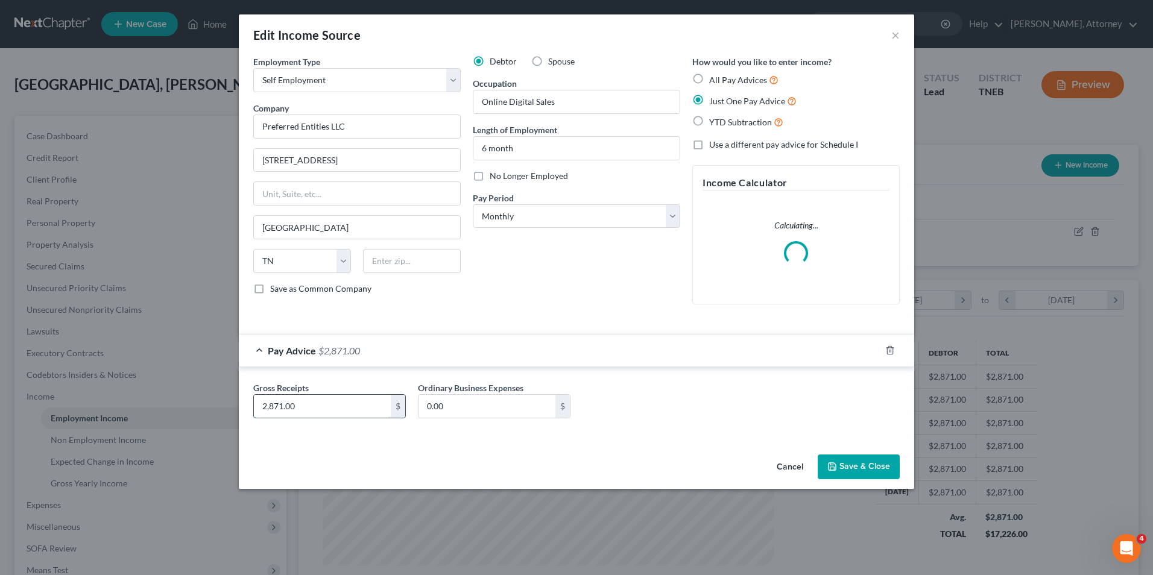
click at [311, 408] on input "2,871.00" at bounding box center [322, 406] width 137 height 23
click at [870, 468] on button "Save & Close" at bounding box center [859, 467] width 82 height 25
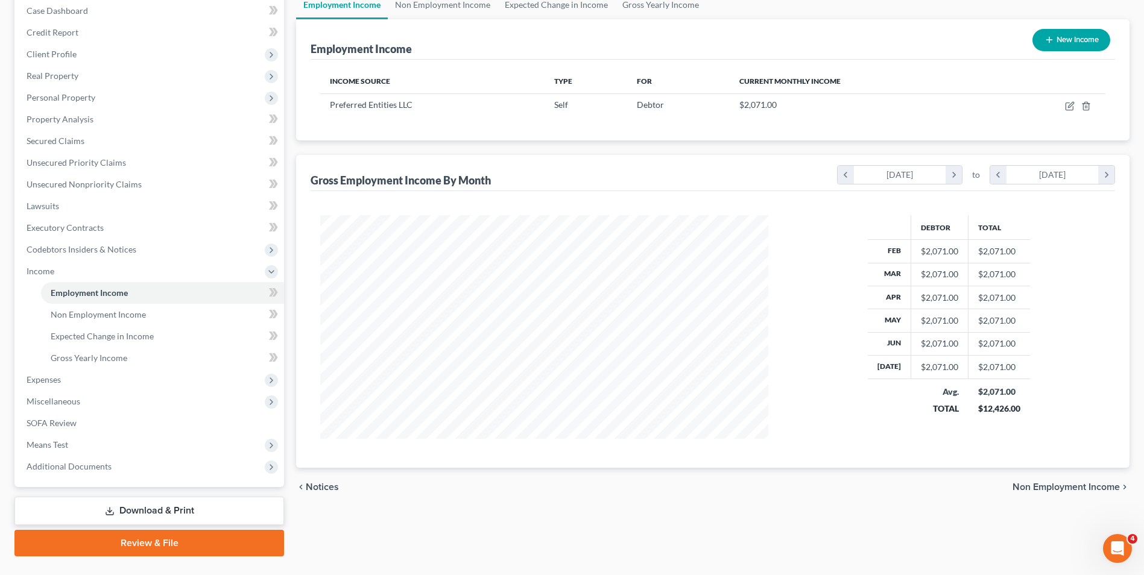
scroll to position [153, 0]
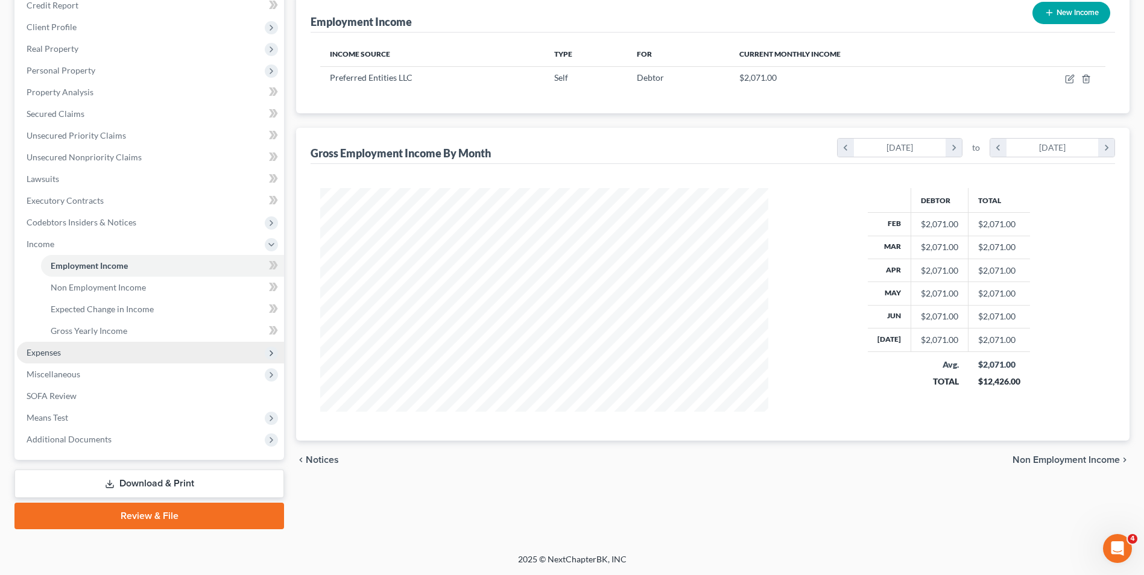
click at [47, 354] on span "Expenses" at bounding box center [44, 352] width 34 height 10
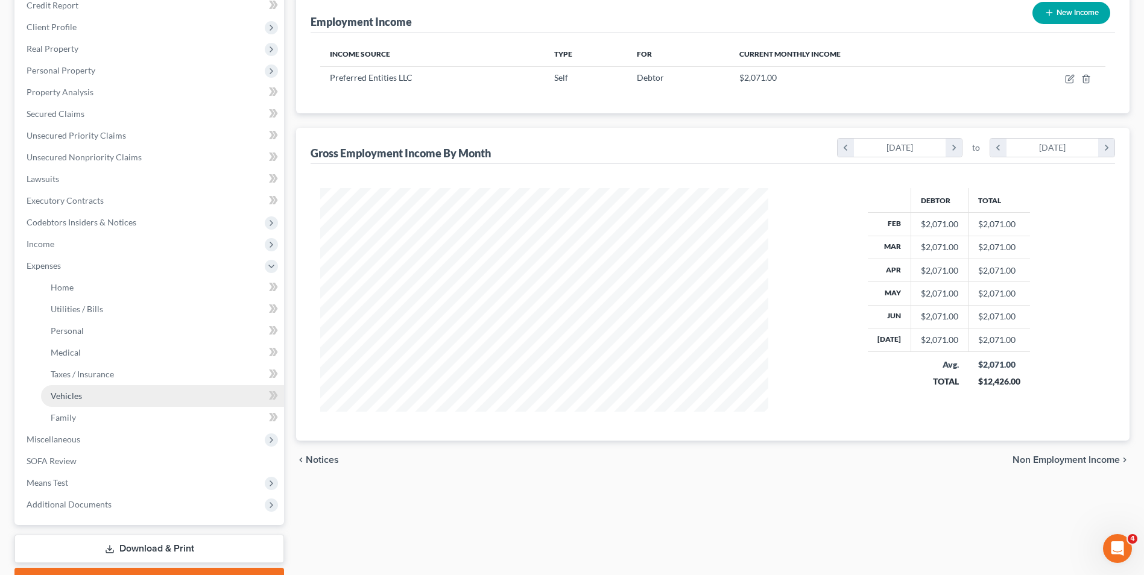
click at [84, 392] on link "Vehicles" at bounding box center [162, 396] width 243 height 22
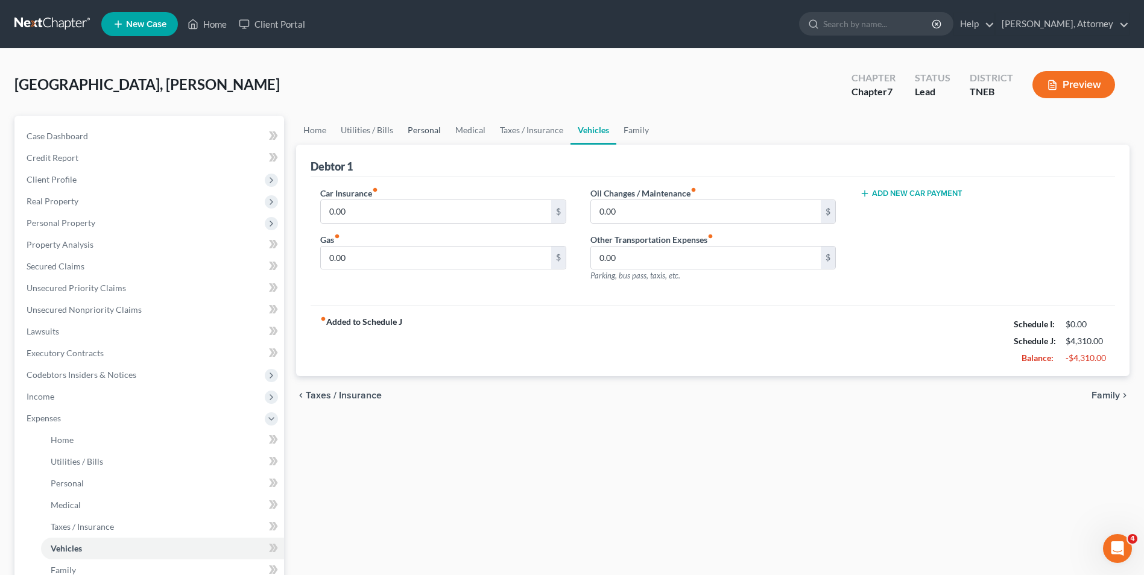
click at [430, 128] on link "Personal" at bounding box center [425, 130] width 48 height 29
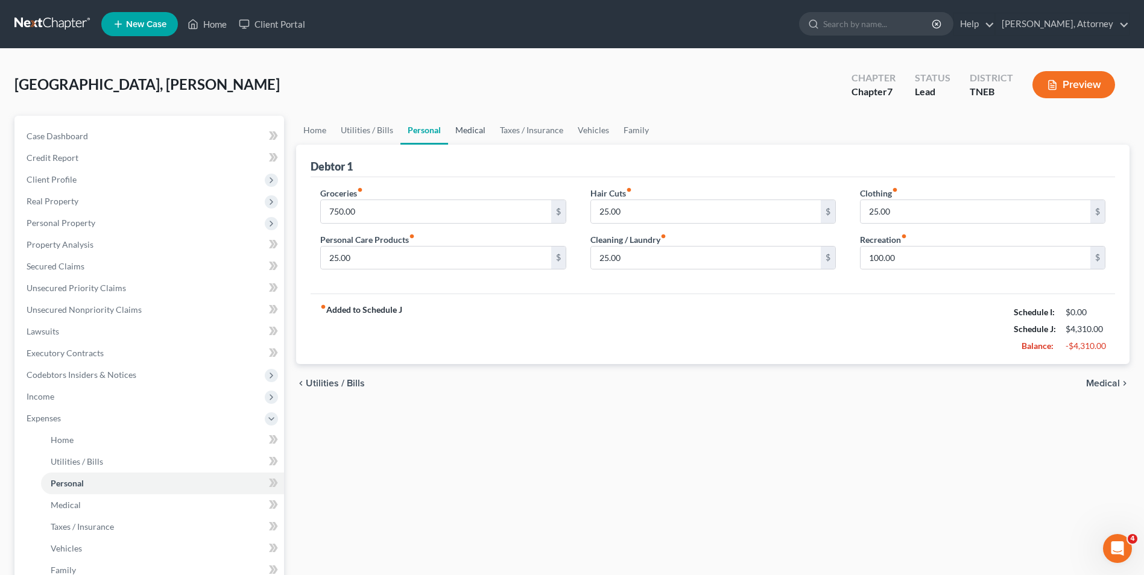
click at [466, 136] on link "Medical" at bounding box center [470, 130] width 45 height 29
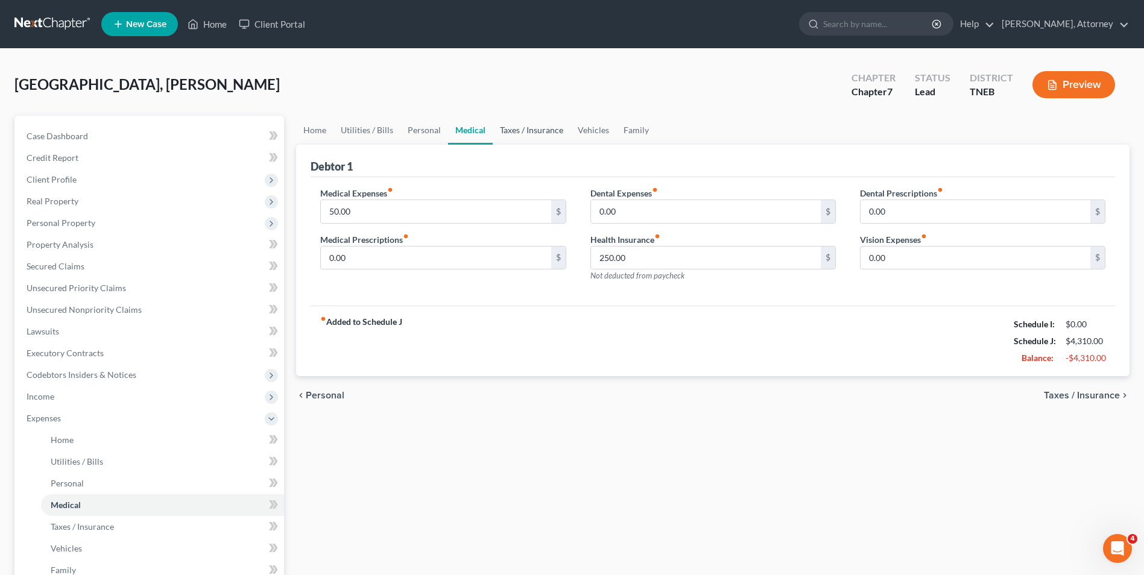
click at [524, 127] on link "Taxes / Insurance" at bounding box center [532, 130] width 78 height 29
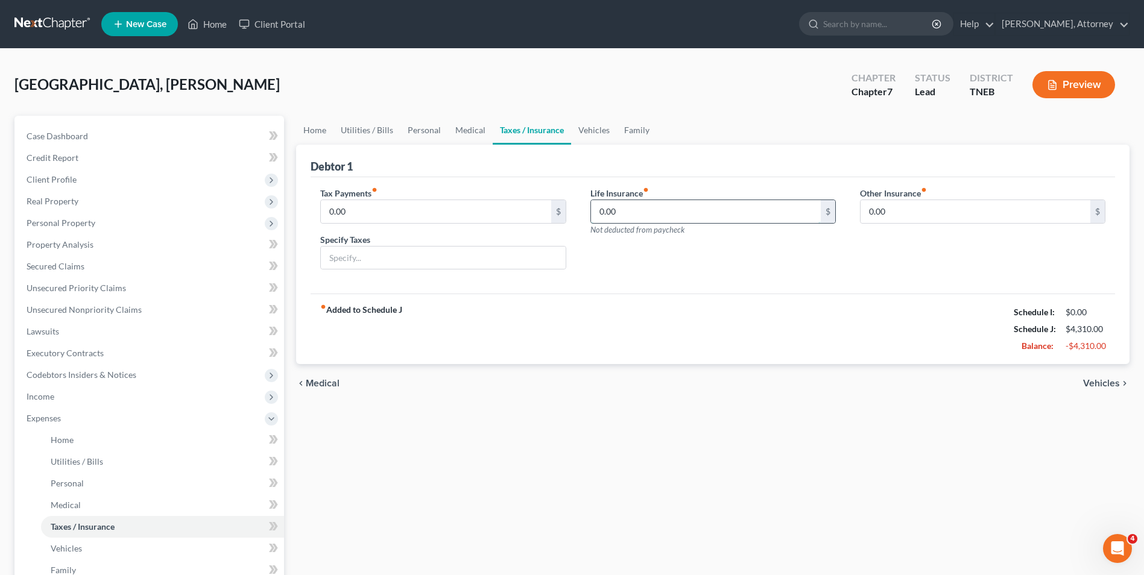
click at [638, 206] on input "0.00" at bounding box center [706, 211] width 230 height 23
click at [592, 132] on link "Vehicles" at bounding box center [594, 130] width 46 height 29
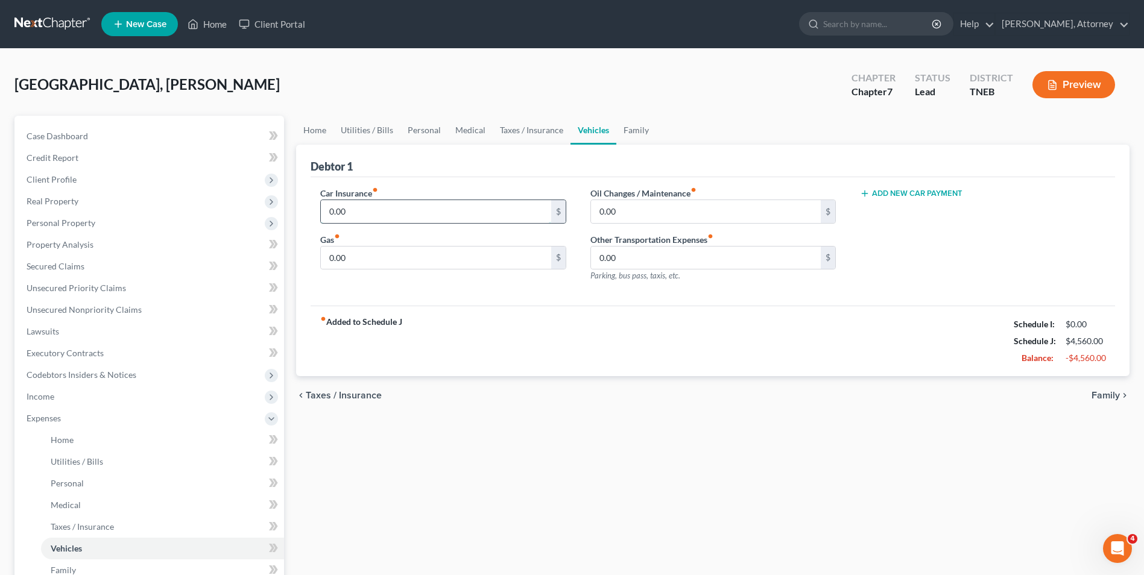
click at [352, 207] on input "0.00" at bounding box center [436, 211] width 230 height 23
click at [59, 403] on span "Income" at bounding box center [150, 397] width 267 height 22
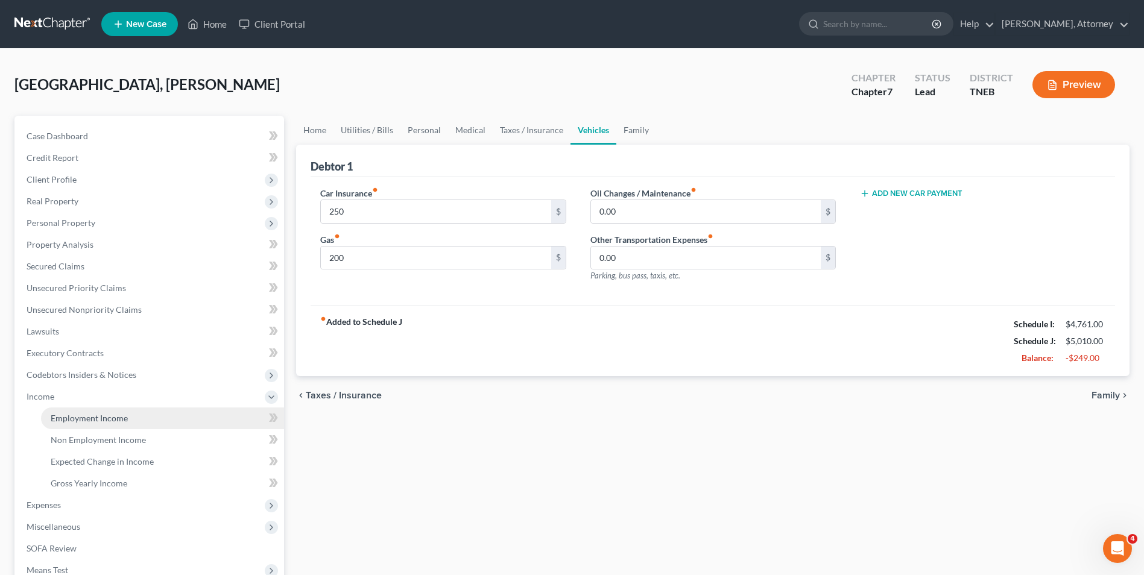
click at [83, 413] on span "Employment Income" at bounding box center [89, 418] width 77 height 10
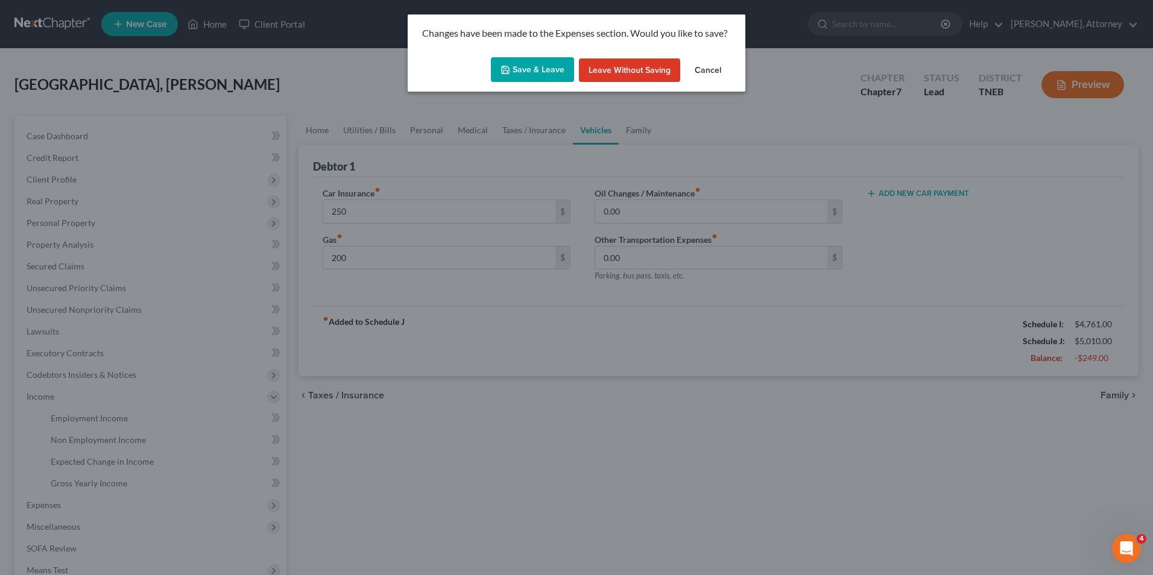
click at [537, 62] on button "Save & Leave" at bounding box center [532, 69] width 83 height 25
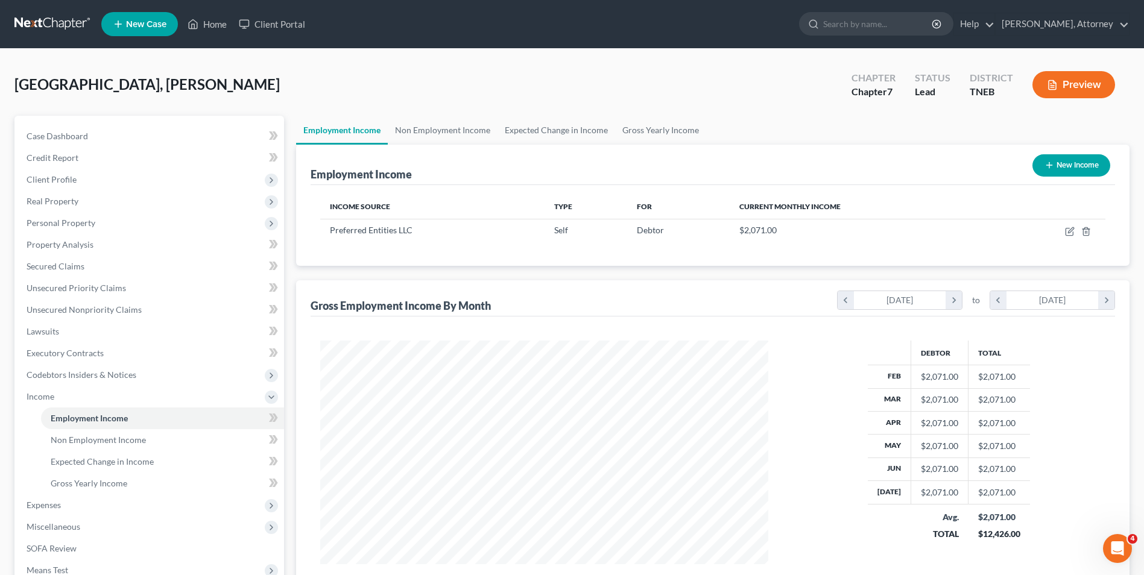
scroll to position [224, 472]
click at [49, 507] on span "Expenses" at bounding box center [44, 505] width 34 height 10
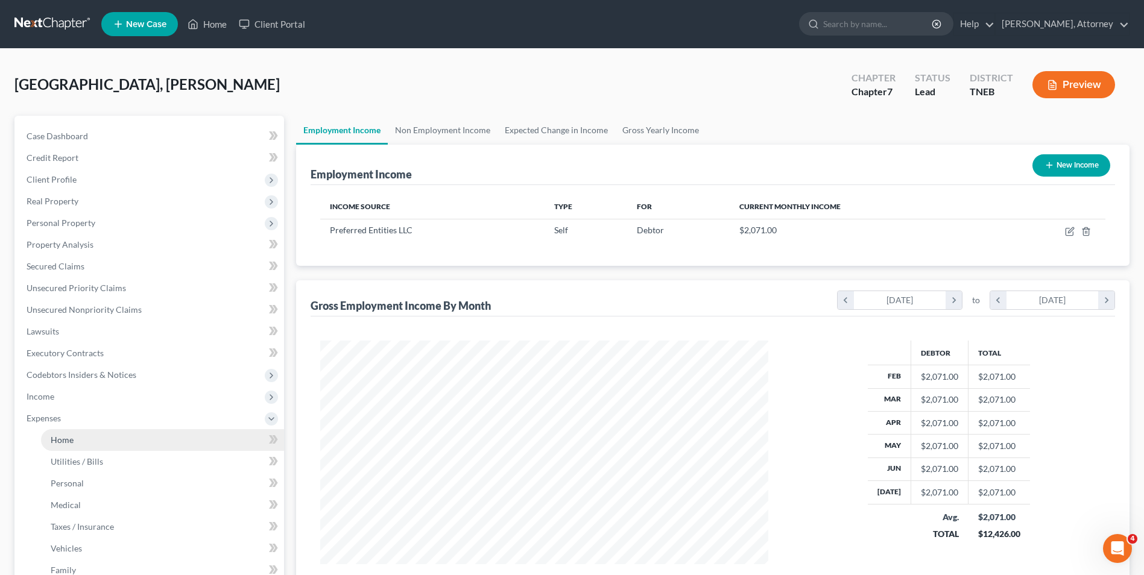
click at [76, 443] on link "Home" at bounding box center [162, 441] width 243 height 22
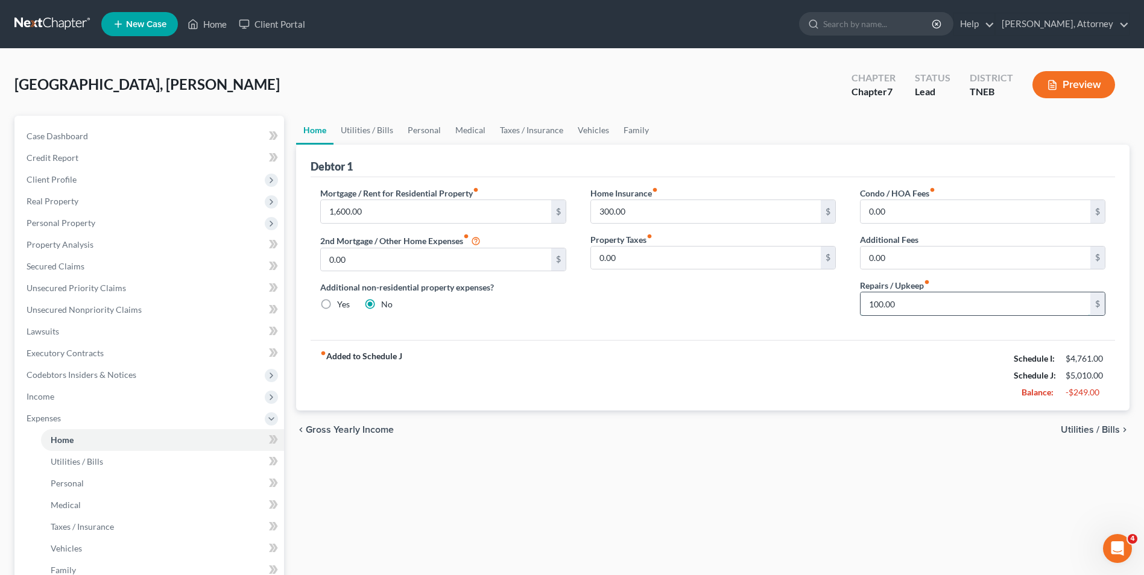
click at [899, 297] on input "100.00" at bounding box center [976, 304] width 230 height 23
click at [431, 127] on link "Personal" at bounding box center [425, 130] width 48 height 29
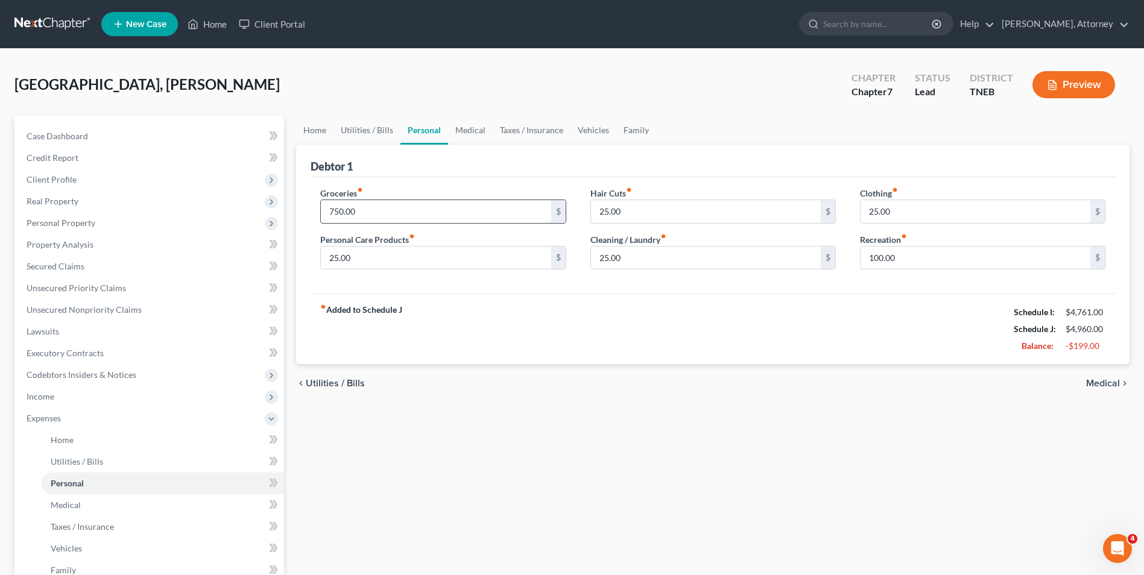
click at [369, 213] on input "750.00" at bounding box center [436, 211] width 230 height 23
click at [645, 463] on div "Home Utilities / Bills Personal Medical Taxes / Insurance Vehicles Family Debto…" at bounding box center [713, 432] width 846 height 632
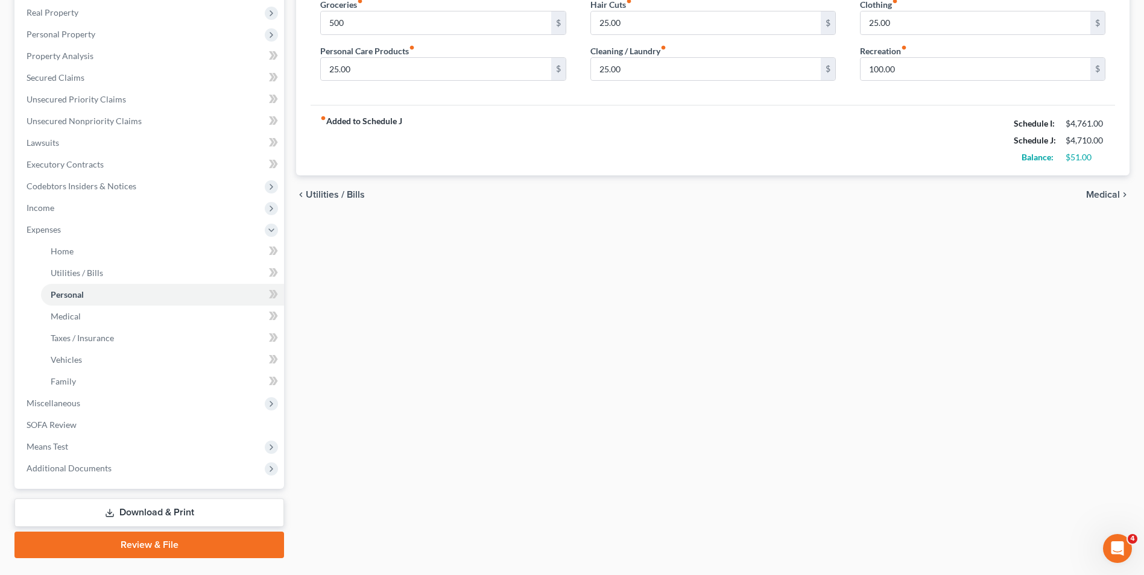
scroll to position [218, 0]
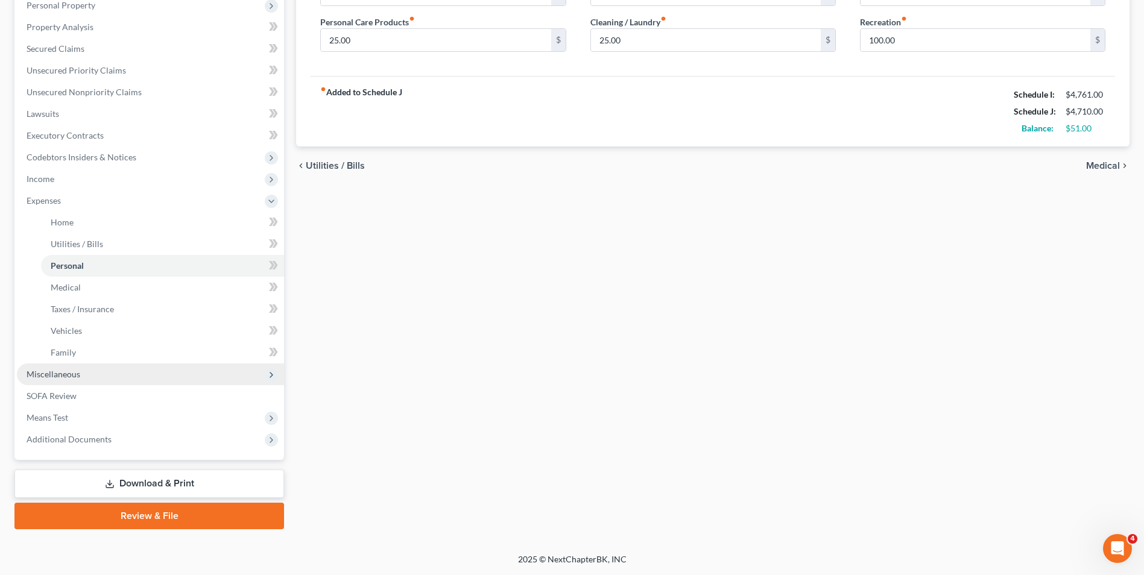
click at [67, 372] on span "Miscellaneous" at bounding box center [54, 374] width 54 height 10
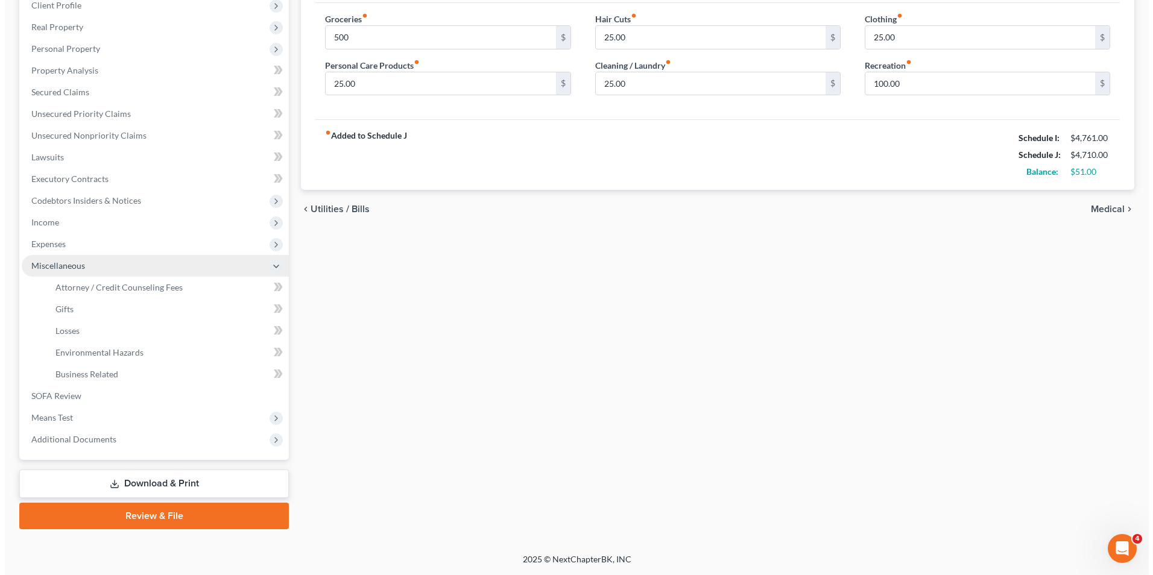
scroll to position [174, 0]
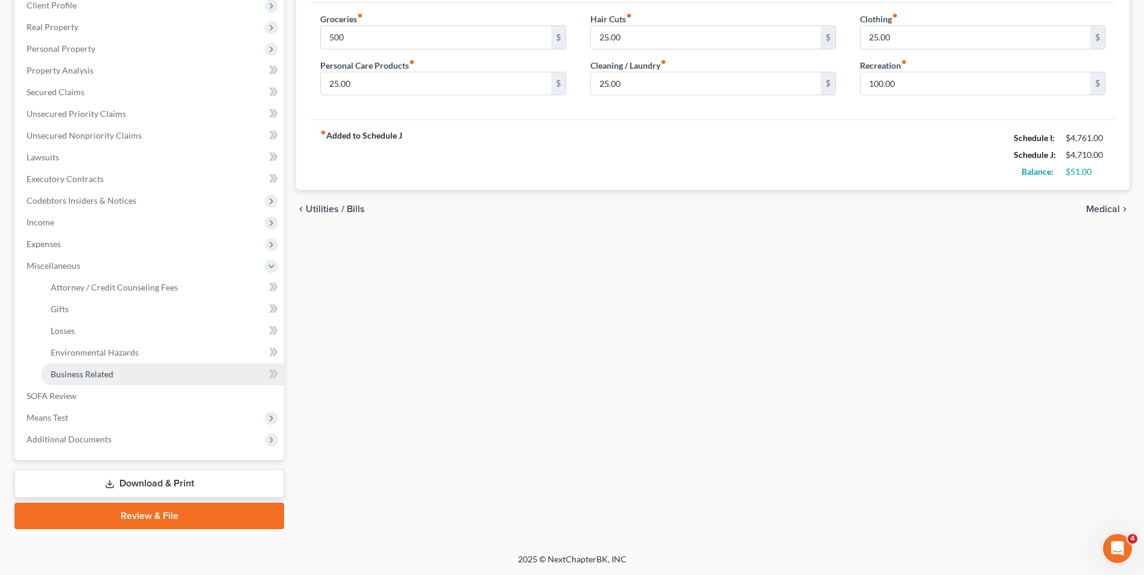
click at [87, 375] on span "Business Related" at bounding box center [82, 374] width 63 height 10
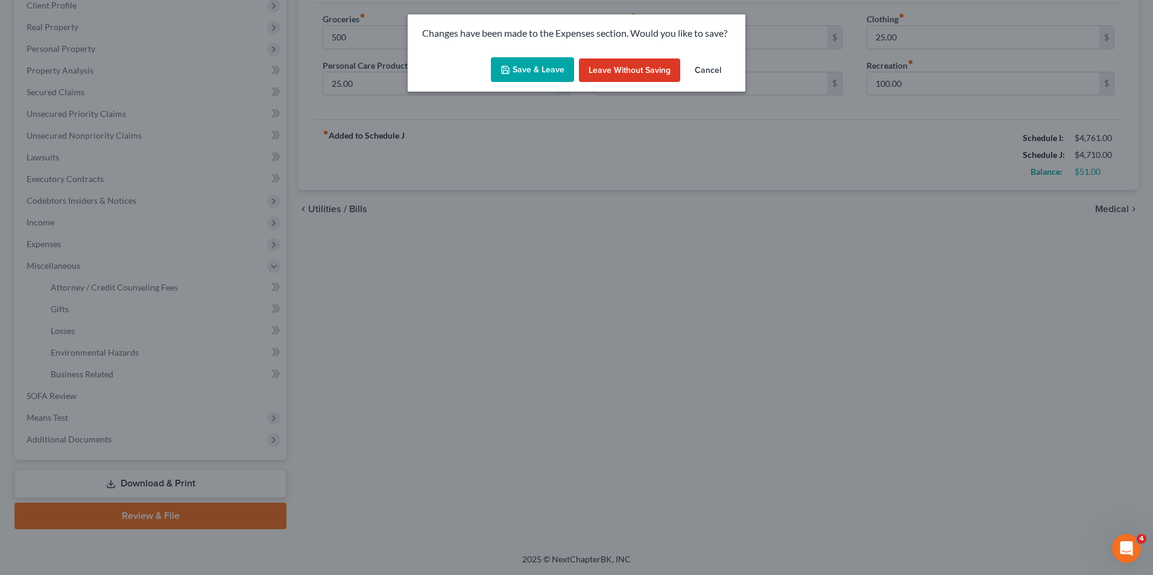
click at [533, 63] on button "Save & Leave" at bounding box center [532, 69] width 83 height 25
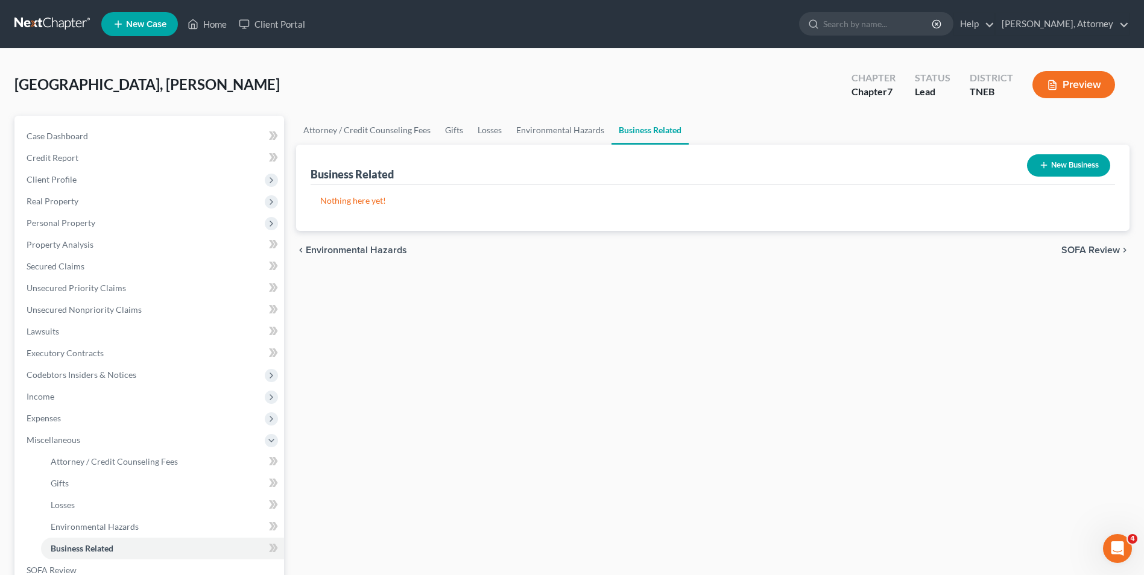
click at [1067, 159] on button "New Business" at bounding box center [1068, 165] width 83 height 22
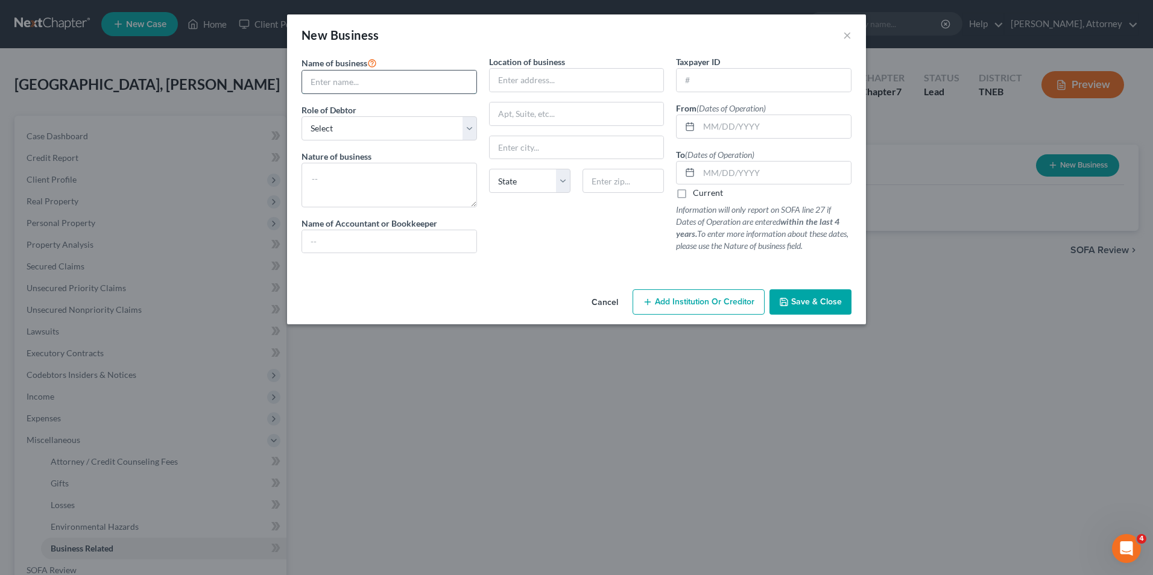
click at [363, 75] on input "text" at bounding box center [389, 82] width 174 height 23
click at [338, 132] on select "Select A member of a limited liability company (LLC) or limited liability partn…" at bounding box center [390, 128] width 176 height 24
click at [302, 116] on select "Select A member of a limited liability company (LLC) or limited liability partn…" at bounding box center [390, 128] width 176 height 24
click at [404, 191] on textarea at bounding box center [390, 185] width 176 height 45
click at [528, 81] on input "text" at bounding box center [577, 80] width 174 height 23
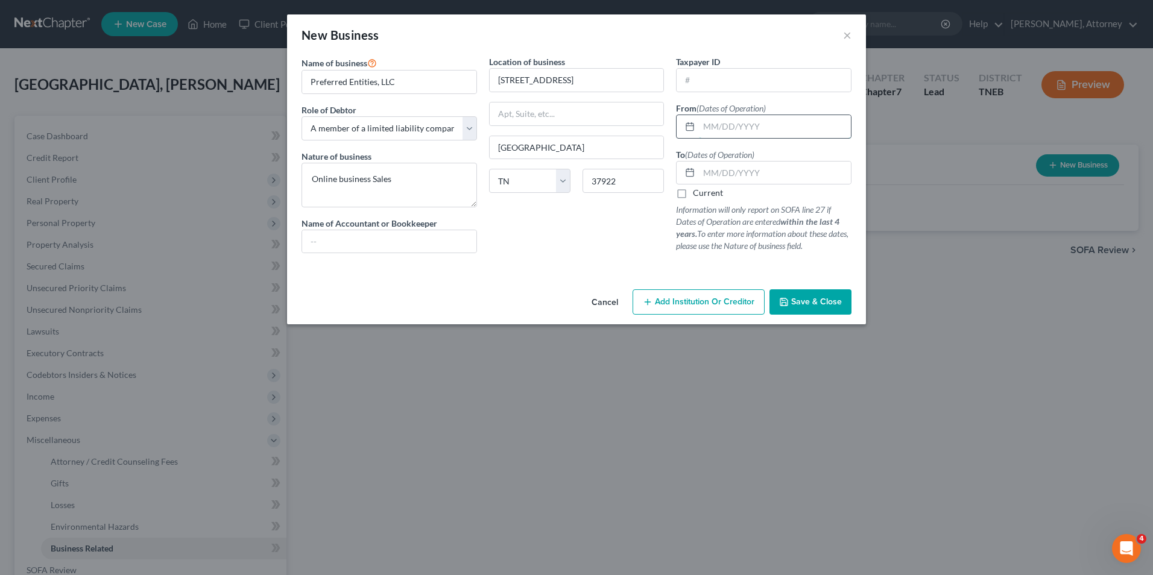
click at [724, 127] on input "text" at bounding box center [775, 126] width 152 height 23
click at [693, 196] on label "Current" at bounding box center [708, 193] width 30 height 12
click at [698, 195] on input "Current" at bounding box center [702, 191] width 8 height 8
click at [840, 309] on button "Save & Close" at bounding box center [811, 302] width 82 height 25
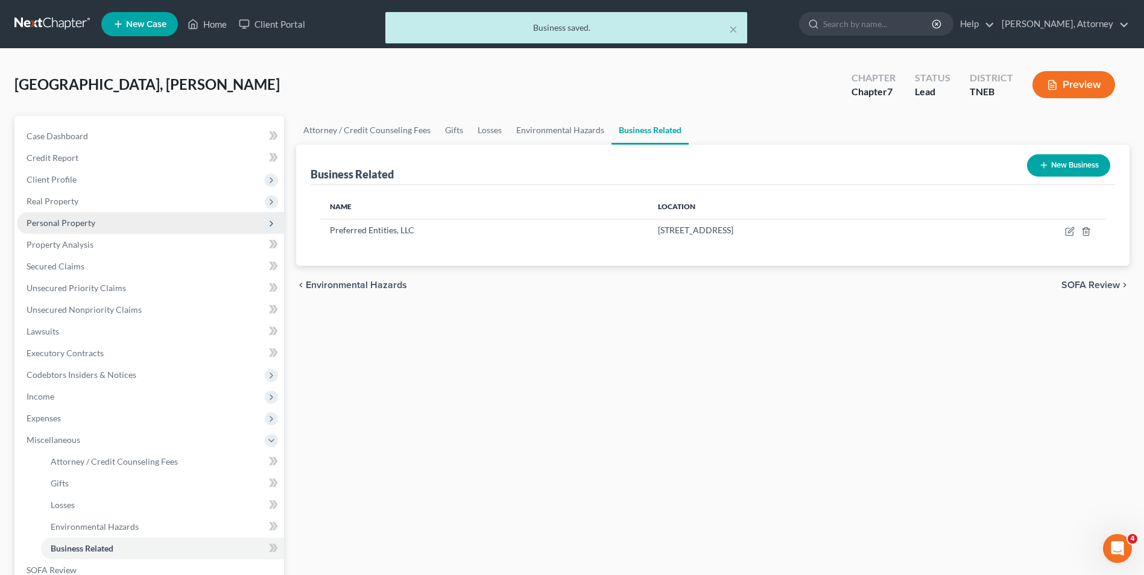
click at [59, 225] on span "Personal Property" at bounding box center [61, 223] width 69 height 10
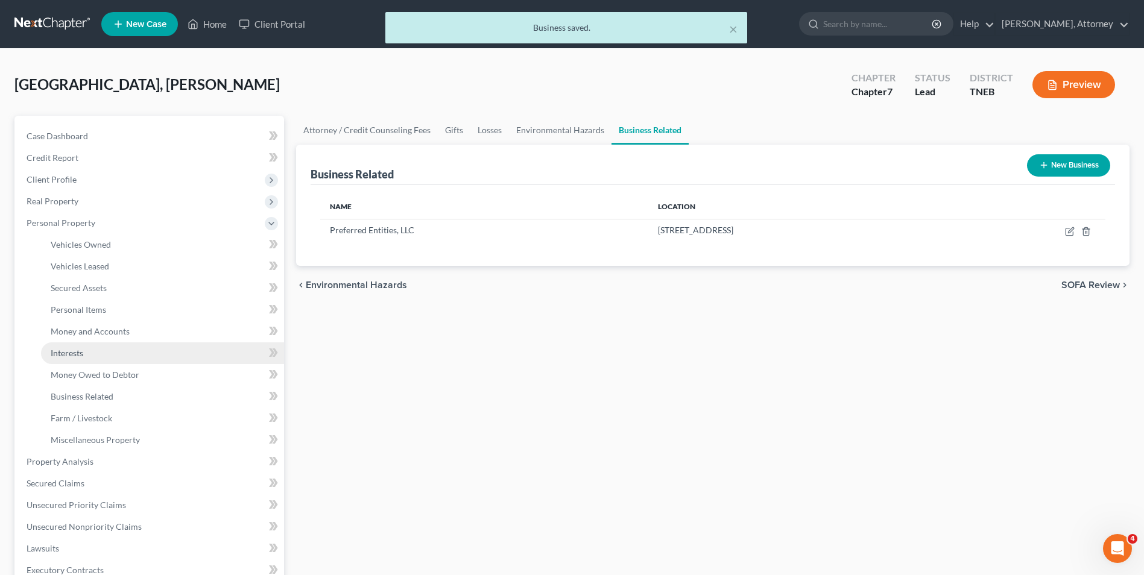
click at [54, 362] on link "Interests" at bounding box center [162, 354] width 243 height 22
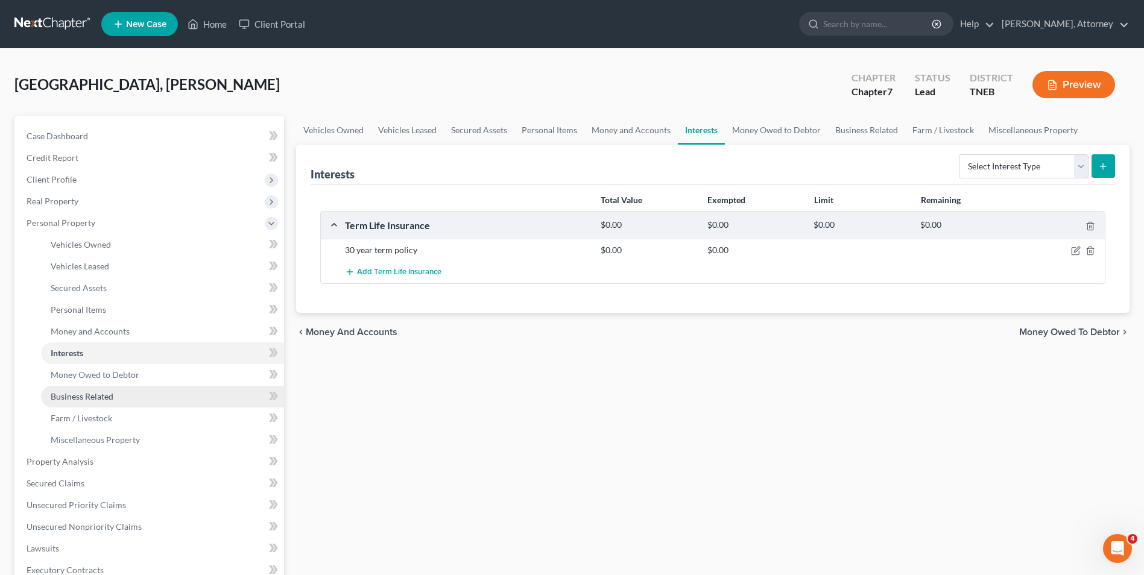
click at [69, 396] on span "Business Related" at bounding box center [82, 397] width 63 height 10
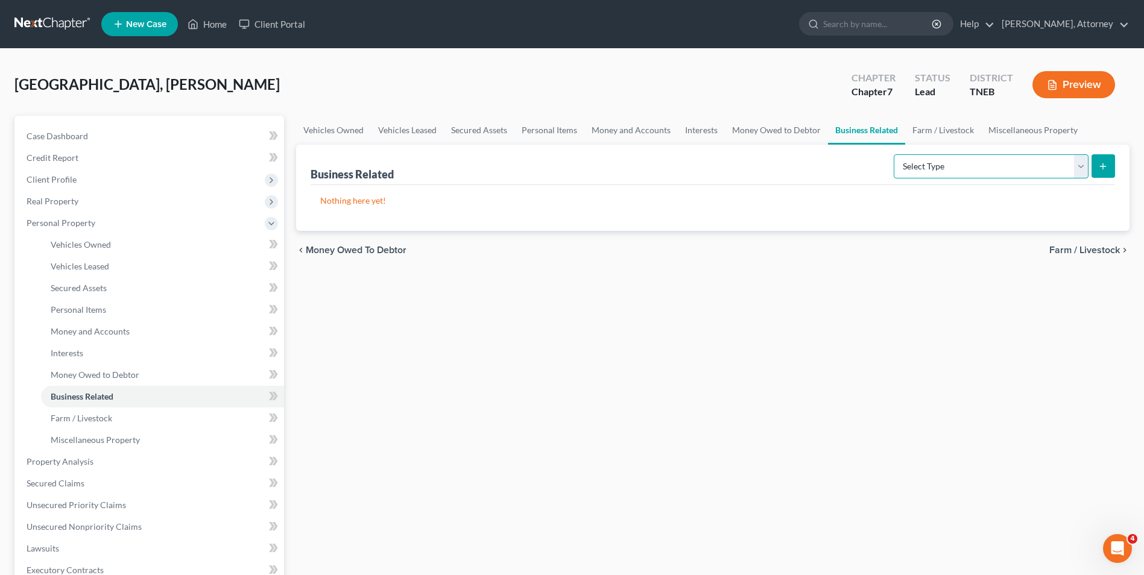
click at [1031, 174] on select "Select Type Customer Lists Franchises Inventory Licenses Machinery Office Equip…" at bounding box center [991, 166] width 195 height 24
click at [708, 123] on link "Interests" at bounding box center [701, 130] width 47 height 29
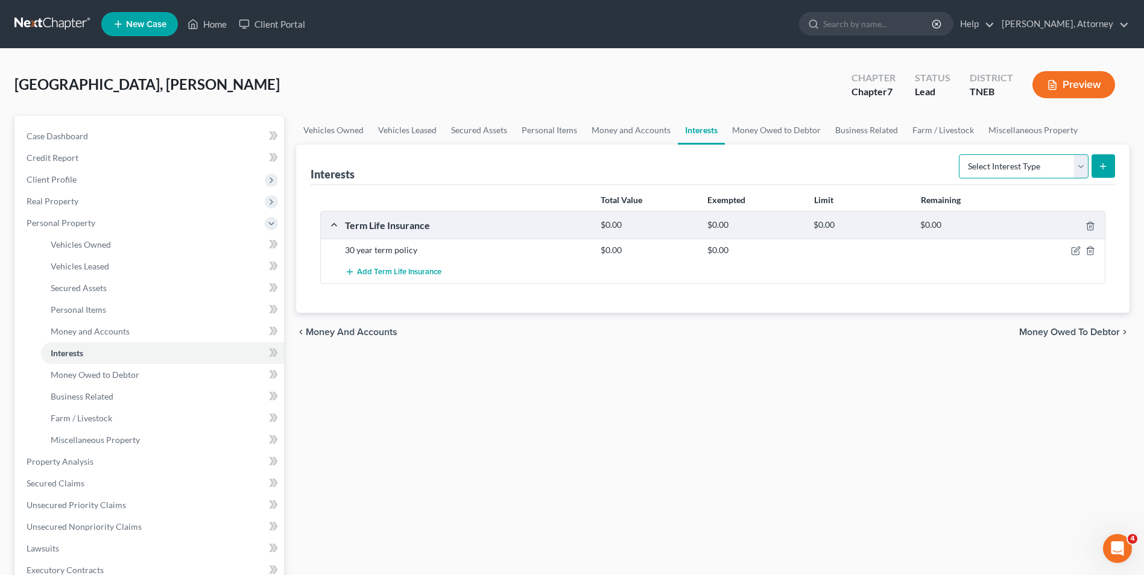
click at [993, 163] on select "Select Interest Type 401K Annuity Bond Education IRA Government Bond Government…" at bounding box center [1024, 166] width 130 height 24
click at [885, 128] on link "Business Related" at bounding box center [866, 130] width 77 height 29
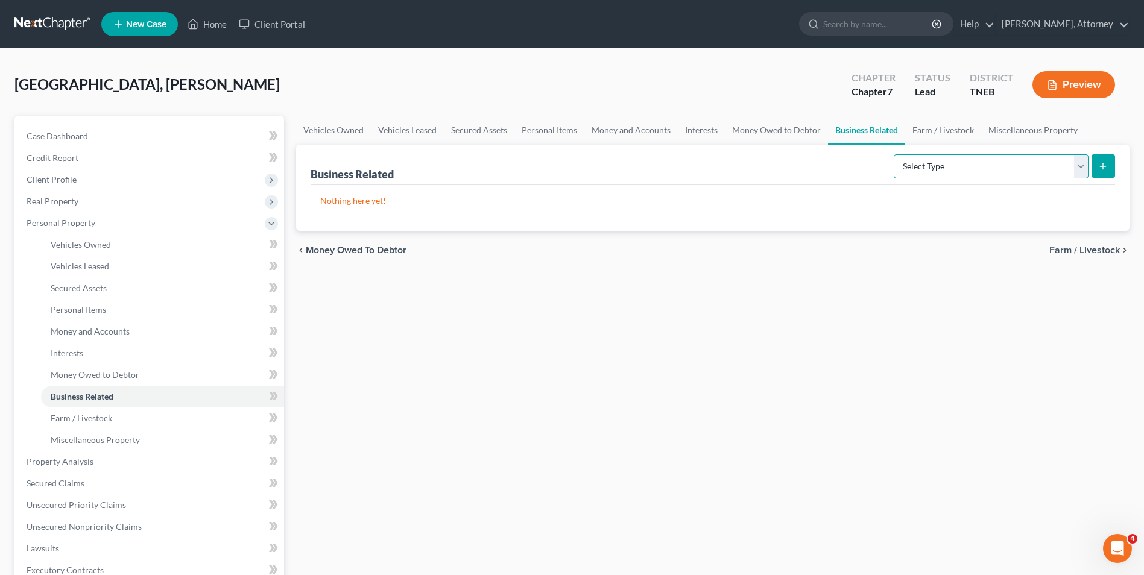
click at [972, 170] on select "Select Type Customer Lists Franchises Inventory Licenses Machinery Office Equip…" at bounding box center [991, 166] width 195 height 24
click at [1017, 133] on link "Miscellaneous Property" at bounding box center [1033, 130] width 104 height 29
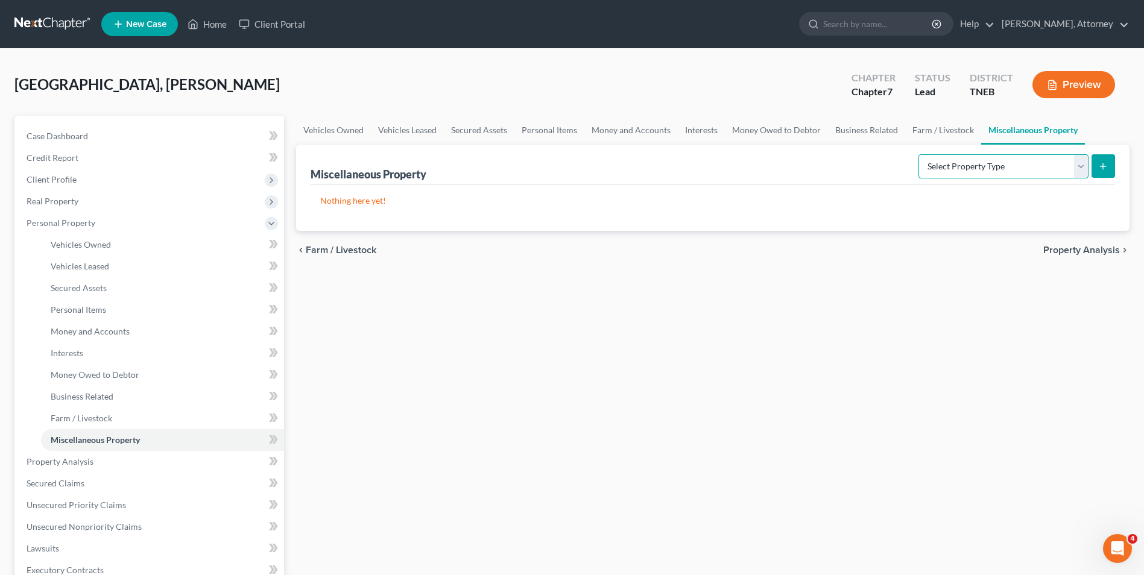
click at [1006, 173] on select "Select Property Type Assigned for Creditor Benefit [DATE] Holding for Another N…" at bounding box center [1004, 166] width 170 height 24
click at [919, 154] on select "Select Property Type Assigned for Creditor Benefit [DATE] Holding for Another N…" at bounding box center [1004, 166] width 170 height 24
click at [1105, 169] on icon "submit" at bounding box center [1104, 167] width 10 height 10
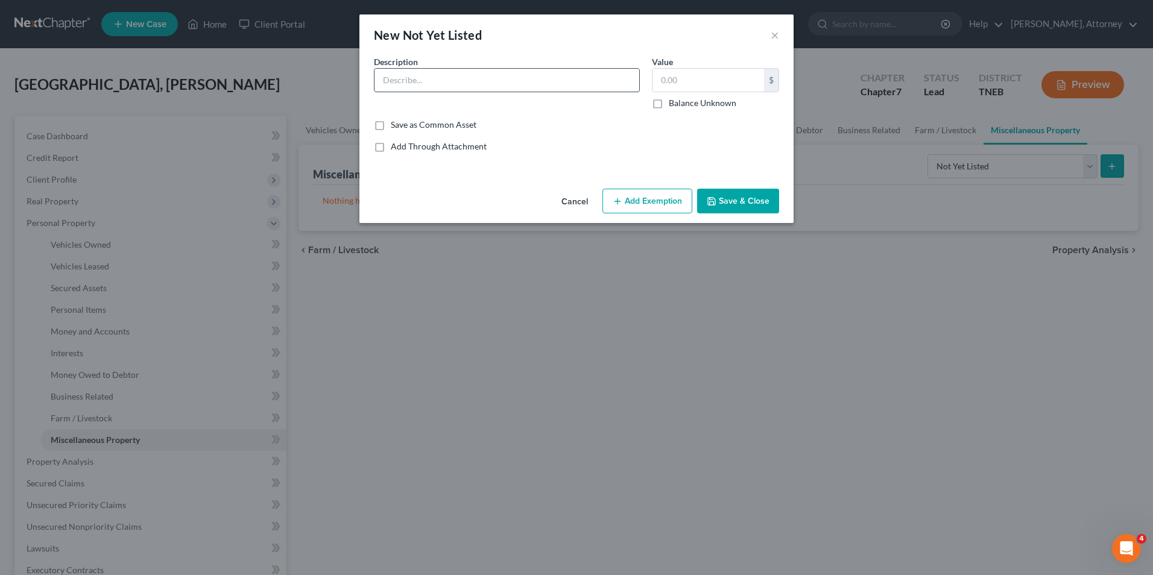
click at [481, 86] on input "text" at bounding box center [507, 80] width 265 height 23
click at [692, 79] on input "text" at bounding box center [709, 80] width 112 height 23
click at [563, 80] on input "Preferred Entities LLC - 100% shareholder" at bounding box center [507, 80] width 265 height 23
click at [726, 206] on button "Save & Close" at bounding box center [738, 201] width 82 height 25
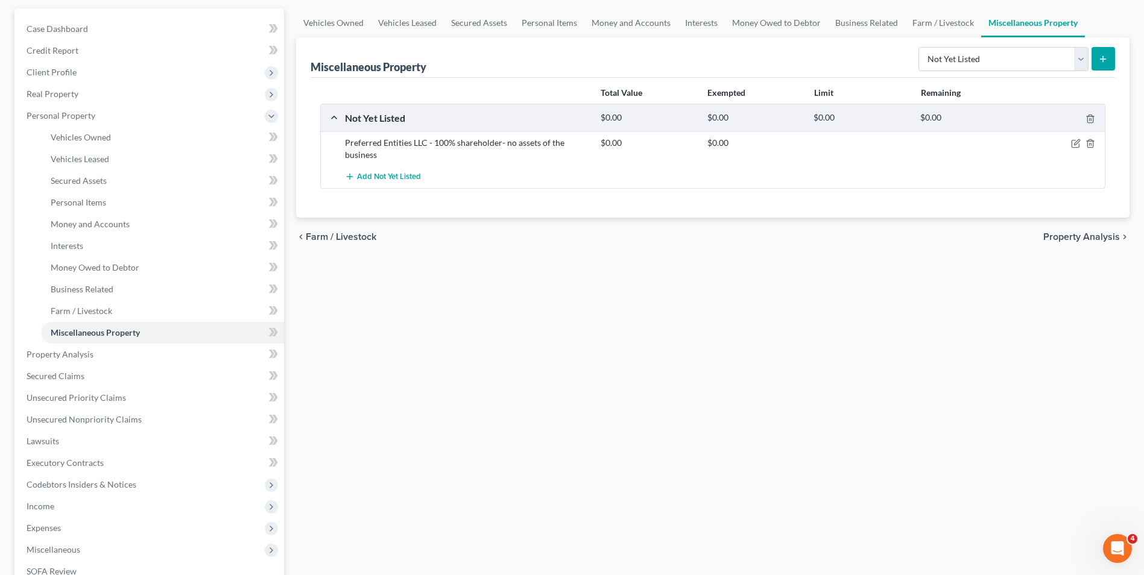
scroll to position [241, 0]
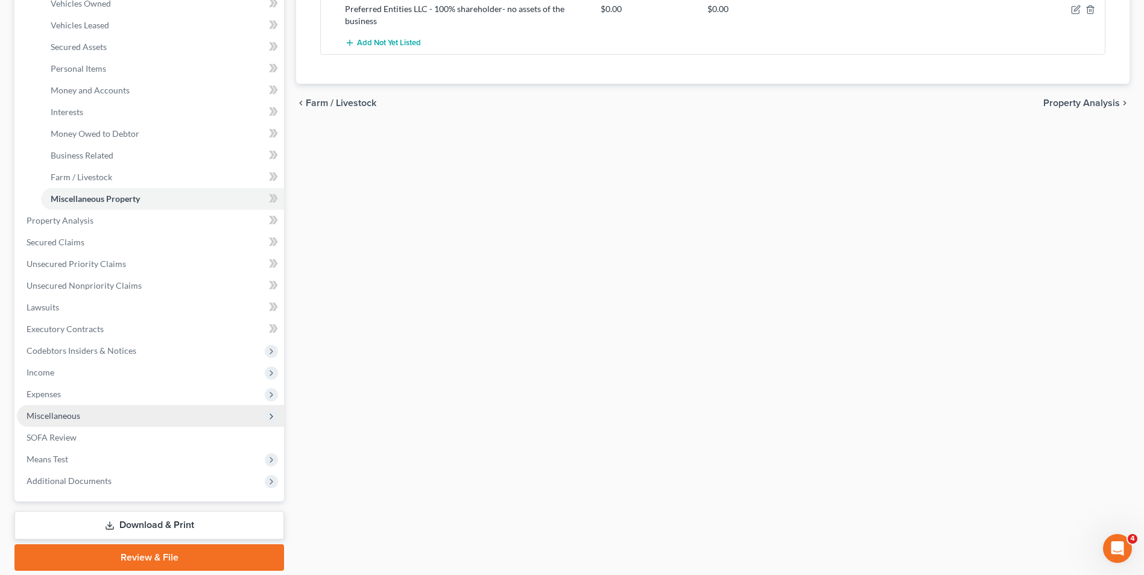
click at [77, 417] on span "Miscellaneous" at bounding box center [54, 416] width 54 height 10
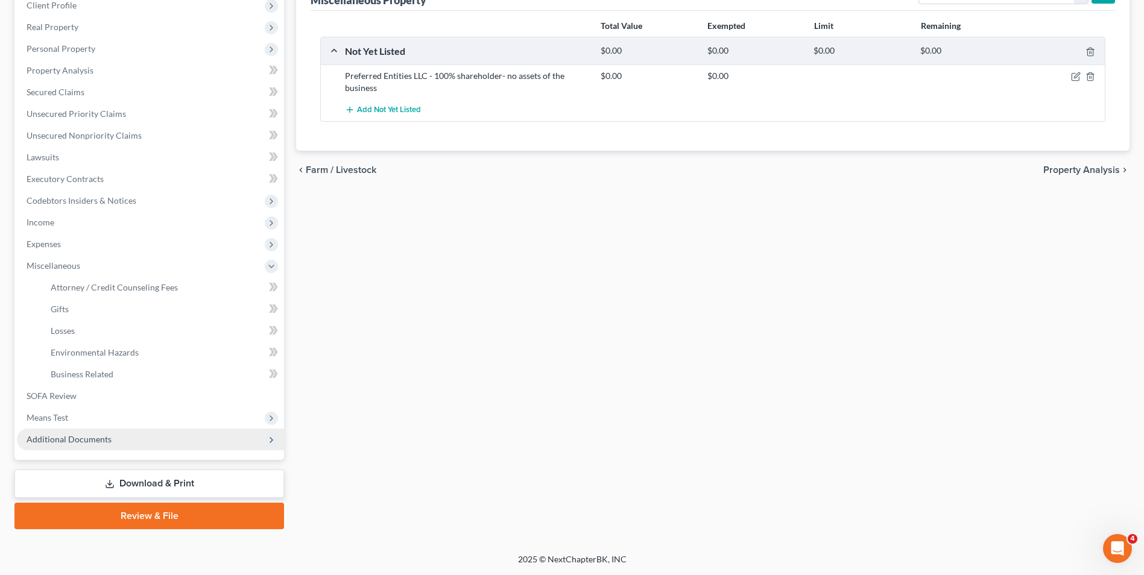
scroll to position [174, 0]
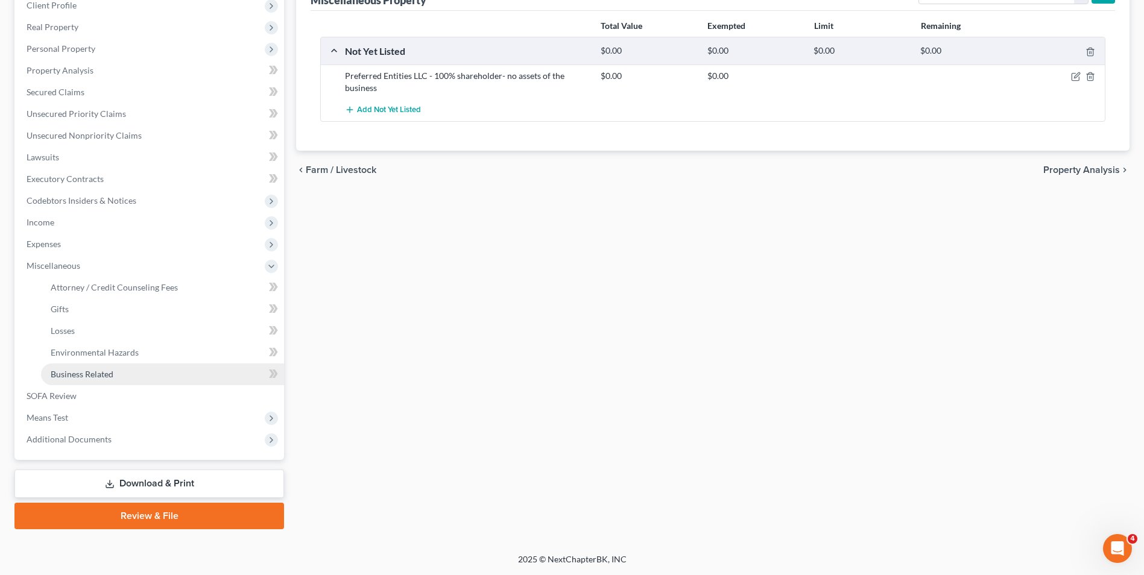
click at [83, 376] on span "Business Related" at bounding box center [82, 374] width 63 height 10
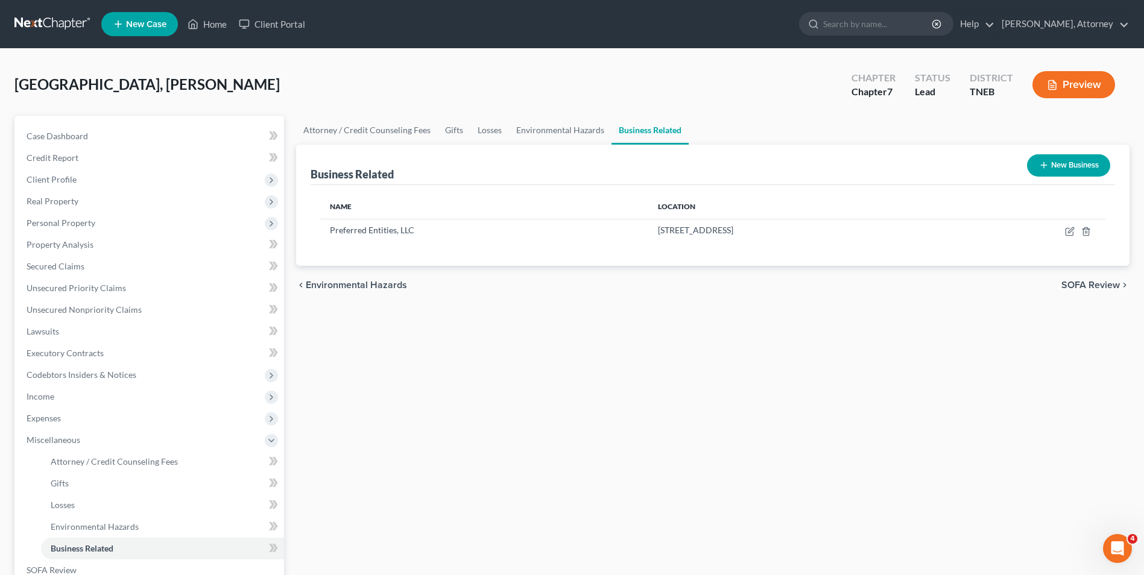
click at [1060, 160] on button "New Business" at bounding box center [1068, 165] width 83 height 22
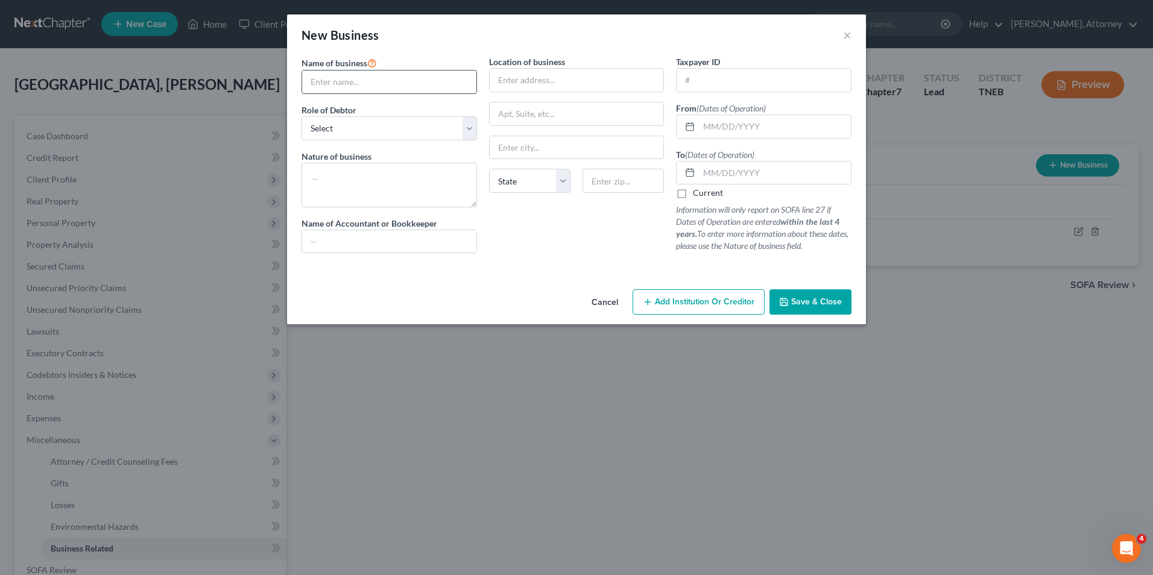
click at [369, 83] on input "text" at bounding box center [389, 82] width 174 height 23
click at [355, 133] on select "Select A member of a limited liability company (LLC) or limited liability partn…" at bounding box center [390, 128] width 176 height 24
click at [302, 116] on select "Select A member of a limited liability company (LLC) or limited liability partn…" at bounding box center [390, 128] width 176 height 24
click at [355, 180] on textarea at bounding box center [390, 185] width 176 height 45
click at [722, 118] on input "text" at bounding box center [775, 126] width 152 height 23
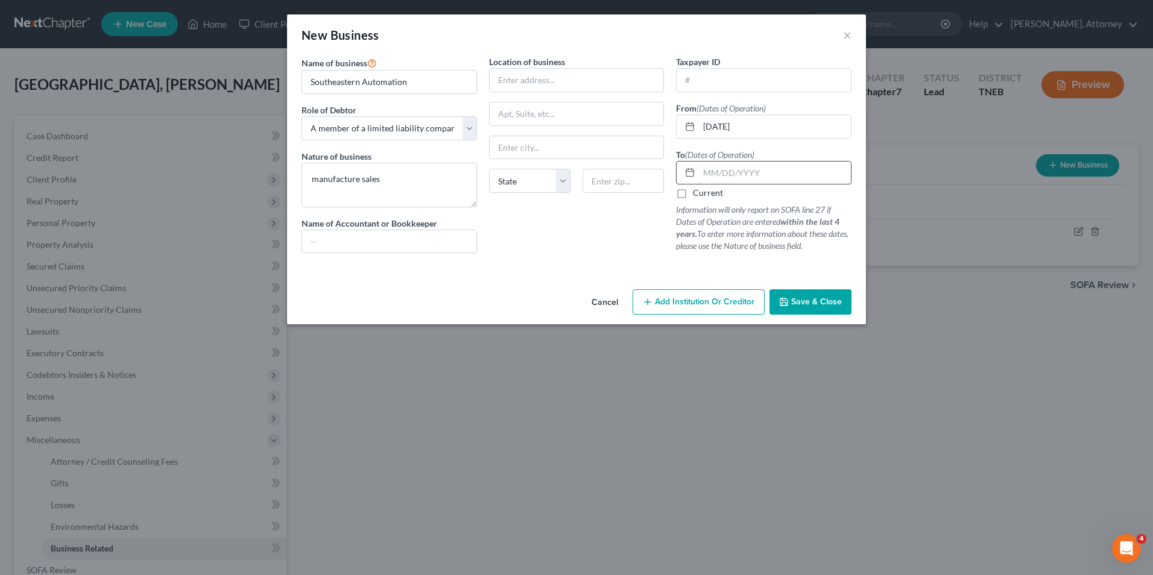
click at [720, 175] on input "text" at bounding box center [775, 173] width 152 height 23
click at [813, 306] on span "Save & Close" at bounding box center [816, 302] width 51 height 10
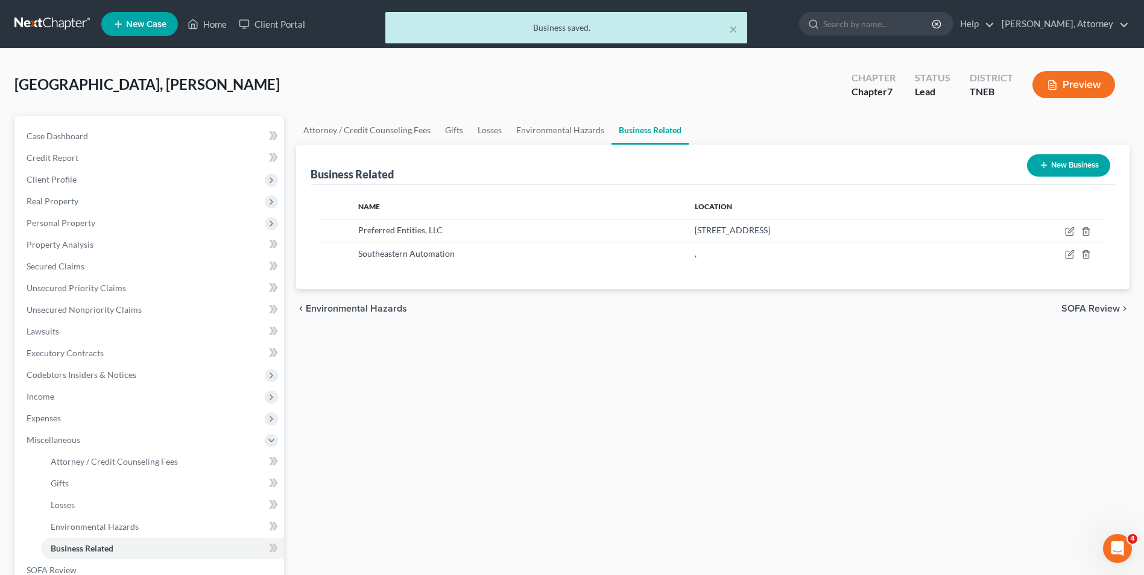
click at [1073, 162] on button "New Business" at bounding box center [1068, 165] width 83 height 22
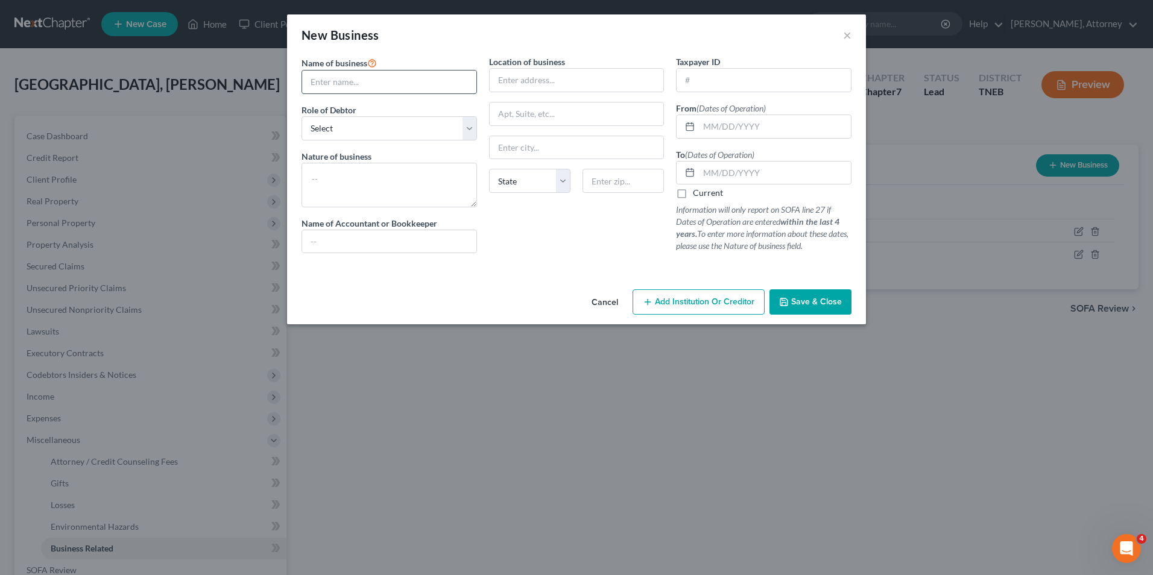
click at [367, 78] on input "text" at bounding box center [389, 82] width 174 height 23
click at [725, 122] on input "text" at bounding box center [775, 126] width 152 height 23
click at [718, 179] on input "text" at bounding box center [775, 173] width 152 height 23
click at [825, 303] on span "Save & Close" at bounding box center [816, 302] width 51 height 10
